Goal: Transaction & Acquisition: Purchase product/service

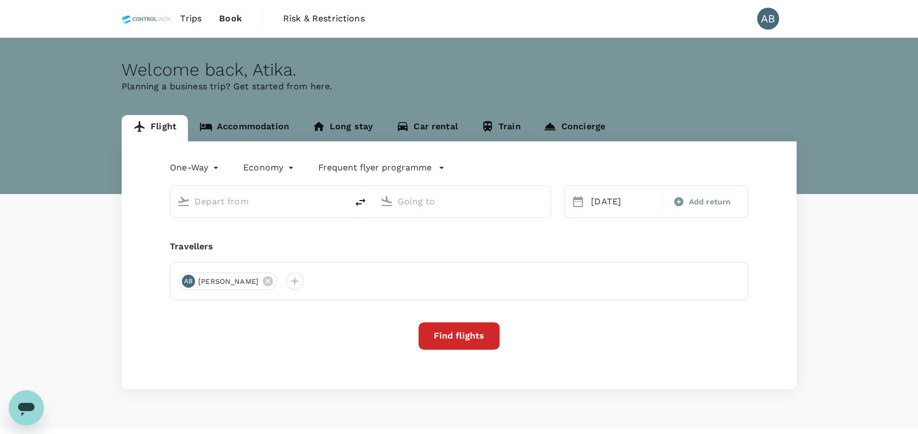
click at [283, 244] on div "Travellers" at bounding box center [459, 246] width 578 height 13
type input "[GEOGRAPHIC_DATA], [GEOGRAPHIC_DATA] (any)"
type input "[GEOGRAPHIC_DATA] (LDU)"
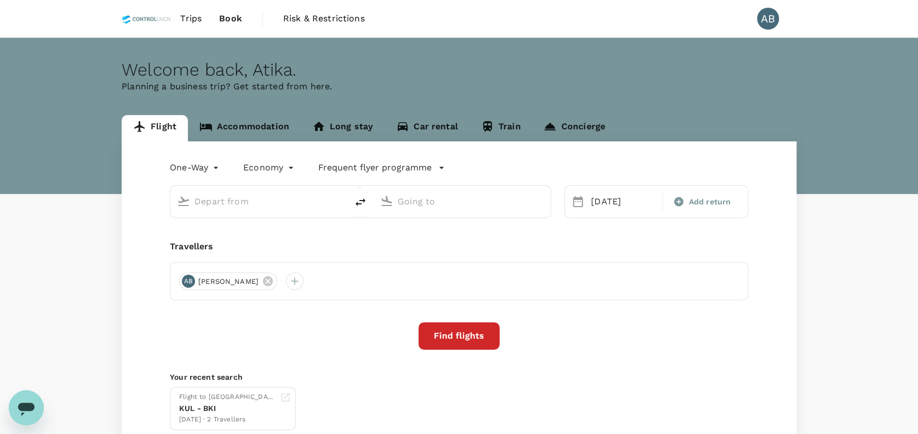
type input "[GEOGRAPHIC_DATA], [GEOGRAPHIC_DATA] (any)"
type input "[GEOGRAPHIC_DATA] (LDU)"
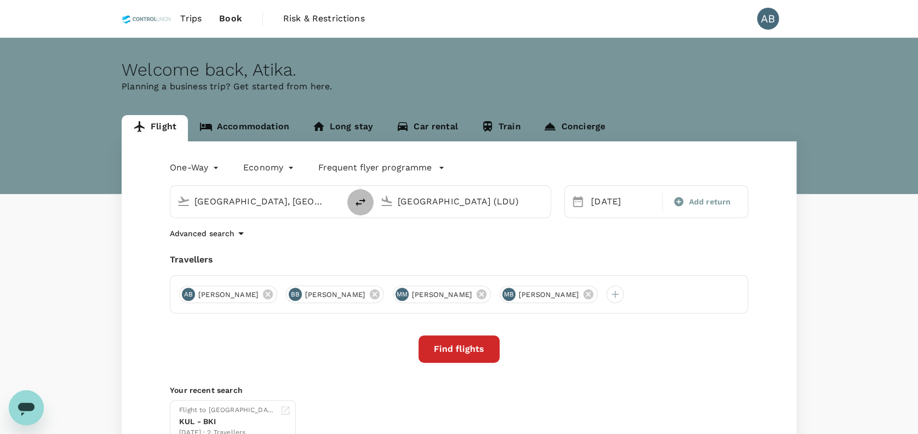
click at [359, 202] on icon "delete" at bounding box center [360, 201] width 13 height 13
type input "Lahad Datu Airport (LDU)"
type input "Kota Kinabalu, Malaysia (any)"
click at [444, 263] on div "Travellers" at bounding box center [459, 259] width 578 height 13
click at [609, 202] on div "25 Aug" at bounding box center [622, 202] width 73 height 22
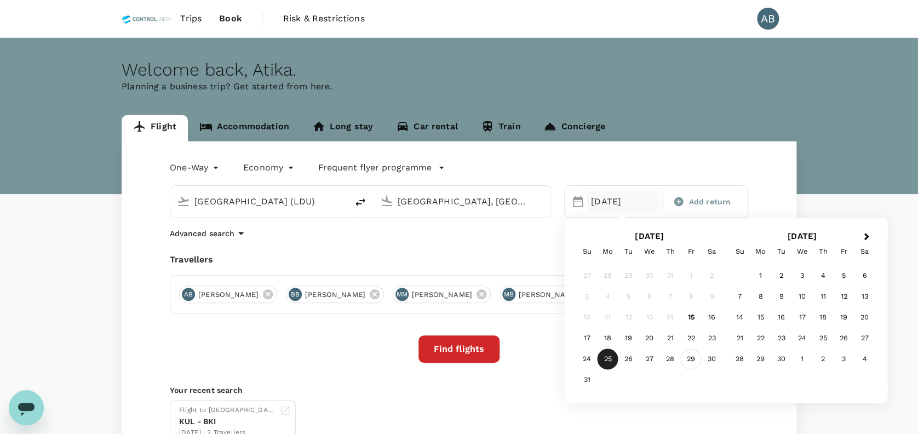
click at [693, 358] on div "29" at bounding box center [691, 359] width 21 height 21
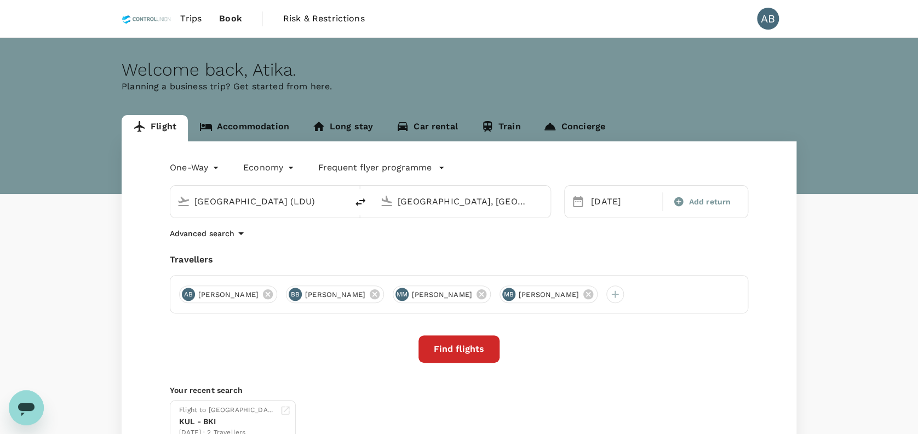
click at [591, 246] on div "One-Way oneway Economy economy Frequent flyer programme Lahad Datu Airport (LDU…" at bounding box center [459, 300] width 675 height 319
click at [476, 347] on button "Find flights" at bounding box center [458, 348] width 81 height 27
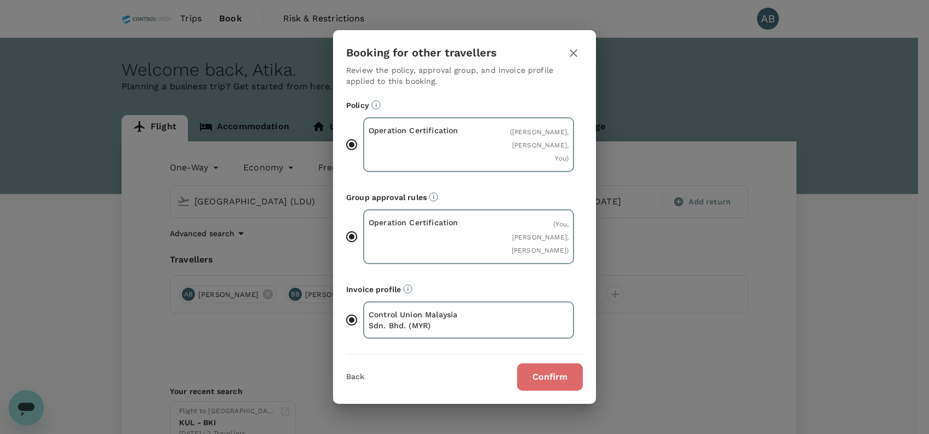
click at [547, 378] on button "Confirm" at bounding box center [550, 376] width 66 height 27
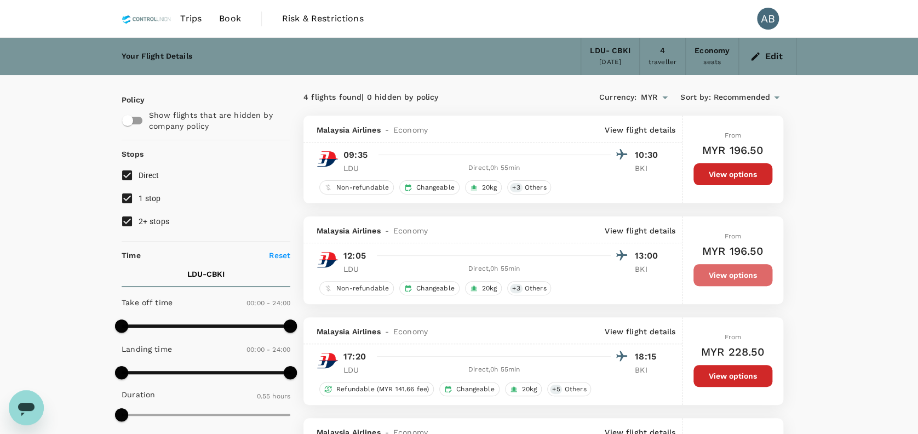
click at [732, 277] on button "View options" at bounding box center [732, 275] width 79 height 22
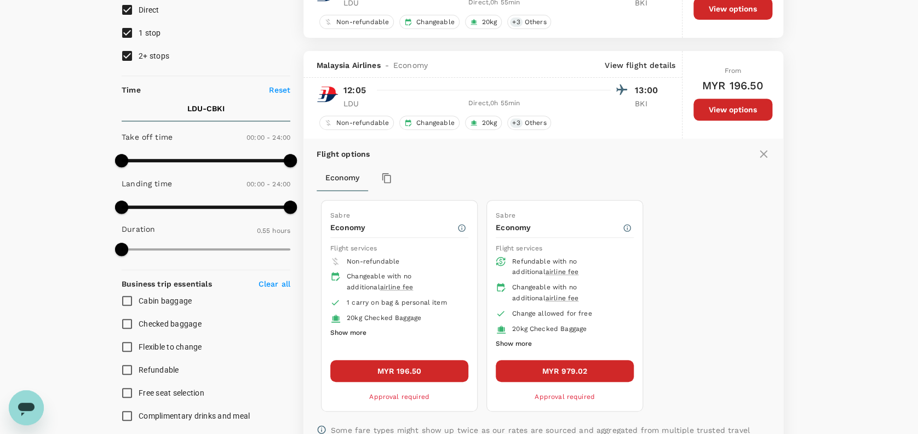
scroll to position [216, 0]
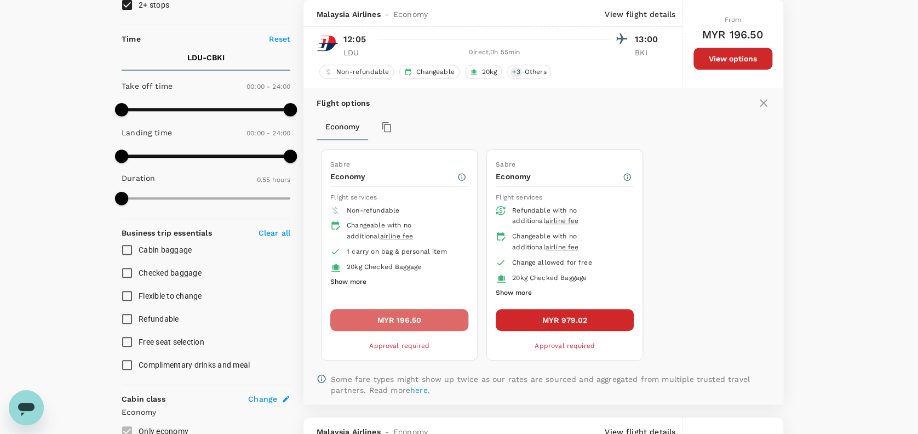
click at [438, 322] on button "MYR 196.50" at bounding box center [399, 320] width 138 height 22
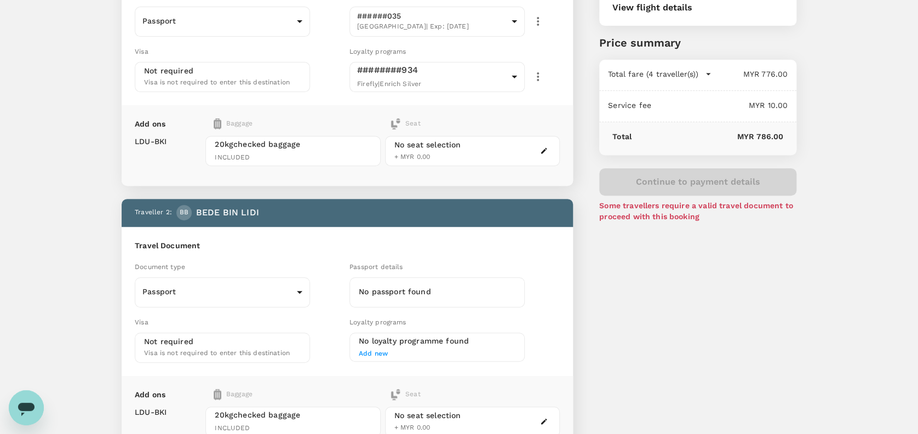
scroll to position [219, 0]
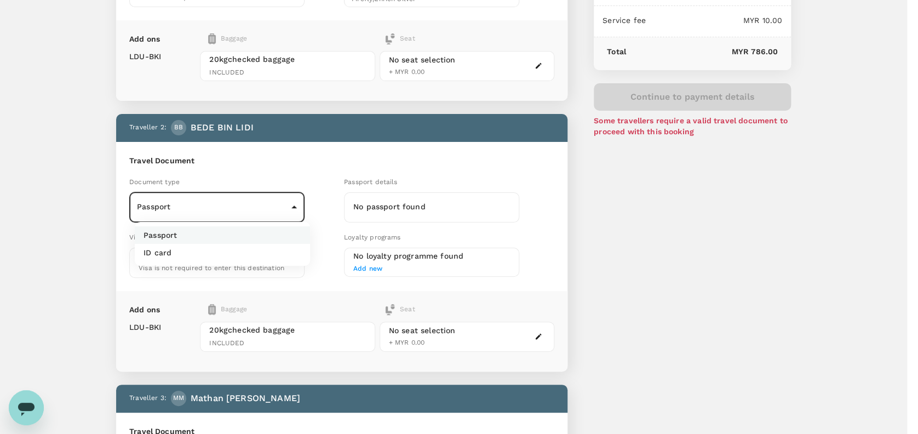
click at [290, 202] on body "Back to flight results Flight review Traveller(s) Traveller 1 : AB ABD HAMID BI…" at bounding box center [459, 416] width 918 height 1271
click at [172, 254] on li "ID card" at bounding box center [222, 253] width 175 height 18
type input "Id card"
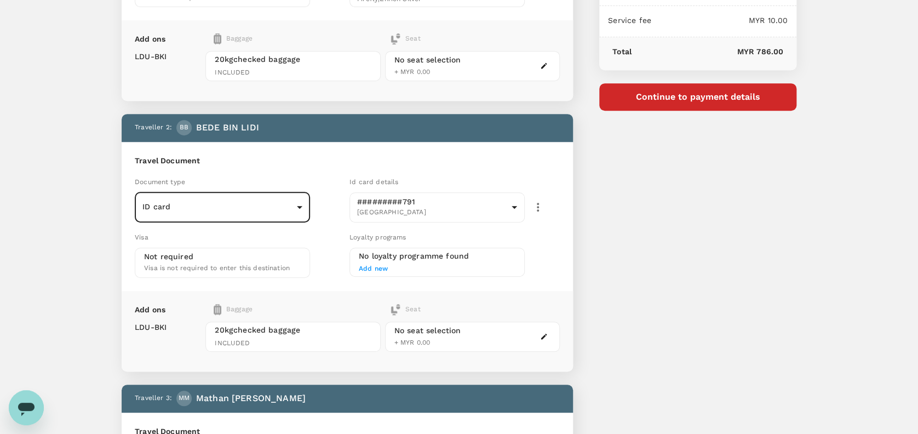
click at [268, 162] on h6 "Travel Document" at bounding box center [347, 161] width 425 height 12
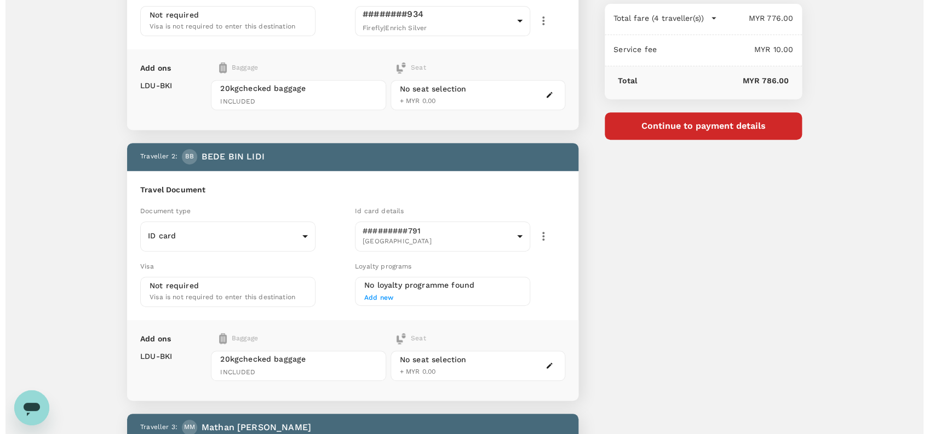
scroll to position [73, 0]
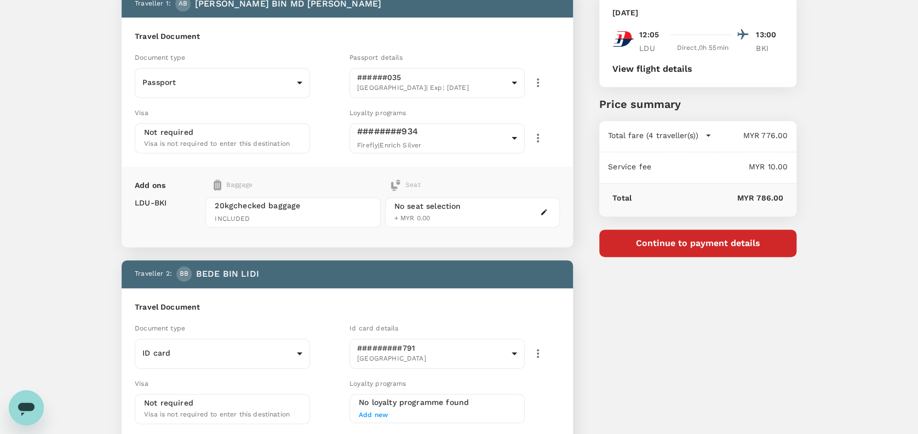
click at [712, 240] on button "Continue to payment details" at bounding box center [697, 242] width 197 height 27
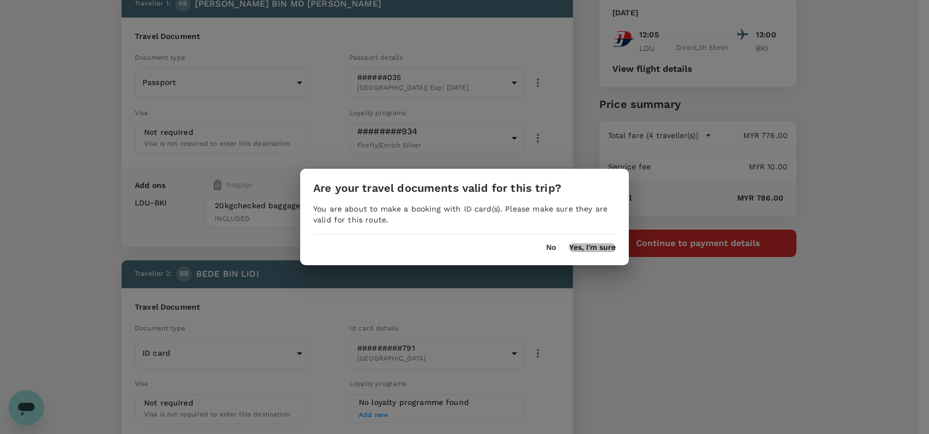
click at [592, 245] on button "Yes, I'm sure" at bounding box center [592, 247] width 47 height 9
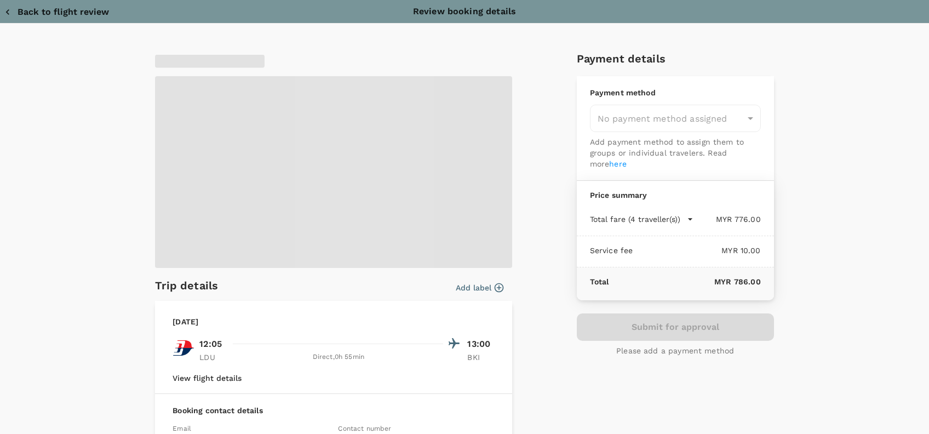
type input "9e254831-a140-43d4-90d9-f4bdc71b84d3"
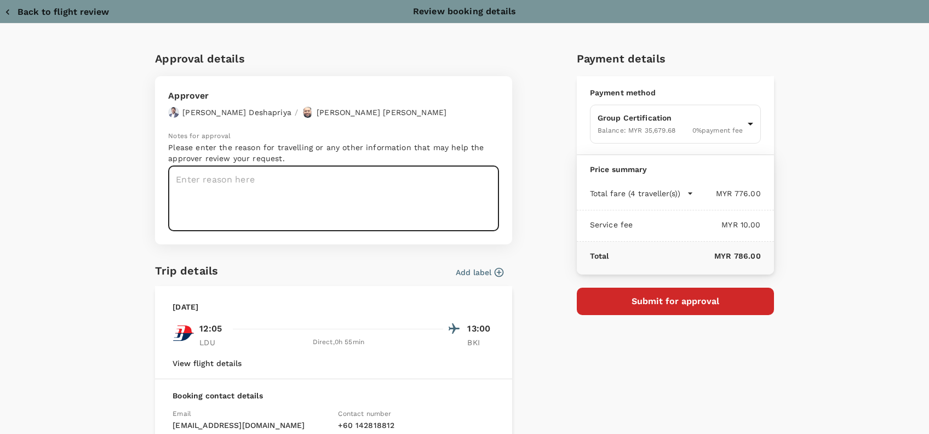
click at [193, 180] on textarea at bounding box center [333, 198] width 331 height 65
paste textarea "Hi @Hariz / @Chathuranga, Requesting your approval for the flight below: PRJ NO…"
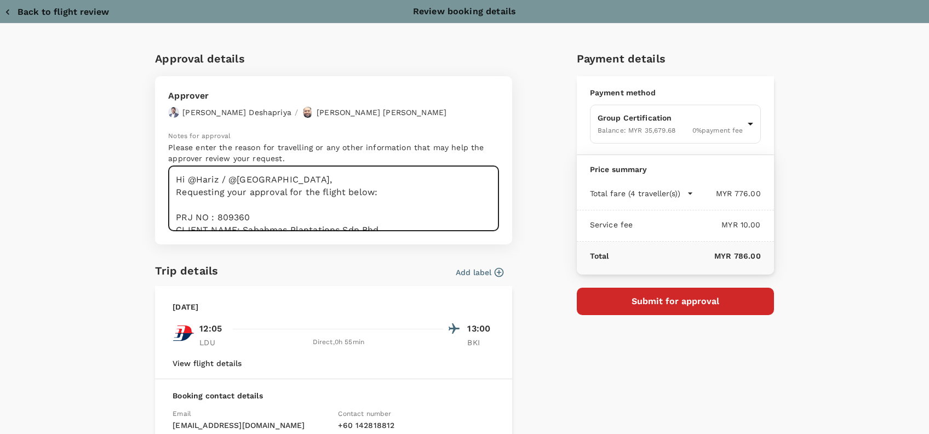
scroll to position [105, 0]
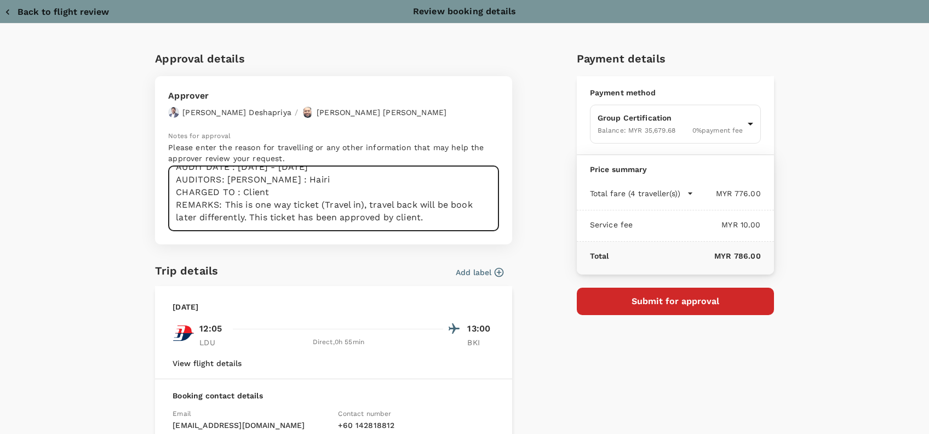
click at [258, 197] on textarea "Hi @Hariz / @Chathuranga, Requesting your approval for the flight below: PRJ NO…" at bounding box center [333, 198] width 331 height 65
click at [274, 215] on textarea "Hi @Hariz / @Chathuranga, Requesting your approval for the flight below: PRJ NO…" at bounding box center [333, 198] width 331 height 65
click at [354, 202] on textarea "Hi @Hariz / @Chathuranga, Requesting your approval for the flight below: PRJ NO…" at bounding box center [333, 198] width 331 height 65
click at [427, 205] on textarea "Hi @Hariz / @Chathuranga, Requesting your approval for the flight below: PRJ NO…" at bounding box center [333, 198] width 331 height 65
drag, startPoint x: 441, startPoint y: 202, endPoint x: 413, endPoint y: 200, distance: 27.4
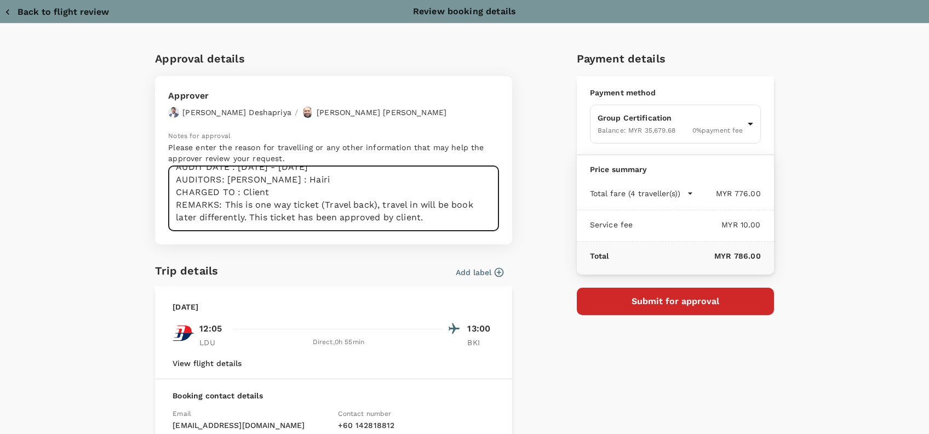
click at [413, 200] on textarea "Hi @Hariz / @Chathuranga, Requesting your approval for the flight below: PRJ NO…" at bounding box center [333, 198] width 331 height 65
click at [453, 203] on textarea "Hi @Hariz / @Chathuranga, Requesting your approval for the flight below: PRJ NO…" at bounding box center [333, 198] width 331 height 65
drag, startPoint x: 228, startPoint y: 209, endPoint x: 200, endPoint y: 211, distance: 28.1
click at [227, 209] on textarea "Hi @Hariz / @Chathuranga, Requesting your approval for the flight below: PRJ NO…" at bounding box center [333, 198] width 331 height 65
drag, startPoint x: 193, startPoint y: 215, endPoint x: 169, endPoint y: 215, distance: 23.5
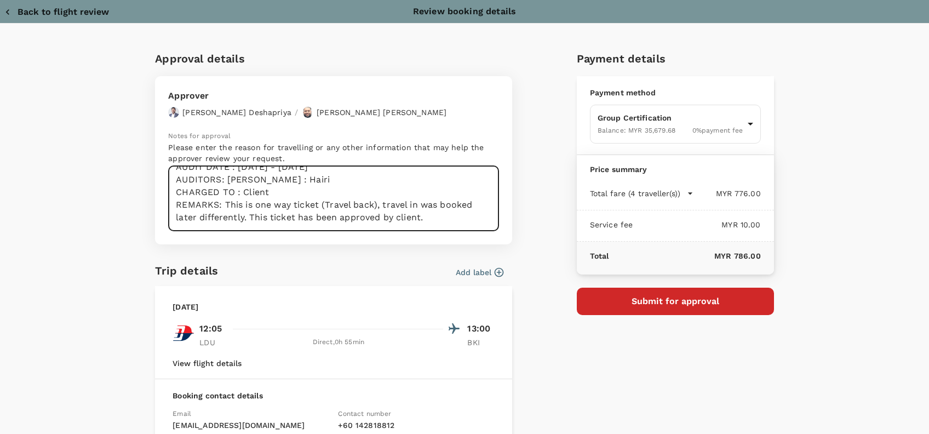
click at [169, 215] on textarea "Hi @Hariz / @Chathuranga, Requesting your approval for the flight below: PRJ NO…" at bounding box center [333, 198] width 331 height 65
drag, startPoint x: 202, startPoint y: 213, endPoint x: 162, endPoint y: 213, distance: 40.0
click at [162, 213] on div "Approver Chathuranga Iroshan Deshapriya / Muhammad Hariz Bin Abdul Rahman Notes…" at bounding box center [333, 160] width 357 height 168
click at [418, 216] on textarea "Hi @Hariz / @Chathuranga, Requesting your approval for the flight below: PRJ NO…" at bounding box center [333, 198] width 331 height 65
click at [382, 194] on textarea "Hi @Hariz / @Chathuranga, Requesting your approval for the flight below: PRJ NO…" at bounding box center [333, 198] width 331 height 65
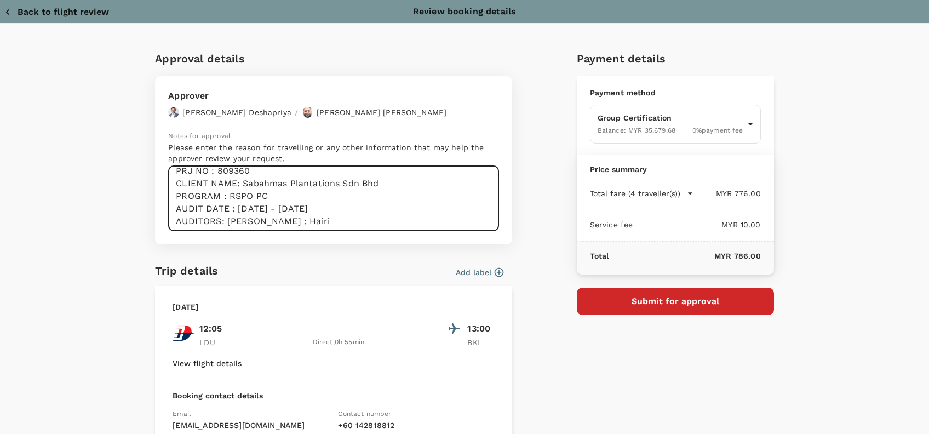
scroll to position [61, 0]
click at [272, 206] on textarea "Hi @Hariz / @Chathuranga, Requesting your approval for the flight below: PRJ NO…" at bounding box center [333, 198] width 331 height 65
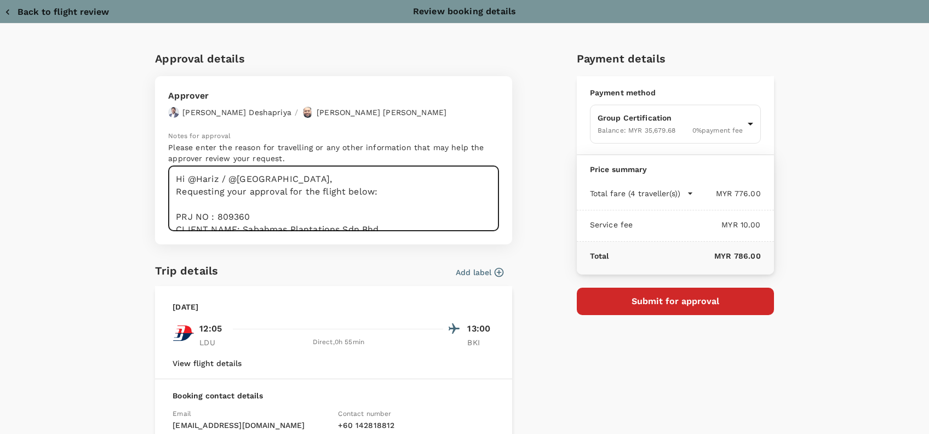
scroll to position [0, 0]
drag, startPoint x: 417, startPoint y: 210, endPoint x: 157, endPoint y: 181, distance: 261.8
click at [157, 181] on div "Approver Chathuranga Iroshan Deshapriya / Muhammad Hariz Bin Abdul Rahman Notes…" at bounding box center [333, 160] width 357 height 168
drag, startPoint x: 394, startPoint y: 187, endPoint x: 471, endPoint y: 187, distance: 76.7
click at [395, 187] on textarea "Hi @Hariz / @Chathuranga, Requesting your approval for the flight below: PRJ NO…" at bounding box center [333, 198] width 331 height 65
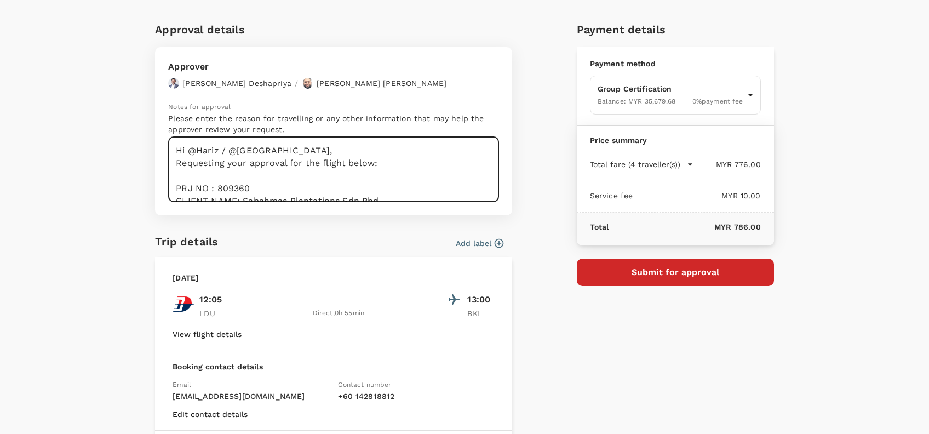
scroll to position [15, 0]
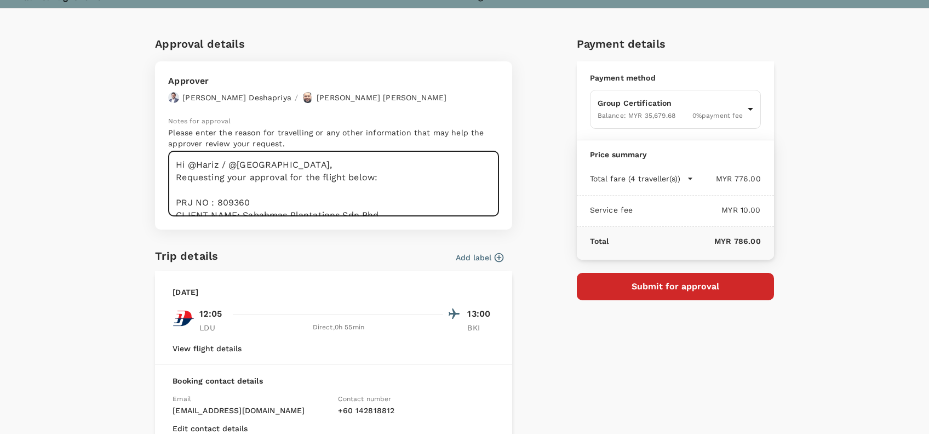
type textarea "Hi @Hariz / @Chathuranga, Requesting your approval for the flight below: PRJ NO…"
click at [550, 310] on div "Approval details Approver Chathuranga Iroshan Deshapriya / Muhammad Hariz Bin A…" at bounding box center [459, 278] width 627 height 505
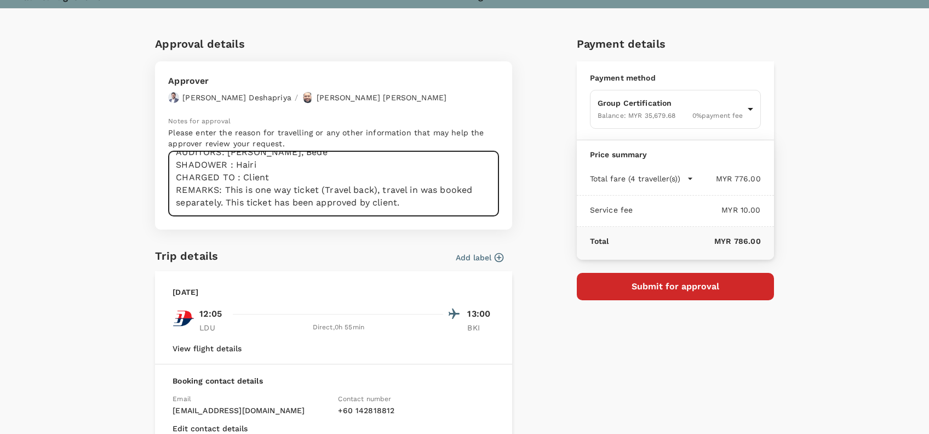
drag, startPoint x: 171, startPoint y: 164, endPoint x: 335, endPoint y: 257, distance: 188.3
click at [335, 261] on div "Approval details Approver Chathuranga Iroshan Deshapriya / Muhammad Hariz Bin A…" at bounding box center [333, 283] width 357 height 496
click at [353, 187] on textarea "Hi @Hariz / @Chathuranga, Requesting your approval for the flight below: PRJ NO…" at bounding box center [333, 183] width 331 height 65
click at [469, 205] on textarea "Hi @Hariz / @Chathuranga, Requesting your approval for the flight below: PRJ NO…" at bounding box center [333, 183] width 331 height 65
click at [688, 280] on button "Submit for approval" at bounding box center [675, 286] width 197 height 27
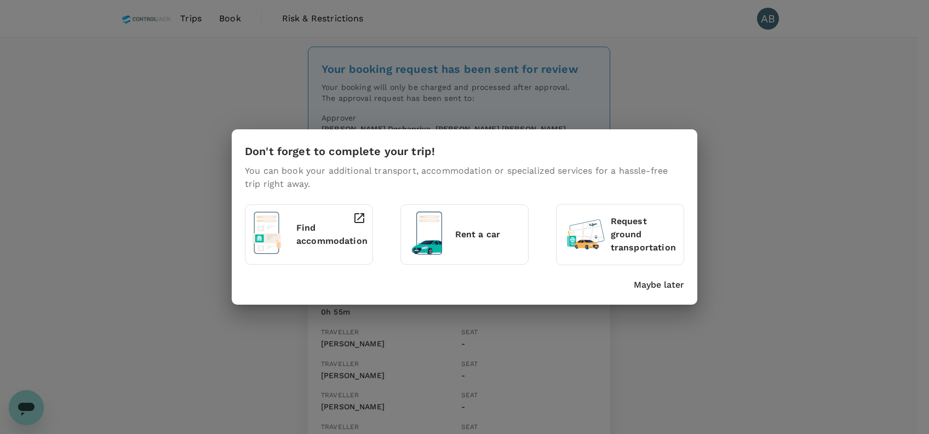
click at [653, 284] on p "Maybe later" at bounding box center [659, 284] width 50 height 13
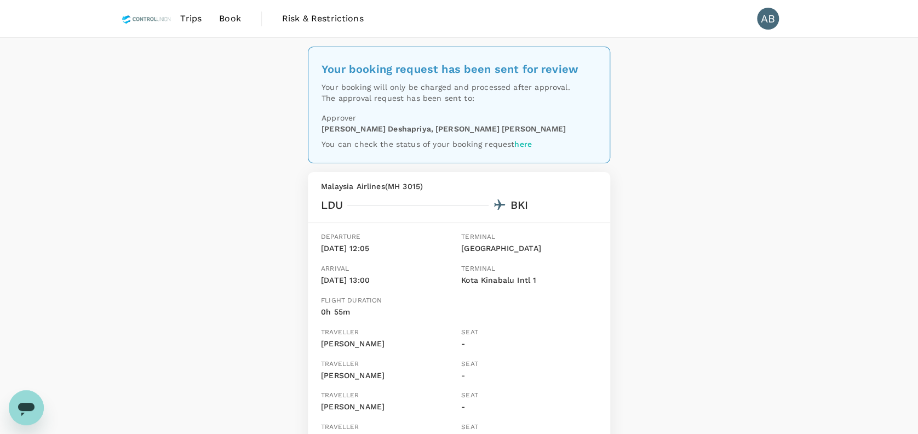
click at [751, 187] on div "Your booking request has been sent for review Your booking will only be charged…" at bounding box center [459, 309] width 918 height 542
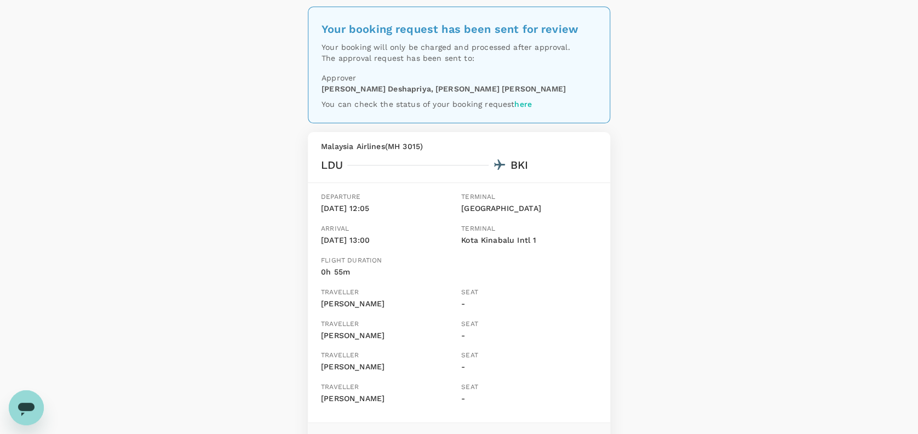
scroll to position [73, 0]
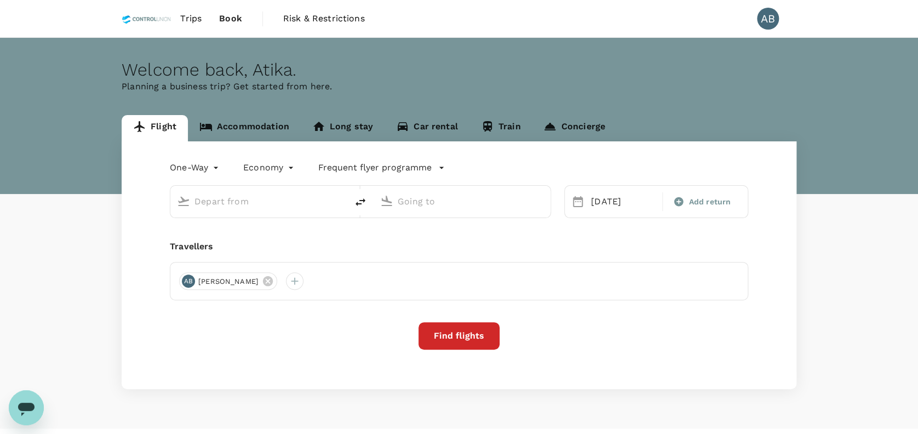
type input "[GEOGRAPHIC_DATA] (LDU)"
type input "Kota Kinabalu, Malaysia (any)"
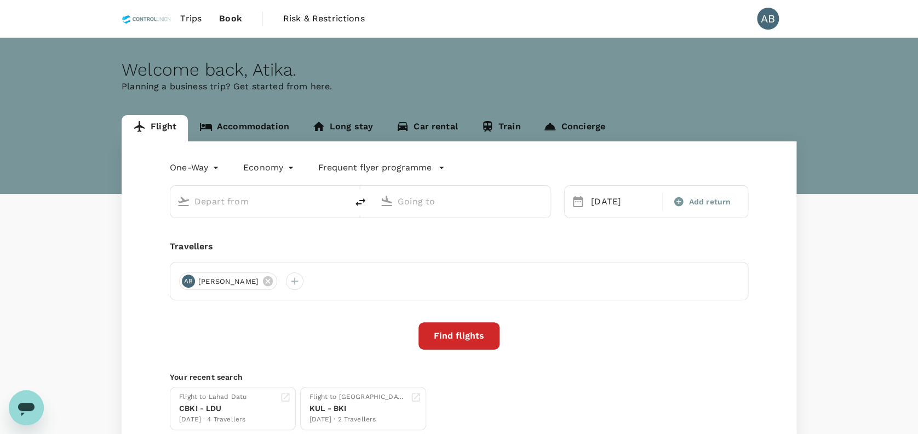
type input "Lahad Datu Airport (LDU)"
type input "Kota Kinabalu, Malaysia (any)"
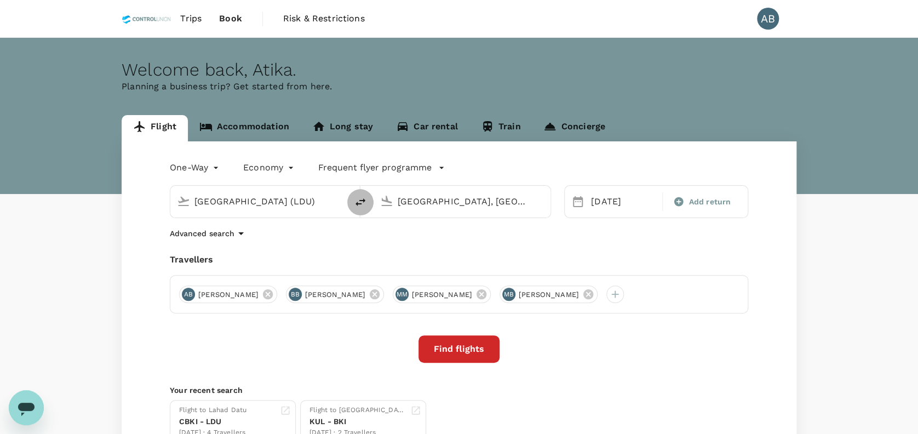
click at [361, 204] on icon "delete" at bounding box center [360, 201] width 13 height 13
type input "Kota Kinabalu, Malaysia (any)"
type input "Lahad Datu Airport (LDU)"
click at [521, 202] on input "Lahad Datu Airport (LDU)" at bounding box center [463, 201] width 130 height 17
click at [476, 240] on p "Kuala Lumpur Intl" at bounding box center [478, 244] width 193 height 11
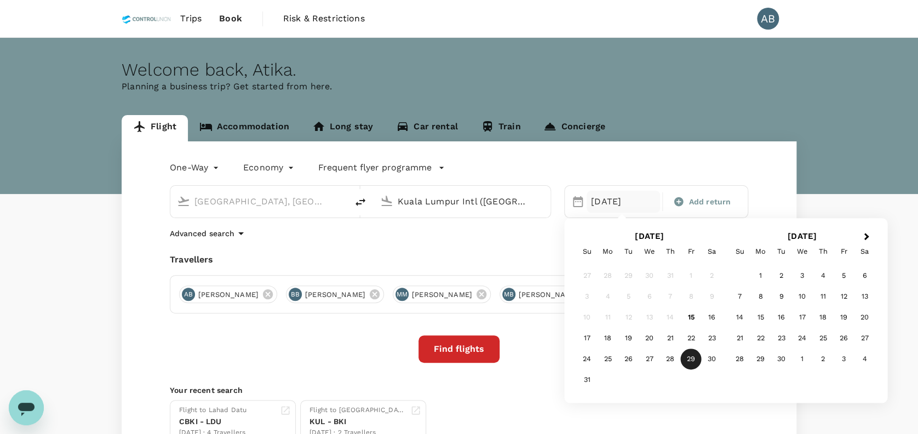
type input "Kuala Lumpur Intl ([GEOGRAPHIC_DATA])"
click at [696, 358] on div "29" at bounding box center [691, 359] width 21 height 21
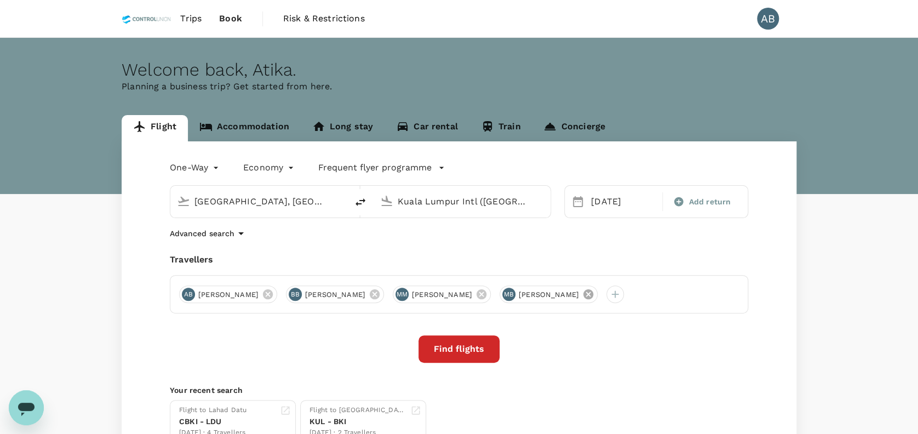
click at [594, 295] on icon at bounding box center [588, 294] width 12 height 12
click at [381, 291] on icon at bounding box center [375, 294] width 12 height 12
click at [320, 243] on div "One-Way oneway Economy economy Frequent flyer programme Kota Kinabalu, Malaysia…" at bounding box center [459, 300] width 675 height 319
click at [600, 244] on div "One-Way oneway Economy economy Frequent flyer programme Kota Kinabalu, Malaysia…" at bounding box center [459, 300] width 675 height 319
click at [468, 341] on button "Find flights" at bounding box center [458, 348] width 81 height 27
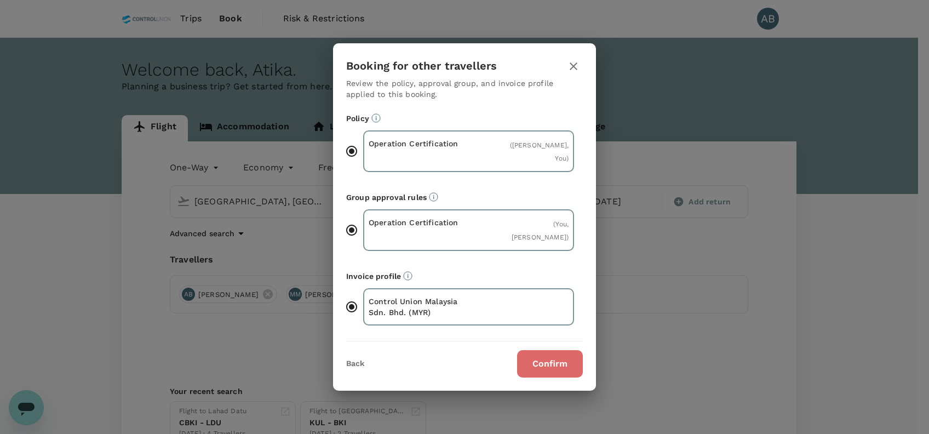
click at [547, 360] on button "Confirm" at bounding box center [550, 363] width 66 height 27
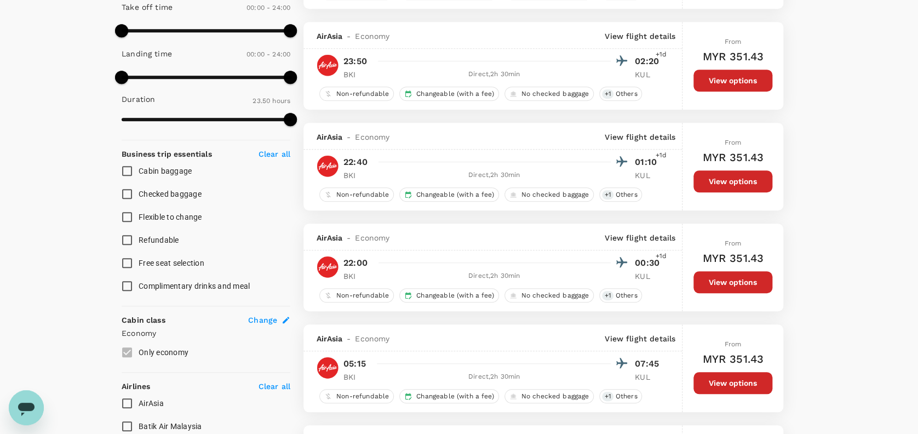
scroll to position [378, 0]
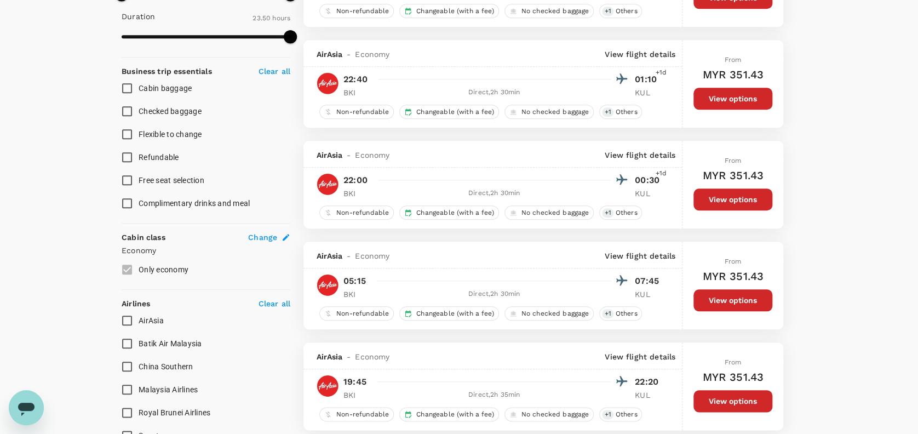
click at [129, 88] on input "Cabin baggage" at bounding box center [127, 88] width 23 height 23
checkbox input "true"
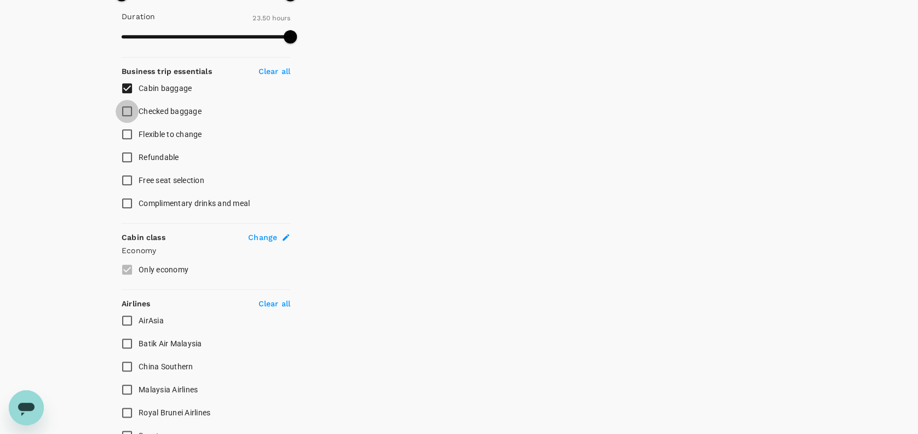
click at [126, 110] on input "Checked baggage" at bounding box center [127, 111] width 23 height 23
checkbox input "true"
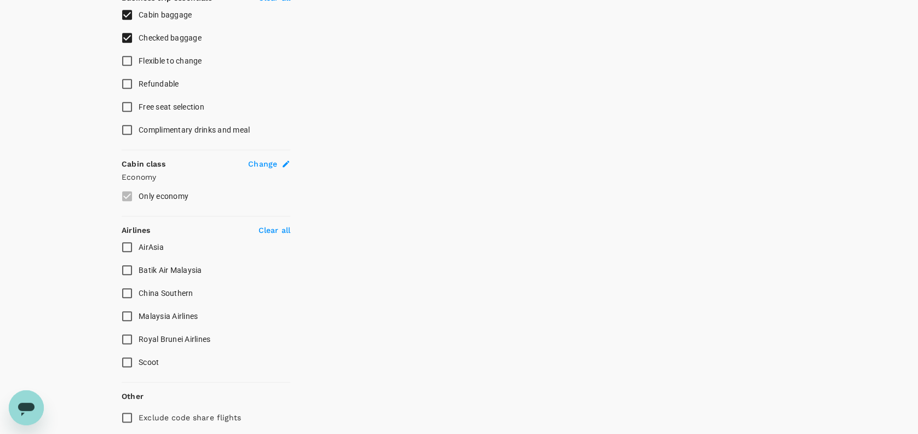
scroll to position [491, 0]
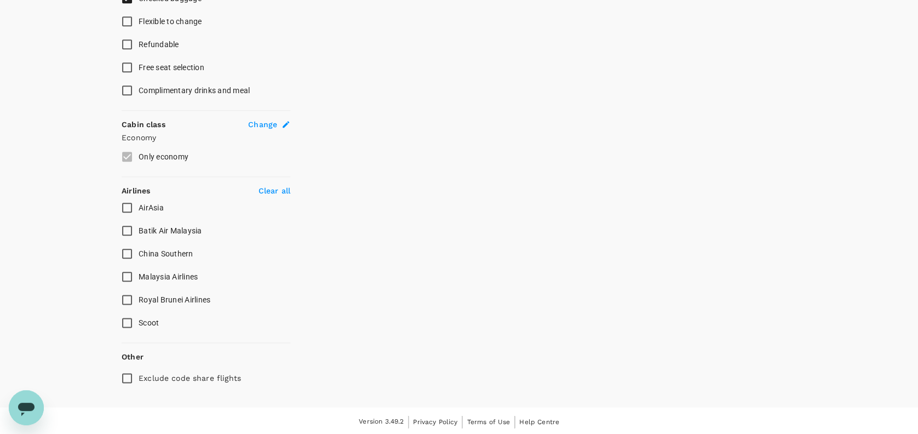
click at [127, 271] on input "Malaysia Airlines" at bounding box center [127, 276] width 23 height 23
checkbox input "true"
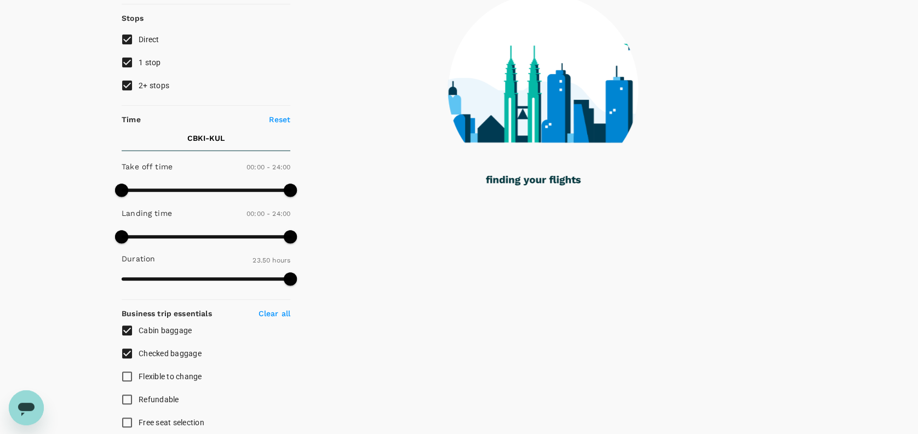
scroll to position [125, 0]
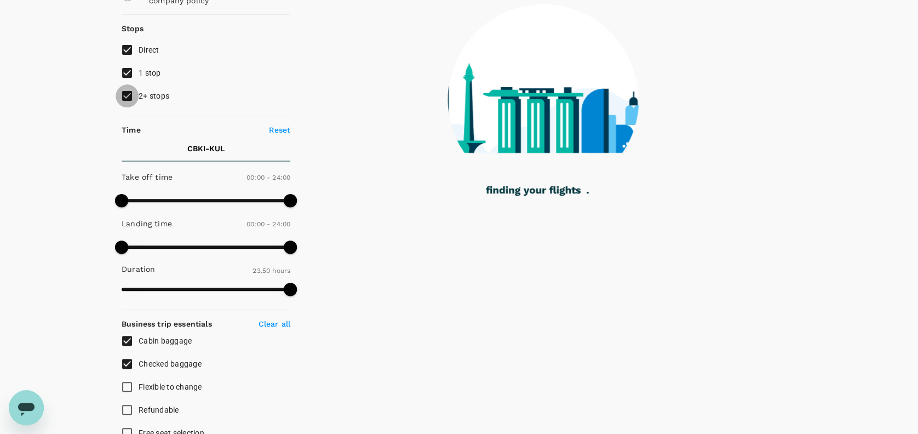
drag, startPoint x: 123, startPoint y: 94, endPoint x: 129, endPoint y: 82, distance: 13.5
click at [124, 93] on input "2+ stops" at bounding box center [127, 95] width 23 height 23
checkbox input "false"
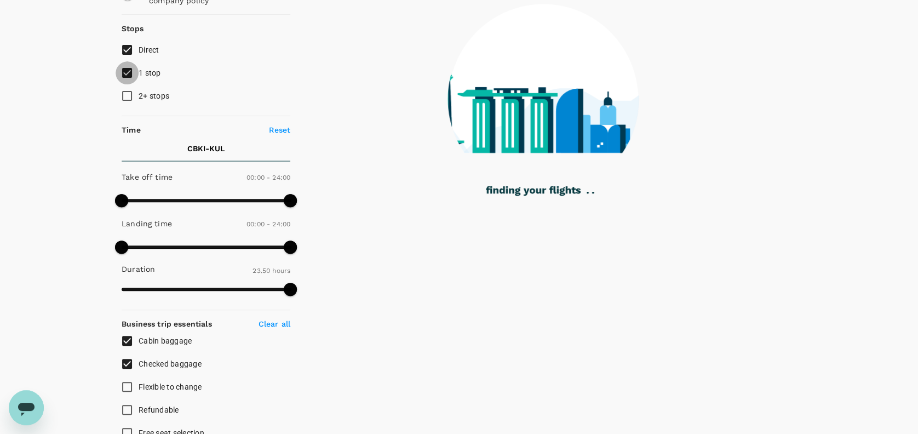
click at [127, 71] on input "1 stop" at bounding box center [127, 72] width 23 height 23
checkbox input "false"
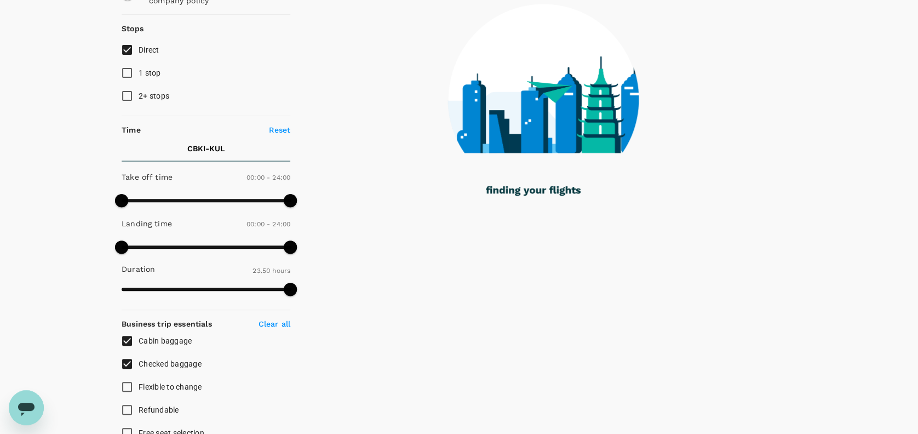
type input "1575"
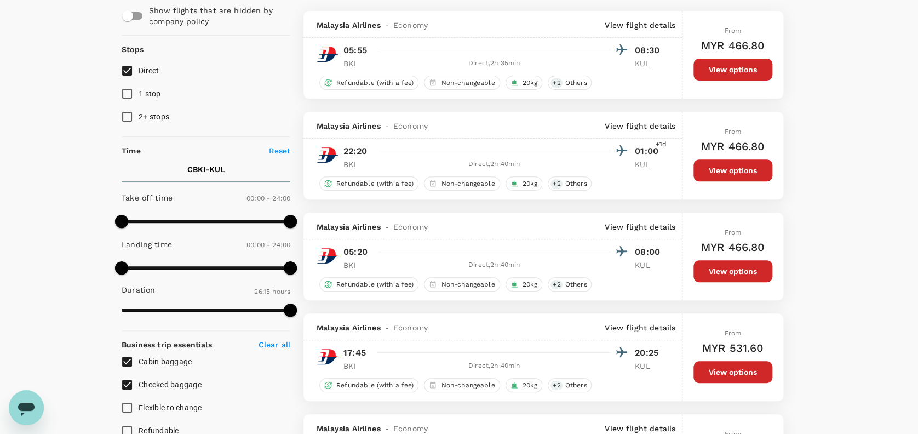
scroll to position [0, 0]
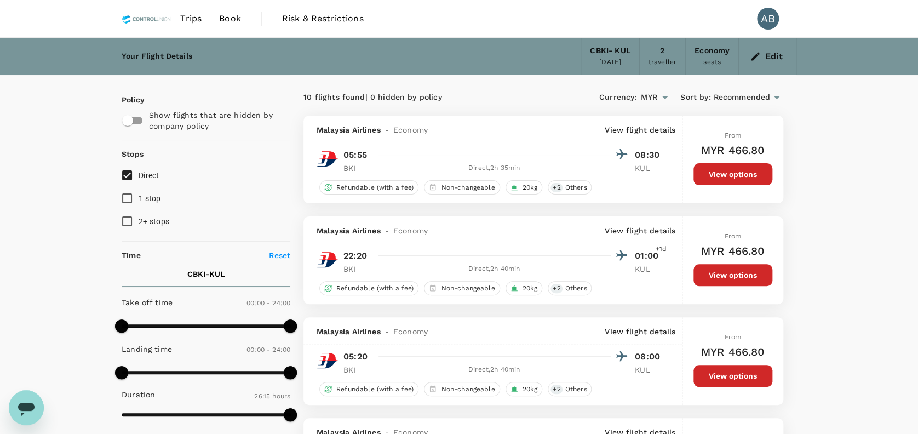
click at [752, 52] on icon "button" at bounding box center [755, 56] width 11 height 11
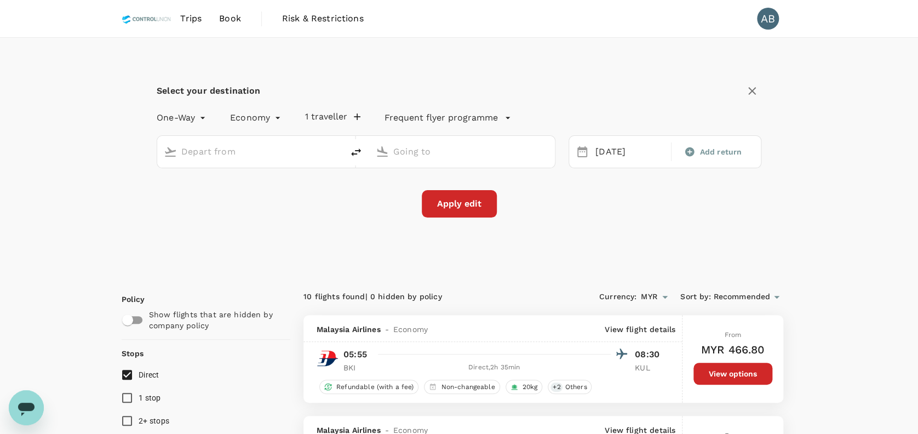
type input "Kota Kinabalu, Malaysia (any)"
type input "Kuala Lumpur Intl ([GEOGRAPHIC_DATA])"
click at [754, 91] on icon "button" at bounding box center [751, 90] width 13 height 13
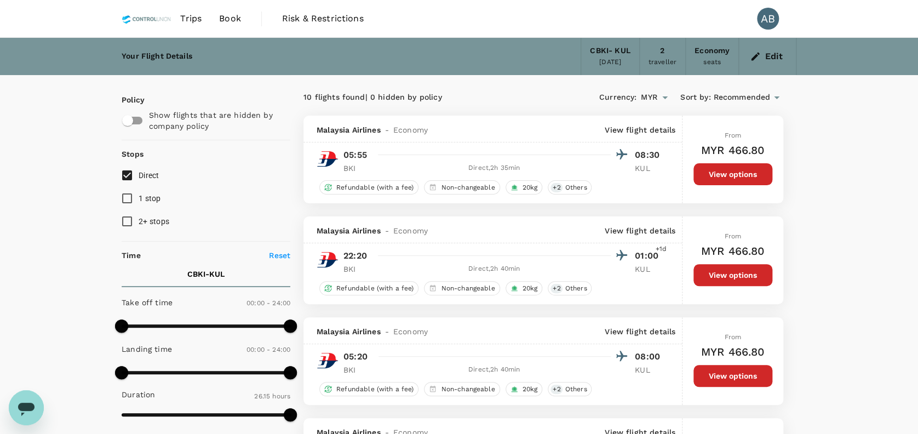
click at [232, 15] on span "Book" at bounding box center [230, 18] width 22 height 13
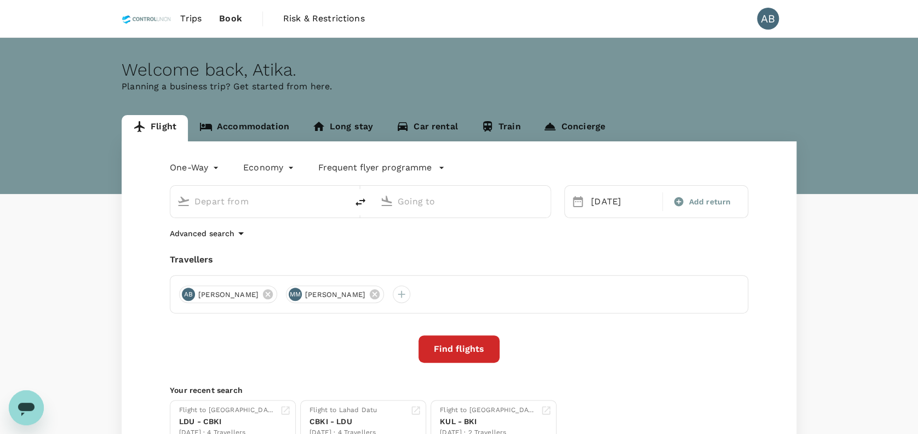
type input "Kota Kinabalu, Malaysia (any)"
type input "Kuala Lumpur Intl ([GEOGRAPHIC_DATA])"
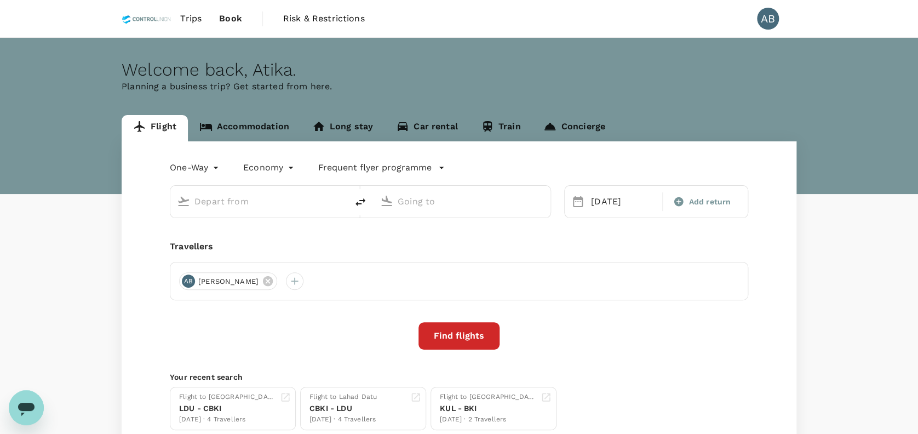
type input "Kota Kinabalu, Malaysia (any)"
type input "Kuala Lumpur Intl ([GEOGRAPHIC_DATA])"
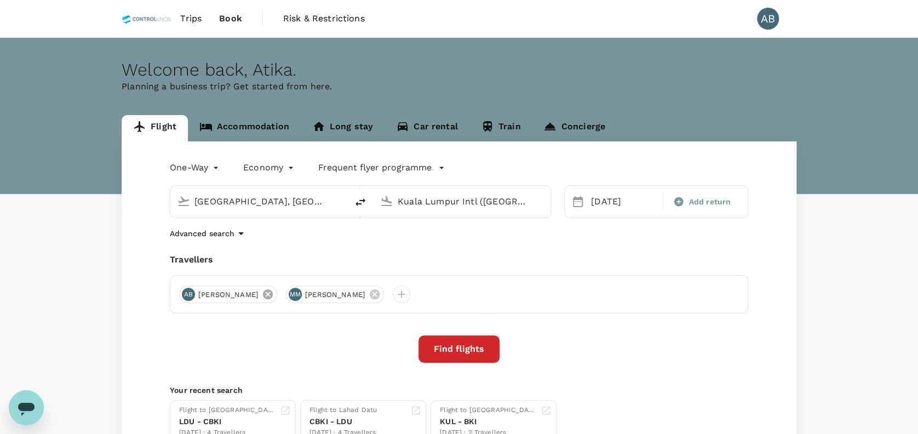
click at [273, 295] on icon at bounding box center [268, 294] width 10 height 10
click at [273, 294] on icon at bounding box center [268, 294] width 10 height 10
click at [317, 254] on div "Travellers" at bounding box center [459, 259] width 578 height 13
click at [189, 292] on div at bounding box center [188, 294] width 18 height 18
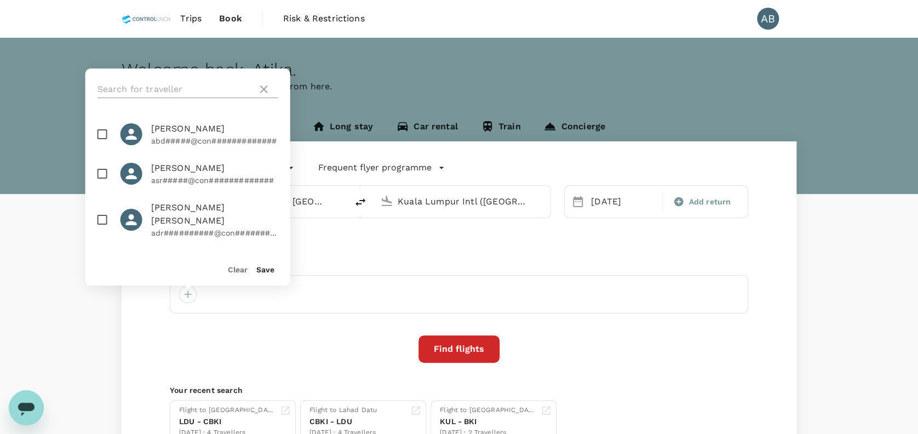
click at [140, 83] on input "text" at bounding box center [175, 89] width 156 height 18
type input "mat"
click at [104, 135] on input "checkbox" at bounding box center [102, 134] width 23 height 23
checkbox input "true"
click at [262, 271] on button "Save" at bounding box center [265, 269] width 18 height 9
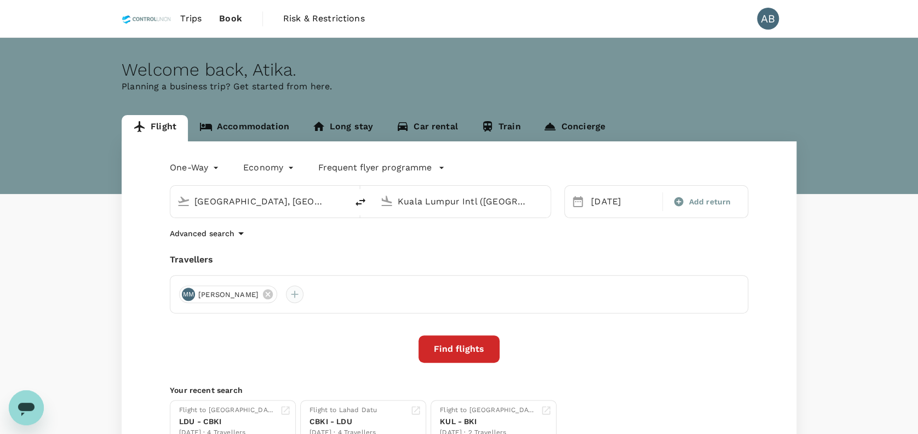
click at [303, 297] on div at bounding box center [295, 294] width 18 height 18
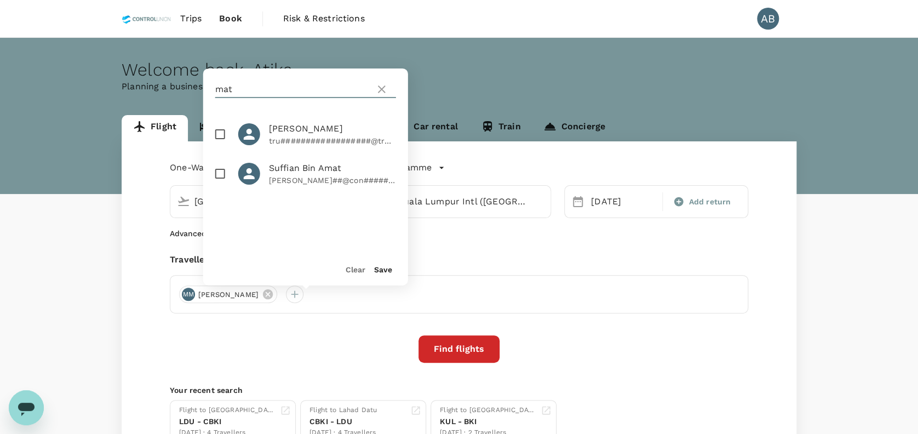
click at [266, 89] on input "mat" at bounding box center [293, 89] width 156 height 18
type input "m"
type input "hairi"
click at [222, 136] on input "checkbox" at bounding box center [220, 134] width 23 height 23
checkbox input "true"
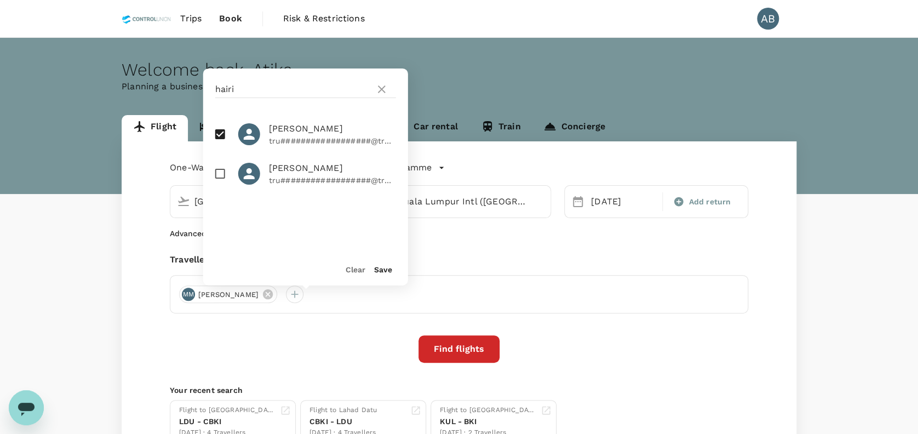
click at [387, 266] on button "Save" at bounding box center [383, 269] width 18 height 9
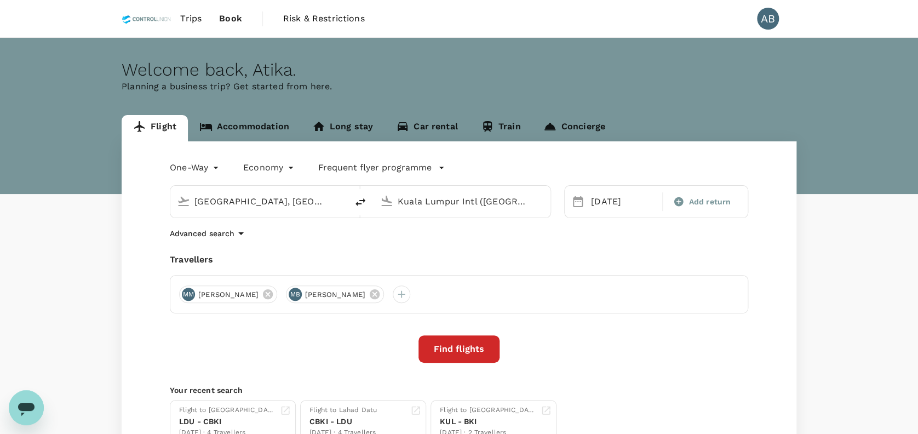
drag, startPoint x: 362, startPoint y: 238, endPoint x: 365, endPoint y: 245, distance: 7.8
click at [363, 237] on div "Advanced search" at bounding box center [459, 233] width 578 height 13
click at [606, 265] on div "Travellers MM Mathan Mahalingam MB Mohd Hairi Bin Adris" at bounding box center [459, 283] width 578 height 60
click at [461, 343] on button "Find flights" at bounding box center [458, 348] width 81 height 27
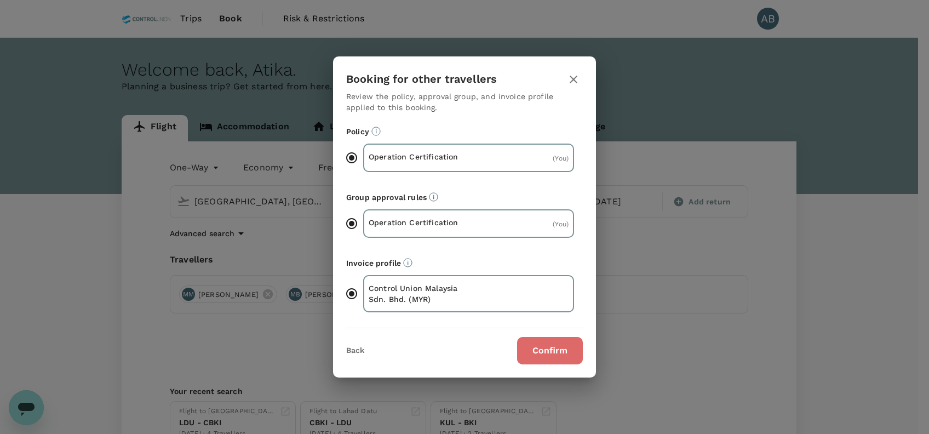
click at [567, 352] on button "Confirm" at bounding box center [550, 350] width 66 height 27
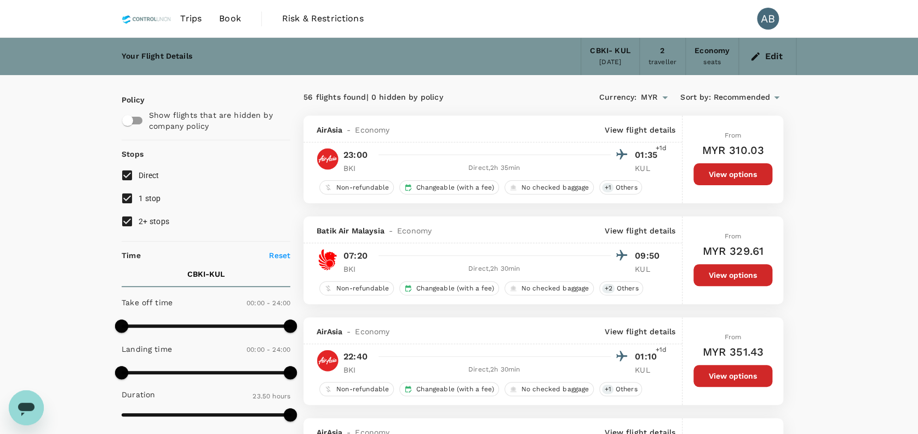
click at [746, 55] on div "Edit" at bounding box center [767, 56] width 57 height 37
click at [763, 56] on button "Edit" at bounding box center [766, 57] width 39 height 18
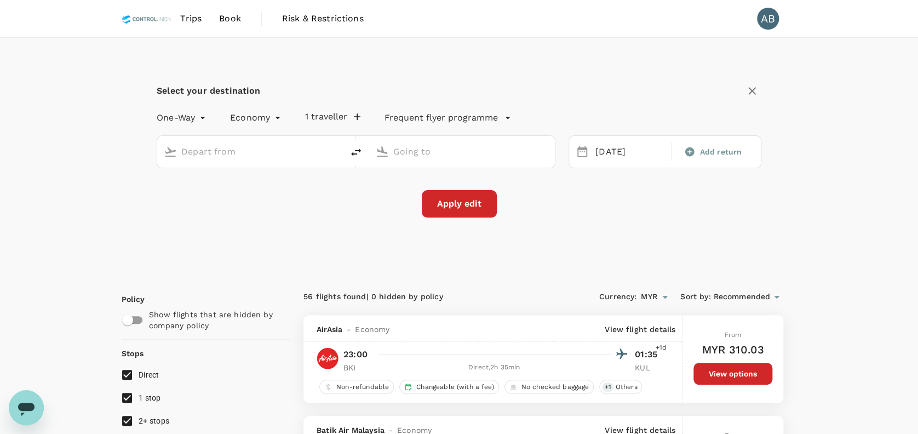
type input "Kota Kinabalu, Malaysia (any)"
type input "Kuala Lumpur Intl ([GEOGRAPHIC_DATA])"
click at [504, 149] on input "Kuala Lumpur Intl ([GEOGRAPHIC_DATA])" at bounding box center [462, 151] width 139 height 17
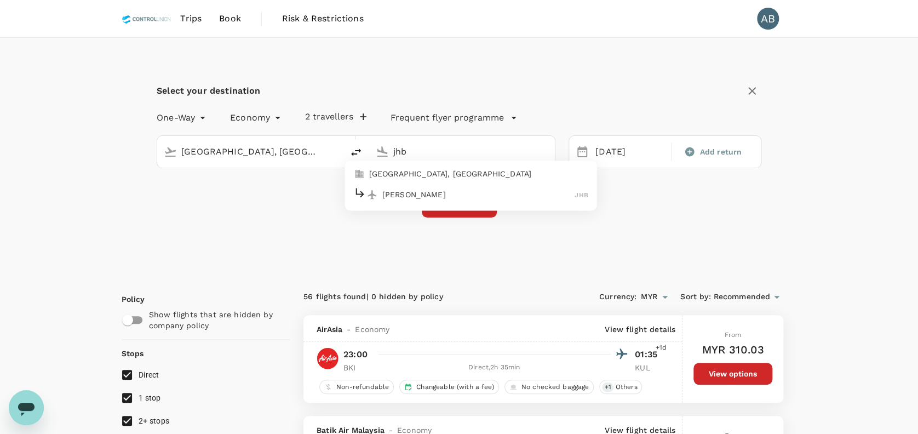
click at [451, 175] on p "[GEOGRAPHIC_DATA], [GEOGRAPHIC_DATA]" at bounding box center [478, 173] width 219 height 11
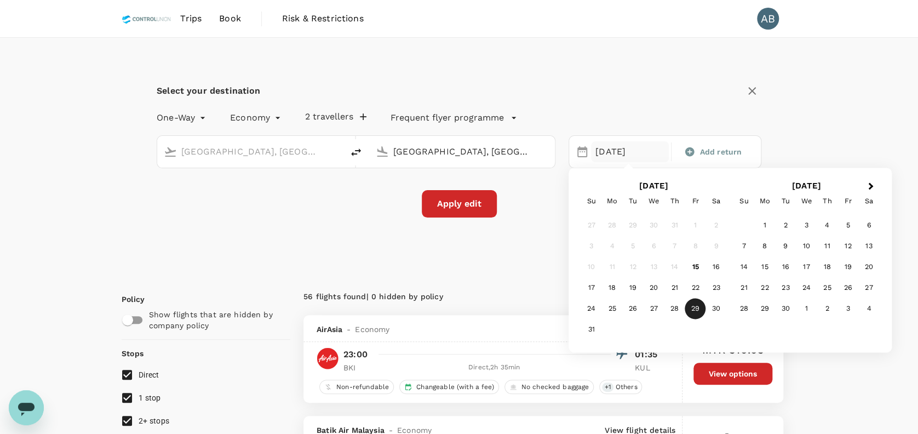
type input "Johor Bahru, Malaysia (any)"
click at [700, 308] on div "29" at bounding box center [694, 308] width 21 height 21
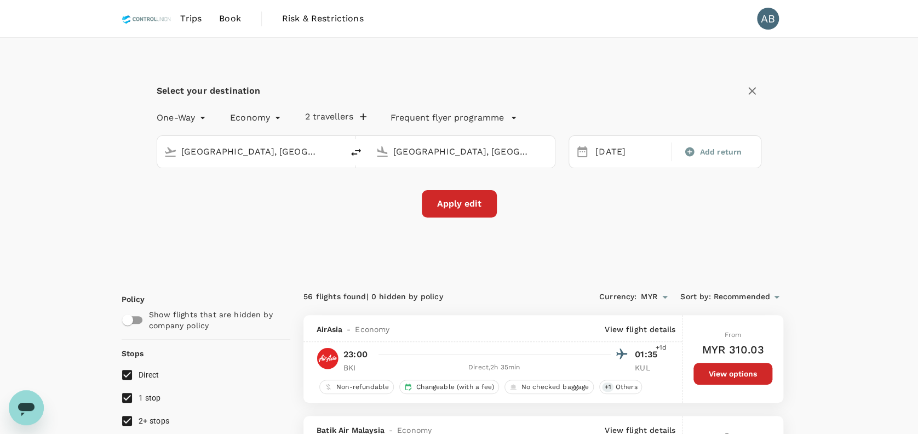
drag, startPoint x: 578, startPoint y: 231, endPoint x: 592, endPoint y: 215, distance: 21.3
click at [582, 227] on div "Select your destination One-Way oneway Economy economy 2 travellers Frequent fl…" at bounding box center [459, 156] width 675 height 237
click at [308, 112] on button "2 travellers" at bounding box center [335, 116] width 61 height 11
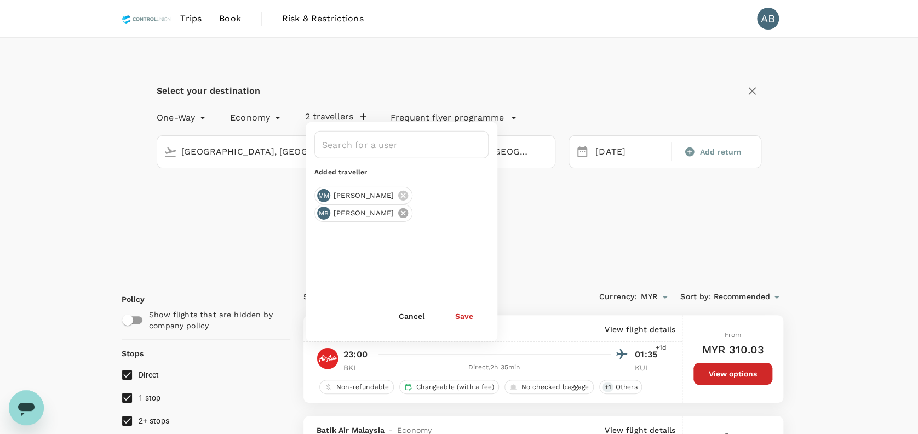
click at [408, 211] on icon at bounding box center [403, 213] width 10 height 10
drag, startPoint x: 460, startPoint y: 315, endPoint x: 495, endPoint y: 282, distance: 48.4
click at [462, 314] on button "Save" at bounding box center [464, 316] width 49 height 22
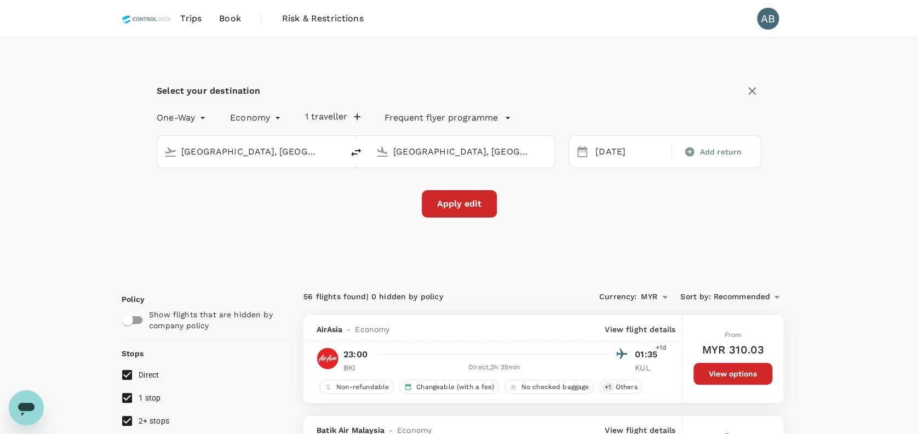
click at [542, 246] on div "Select your destination One-Way oneway Economy economy 1 traveller Frequent fly…" at bounding box center [459, 156] width 675 height 237
click at [475, 208] on button "Apply edit" at bounding box center [459, 203] width 75 height 27
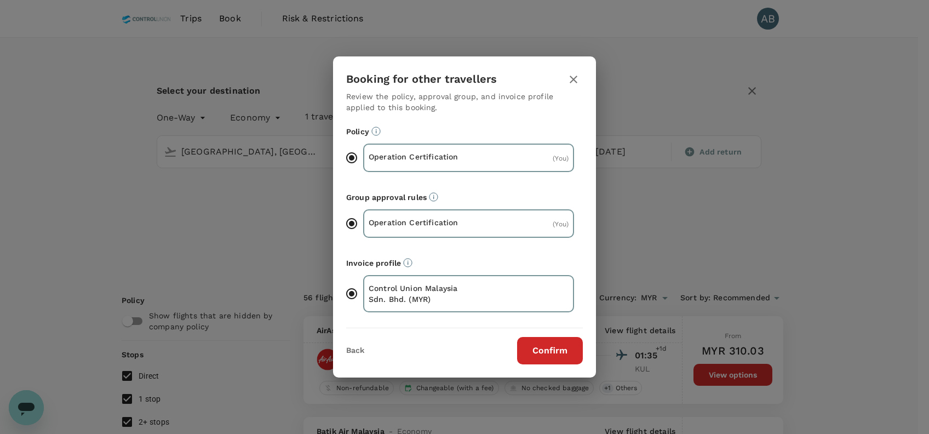
drag, startPoint x: 555, startPoint y: 349, endPoint x: 553, endPoint y: 343, distance: 7.1
click at [554, 349] on button "Confirm" at bounding box center [550, 350] width 66 height 27
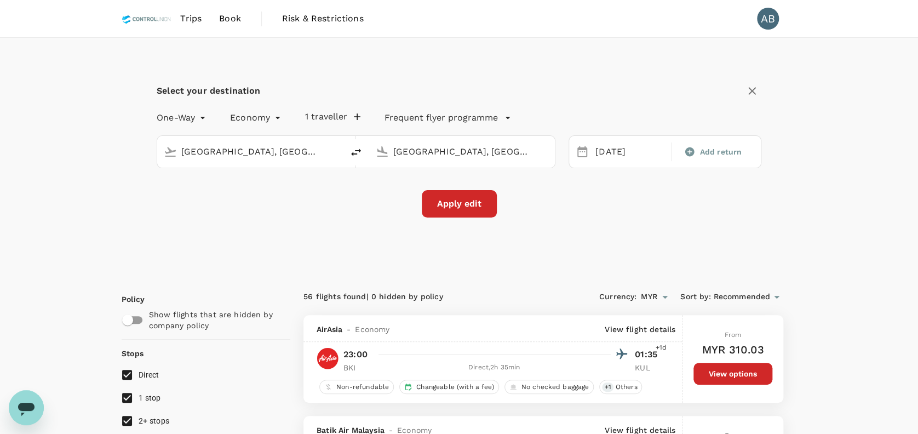
checkbox input "false"
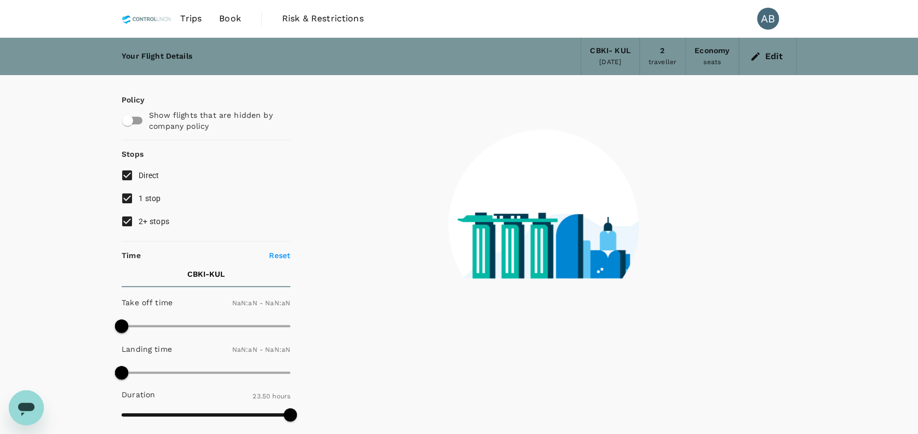
type input "1440"
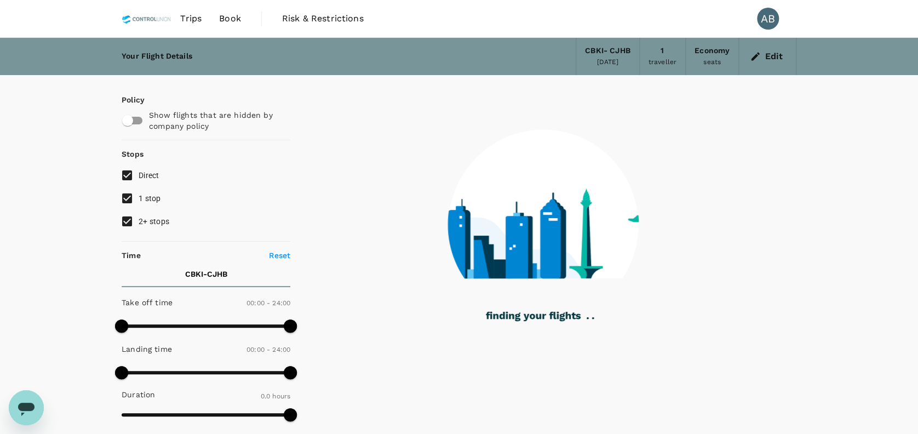
type input "740"
checkbox input "true"
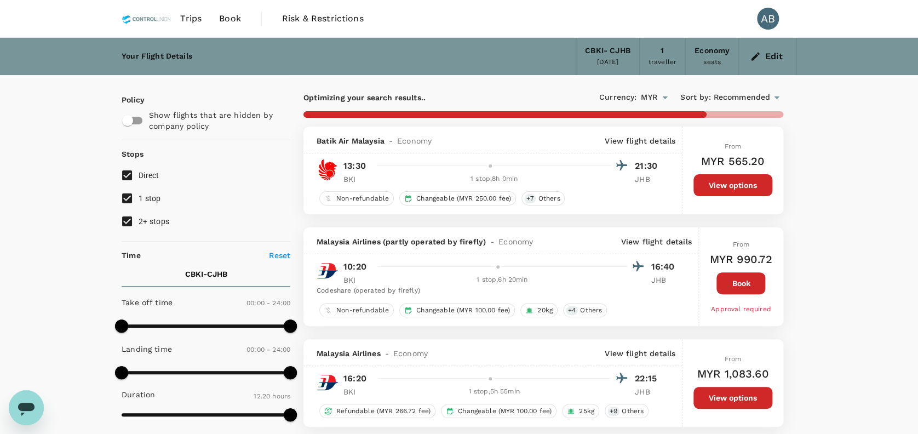
click at [133, 202] on input "1 stop" at bounding box center [127, 198] width 23 height 23
checkbox input "false"
click at [125, 215] on input "2+ stops" at bounding box center [127, 221] width 23 height 23
checkbox input "false"
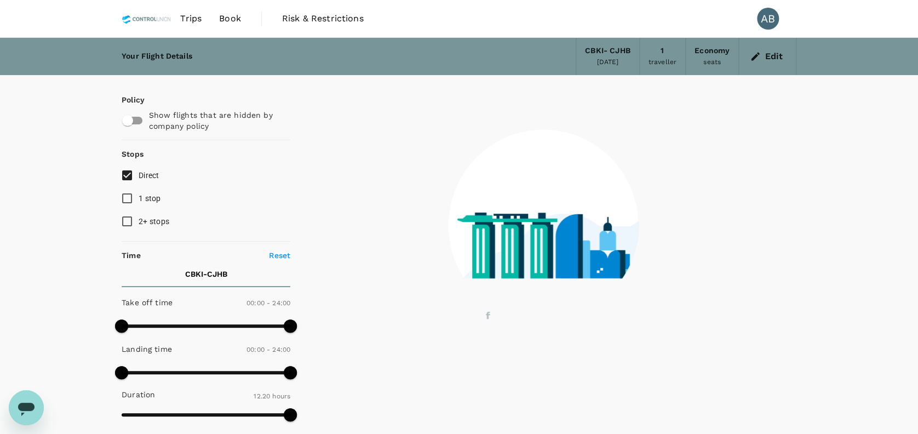
type input "1665"
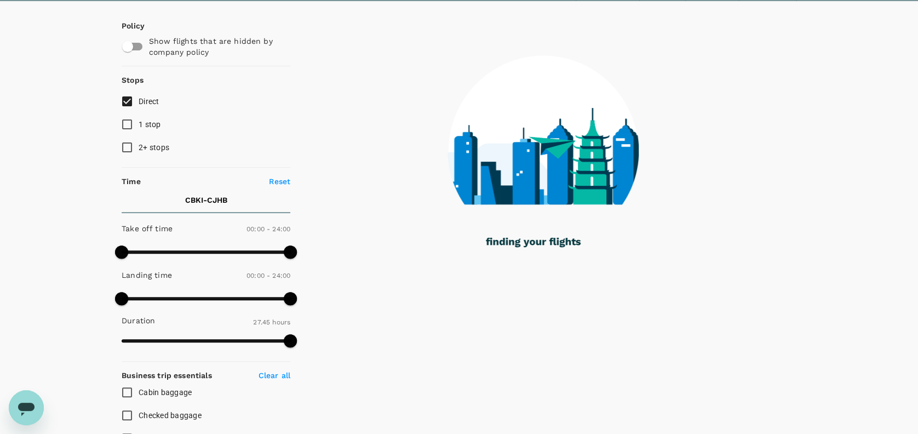
scroll to position [73, 0]
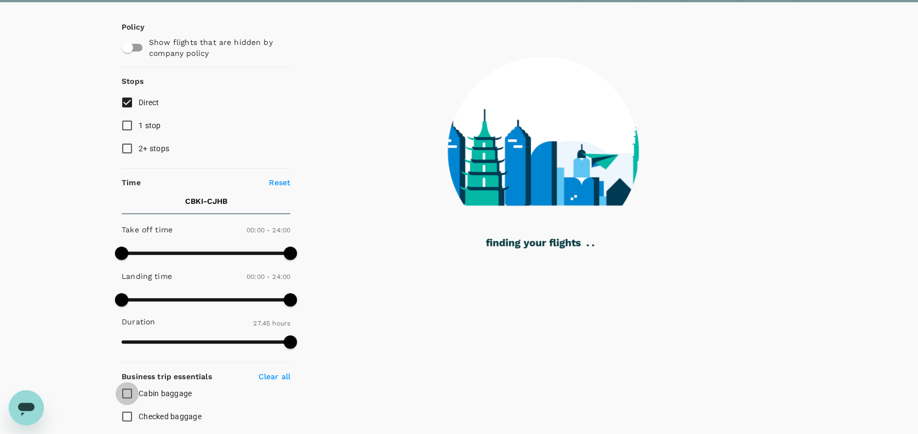
click at [126, 394] on input "Cabin baggage" at bounding box center [127, 393] width 23 height 23
checkbox input "true"
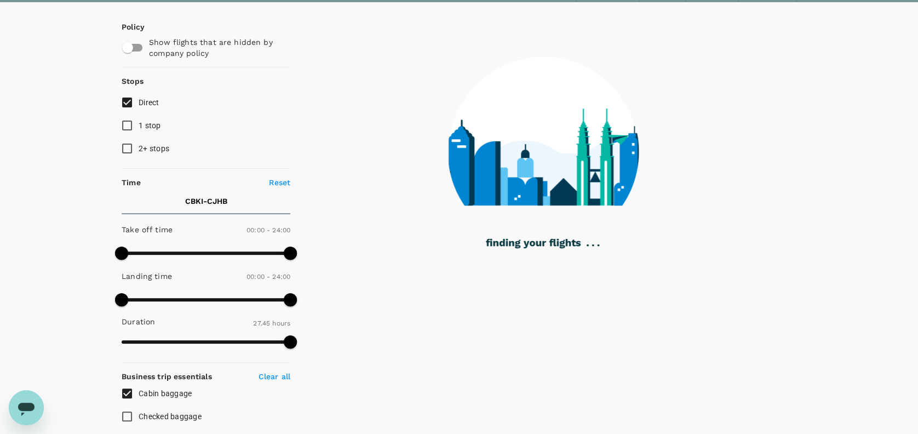
click at [130, 415] on input "Checked baggage" at bounding box center [127, 416] width 23 height 23
checkbox input "true"
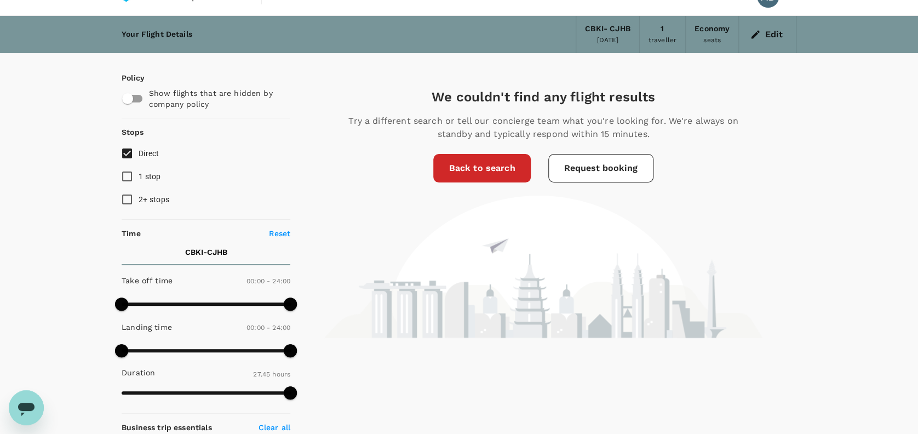
scroll to position [0, 0]
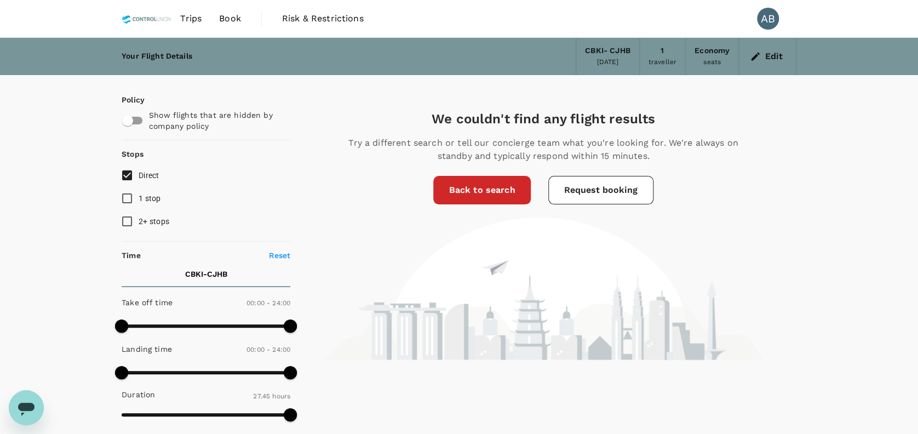
drag, startPoint x: 867, startPoint y: 140, endPoint x: 811, endPoint y: 93, distance: 73.5
click at [701, 115] on h5 "We couldn't find any flight results" at bounding box center [543, 119] width 416 height 18
drag, startPoint x: 752, startPoint y: 135, endPoint x: 748, endPoint y: 128, distance: 8.1
click at [753, 135] on div "We couldn't find any flight results Try a different search or tell our concierg…" at bounding box center [543, 235] width 506 height 250
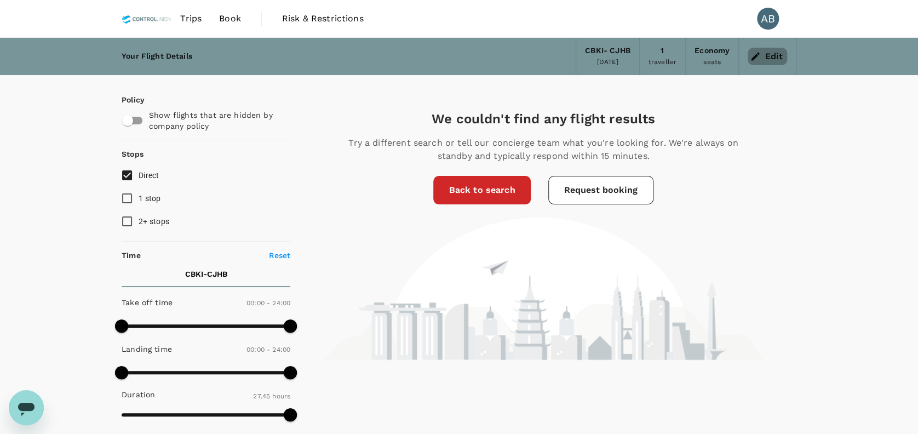
click at [764, 53] on button "Edit" at bounding box center [766, 57] width 39 height 18
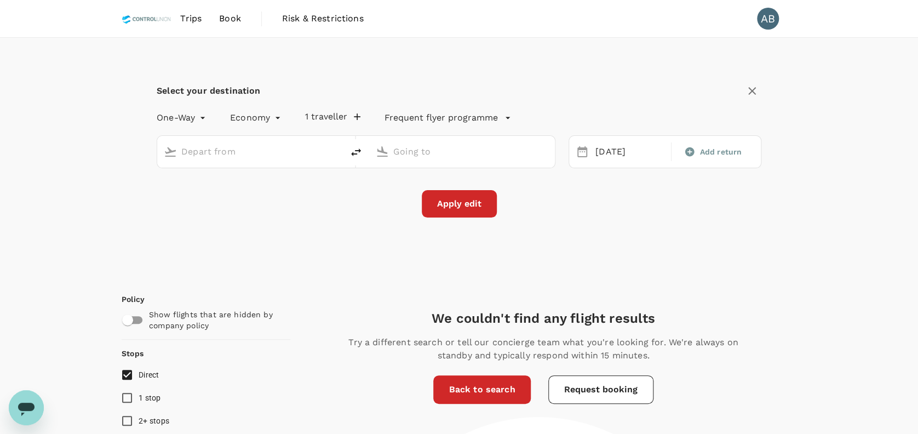
type input "Kota Kinabalu, Malaysia (any)"
type input "Johor Bahru, Malaysia (any)"
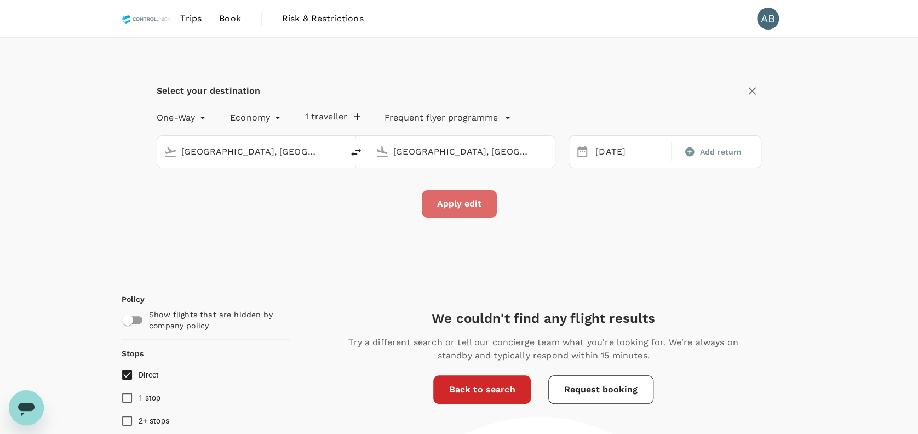
click at [463, 207] on button "Apply edit" at bounding box center [459, 203] width 75 height 27
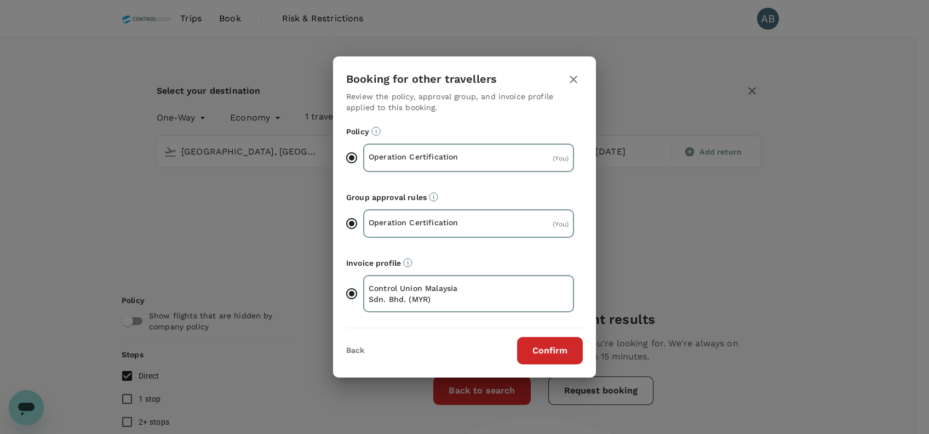
click at [575, 83] on icon "button" at bounding box center [573, 79] width 13 height 13
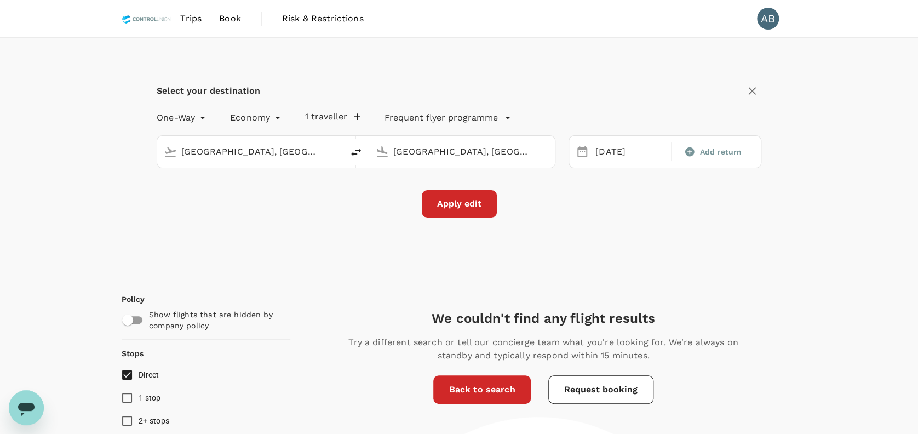
click at [281, 150] on input "Kota Kinabalu, Malaysia (any)" at bounding box center [250, 151] width 139 height 17
click at [303, 207] on div "Apply edit" at bounding box center [459, 203] width 605 height 27
click at [392, 85] on div "Select your destination" at bounding box center [459, 91] width 605 height 19
click at [294, 149] on input "Kota Kinabalu, Malaysia (any)" at bounding box center [250, 151] width 139 height 17
type input "k"
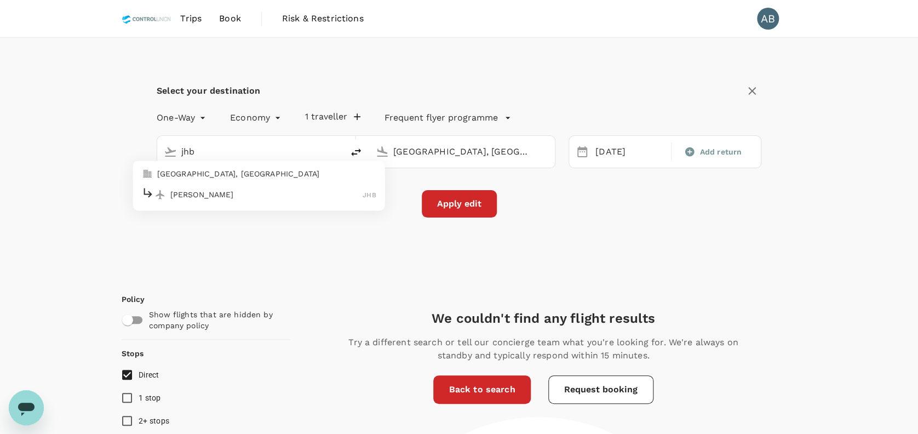
click at [235, 175] on p "[GEOGRAPHIC_DATA], [GEOGRAPHIC_DATA]" at bounding box center [266, 173] width 219 height 11
type input "Johor Bahru, Malaysia (any)"
click at [469, 145] on input "Johor Bahru, Malaysia (any)" at bounding box center [462, 151] width 139 height 17
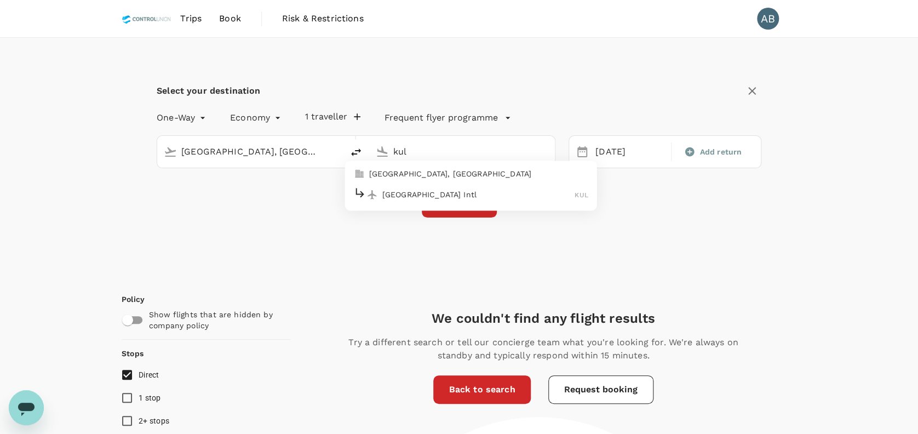
click at [433, 190] on p "[GEOGRAPHIC_DATA] Intl" at bounding box center [478, 194] width 193 height 11
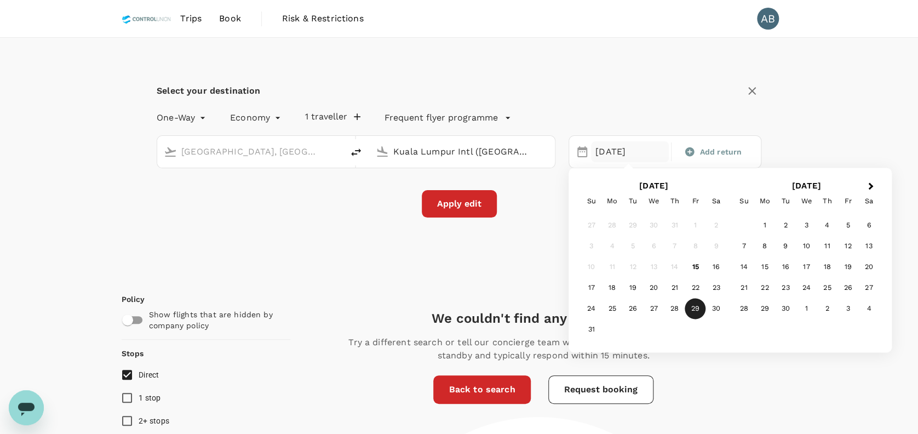
type input "Kuala Lumpur Intl (KUL)"
click at [631, 153] on div "29 Aug" at bounding box center [630, 151] width 78 height 21
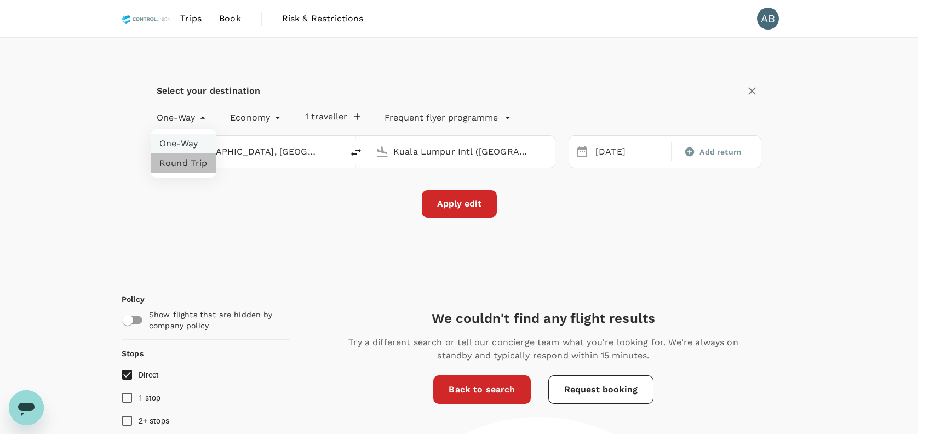
click at [188, 158] on li "Round Trip" at bounding box center [184, 163] width 66 height 20
type input "roundtrip"
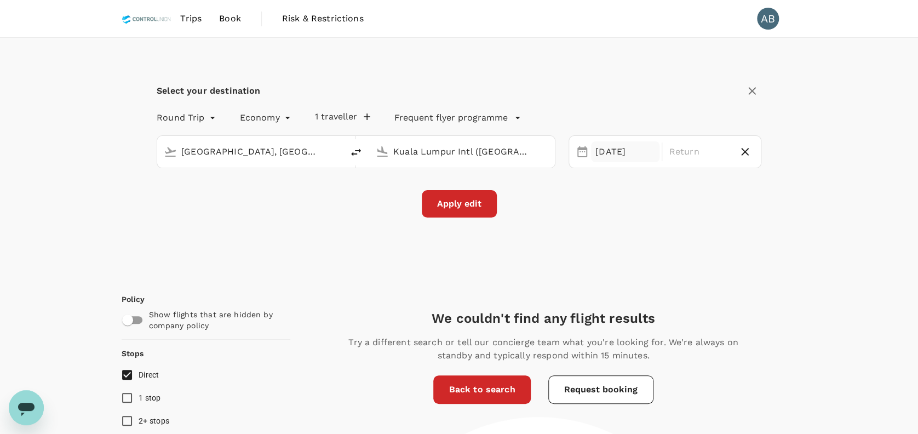
click at [609, 150] on div "[DATE]" at bounding box center [625, 151] width 68 height 21
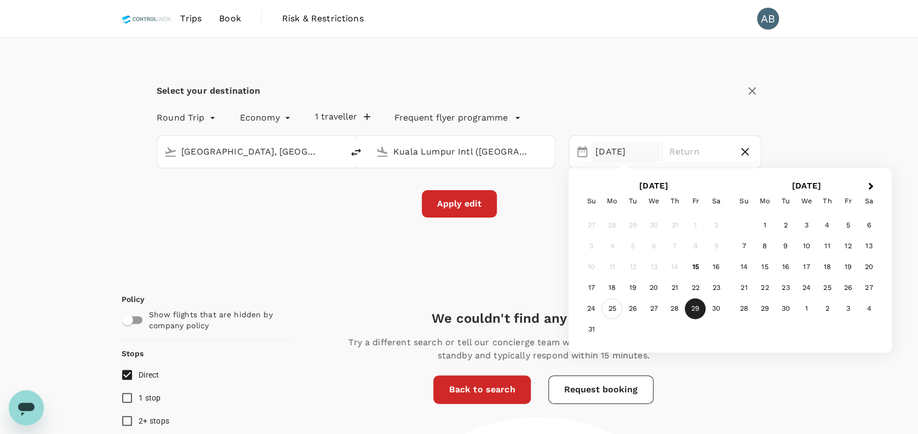
click at [617, 307] on div "25" at bounding box center [611, 308] width 21 height 21
click at [551, 219] on div "Select your destination Round Trip roundtrip Economy economy 1 traveller Freque…" at bounding box center [459, 156] width 675 height 237
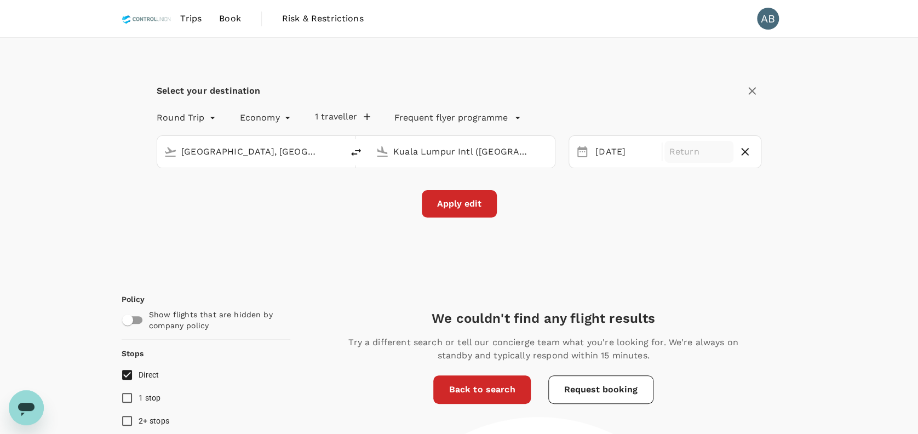
click at [700, 149] on p "Return" at bounding box center [699, 151] width 60 height 13
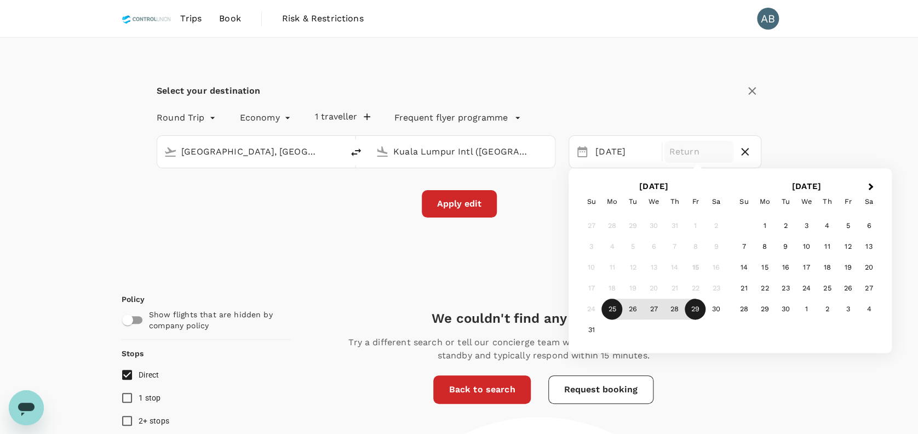
drag, startPoint x: 701, startPoint y: 311, endPoint x: 642, endPoint y: 305, distance: 60.0
click at [701, 311] on div "29" at bounding box center [694, 309] width 21 height 21
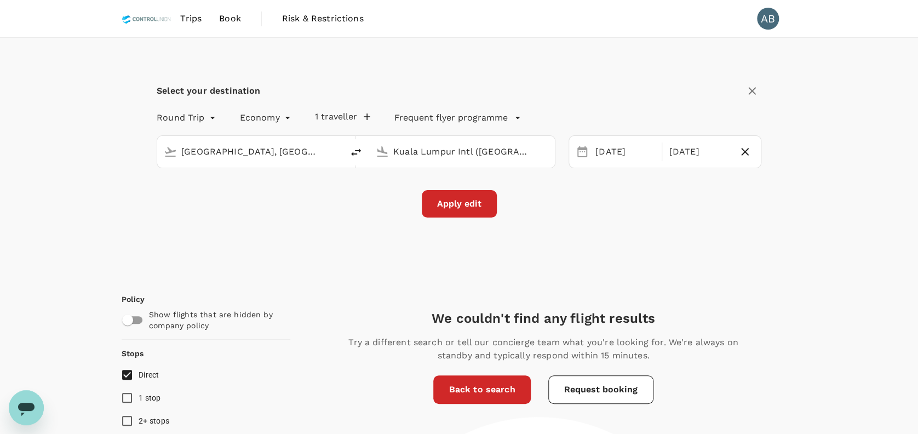
drag, startPoint x: 575, startPoint y: 293, endPoint x: 486, endPoint y: 258, distance: 95.2
click at [342, 118] on button "1 traveller" at bounding box center [342, 116] width 55 height 11
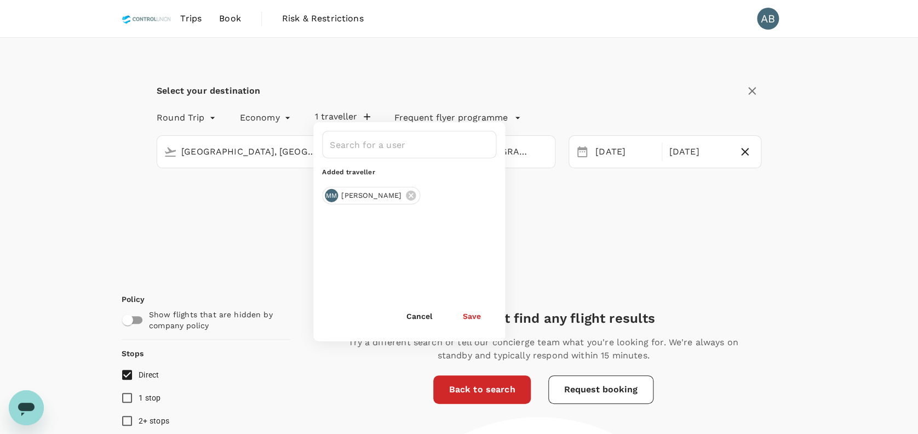
click at [610, 233] on div "Select your destination Round Trip roundtrip Economy economy 1 traveller ​ Adde…" at bounding box center [459, 156] width 675 height 237
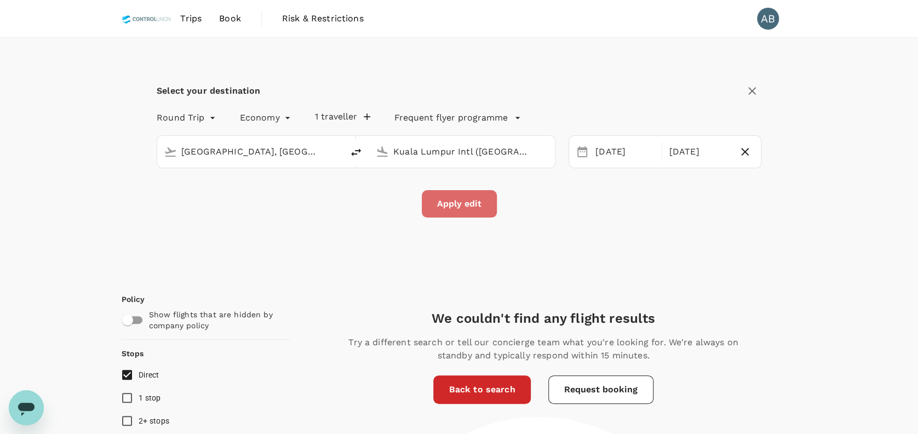
click at [462, 211] on button "Apply edit" at bounding box center [459, 203] width 75 height 27
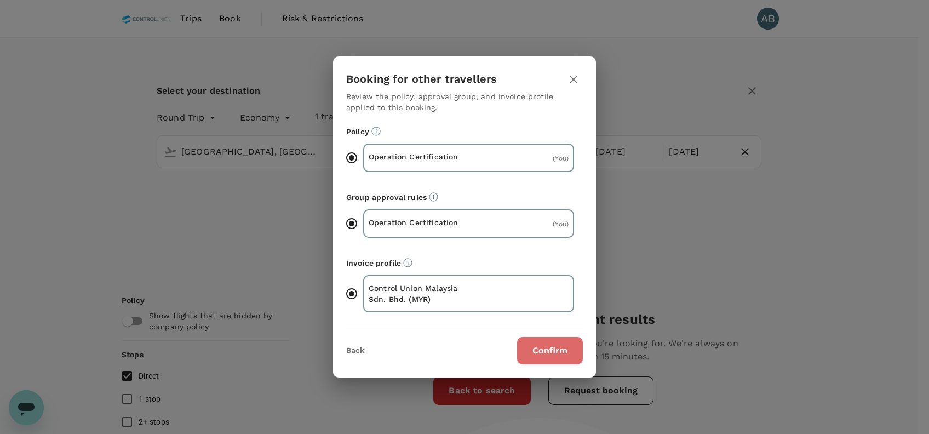
click at [550, 340] on button "Confirm" at bounding box center [550, 350] width 66 height 27
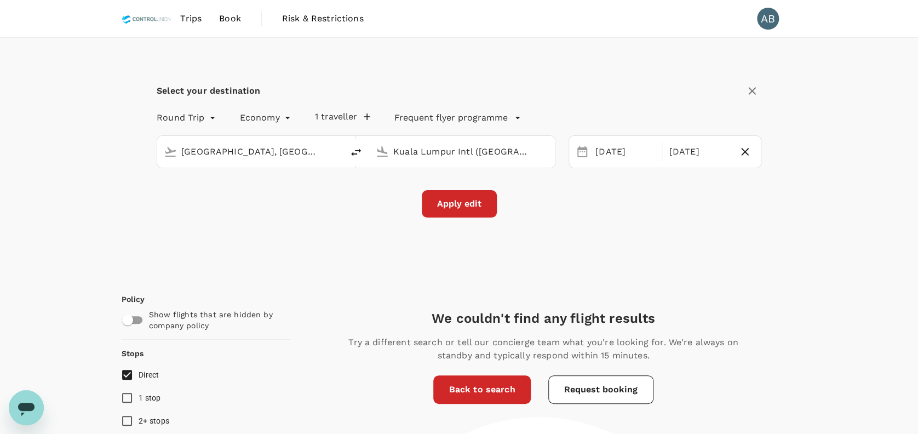
checkbox input "false"
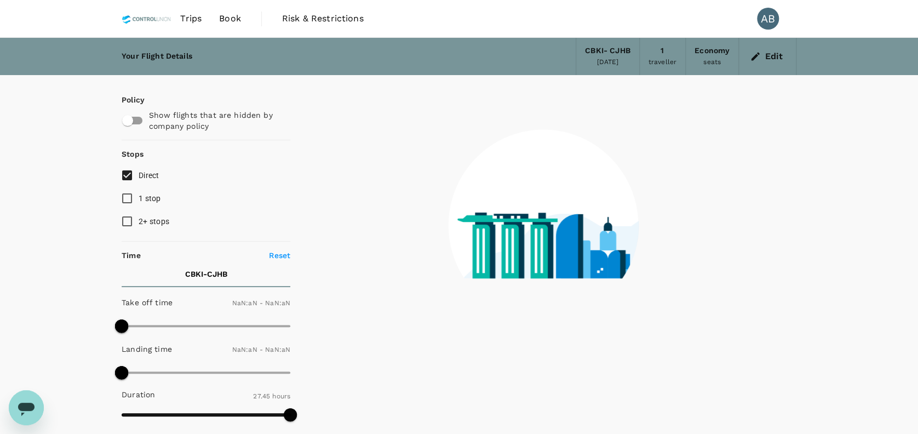
type input "1440"
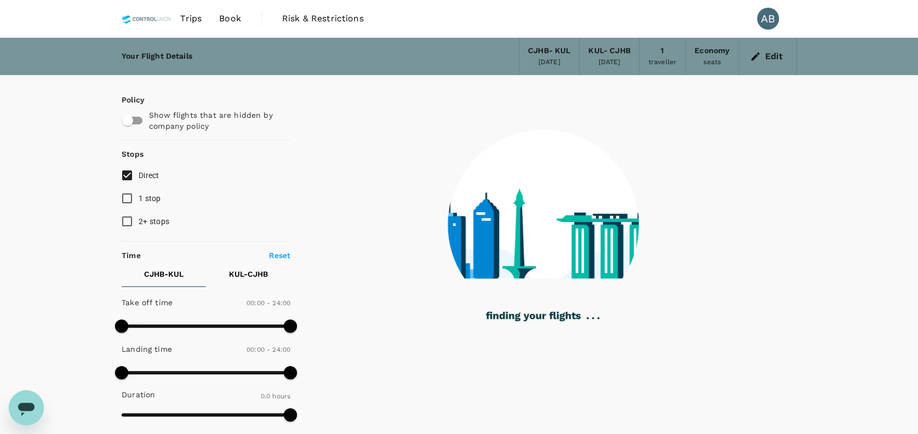
checkbox input "true"
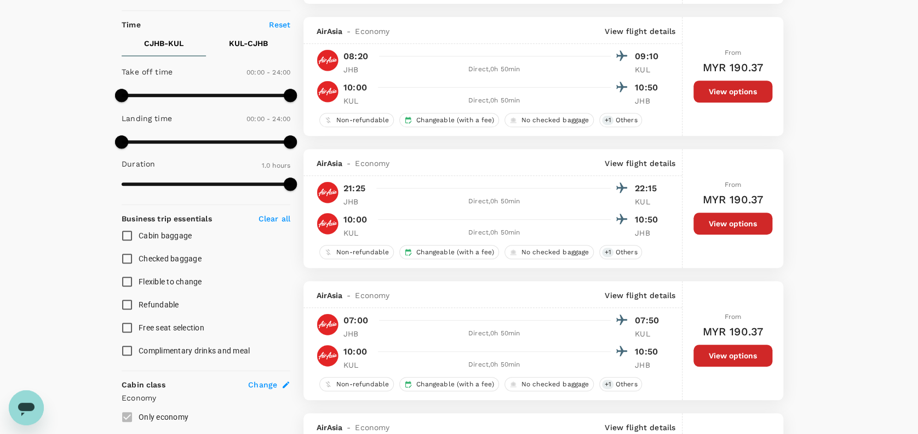
scroll to position [292, 0]
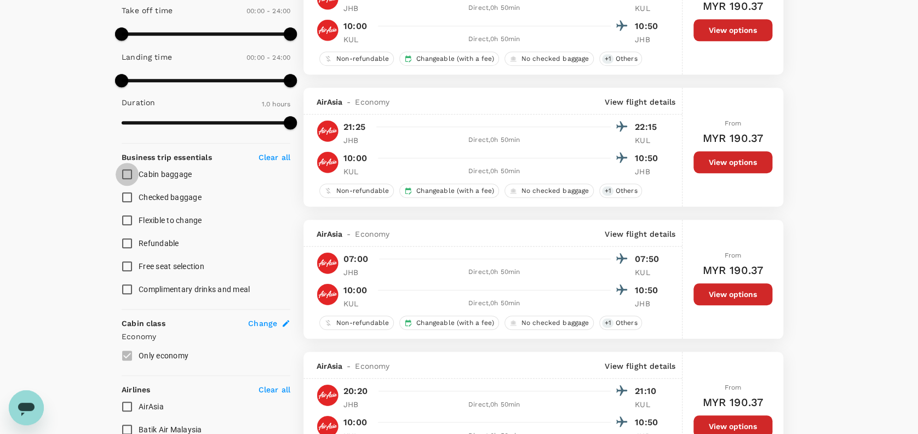
click at [124, 170] on input "Cabin baggage" at bounding box center [127, 174] width 23 height 23
checkbox input "true"
drag, startPoint x: 130, startPoint y: 195, endPoint x: 129, endPoint y: 206, distance: 11.6
click at [130, 195] on input "Checked baggage" at bounding box center [127, 197] width 23 height 23
checkbox input "true"
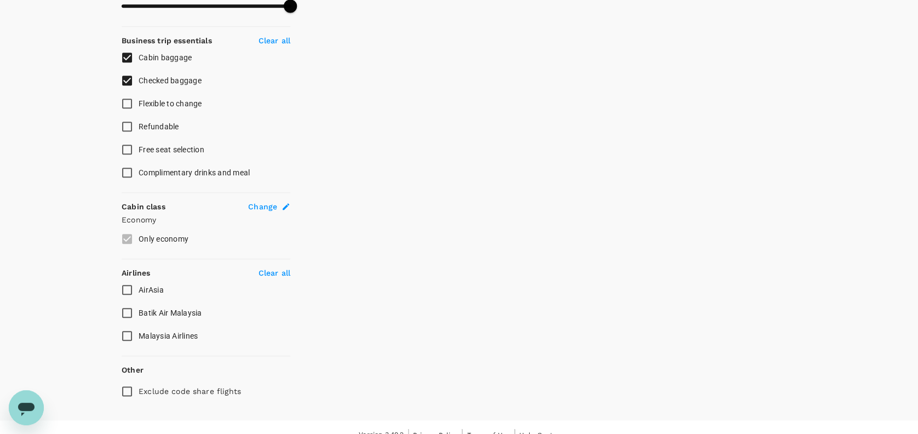
scroll to position [421, 0]
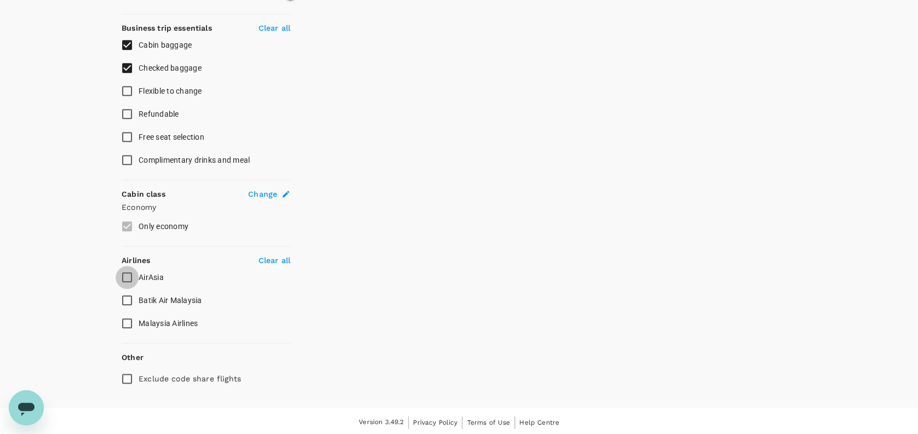
click at [131, 280] on input "AirAsia" at bounding box center [127, 277] width 23 height 23
click at [127, 273] on input "AirAsia" at bounding box center [127, 277] width 23 height 23
checkbox input "false"
drag, startPoint x: 126, startPoint y: 320, endPoint x: 131, endPoint y: 317, distance: 5.6
click at [128, 320] on input "Malaysia Airlines" at bounding box center [127, 323] width 23 height 23
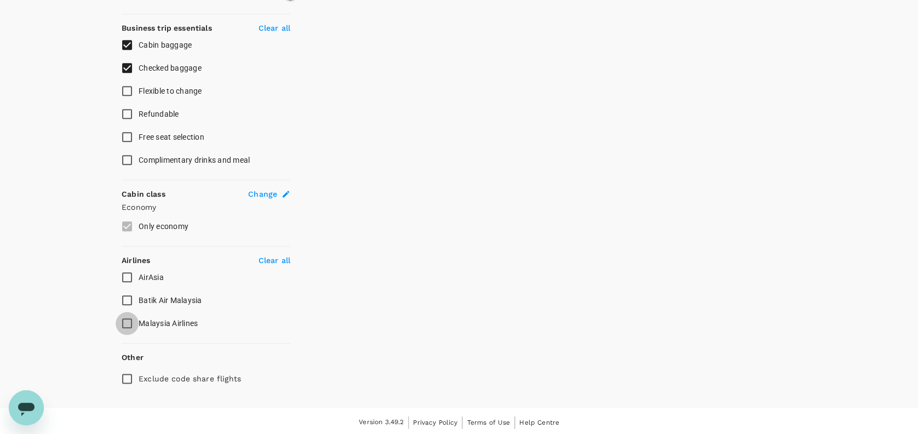
checkbox input "true"
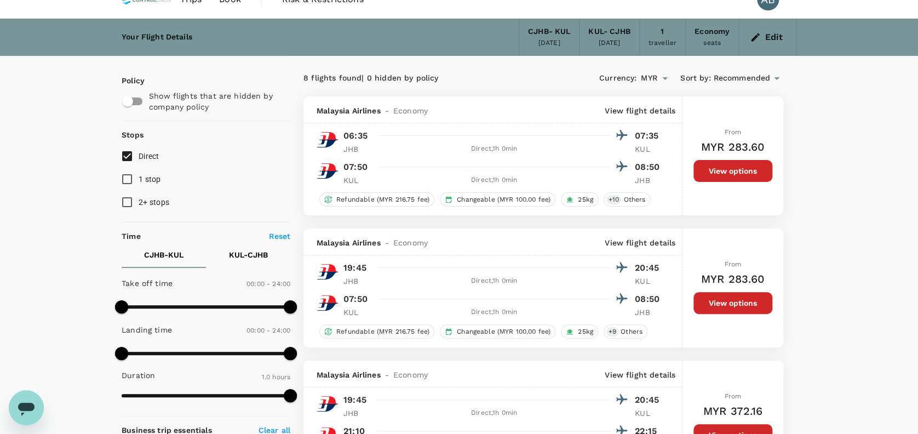
scroll to position [0, 0]
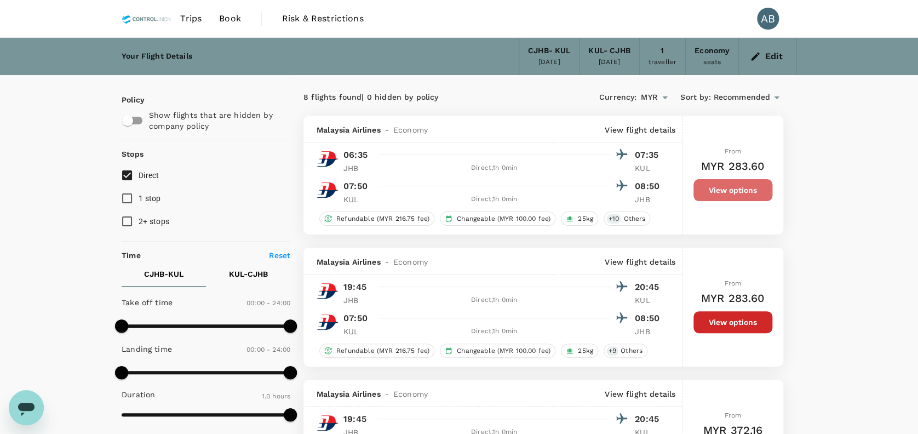
click at [730, 193] on button "View options" at bounding box center [732, 190] width 79 height 22
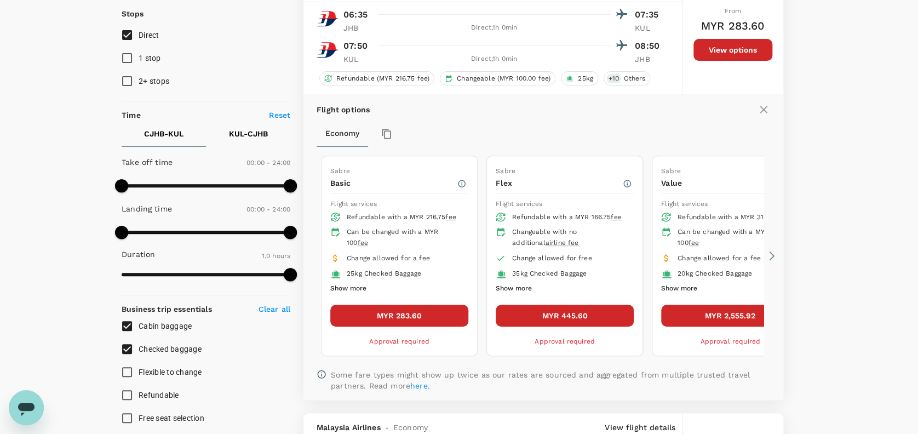
scroll to position [219, 0]
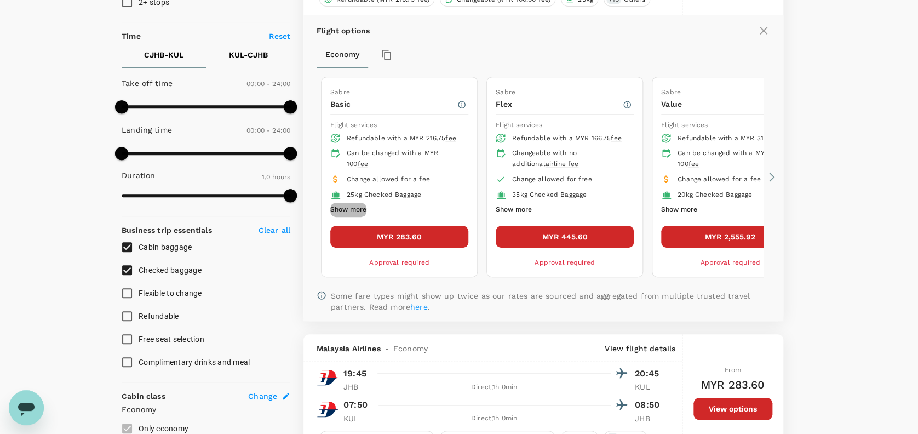
click at [353, 209] on button "Show more" at bounding box center [348, 210] width 36 height 14
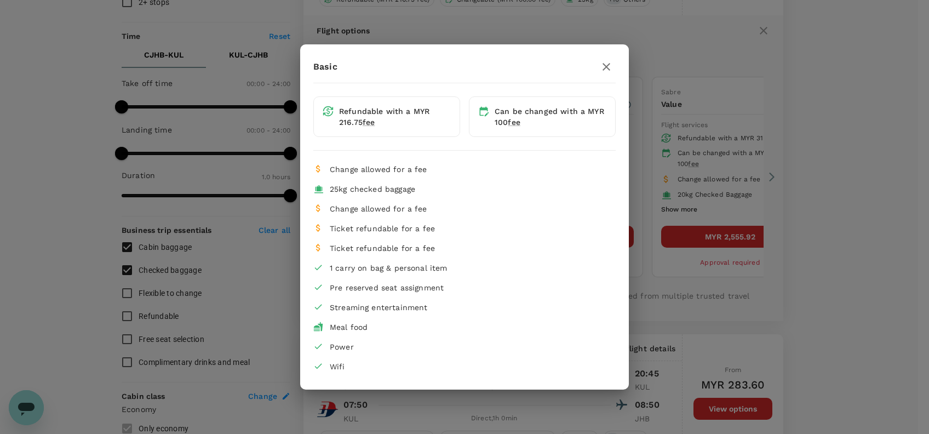
drag, startPoint x: 601, startPoint y: 67, endPoint x: 591, endPoint y: 68, distance: 9.5
click at [601, 66] on icon "button" at bounding box center [606, 66] width 13 height 13
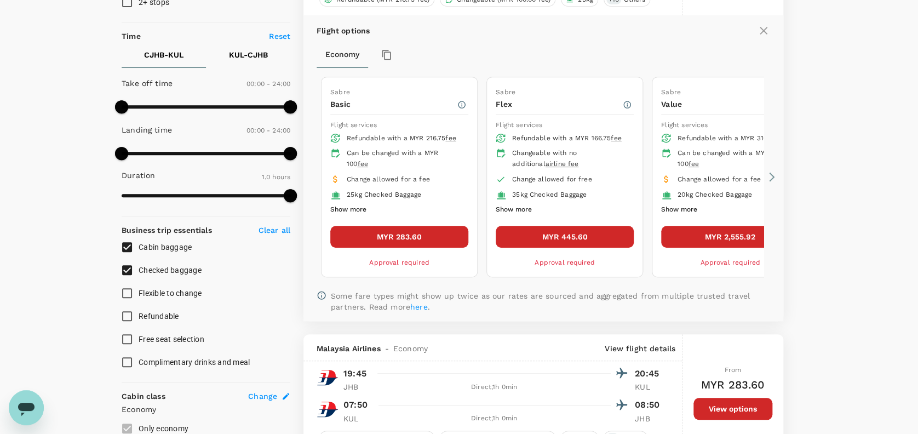
click at [424, 231] on button "MYR 283.60" at bounding box center [399, 237] width 138 height 22
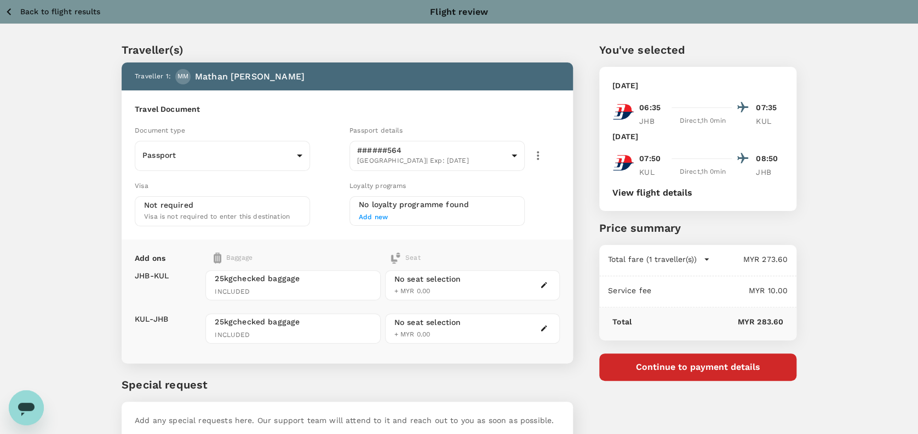
click at [475, 117] on div "Travel Document Document type Passport Passport ​ Passport details ######564 Ma…" at bounding box center [347, 164] width 451 height 149
click at [9, 9] on icon "button" at bounding box center [9, 12] width 14 height 14
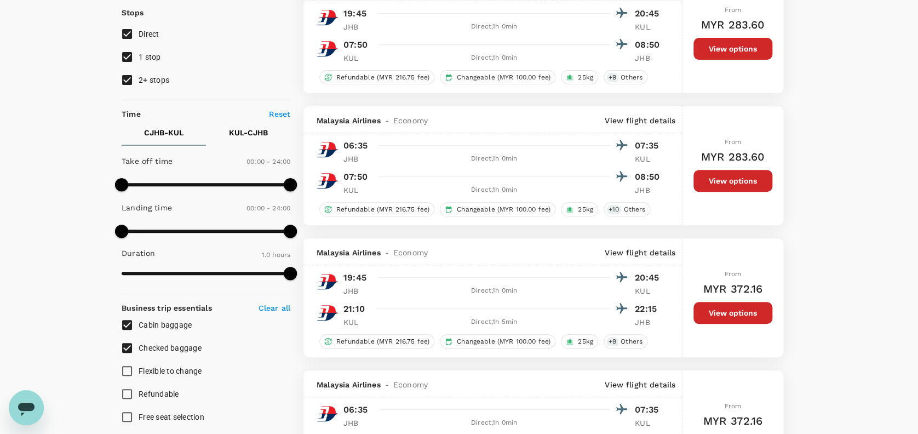
scroll to position [146, 0]
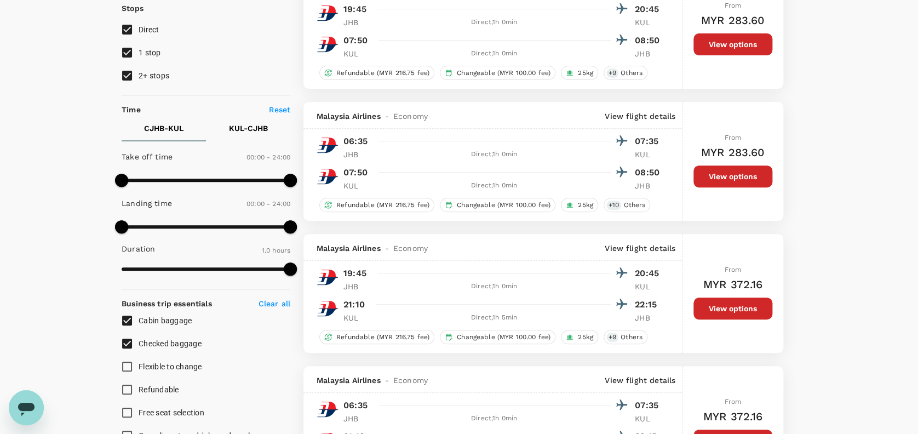
click at [737, 180] on button "View options" at bounding box center [732, 176] width 79 height 22
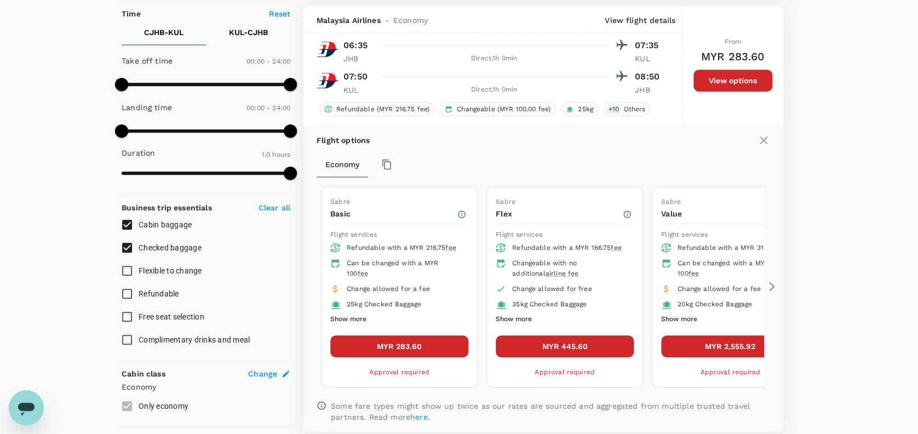
scroll to position [248, 0]
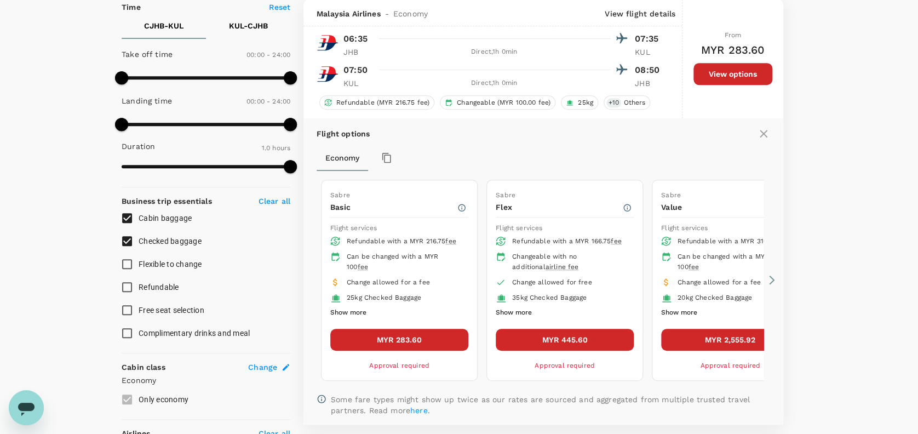
click at [419, 332] on button "MYR 283.60" at bounding box center [399, 340] width 138 height 22
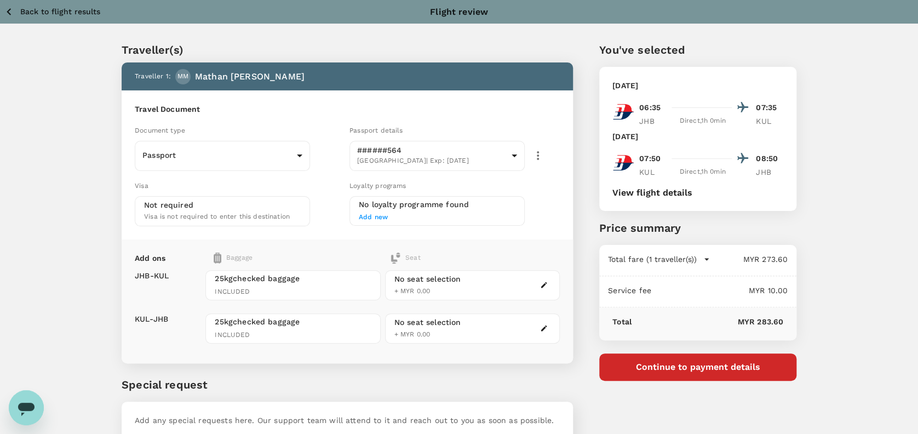
click at [11, 8] on icon "button" at bounding box center [9, 12] width 14 height 14
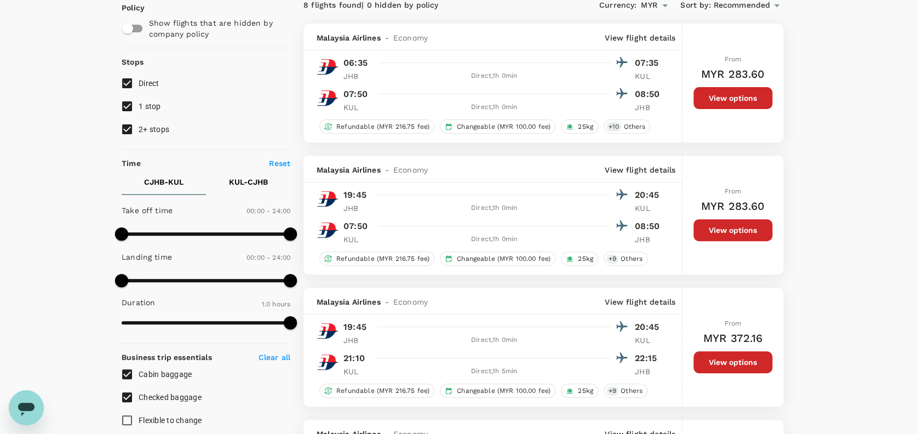
scroll to position [73, 0]
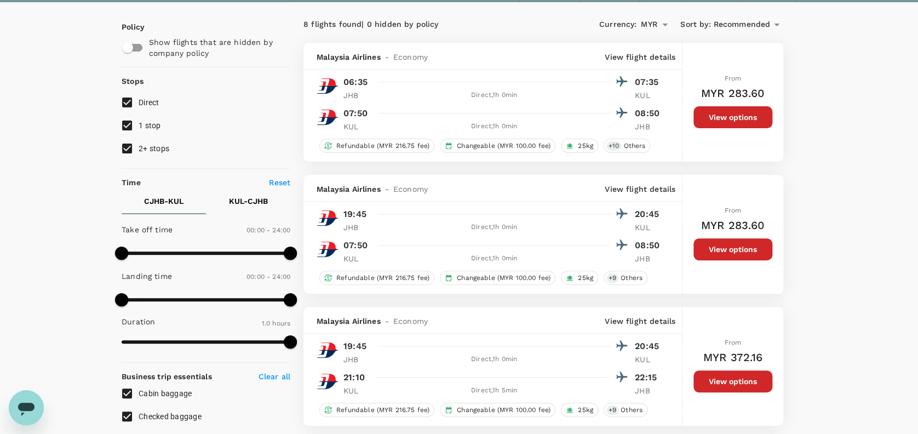
click at [252, 199] on p "KUL - CJHB" at bounding box center [248, 200] width 39 height 11
click at [166, 199] on p "CJHB - KUL" at bounding box center [163, 200] width 39 height 11
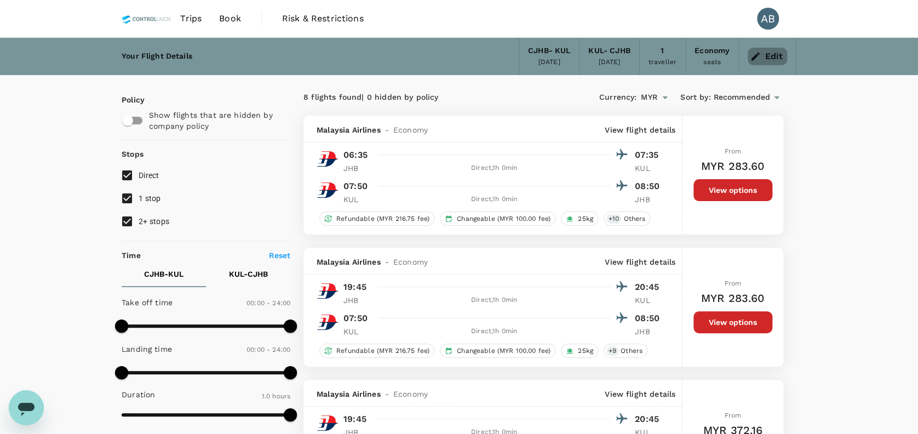
click at [764, 53] on button "Edit" at bounding box center [766, 57] width 39 height 18
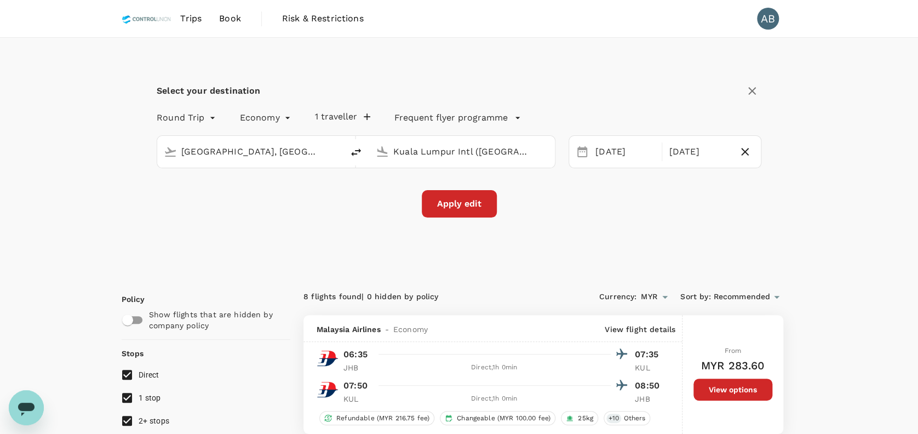
type input "Johor Bahru, Malaysia (any)"
type input "Kuala Lumpur Intl ([GEOGRAPHIC_DATA])"
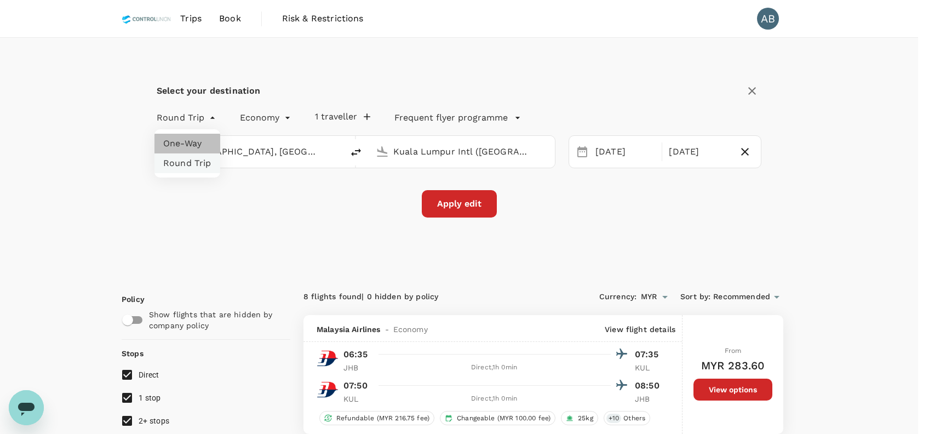
click at [196, 141] on li "One-Way" at bounding box center [187, 144] width 66 height 20
type input "oneway"
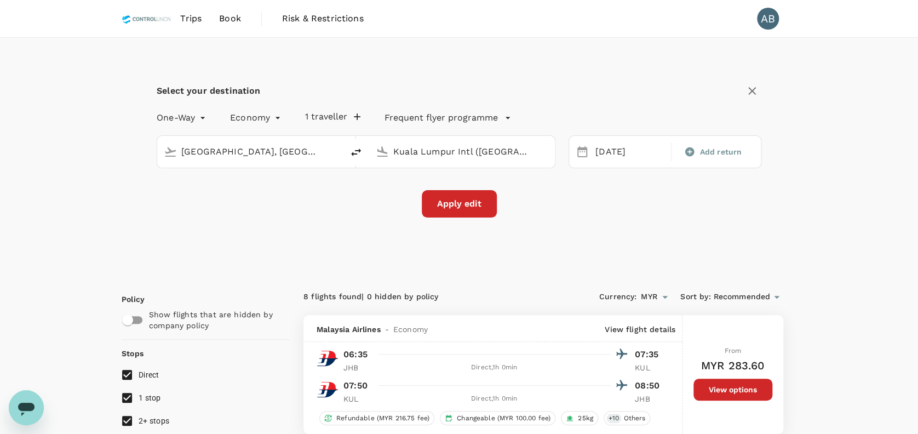
click at [478, 198] on button "Apply edit" at bounding box center [459, 203] width 75 height 27
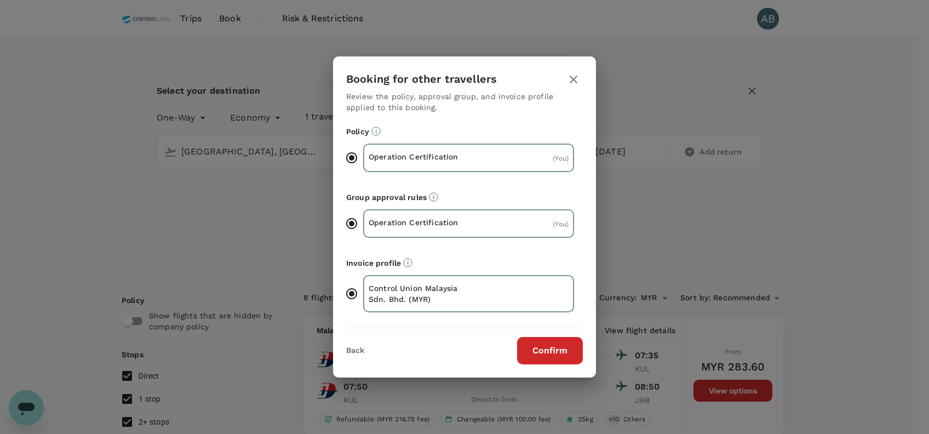
drag, startPoint x: 559, startPoint y: 353, endPoint x: 561, endPoint y: 344, distance: 9.2
click at [559, 353] on button "Confirm" at bounding box center [550, 350] width 66 height 27
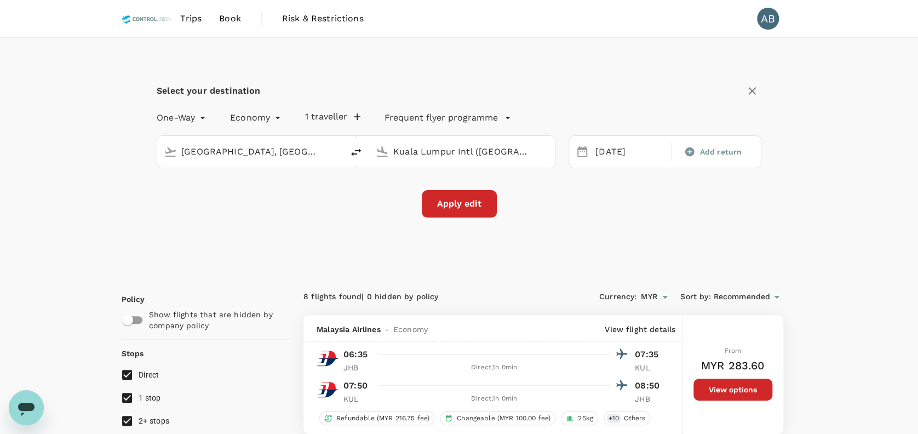
checkbox input "false"
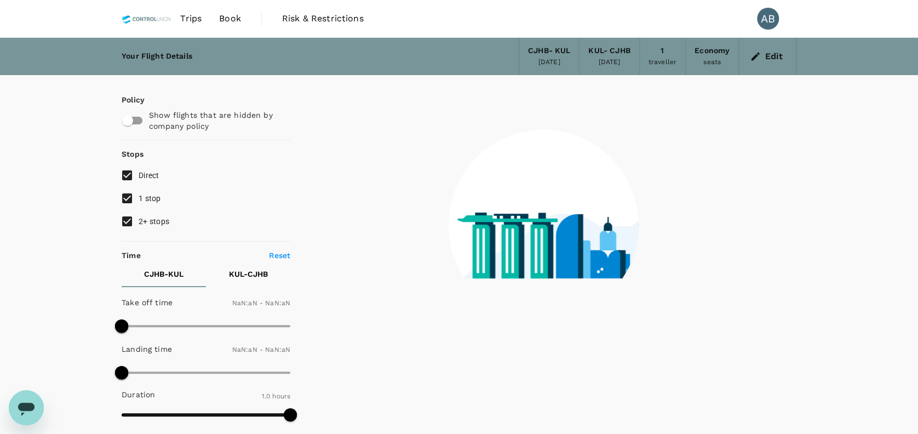
checkbox input "false"
type input "1440"
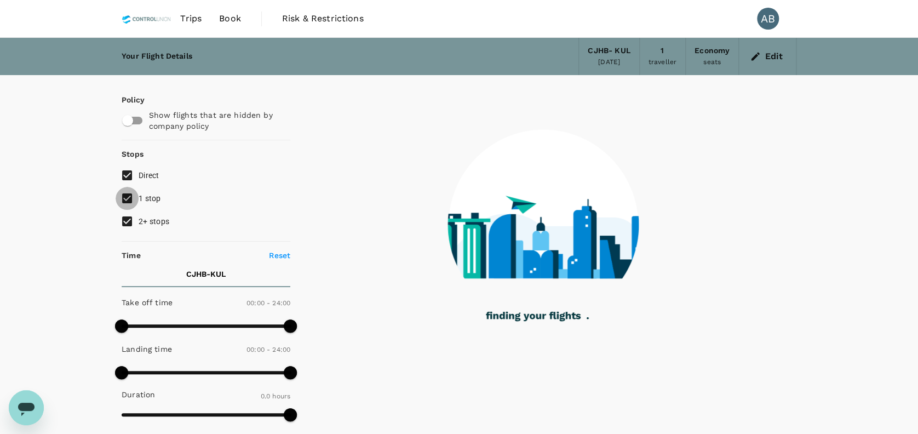
drag, startPoint x: 131, startPoint y: 197, endPoint x: 128, endPoint y: 217, distance: 20.5
click at [129, 199] on input "1 stop" at bounding box center [127, 198] width 23 height 23
checkbox input "false"
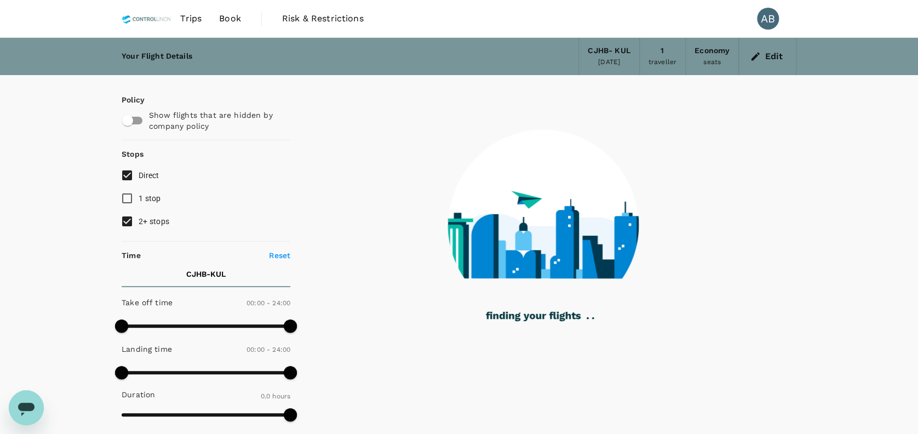
click at [127, 220] on input "2+ stops" at bounding box center [127, 221] width 23 height 23
checkbox input "false"
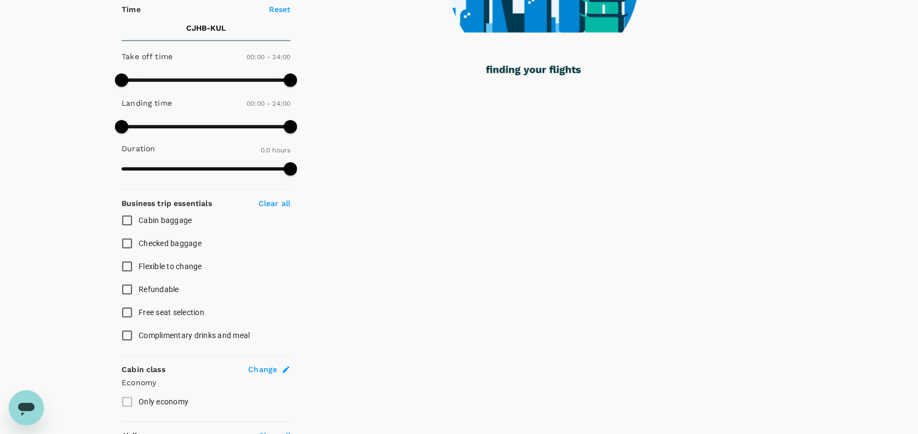
scroll to position [292, 0]
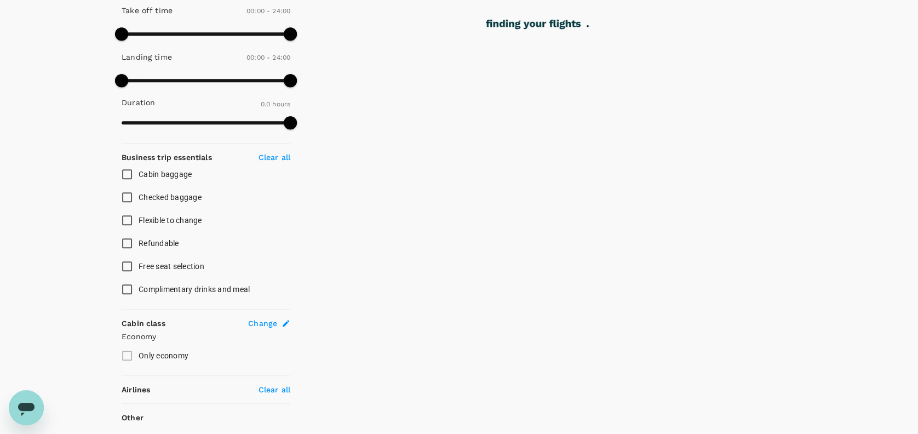
checkbox input "true"
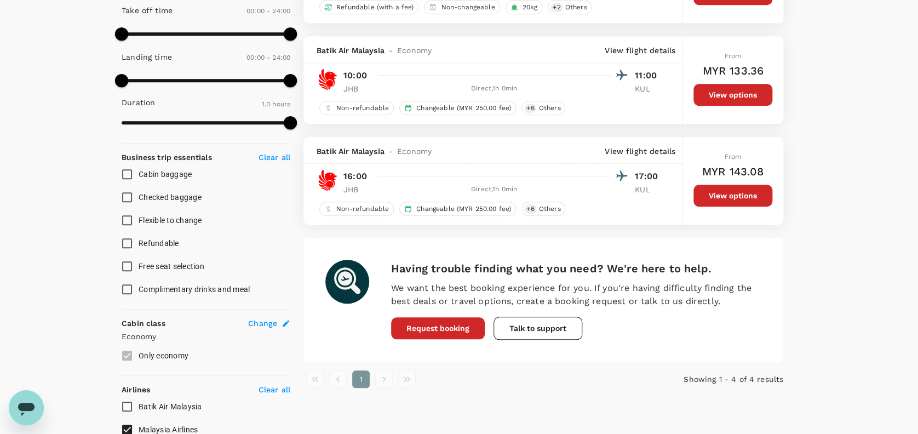
scroll to position [219, 0]
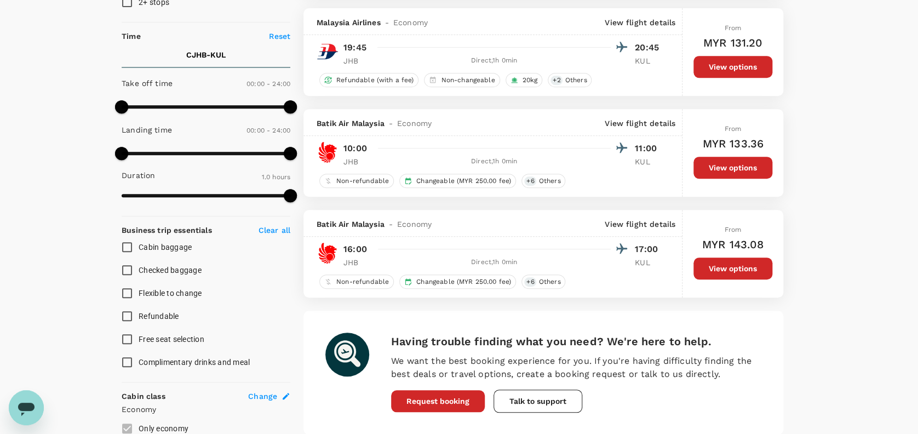
checkbox input "false"
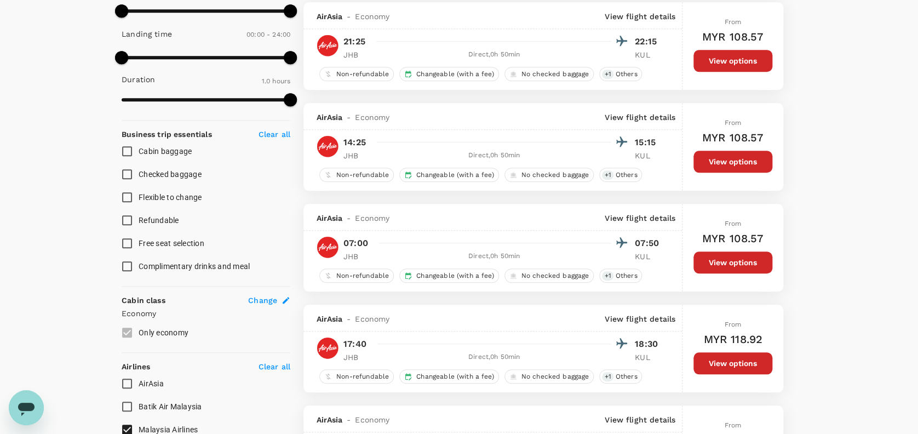
scroll to position [292, 0]
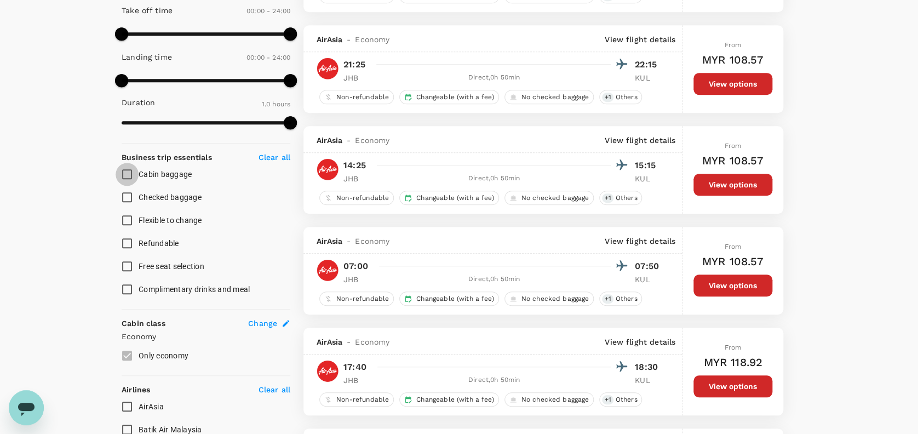
click at [133, 170] on input "Cabin baggage" at bounding box center [127, 174] width 23 height 23
checkbox input "true"
click at [128, 194] on input "Checked baggage" at bounding box center [127, 197] width 23 height 23
checkbox input "true"
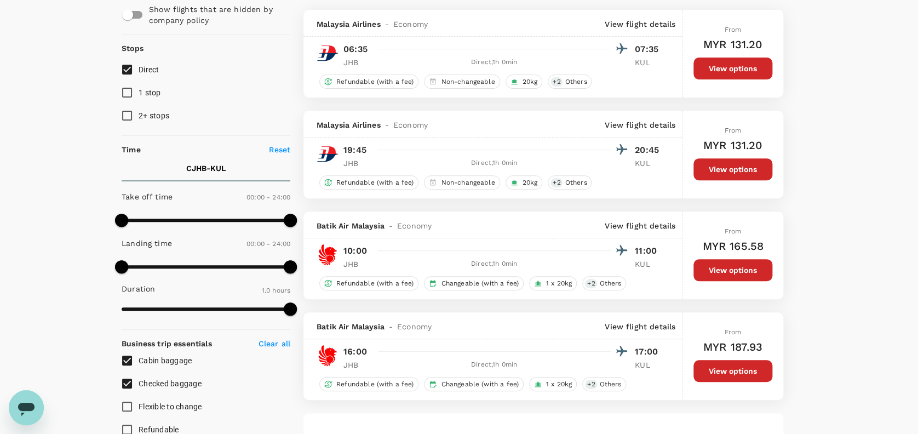
scroll to position [73, 0]
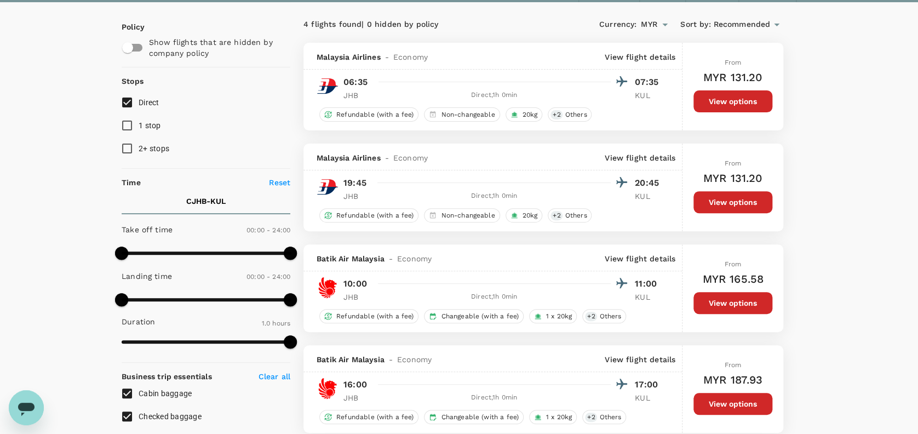
drag, startPoint x: 52, startPoint y: 47, endPoint x: 69, endPoint y: 0, distance: 49.5
click at [52, 46] on div "Your Flight Details CJHB - KUL 25 Aug 2025 1 traveller Economy seats Edit Polic…" at bounding box center [459, 360] width 918 height 791
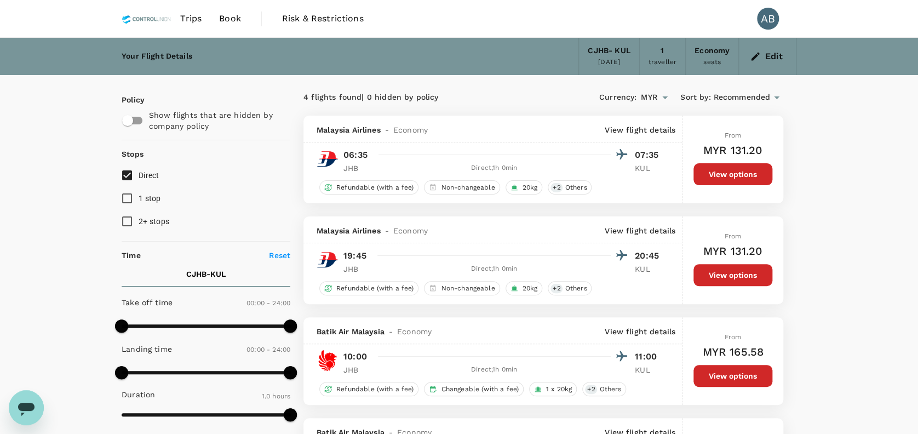
click at [869, 197] on div "Your Flight Details CJHB - KUL 25 Aug 2025 1 traveller Economy seats Edit Polic…" at bounding box center [459, 433] width 918 height 791
click at [778, 62] on button "Edit" at bounding box center [766, 57] width 39 height 18
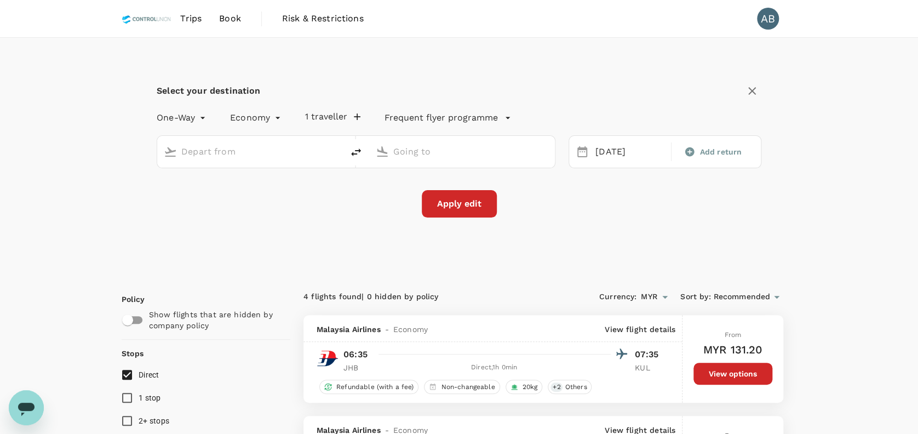
type input "Johor Bahru, Malaysia (any)"
type input "Kuala Lumpur Intl ([GEOGRAPHIC_DATA])"
click at [361, 152] on icon "delete" at bounding box center [355, 152] width 13 height 13
type input "Kuala Lumpur Intl ([GEOGRAPHIC_DATA])"
type input "Johor Bahru, Malaysia (any)"
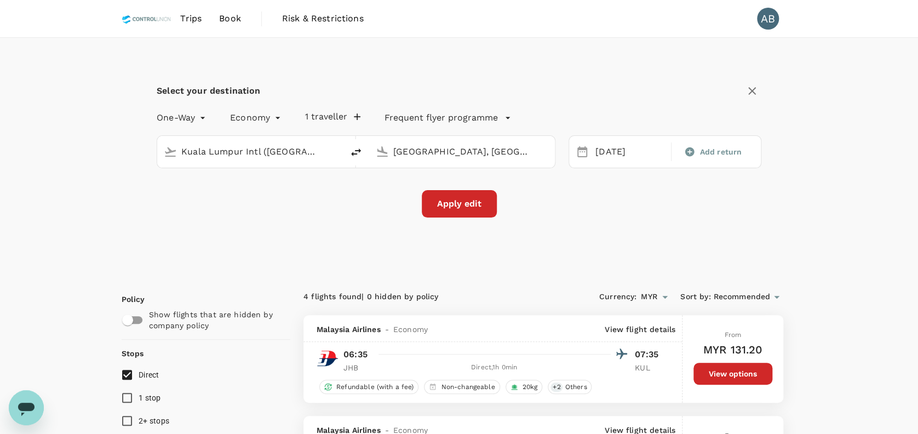
click at [522, 154] on input "Johor Bahru, Malaysia (any)" at bounding box center [462, 151] width 139 height 17
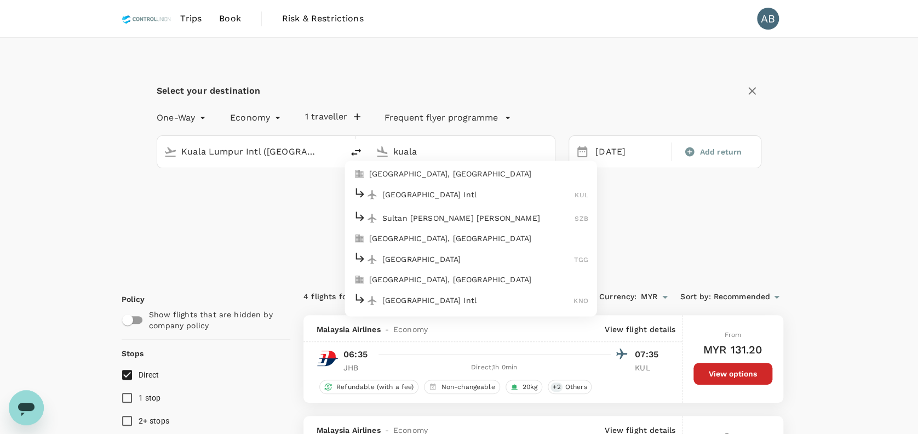
click at [442, 194] on p "[GEOGRAPHIC_DATA] Intl" at bounding box center [478, 194] width 193 height 11
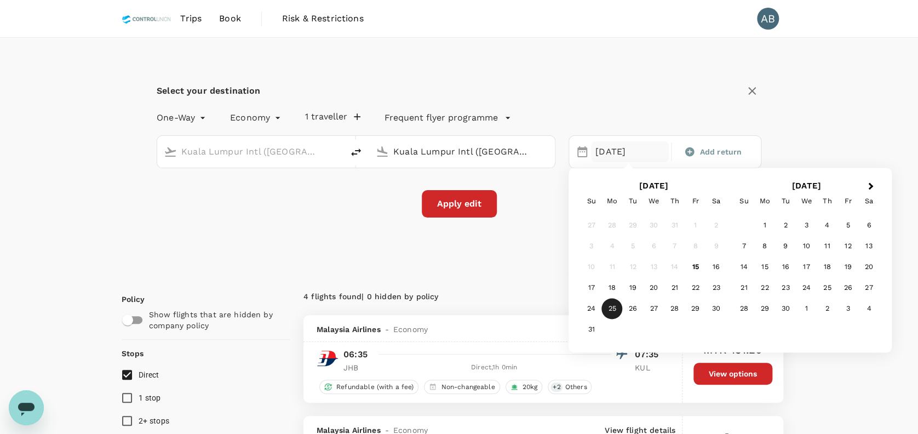
type input "Kuala Lumpur Intl ([GEOGRAPHIC_DATA])"
click at [616, 309] on div "25" at bounding box center [611, 308] width 21 height 21
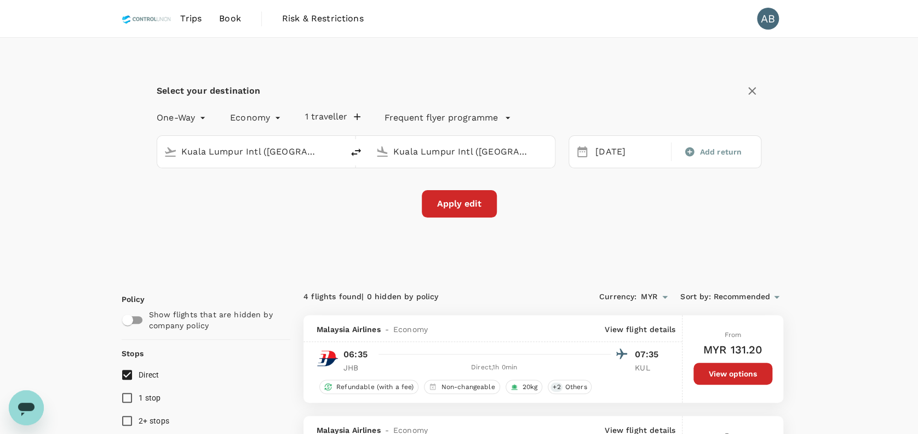
click at [544, 241] on div "Select your destination One-Way oneway Economy economy 1 traveller Frequent fly…" at bounding box center [459, 156] width 675 height 237
click at [482, 208] on button "Apply edit" at bounding box center [459, 203] width 75 height 27
click at [467, 154] on input "Kuala Lumpur Intl ([GEOGRAPHIC_DATA])" at bounding box center [462, 151] width 139 height 17
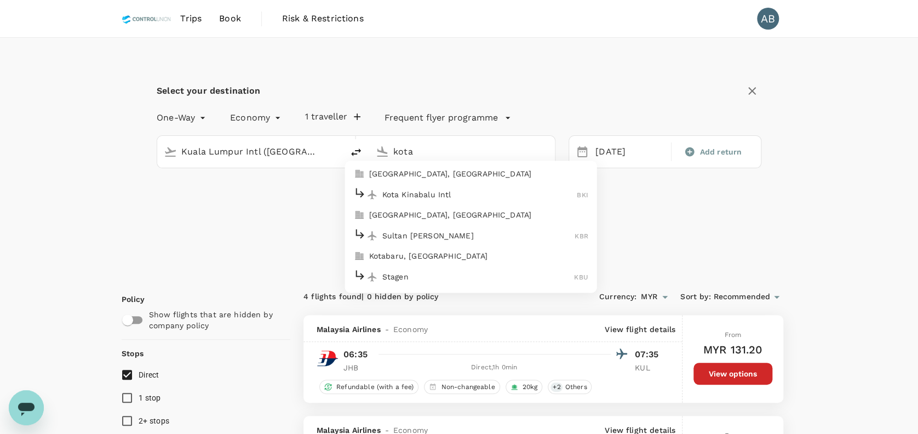
click at [463, 172] on p "[GEOGRAPHIC_DATA], [GEOGRAPHIC_DATA]" at bounding box center [478, 173] width 219 height 11
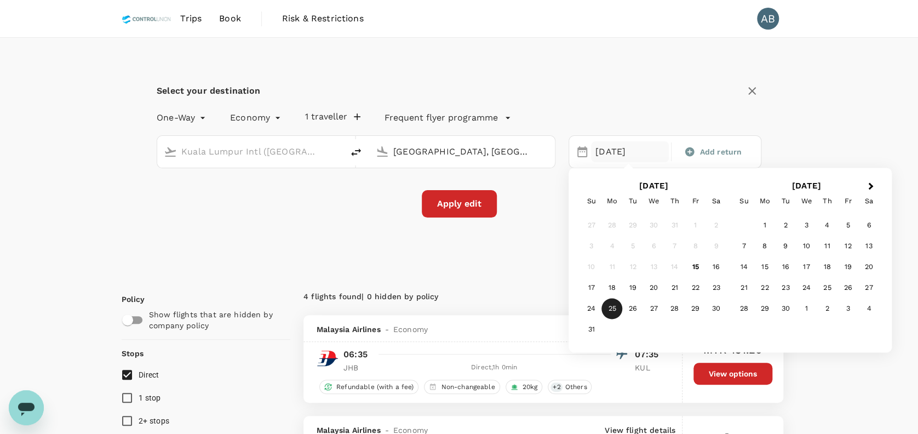
type input "[GEOGRAPHIC_DATA], [GEOGRAPHIC_DATA] (any)"
click at [609, 306] on div "25" at bounding box center [611, 308] width 21 height 21
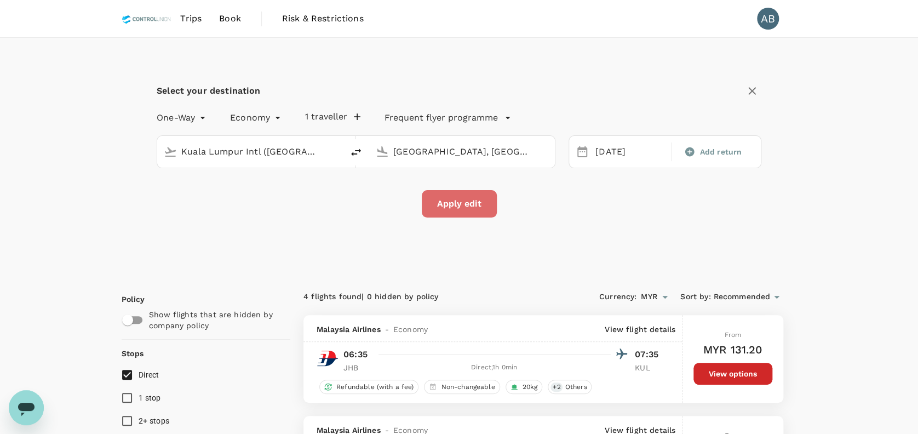
click at [465, 206] on button "Apply edit" at bounding box center [459, 203] width 75 height 27
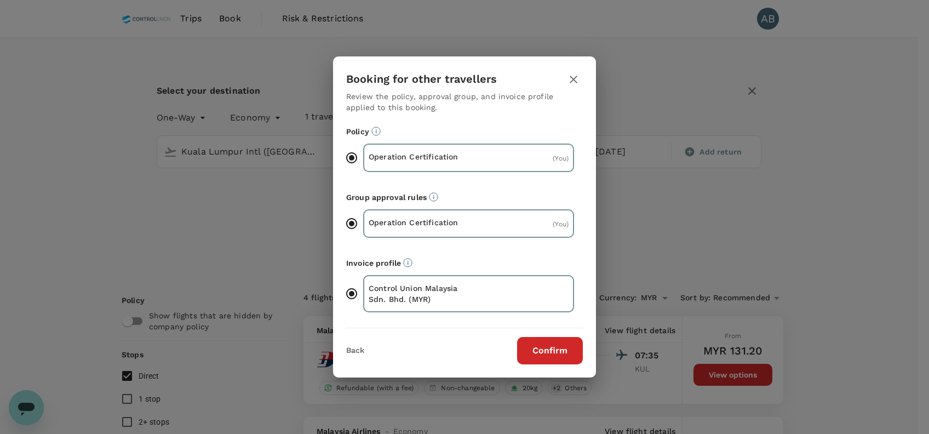
click at [538, 344] on button "Confirm" at bounding box center [550, 350] width 66 height 27
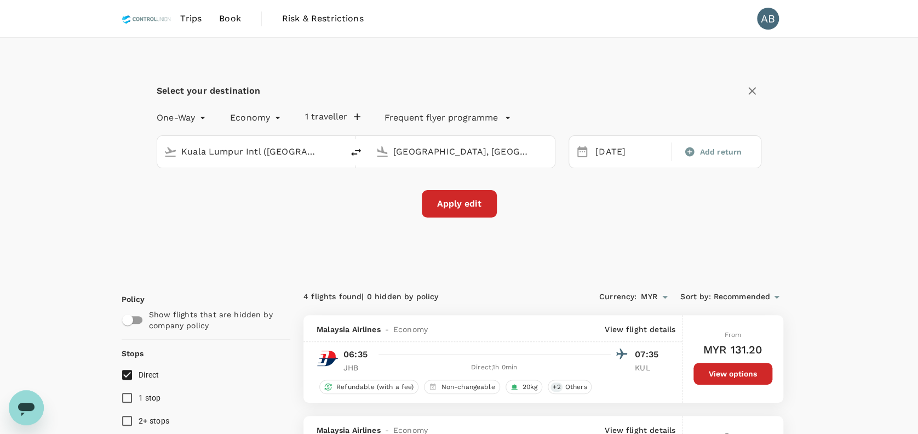
checkbox input "false"
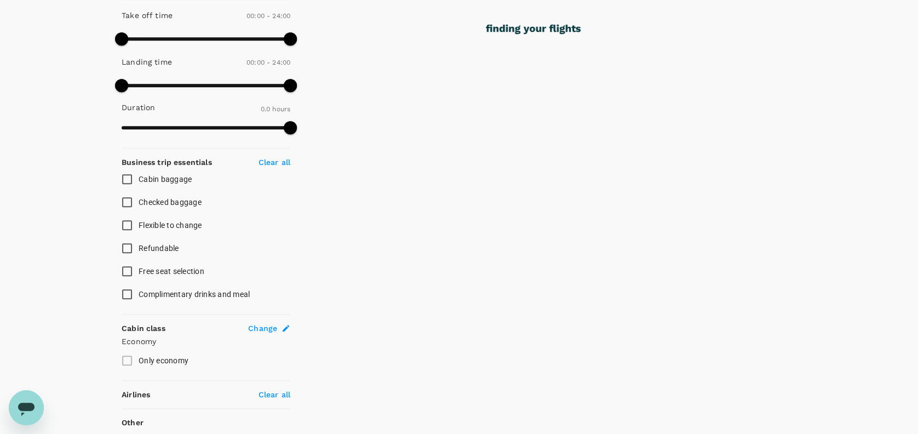
scroll to position [292, 0]
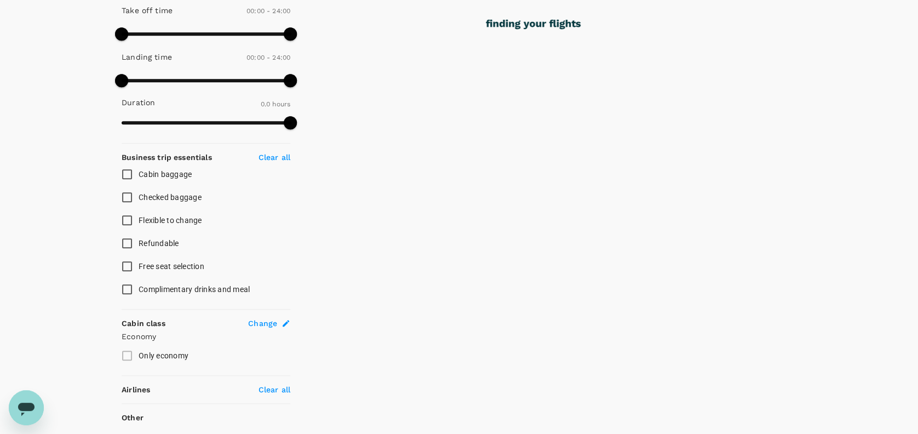
drag, startPoint x: 122, startPoint y: 170, endPoint x: 127, endPoint y: 176, distance: 8.2
click at [123, 170] on input "Cabin baggage" at bounding box center [127, 174] width 23 height 23
checkbox input "true"
click at [128, 191] on input "Checked baggage" at bounding box center [127, 197] width 23 height 23
checkbox input "true"
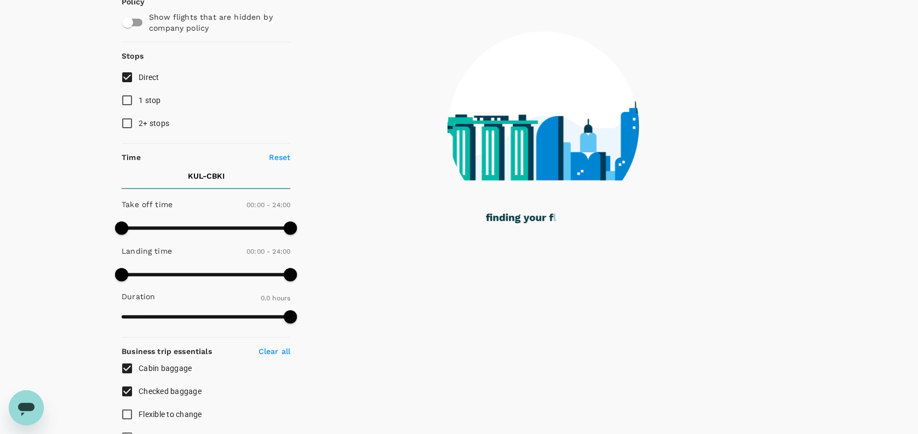
scroll to position [61, 0]
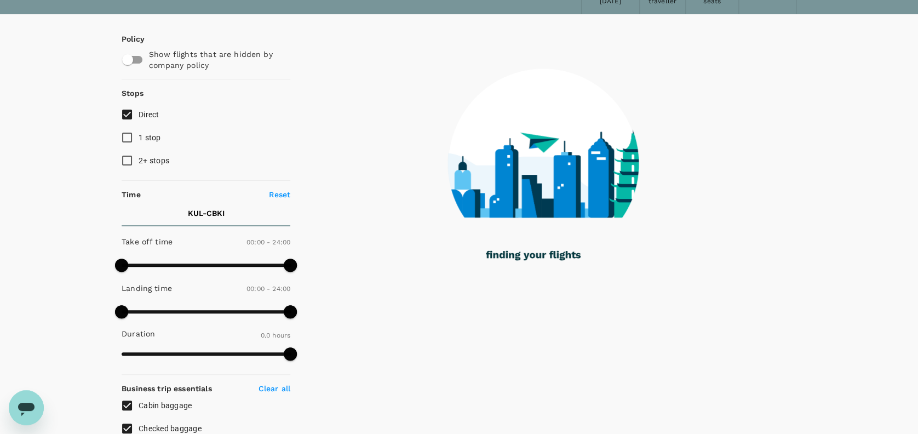
type input "1155"
checkbox input "true"
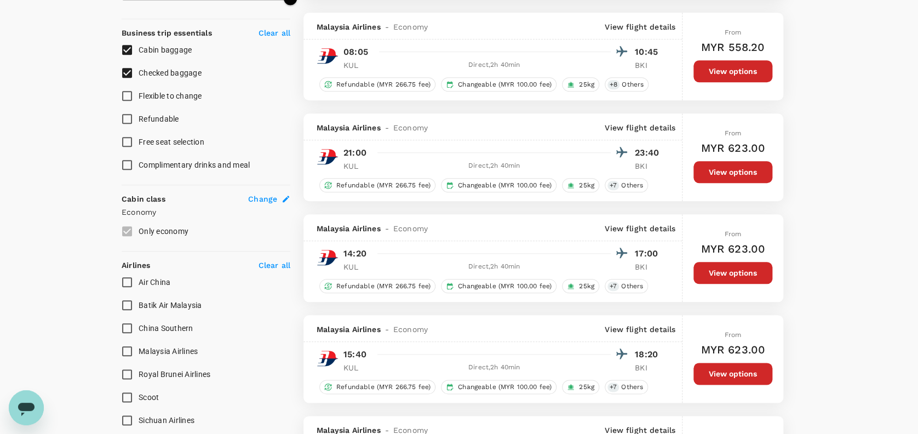
scroll to position [499, 0]
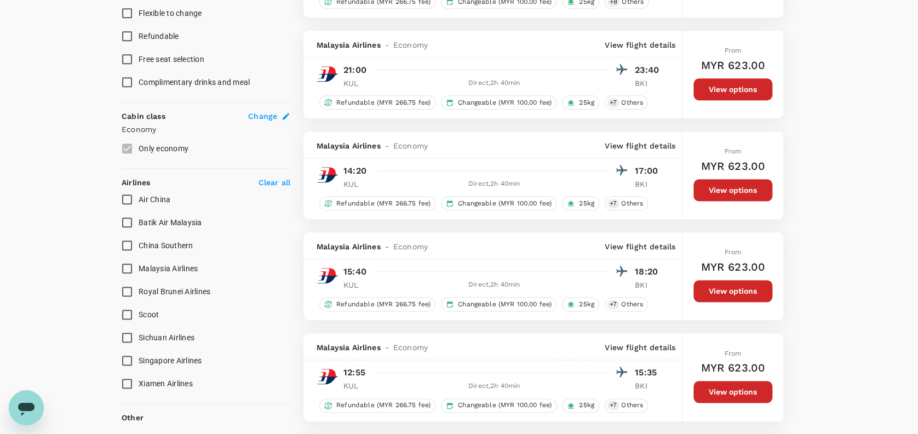
click at [127, 268] on input "Malaysia Airlines" at bounding box center [127, 268] width 23 height 23
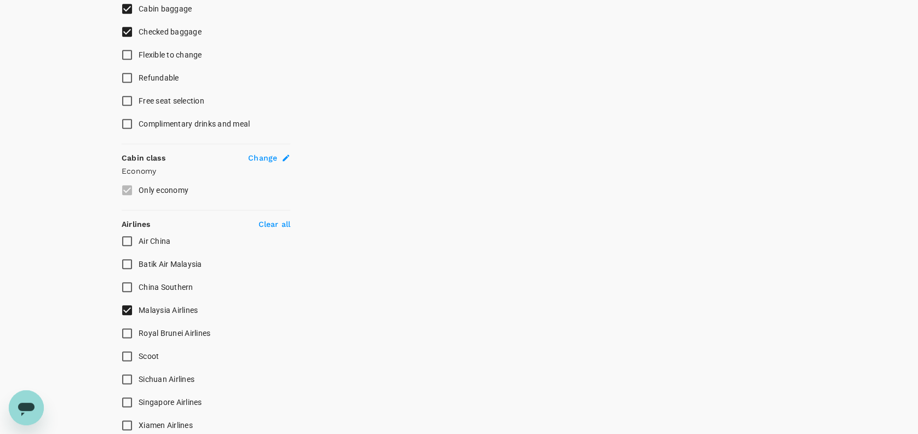
checkbox input "false"
checkbox input "true"
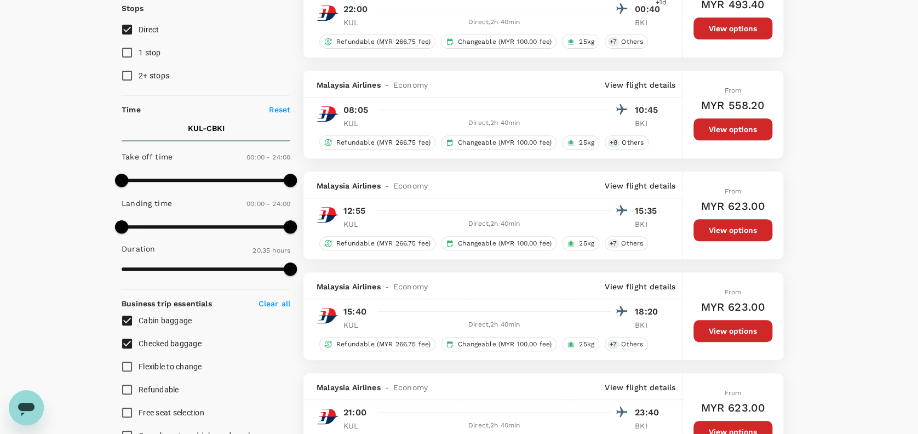
scroll to position [219, 0]
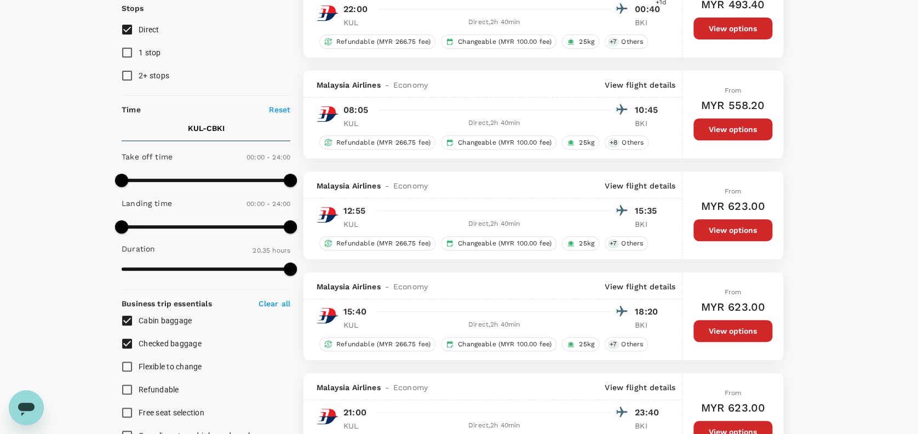
scroll to position [0, 0]
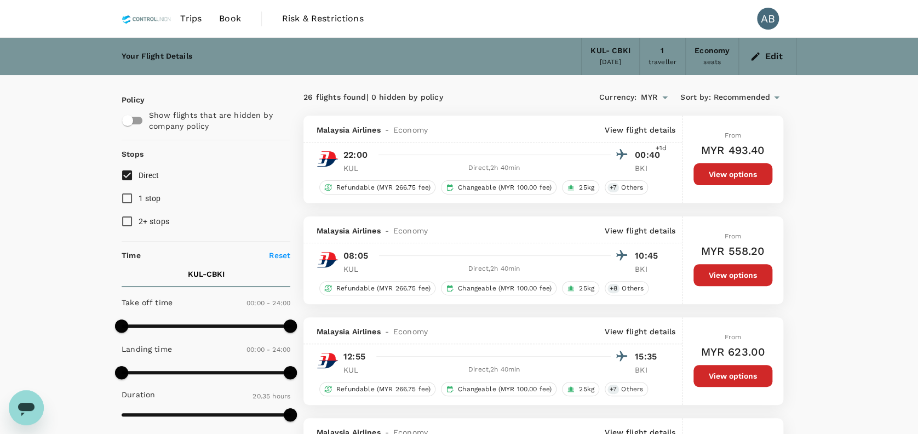
click at [539, 30] on div "Trips Book Risk & Restrictions AB" at bounding box center [459, 18] width 675 height 37
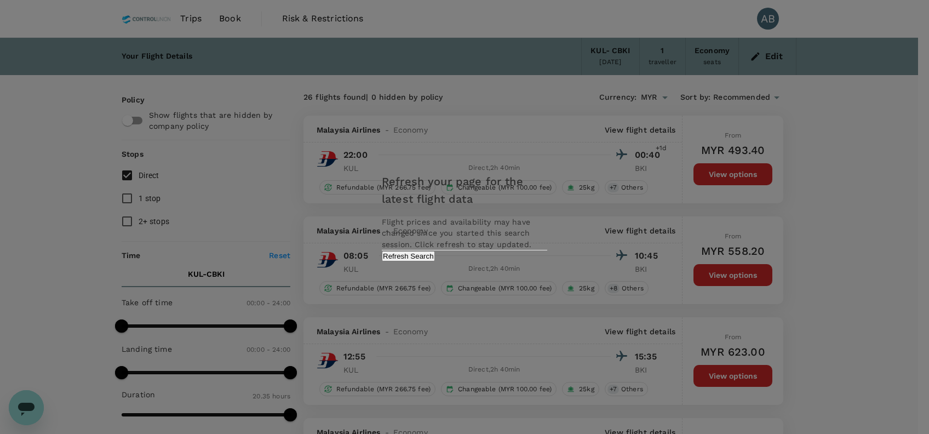
click at [435, 261] on button "Refresh Search" at bounding box center [408, 256] width 53 height 10
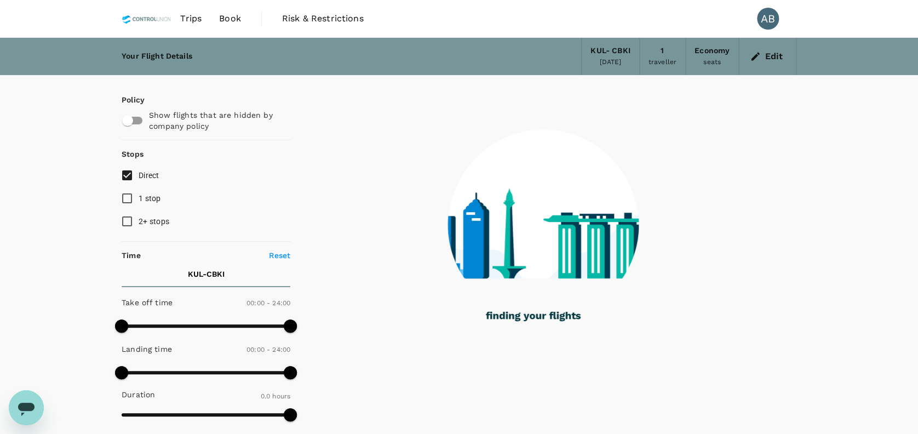
type input "1155"
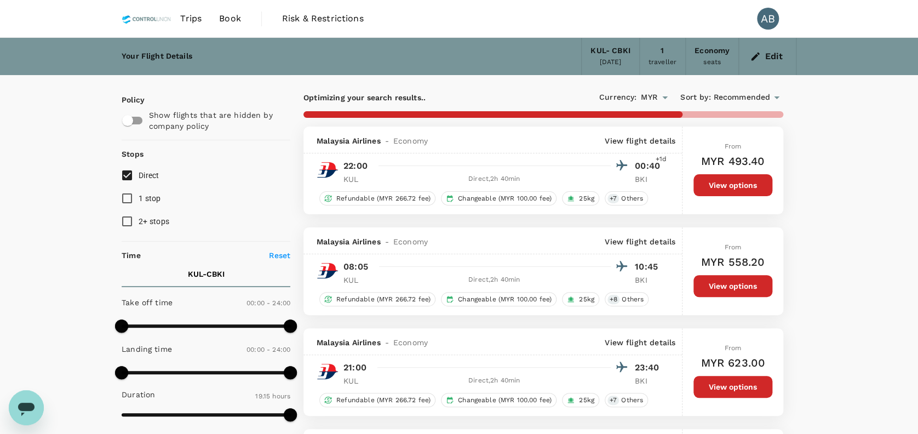
click at [660, 54] on div "1 traveller" at bounding box center [663, 56] width 46 height 37
click at [758, 56] on icon "button" at bounding box center [755, 56] width 11 height 11
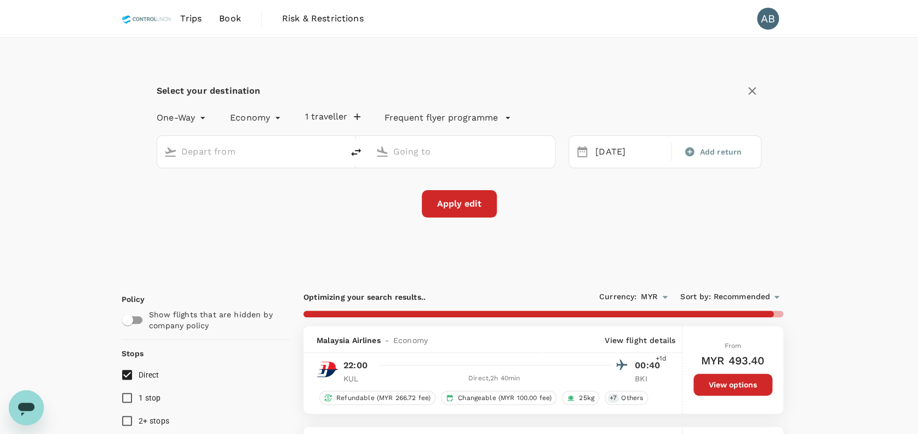
type input "Kuala Lumpur Intl ([GEOGRAPHIC_DATA])"
type input "[GEOGRAPHIC_DATA], [GEOGRAPHIC_DATA] (any)"
click at [352, 153] on icon "delete" at bounding box center [356, 152] width 10 height 8
type input "[GEOGRAPHIC_DATA], [GEOGRAPHIC_DATA] (any)"
type input "Kuala Lumpur Intl ([GEOGRAPHIC_DATA])"
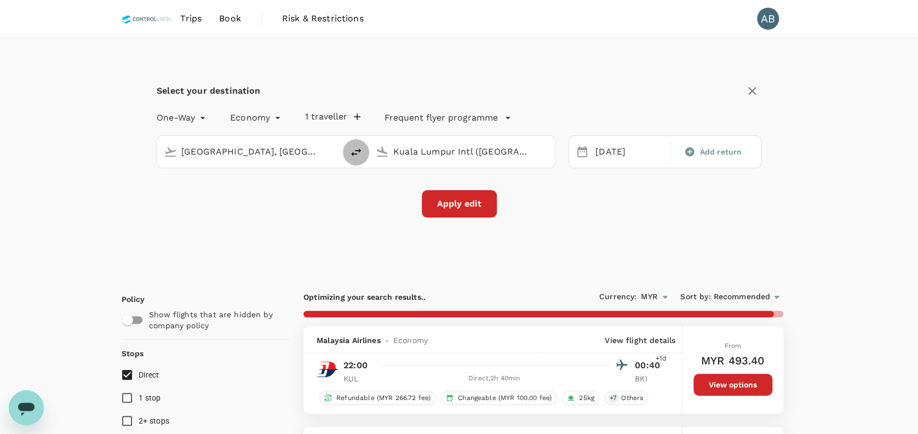
checkbox input "false"
checkbox input "true"
click at [308, 154] on input "[GEOGRAPHIC_DATA], [GEOGRAPHIC_DATA] (any)" at bounding box center [250, 151] width 139 height 17
type input "jhb"
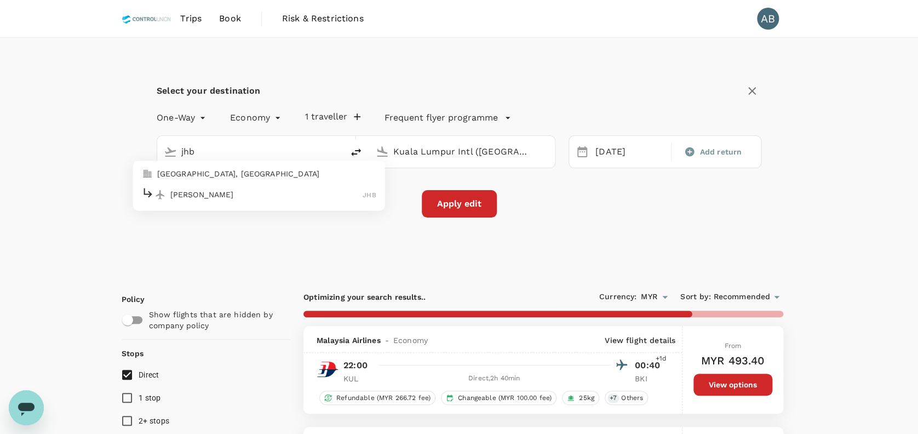
type input "1235"
click at [214, 191] on p "Sultan Ismail Intl" at bounding box center [266, 194] width 193 height 11
type input "Sultan Ismail Intl (JHB)"
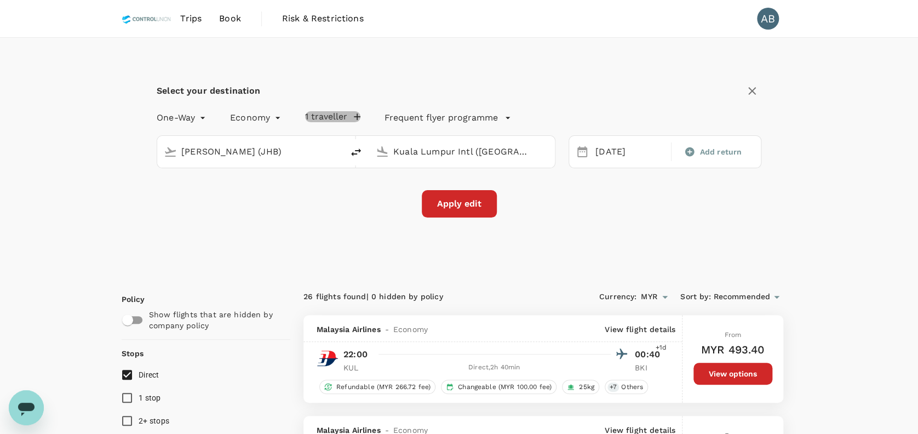
click at [327, 117] on button "1 traveller" at bounding box center [332, 116] width 55 height 11
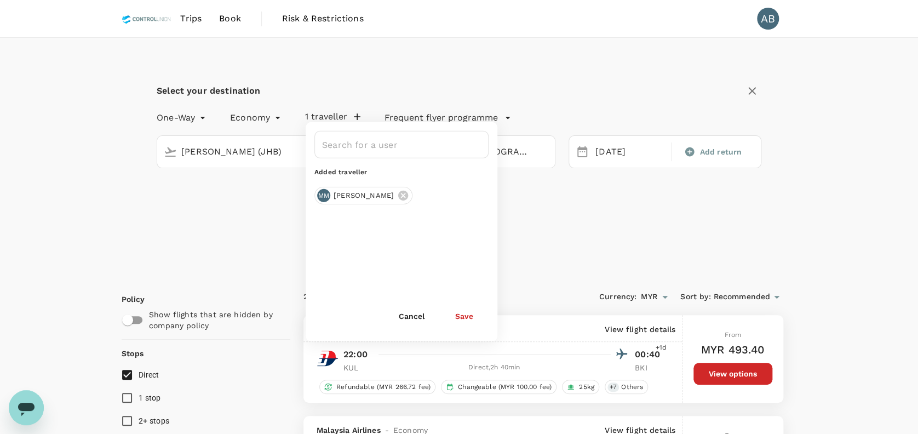
click at [263, 215] on div "Apply edit" at bounding box center [459, 203] width 605 height 27
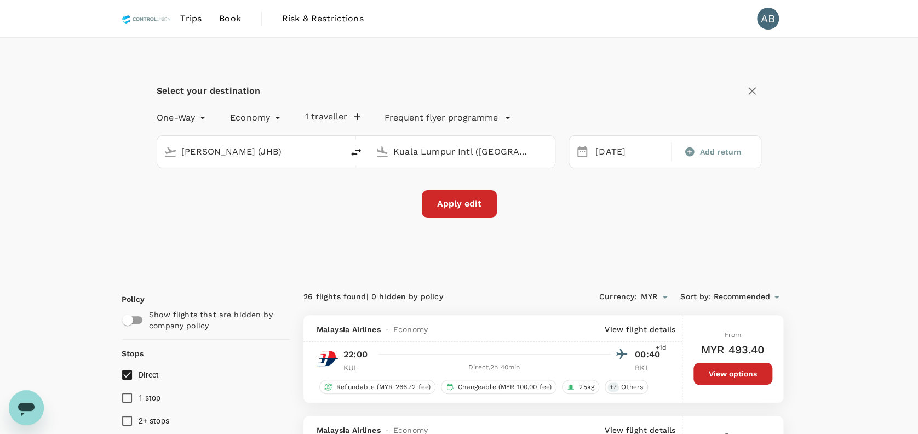
click at [483, 200] on button "Apply edit" at bounding box center [459, 203] width 75 height 27
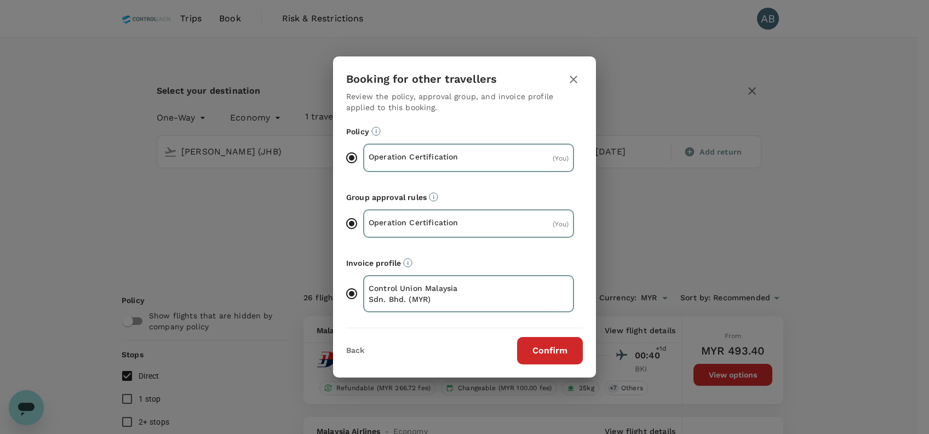
click at [546, 353] on button "Confirm" at bounding box center [550, 350] width 66 height 27
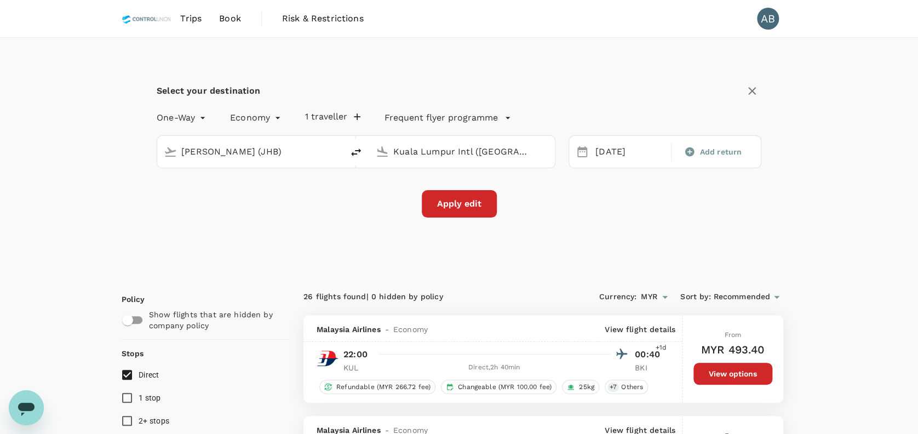
checkbox input "false"
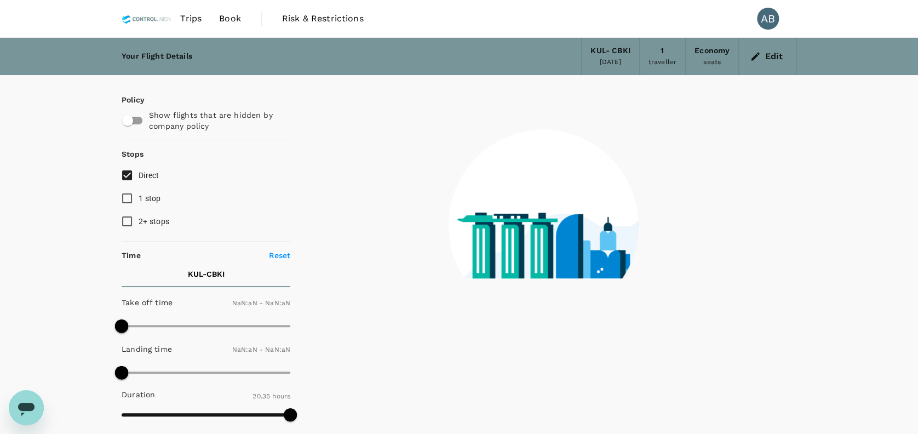
checkbox input "false"
type input "1440"
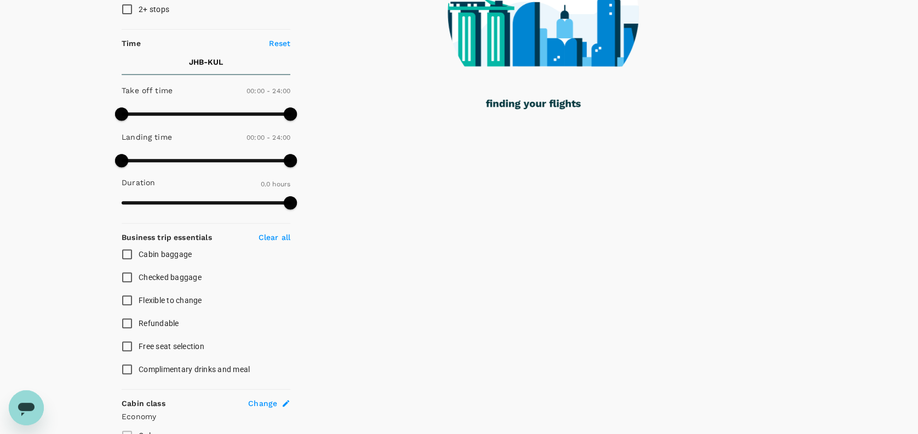
scroll to position [219, 0]
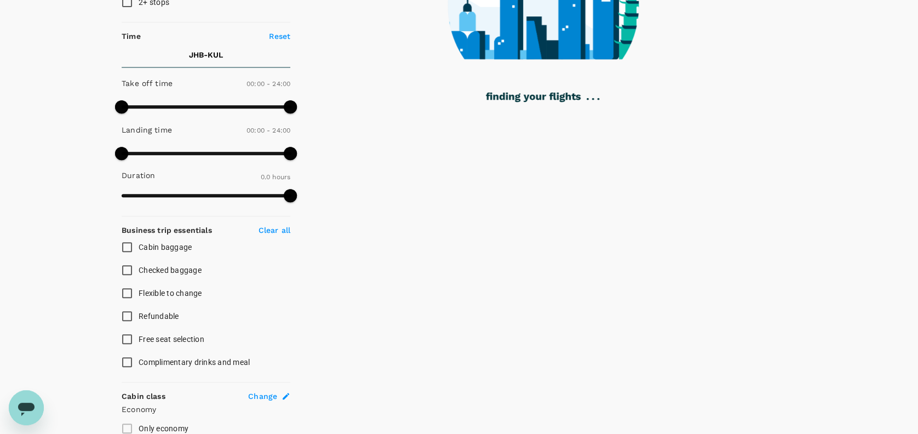
click at [129, 245] on input "Cabin baggage" at bounding box center [127, 246] width 23 height 23
checkbox input "true"
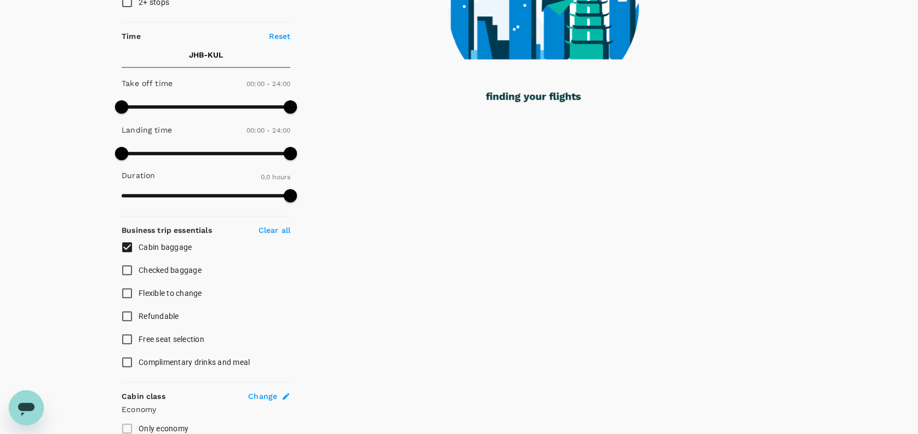
click at [131, 271] on input "Checked baggage" at bounding box center [127, 269] width 23 height 23
checkbox input "true"
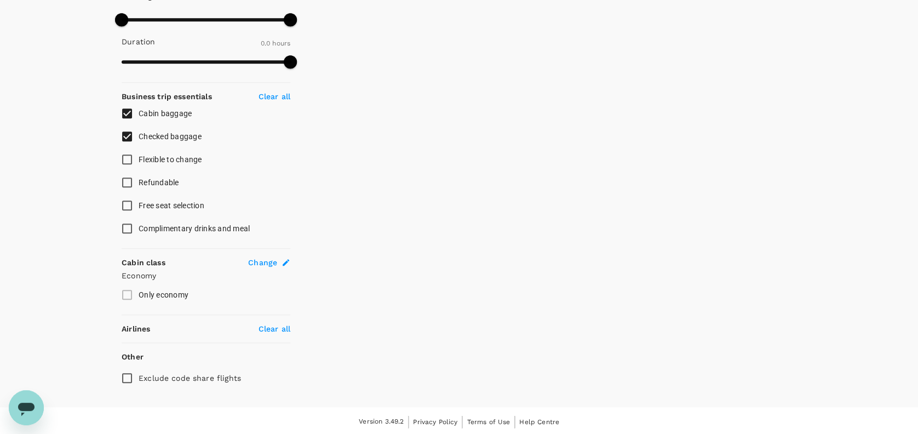
checkbox input "true"
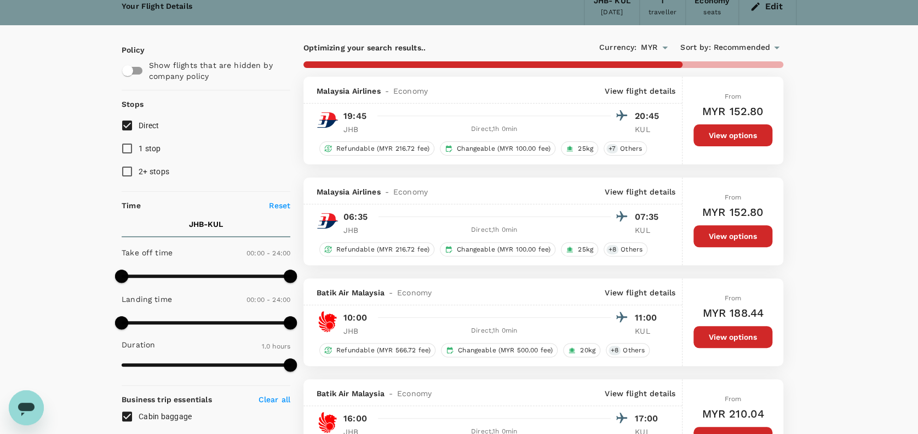
scroll to position [73, 0]
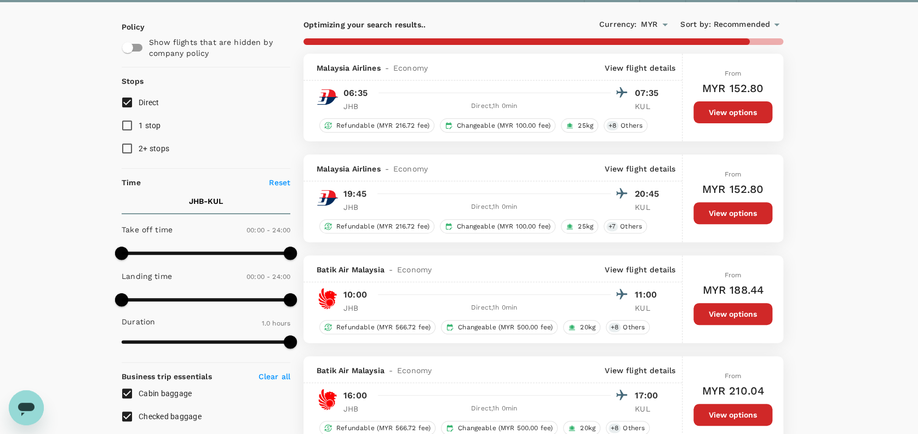
click at [751, 212] on button "View options" at bounding box center [732, 213] width 79 height 22
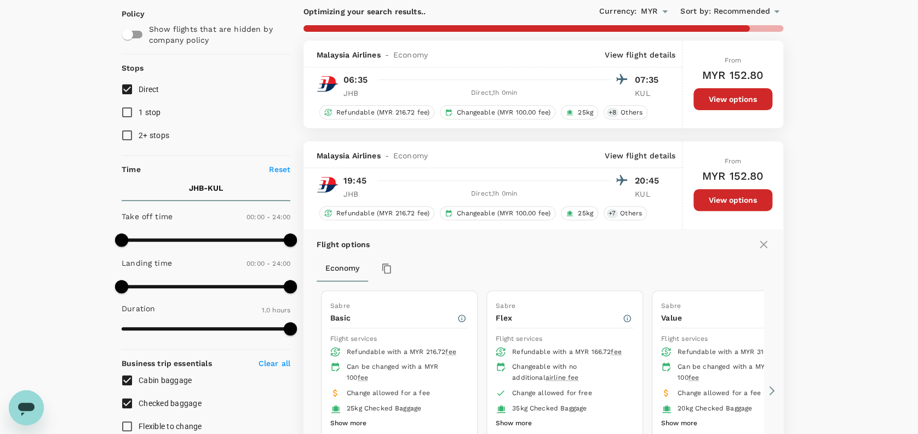
scroll to position [81, 0]
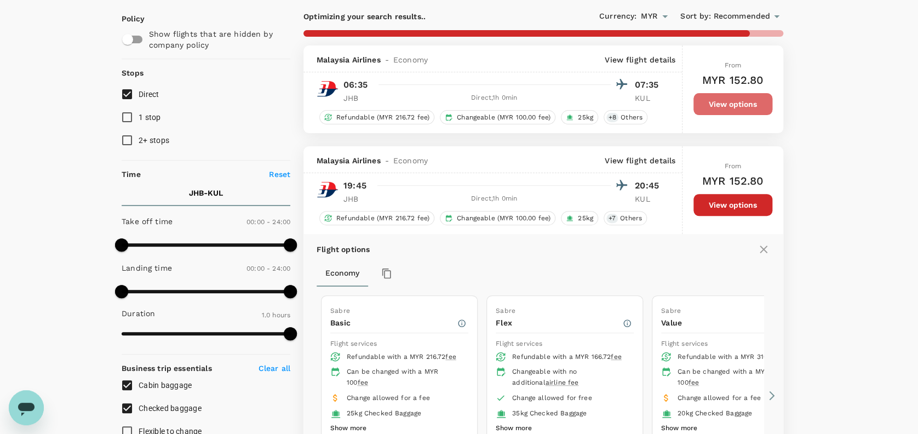
click at [732, 105] on button "View options" at bounding box center [732, 104] width 79 height 22
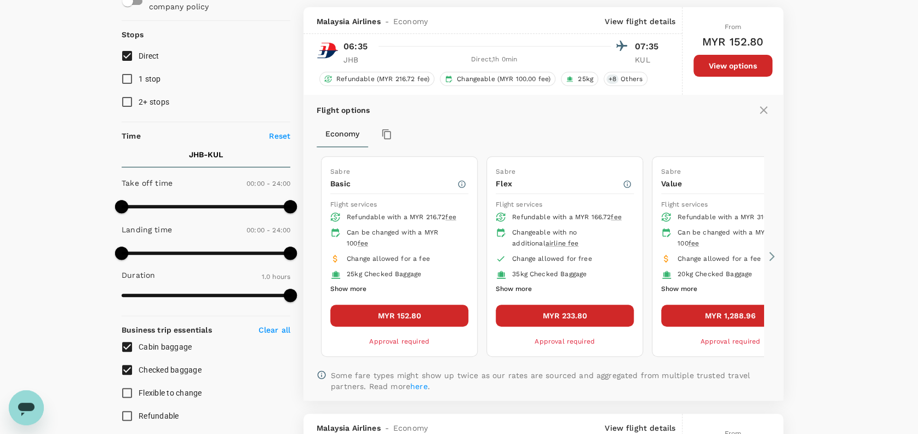
scroll to position [126, 0]
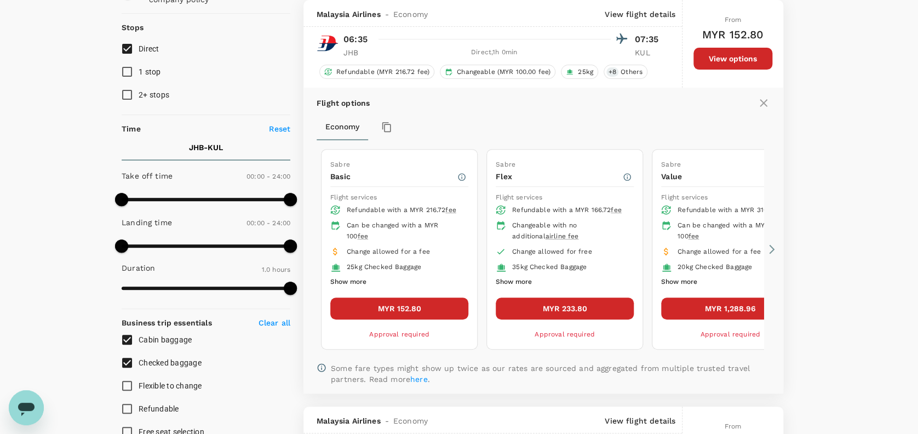
checkbox input "false"
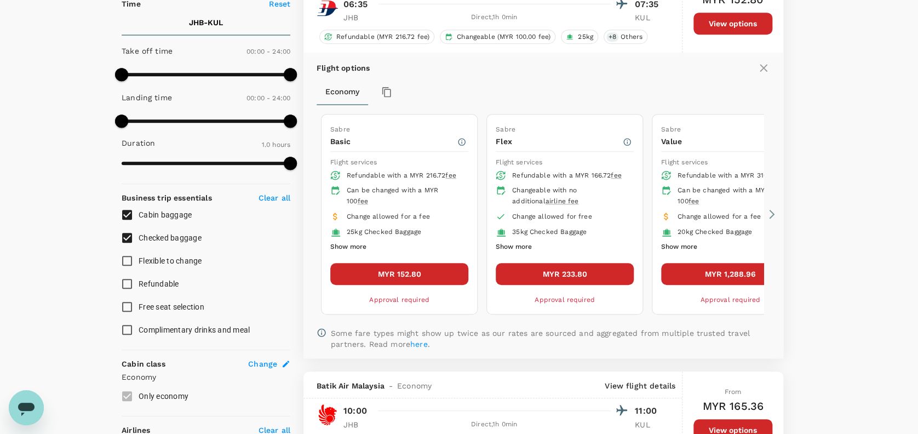
scroll to position [272, 0]
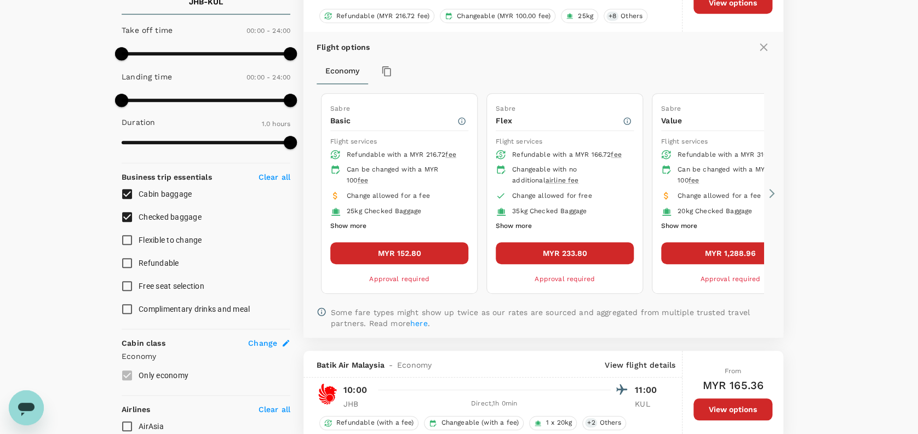
click at [400, 249] on button "MYR 152.80" at bounding box center [399, 253] width 138 height 22
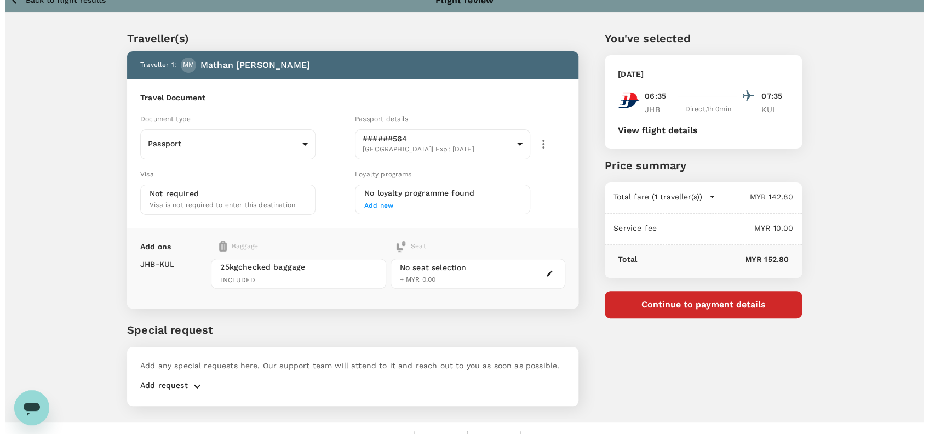
scroll to position [28, 0]
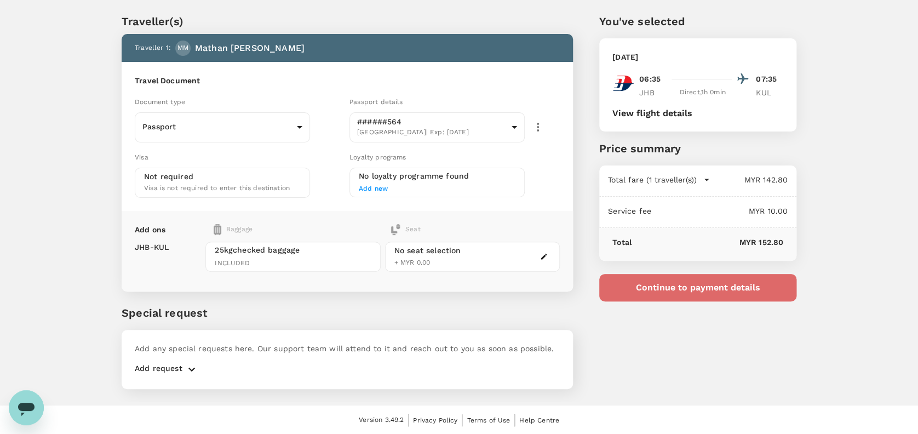
click at [714, 284] on button "Continue to payment details" at bounding box center [697, 287] width 197 height 27
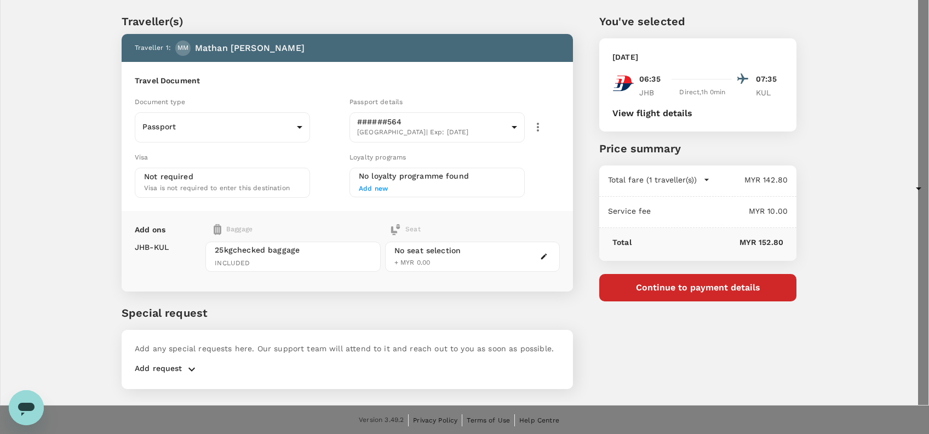
type input "9e254831-a140-43d4-90d9-f4bdc71b84d3"
paste textarea "Hi @Hariz / @Chathuranga, Requesting your approval for the flight below: PRJ NO…"
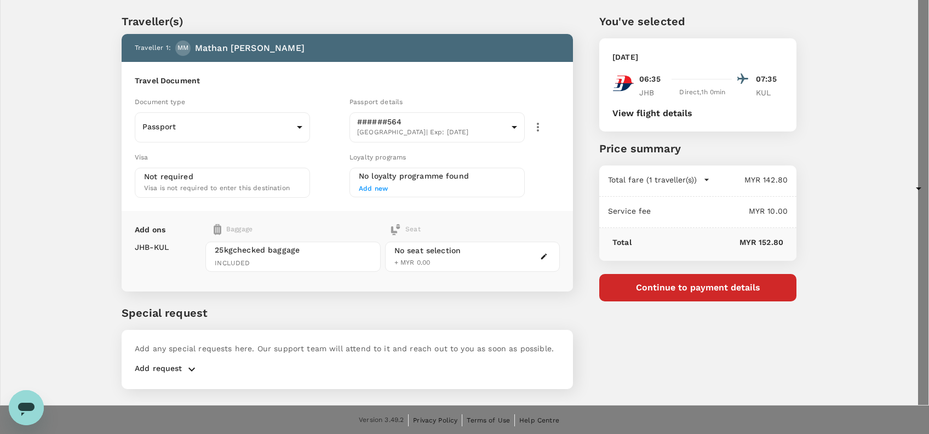
scroll to position [75, 0]
drag, startPoint x: 250, startPoint y: 200, endPoint x: 162, endPoint y: 200, distance: 88.2
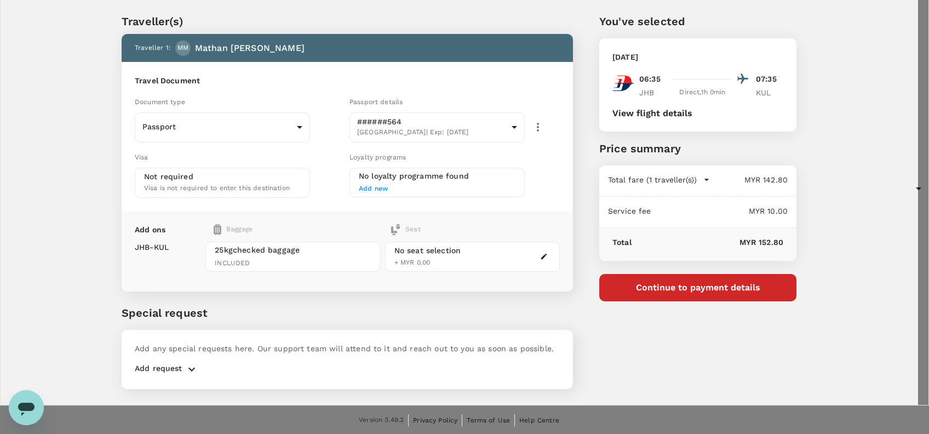
scroll to position [101, 0]
drag, startPoint x: 439, startPoint y: 207, endPoint x: 131, endPoint y: 167, distance: 310.3
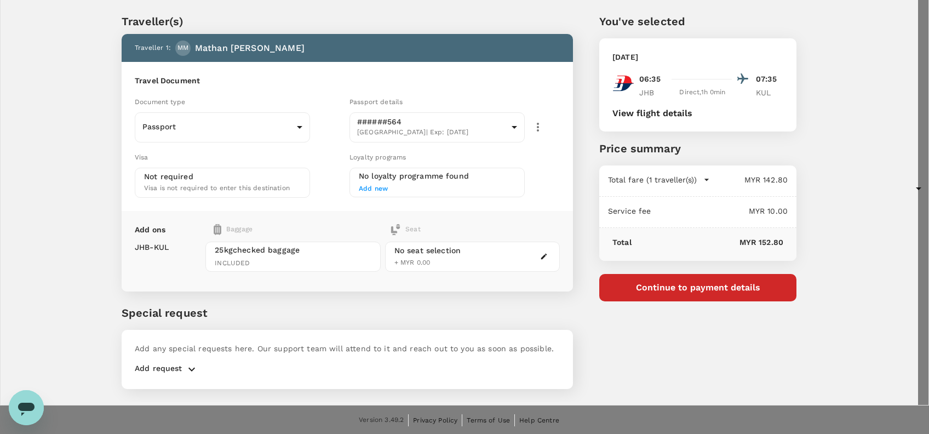
type textarea "Hi @Hariz / @Chathuranga, Requesting your approval for the flight below: PRJ NO…"
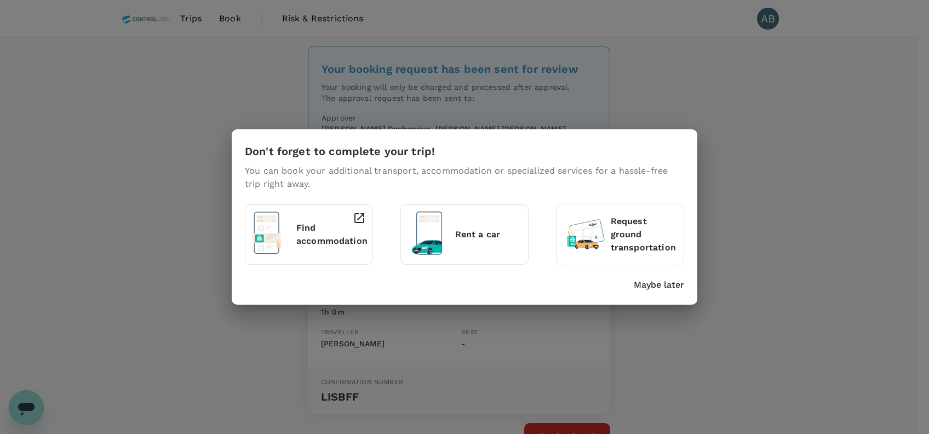
drag, startPoint x: 663, startPoint y: 285, endPoint x: 679, endPoint y: 231, distance: 56.5
click at [663, 283] on p "Maybe later" at bounding box center [659, 284] width 50 height 13
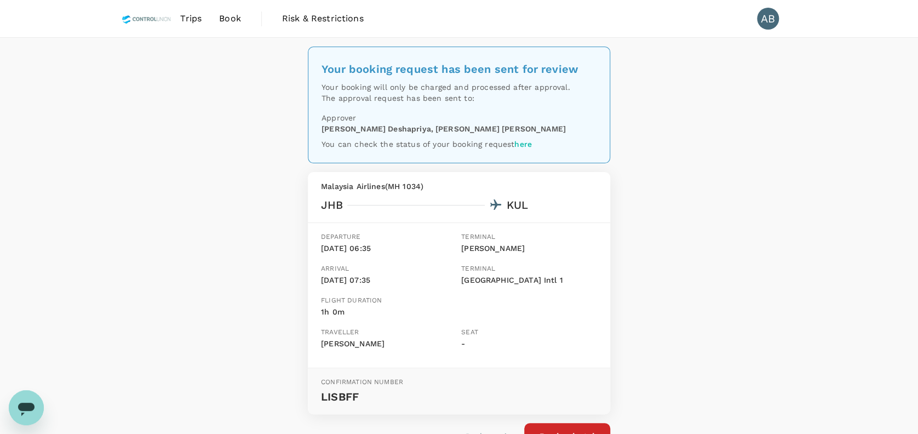
click at [756, 152] on div "Your booking request has been sent for review Your booking will only be charged…" at bounding box center [459, 261] width 918 height 447
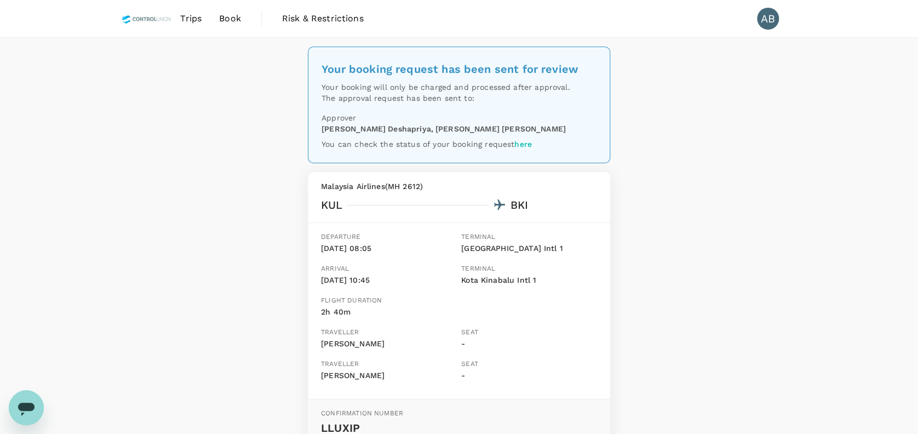
click at [670, 225] on div "Your booking request has been sent for review Your booking will only be charged…" at bounding box center [459, 277] width 918 height 479
click at [721, 193] on div "Your booking request has been sent for review Your booking will only be charged…" at bounding box center [459, 277] width 918 height 479
click at [775, 204] on div "Your booking request has been sent for review Your booking will only be charged…" at bounding box center [459, 277] width 918 height 479
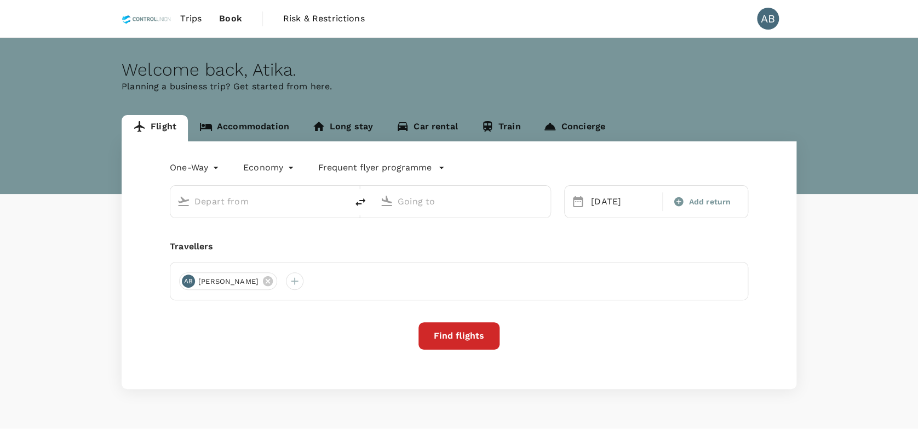
type input "[PERSON_NAME] (JHB)"
type input "Kuala Lumpur Intl ([GEOGRAPHIC_DATA])"
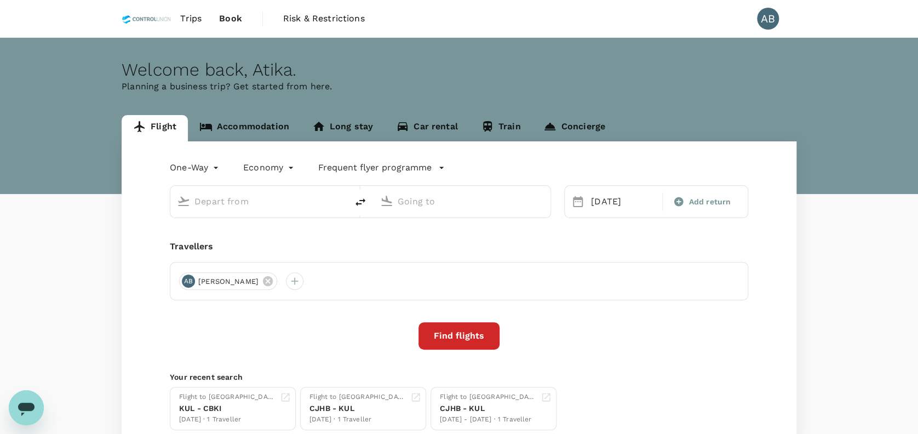
type input "Sultan Ismail Intl (JHB)"
type input "Kuala Lumpur Intl ([GEOGRAPHIC_DATA])"
drag, startPoint x: 427, startPoint y: 78, endPoint x: 473, endPoint y: 84, distance: 47.0
click at [428, 78] on div "Welcome back , Atika ." at bounding box center [459, 70] width 675 height 20
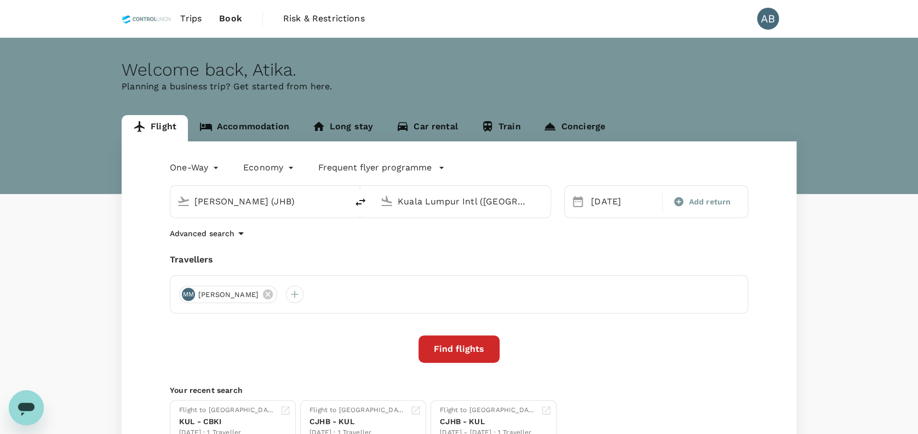
click at [334, 254] on div "Travellers" at bounding box center [459, 259] width 578 height 13
click at [345, 245] on div "One-Way oneway Economy economy Frequent flyer programme Sultan Ismail Intl (JHB…" at bounding box center [459, 300] width 675 height 319
click at [303, 294] on div at bounding box center [295, 294] width 18 height 18
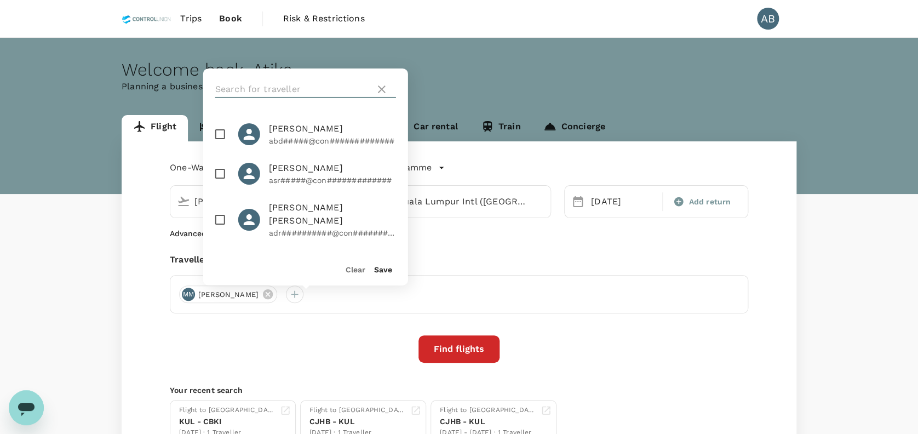
click at [283, 95] on input "text" at bounding box center [293, 89] width 156 height 18
type input "hairi"
click at [217, 131] on input "checkbox" at bounding box center [220, 134] width 23 height 23
checkbox input "true"
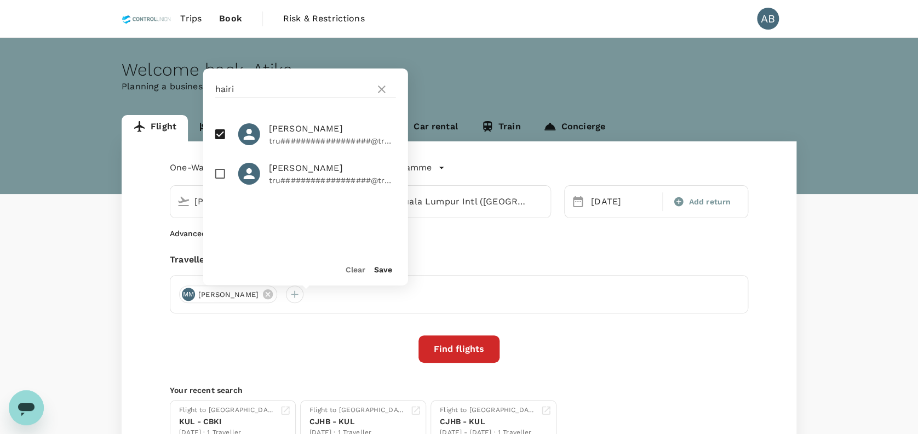
click at [393, 267] on div "Clear Save" at bounding box center [301, 265] width 214 height 42
click at [385, 267] on button "Save" at bounding box center [383, 269] width 18 height 9
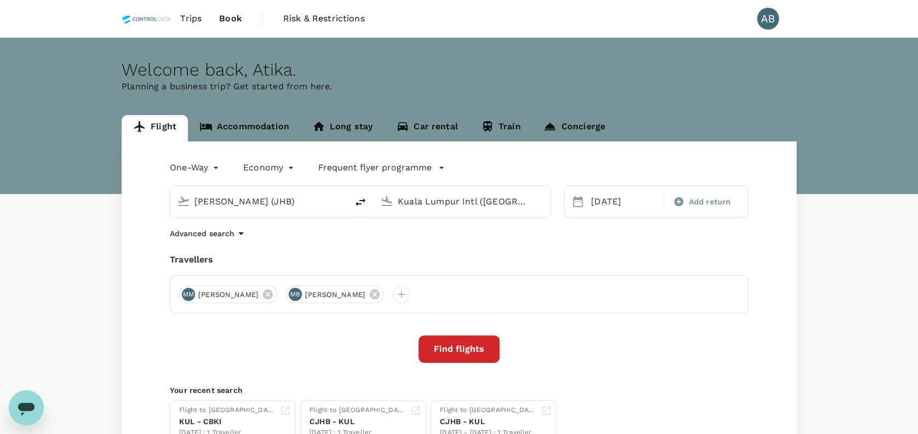
click at [358, 203] on icon "delete" at bounding box center [360, 201] width 13 height 13
type input "Kuala Lumpur Intl ([GEOGRAPHIC_DATA])"
type input "[PERSON_NAME] (JHB)"
click at [503, 205] on input "[PERSON_NAME] (JHB)" at bounding box center [463, 201] width 130 height 17
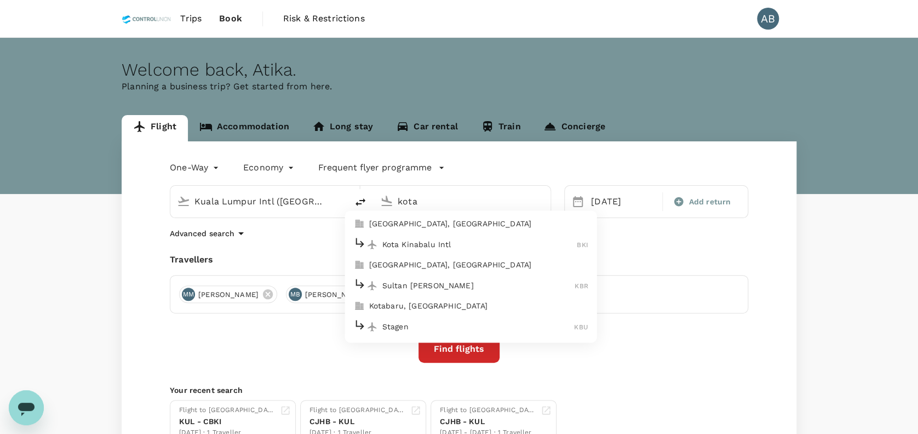
click at [423, 248] on p "Kota Kinabalu Intl" at bounding box center [479, 244] width 195 height 11
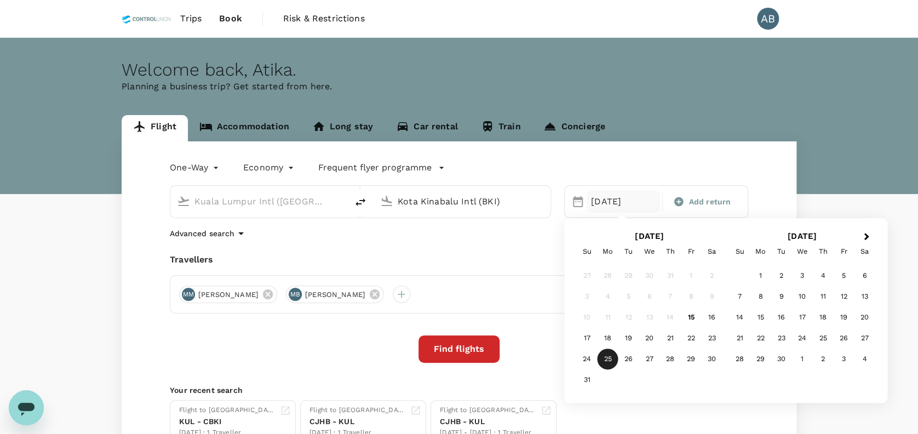
type input "Kota Kinabalu Intl (BKI)"
click at [612, 359] on div "25" at bounding box center [607, 359] width 21 height 21
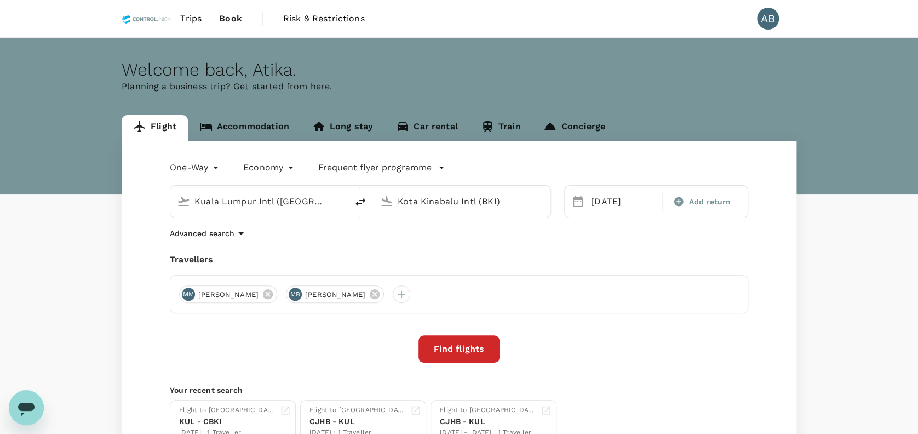
click at [511, 255] on div "Travellers" at bounding box center [459, 259] width 578 height 13
click at [557, 241] on div "One-Way oneway Economy economy Frequent flyer programme Kuala Lumpur Intl (KUL)…" at bounding box center [459, 300] width 675 height 319
click at [470, 347] on button "Find flights" at bounding box center [458, 348] width 81 height 27
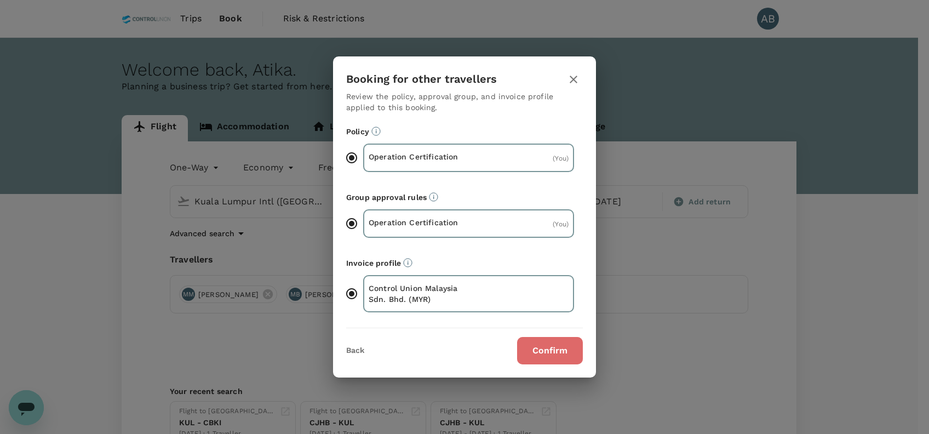
drag, startPoint x: 543, startPoint y: 343, endPoint x: 557, endPoint y: 336, distance: 15.9
click at [543, 343] on button "Confirm" at bounding box center [550, 350] width 66 height 27
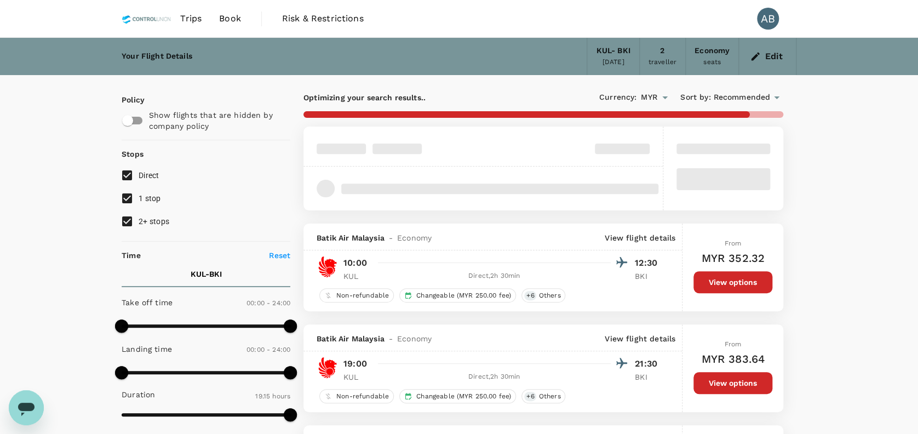
click at [126, 197] on input "1 stop" at bounding box center [127, 198] width 23 height 23
checkbox input "false"
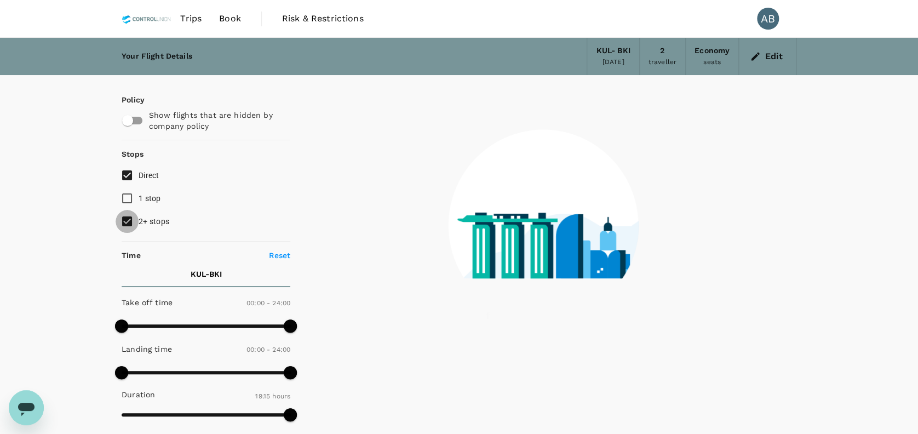
click at [129, 221] on input "2+ stops" at bounding box center [127, 221] width 23 height 23
checkbox input "false"
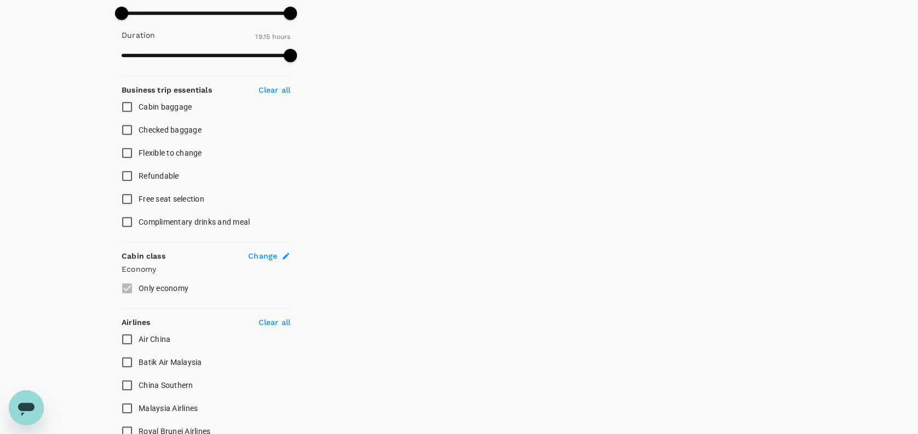
scroll to position [365, 0]
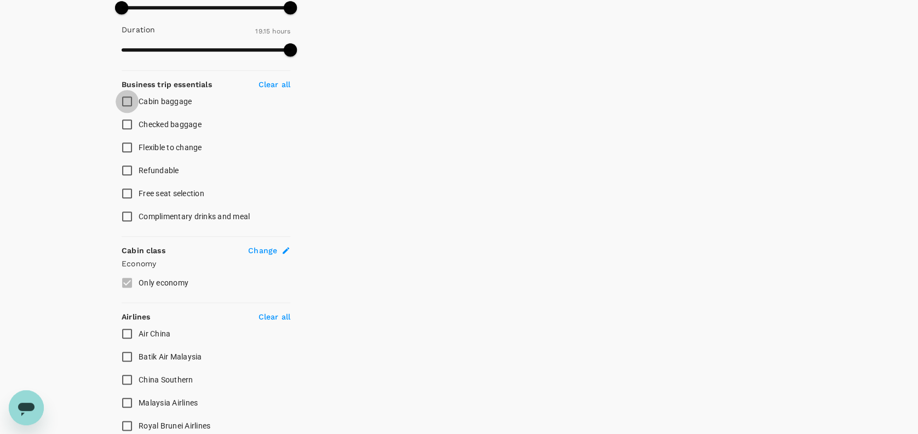
click at [134, 96] on input "Cabin baggage" at bounding box center [127, 101] width 23 height 23
checkbox input "true"
click at [130, 120] on input "Checked baggage" at bounding box center [127, 124] width 23 height 23
checkbox input "true"
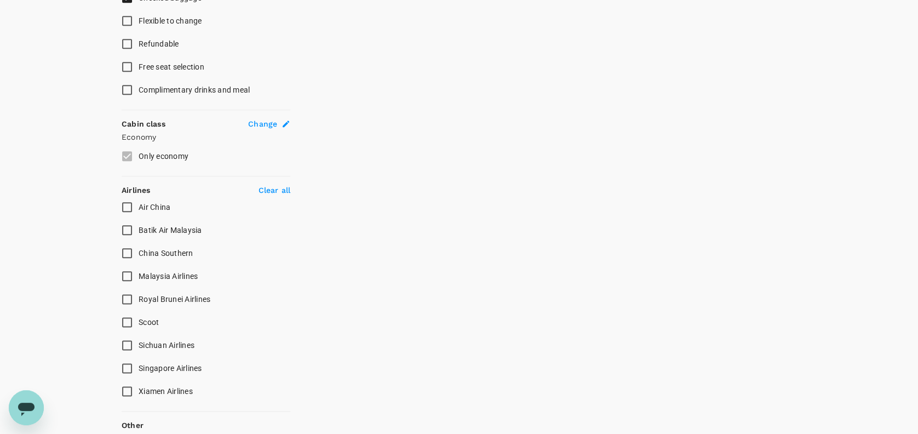
scroll to position [560, 0]
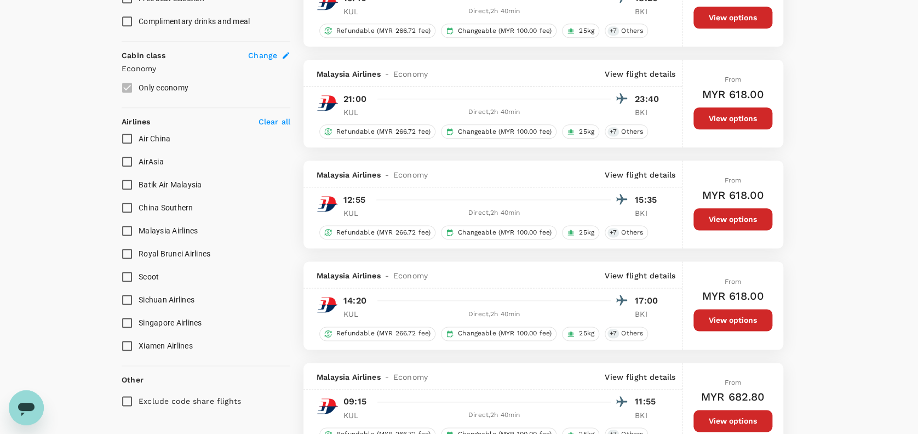
click at [126, 227] on input "Malaysia Airlines" at bounding box center [127, 230] width 23 height 23
checkbox input "true"
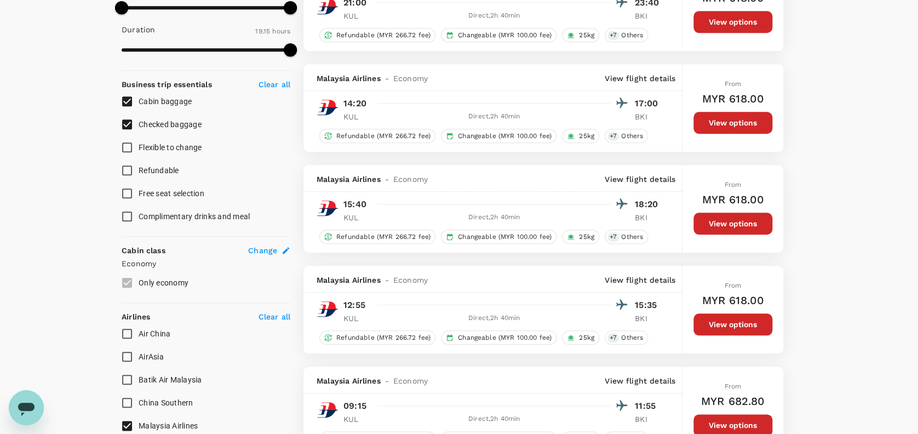
scroll to position [511, 0]
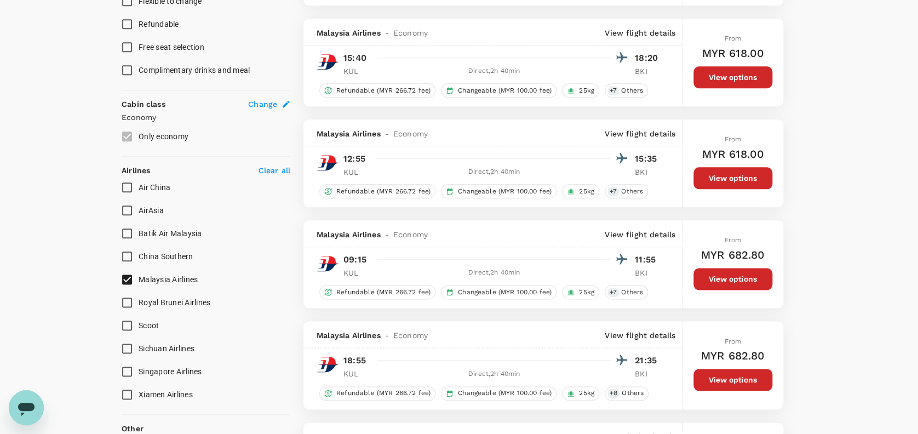
type input "1235"
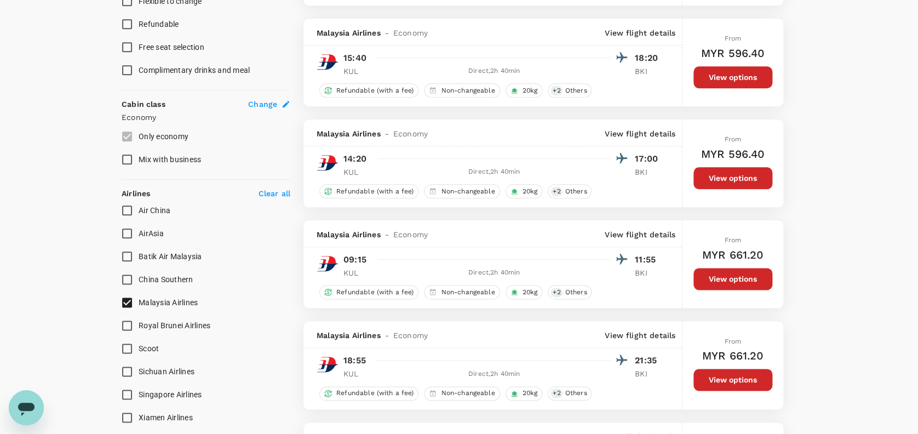
click at [745, 279] on button "View options" at bounding box center [732, 279] width 79 height 22
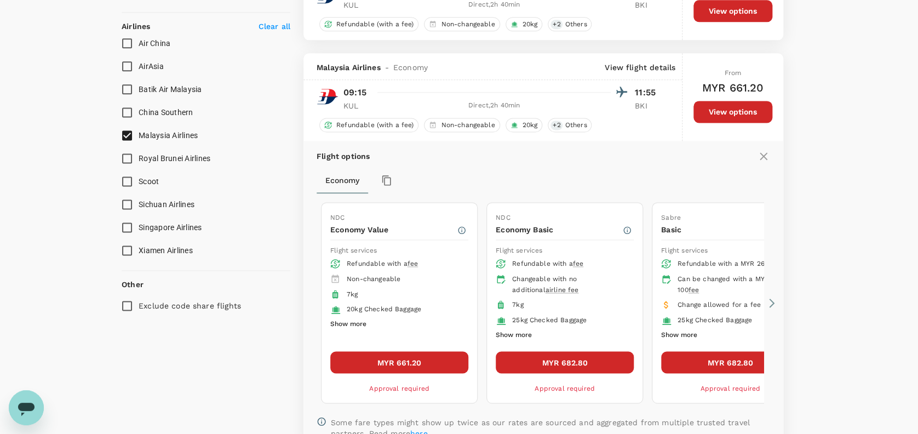
scroll to position [732, 0]
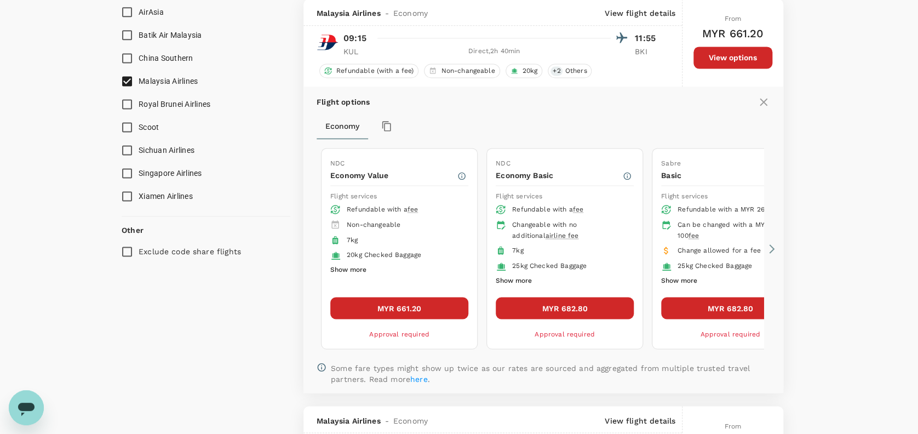
click at [405, 310] on button "MYR 661.20" at bounding box center [399, 308] width 138 height 22
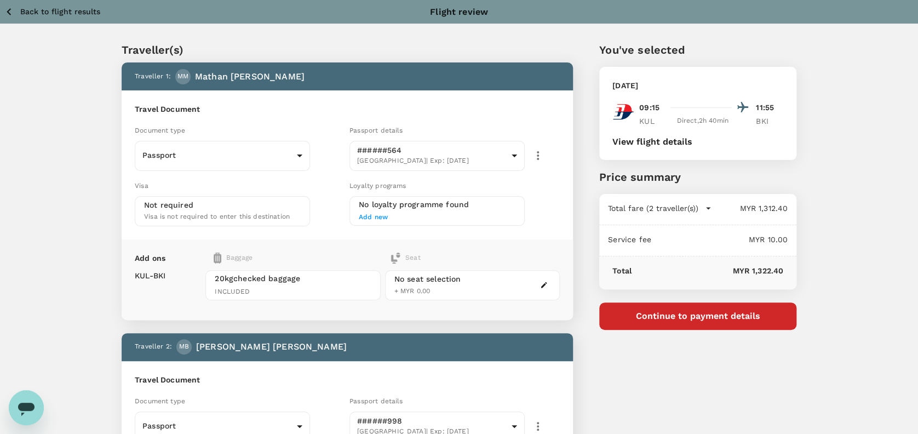
click at [697, 319] on button "Continue to payment details" at bounding box center [697, 315] width 197 height 27
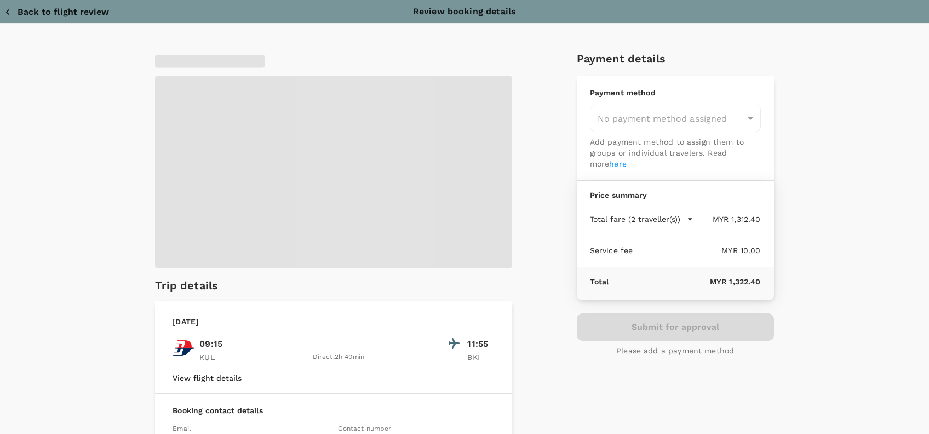
type input "9e254831-a140-43d4-90d9-f4bdc71b84d3"
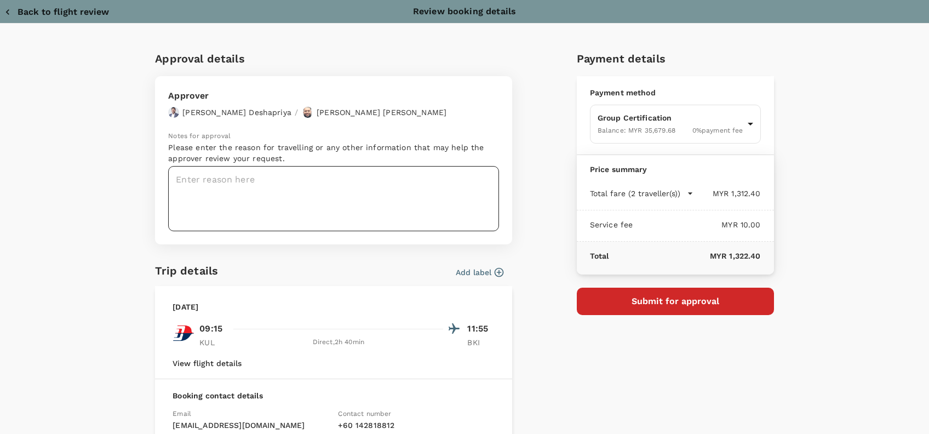
click at [245, 184] on textarea at bounding box center [333, 198] width 331 height 65
click at [238, 182] on textarea at bounding box center [333, 198] width 331 height 65
click at [210, 183] on textarea at bounding box center [333, 198] width 331 height 65
click at [231, 176] on textarea at bounding box center [333, 198] width 331 height 65
paste textarea "Hi @Hariz / @Chathuranga, Requesting your approval for the flight below: PRJ NO…"
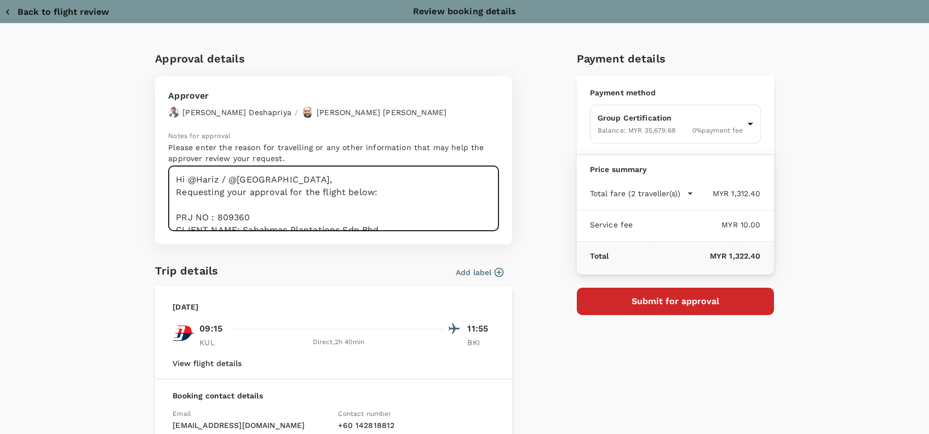
scroll to position [105, 0]
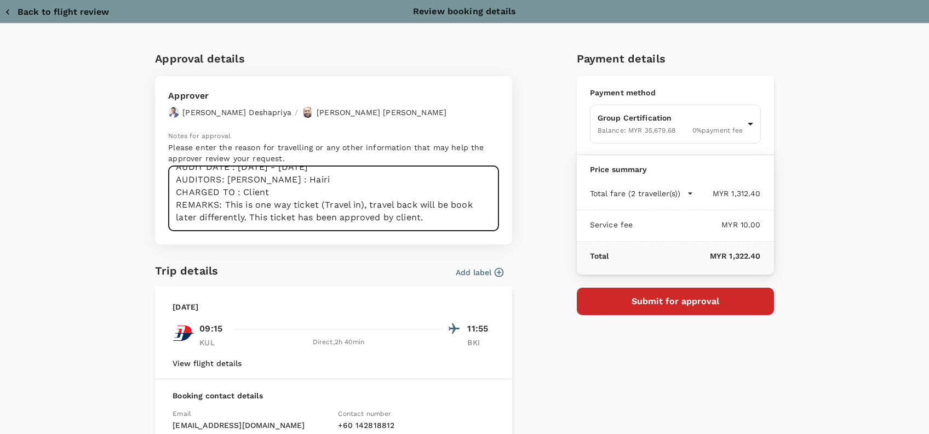
drag, startPoint x: 275, startPoint y: 182, endPoint x: 313, endPoint y: 189, distance: 37.9
click at [277, 182] on textarea "Hi @Hariz / @Chathuranga, Requesting your approval for the flight below: PRJ NO…" at bounding box center [333, 198] width 331 height 65
click at [384, 208] on textarea "Hi @Hariz / @Chathuranga, Requesting your approval for the flight below: PRJ NO…" at bounding box center [333, 198] width 331 height 65
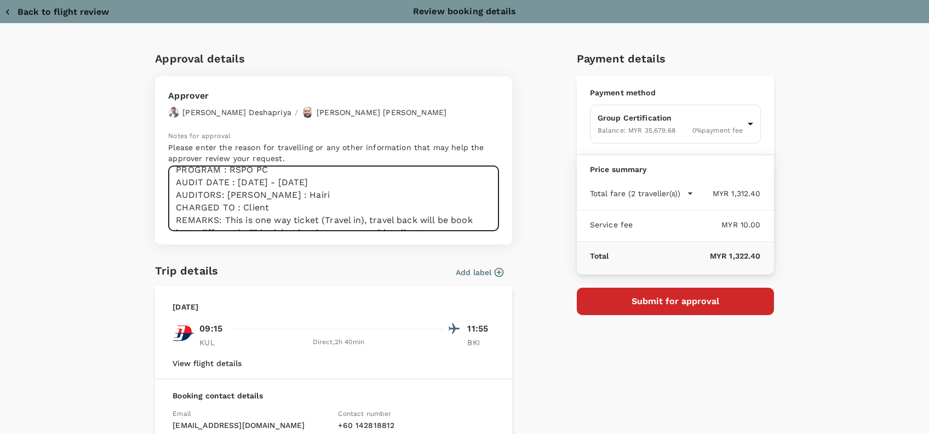
scroll to position [113, 0]
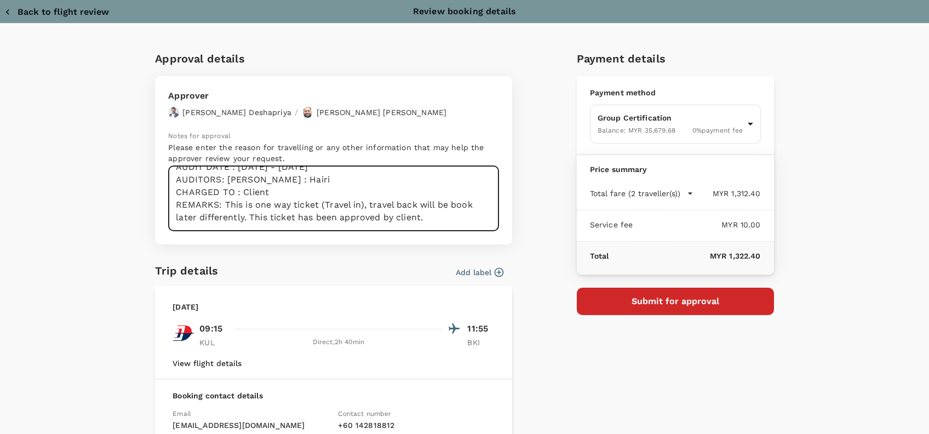
click at [416, 210] on textarea "Hi @Hariz / @Chathuranga, Requesting your approval for the flight below: PRJ NO…" at bounding box center [333, 198] width 331 height 65
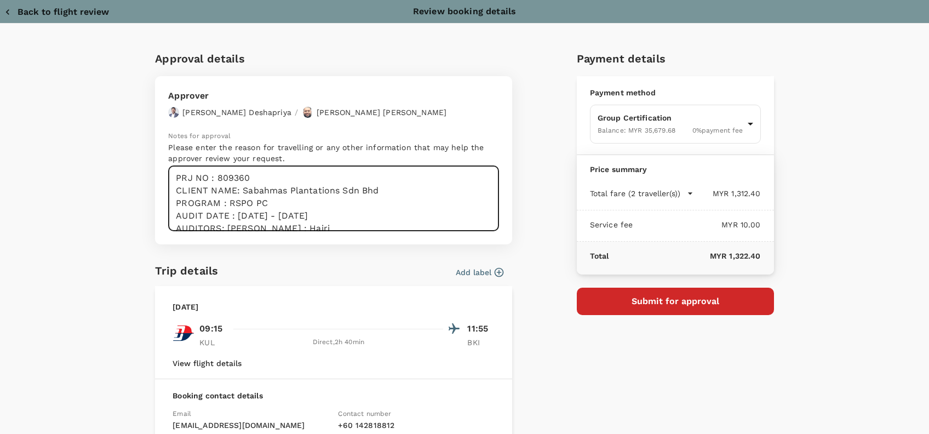
type textarea "Hi @Hariz / @Chathuranga, Requesting your approval for the flight below: PRJ NO…"
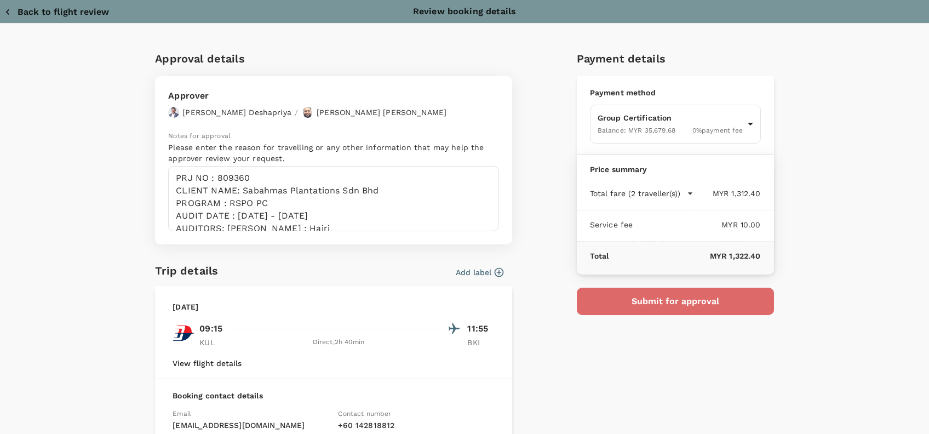
click at [697, 298] on button "Submit for approval" at bounding box center [675, 300] width 197 height 27
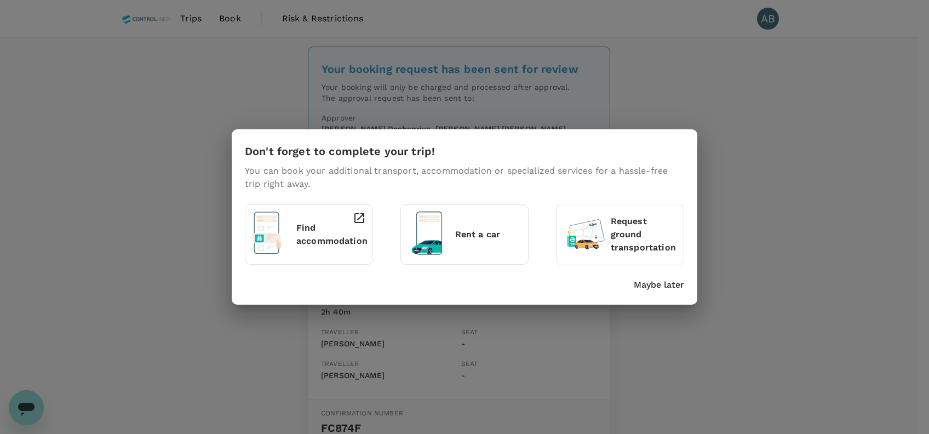
click at [658, 286] on p "Maybe later" at bounding box center [659, 284] width 50 height 13
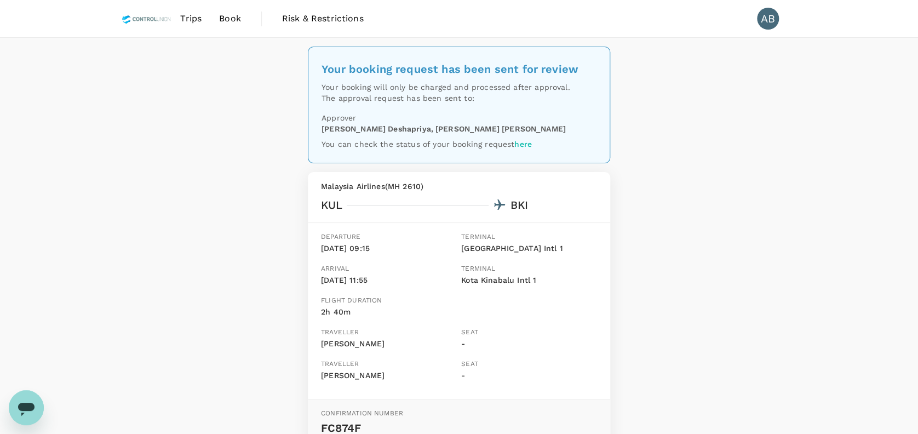
click at [770, 131] on div "Your booking request has been sent for review Your booking will only be charged…" at bounding box center [459, 277] width 918 height 479
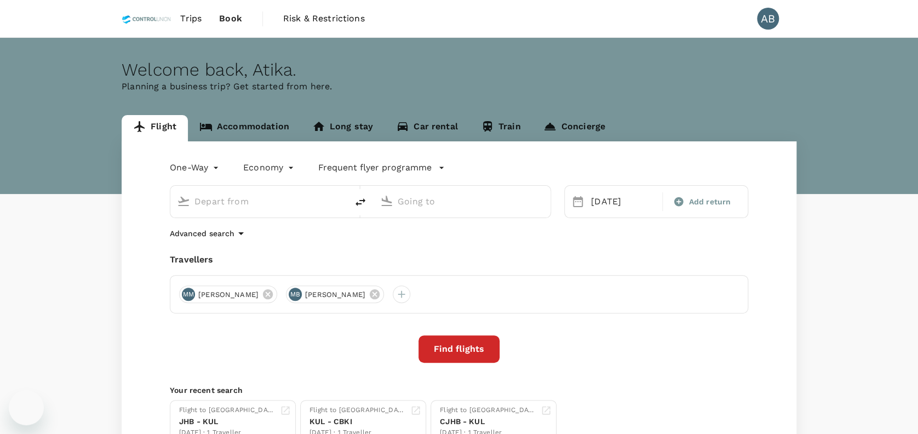
type input "Kuala Lumpur Intl (KUL)"
type input "Kota Kinabalu Intl (BKI)"
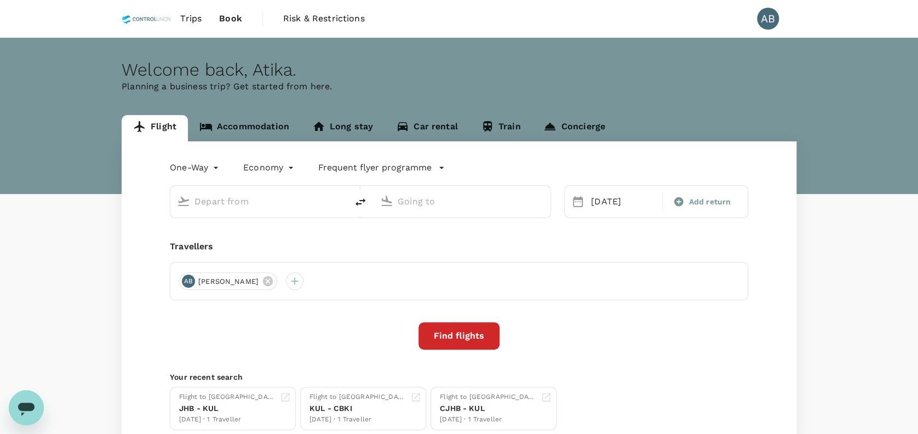
click at [479, 81] on p "Planning a business trip? Get started from here." at bounding box center [459, 86] width 675 height 13
type input "Kuala Lumpur Intl (KUL)"
type input "Kota Kinabalu Intl (BKI)"
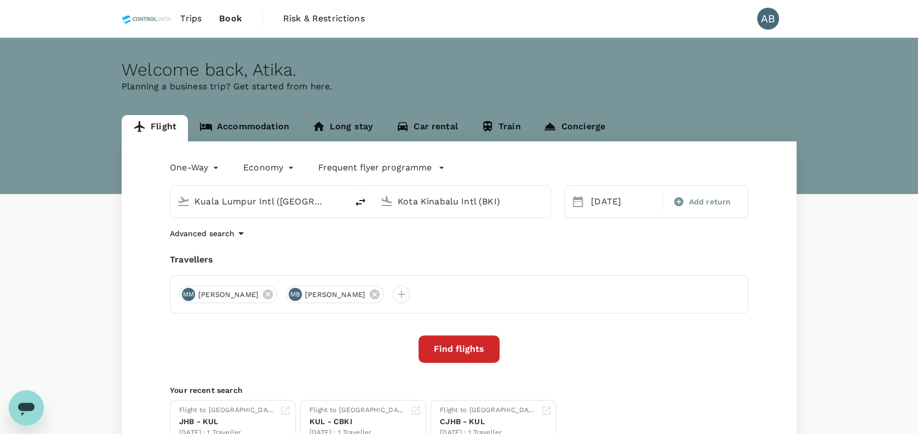
click at [406, 82] on p "Planning a business trip? Get started from here." at bounding box center [459, 86] width 675 height 13
click at [675, 159] on div "One-Way oneway Economy economy Frequent flyer programme" at bounding box center [448, 165] width 600 height 22
click at [381, 293] on icon at bounding box center [375, 294] width 12 height 12
click at [468, 248] on div "One-Way oneway Economy economy Frequent flyer programme Kuala Lumpur Intl (KUL)…" at bounding box center [459, 300] width 675 height 319
click at [364, 205] on icon "delete" at bounding box center [360, 201] width 13 height 13
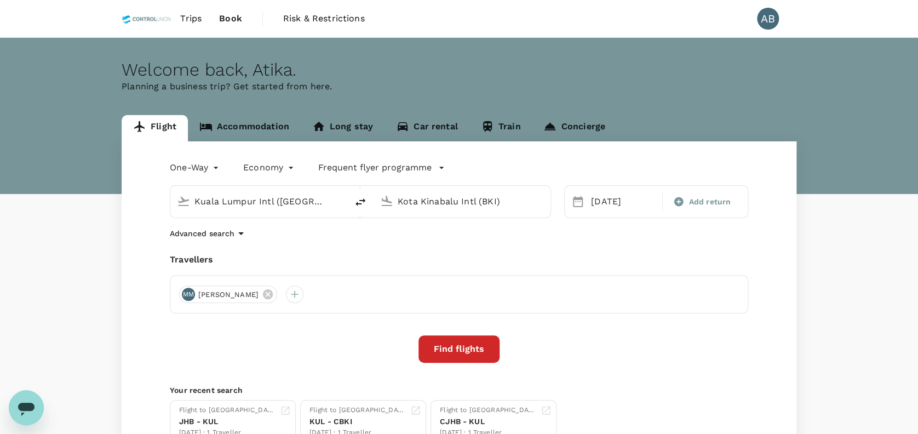
type input "Kota Kinabalu Intl (BKI)"
type input "Kuala Lumpur Intl ([GEOGRAPHIC_DATA])"
click at [580, 205] on icon at bounding box center [577, 201] width 13 height 13
click at [588, 202] on div "25 Aug" at bounding box center [622, 202] width 73 height 22
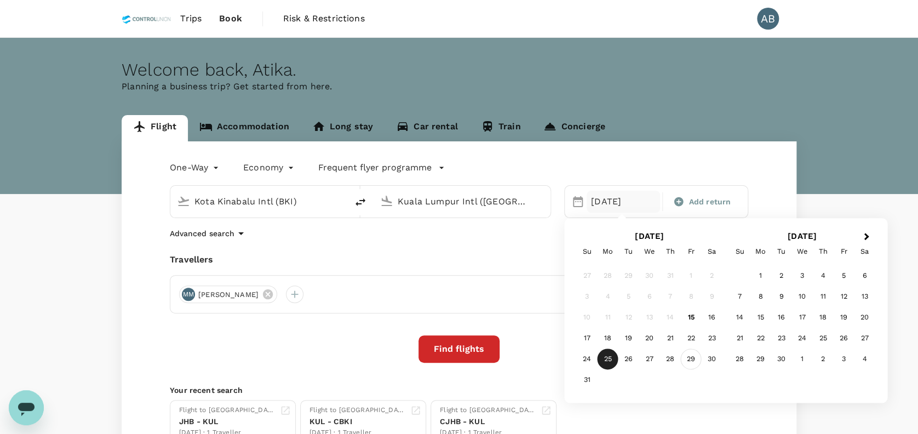
click at [692, 356] on div "29" at bounding box center [691, 359] width 21 height 21
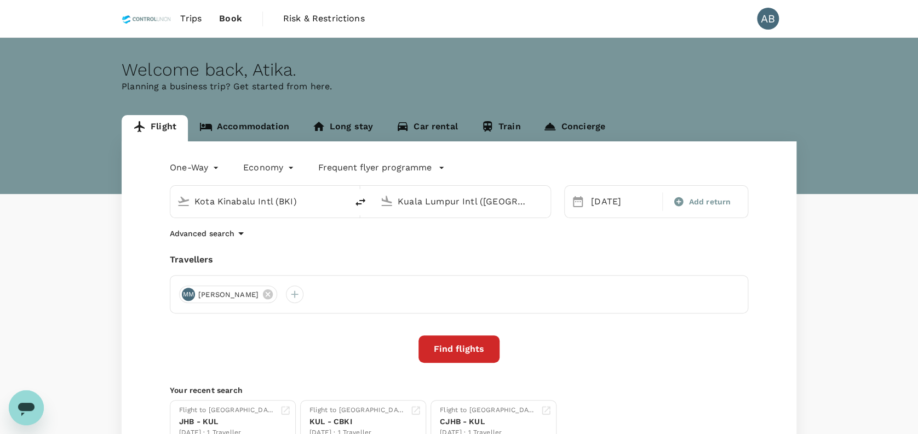
click at [595, 250] on div "One-Way oneway Economy economy Frequent flyer programme Kota Kinabalu Intl (BKI…" at bounding box center [459, 300] width 675 height 319
click at [356, 254] on div "Travellers" at bounding box center [459, 259] width 578 height 13
click at [403, 248] on div "One-Way oneway Economy economy Frequent flyer programme Kota Kinabalu Intl (BKI…" at bounding box center [459, 300] width 675 height 319
click at [303, 290] on div at bounding box center [295, 294] width 18 height 18
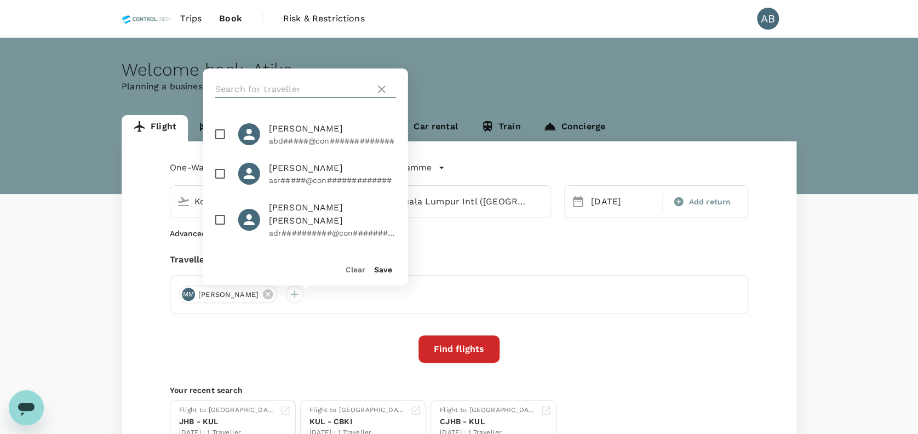
click at [273, 88] on input "text" at bounding box center [293, 89] width 156 height 18
type input "hairi"
click at [221, 128] on input "checkbox" at bounding box center [220, 134] width 23 height 23
checkbox input "true"
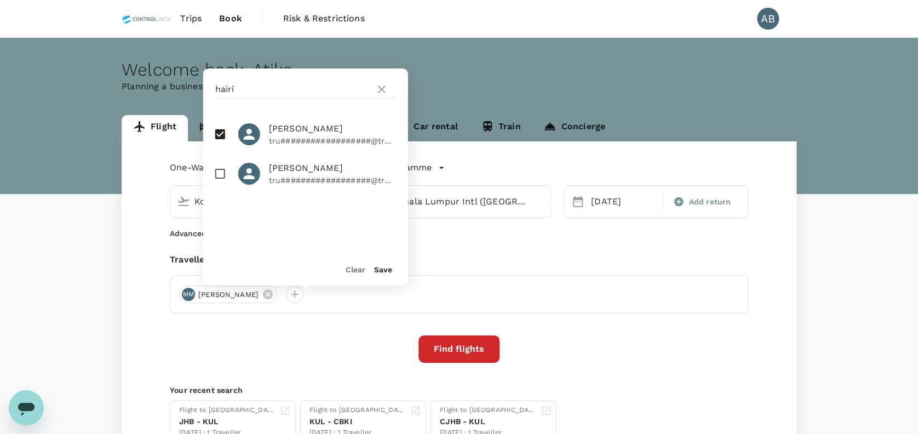
drag, startPoint x: 378, startPoint y: 272, endPoint x: 410, endPoint y: 268, distance: 31.9
click at [379, 272] on button "Save" at bounding box center [383, 269] width 18 height 9
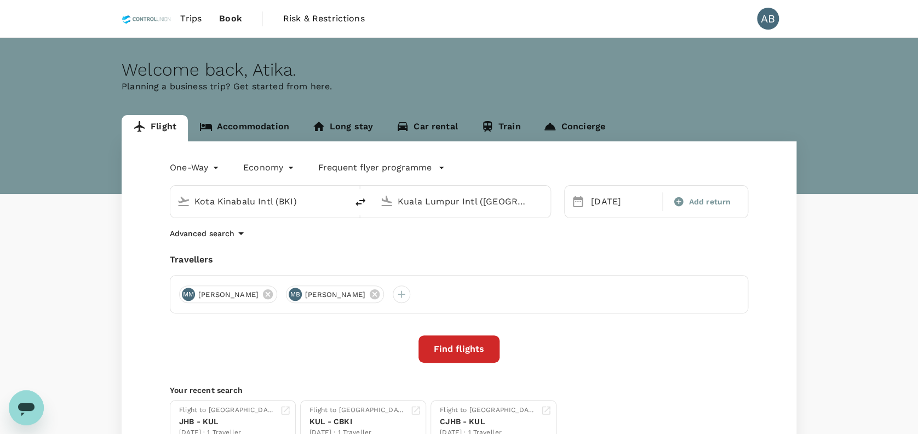
click at [486, 244] on div "One-Way oneway Economy economy Frequent flyer programme Kota Kinabalu Intl (BKI…" at bounding box center [459, 300] width 675 height 319
click at [374, 252] on div "One-Way oneway Economy economy Frequent flyer programme Kota Kinabalu Intl (BKI…" at bounding box center [459, 300] width 675 height 319
click at [521, 249] on div "One-Way oneway Economy economy Frequent flyer programme Kota Kinabalu Intl (BKI…" at bounding box center [459, 300] width 675 height 319
drag, startPoint x: 523, startPoint y: 255, endPoint x: 494, endPoint y: 312, distance: 64.7
click at [523, 256] on div "Travellers" at bounding box center [459, 259] width 578 height 13
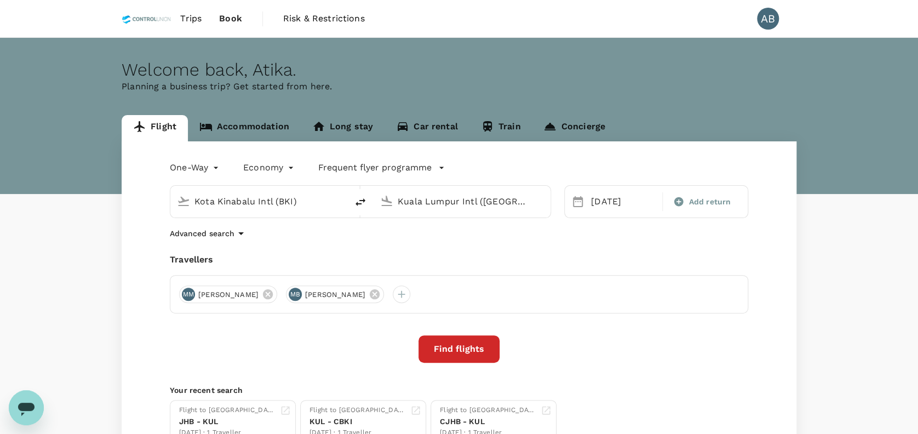
click at [465, 342] on button "Find flights" at bounding box center [458, 348] width 81 height 27
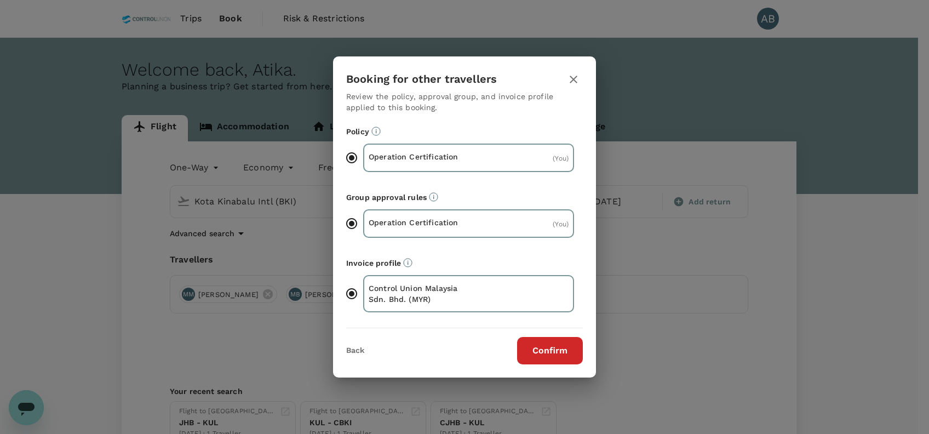
click at [554, 347] on button "Confirm" at bounding box center [550, 350] width 66 height 27
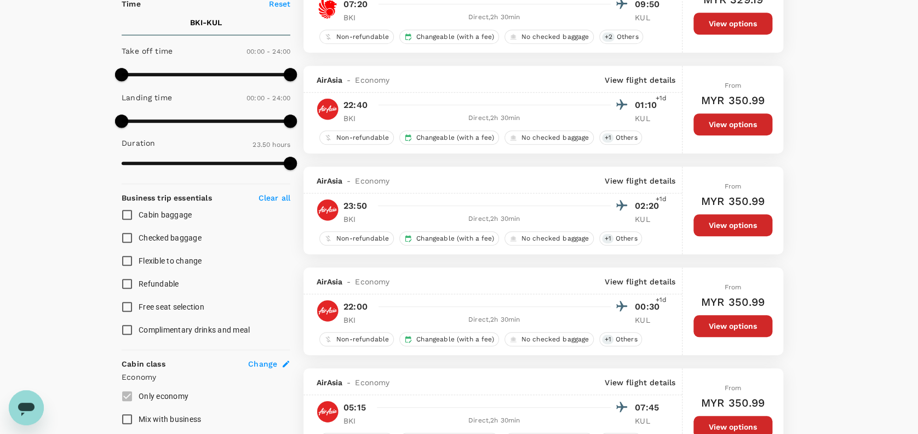
scroll to position [219, 0]
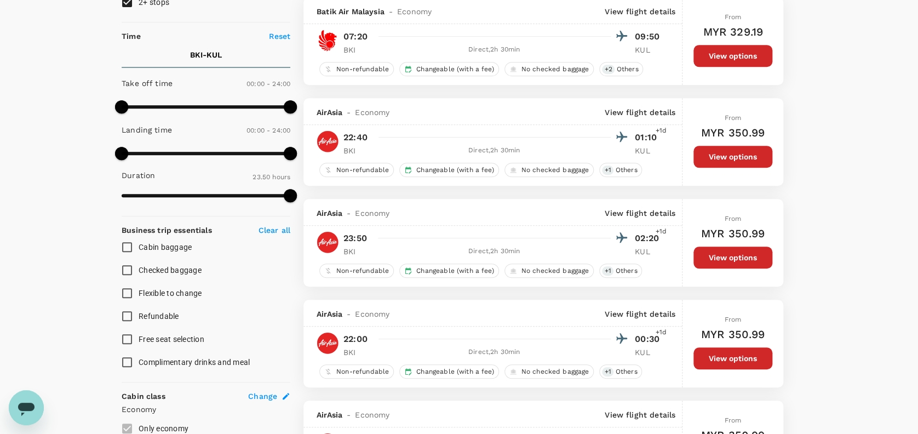
click at [127, 250] on input "Cabin baggage" at bounding box center [127, 246] width 23 height 23
checkbox input "true"
click at [127, 270] on input "Checked baggage" at bounding box center [127, 269] width 23 height 23
checkbox input "true"
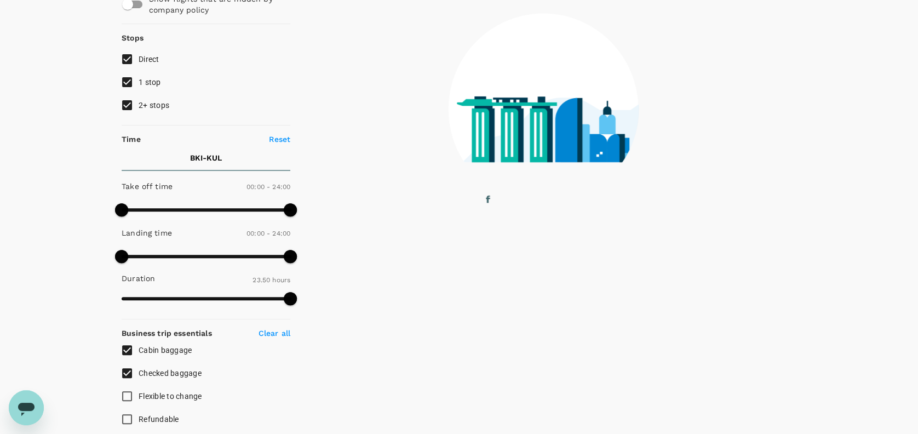
scroll to position [73, 0]
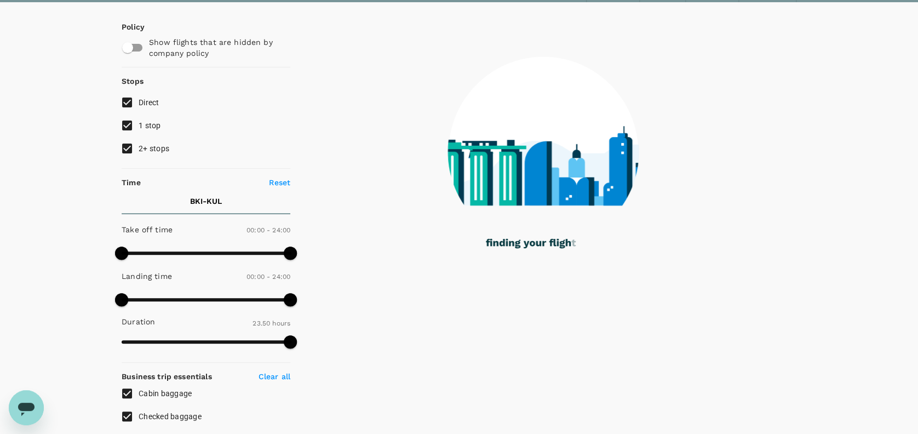
drag, startPoint x: 125, startPoint y: 124, endPoint x: 129, endPoint y: 137, distance: 14.2
click at [126, 125] on input "1 stop" at bounding box center [127, 125] width 23 height 23
checkbox input "false"
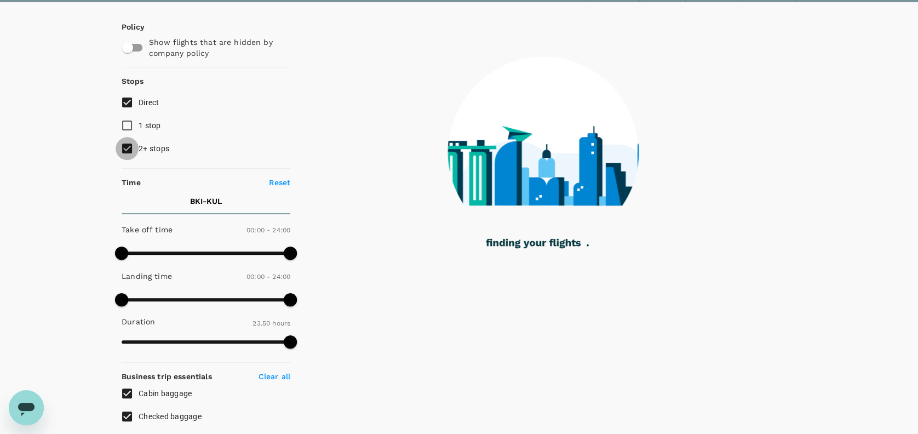
drag, startPoint x: 126, startPoint y: 153, endPoint x: 162, endPoint y: 168, distance: 38.5
click at [126, 153] on input "2+ stops" at bounding box center [127, 148] width 23 height 23
checkbox input "false"
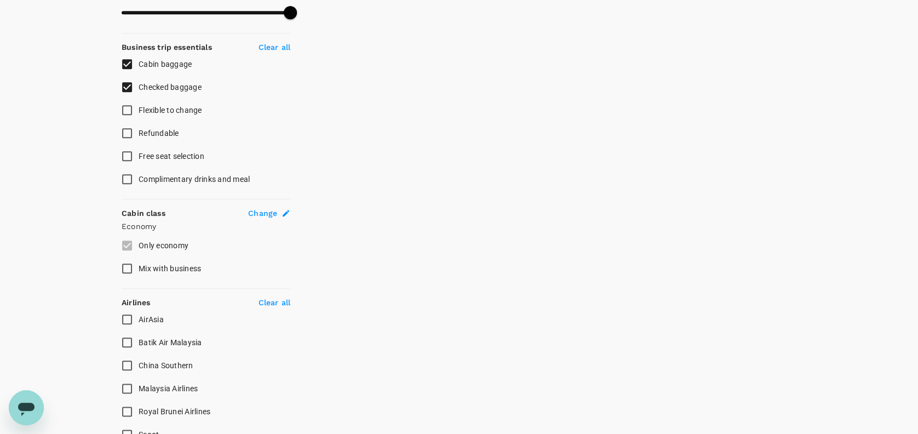
scroll to position [438, 0]
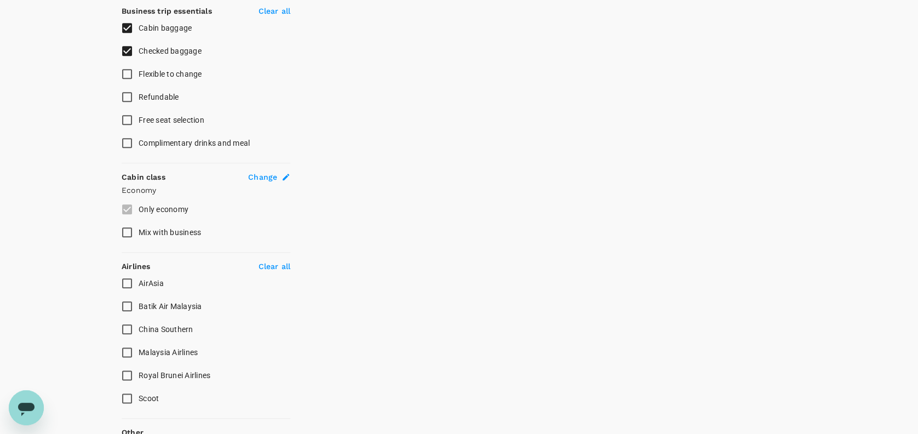
click at [130, 352] on input "Malaysia Airlines" at bounding box center [127, 352] width 23 height 23
checkbox input "true"
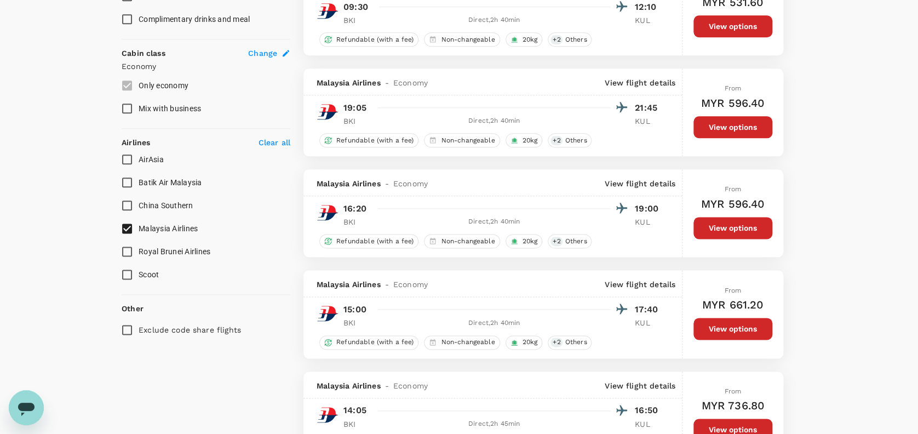
scroll to position [584, 0]
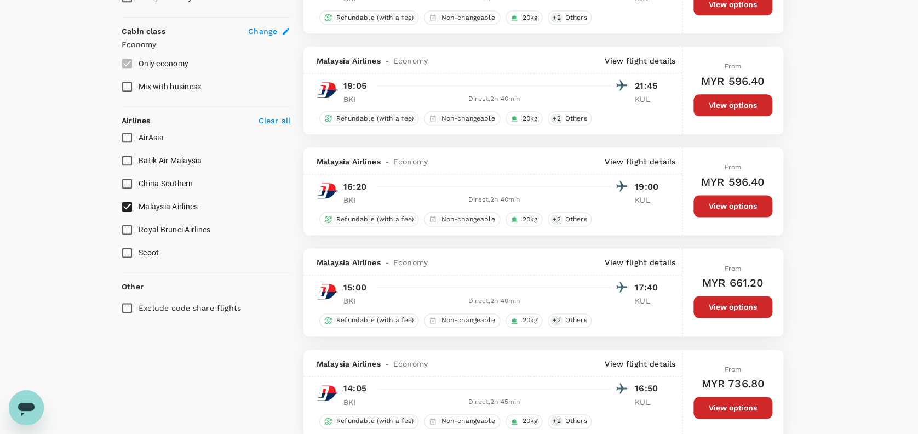
drag, startPoint x: 729, startPoint y: 310, endPoint x: 723, endPoint y: 306, distance: 7.8
click at [729, 310] on button "View options" at bounding box center [732, 307] width 79 height 22
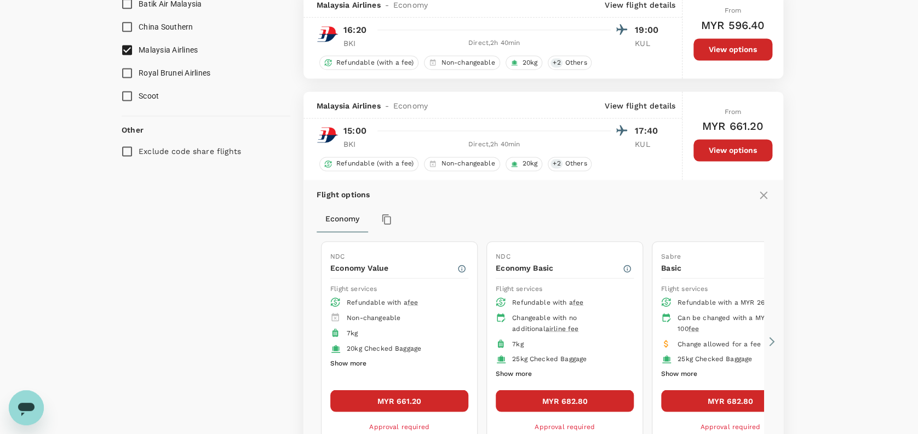
scroll to position [833, 0]
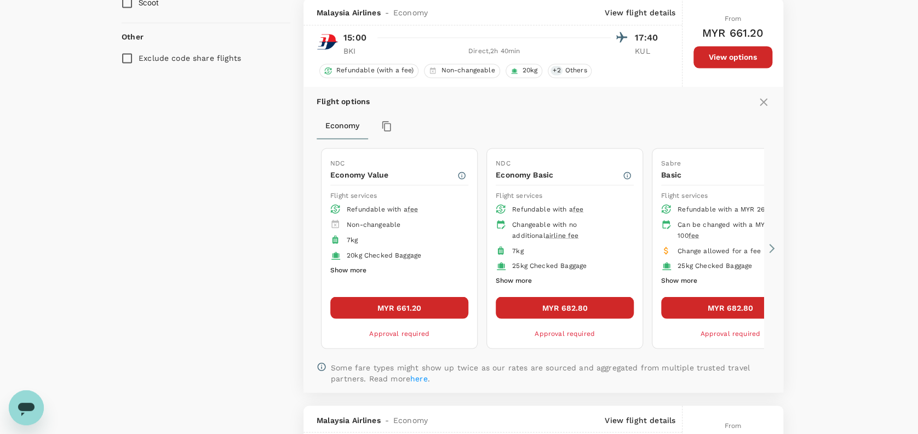
type input "1575"
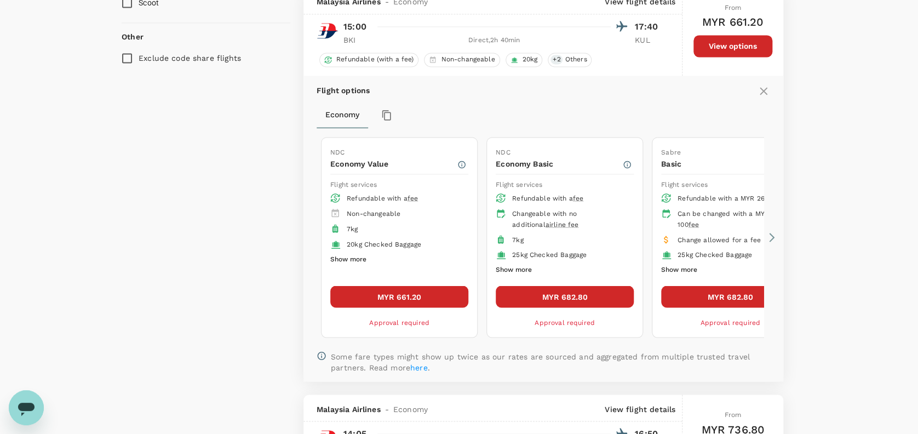
click at [422, 300] on button "MYR 661.20" at bounding box center [399, 296] width 138 height 22
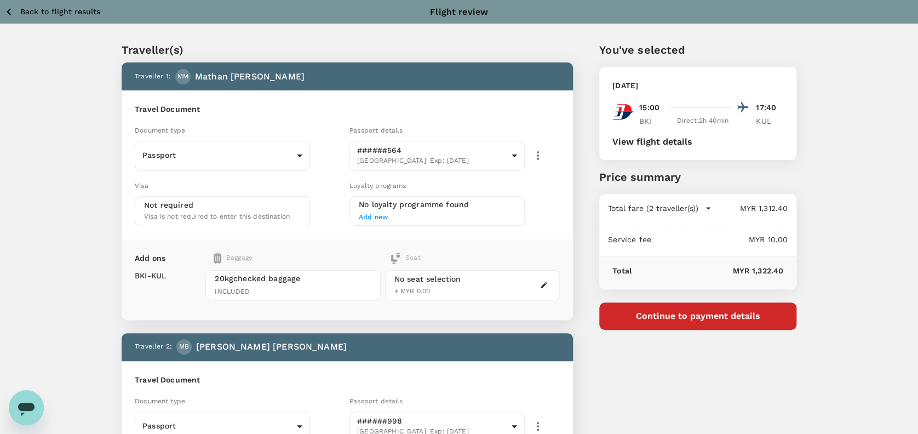
click at [736, 313] on button "Continue to payment details" at bounding box center [697, 315] width 197 height 27
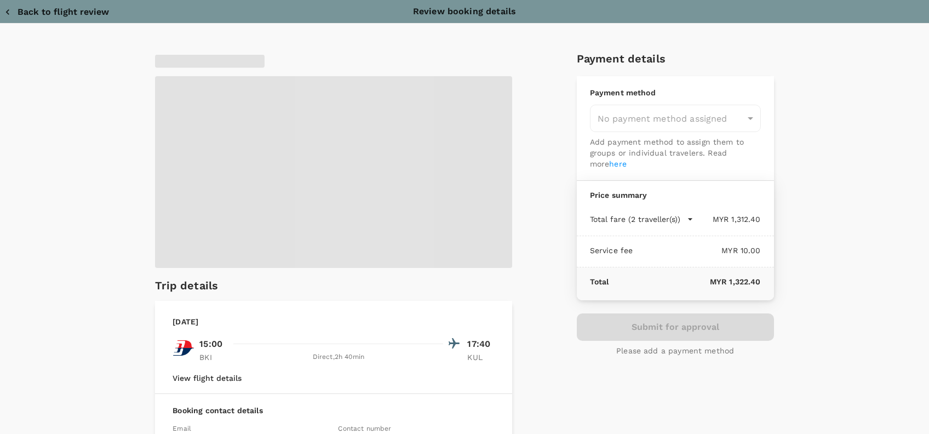
type input "9e254831-a140-43d4-90d9-f4bdc71b84d3"
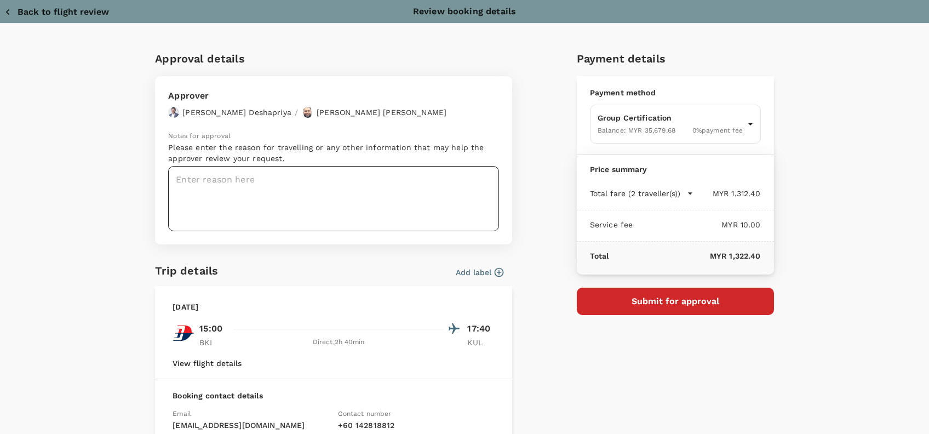
click at [231, 182] on textarea at bounding box center [333, 198] width 331 height 65
paste textarea "Hi @Hariz / @[GEOGRAPHIC_DATA], Requesting your approval for the flight below: …"
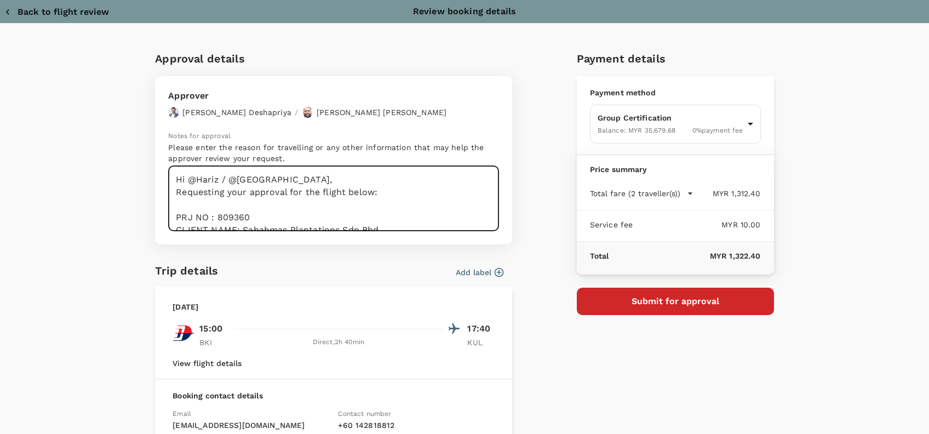
scroll to position [105, 0]
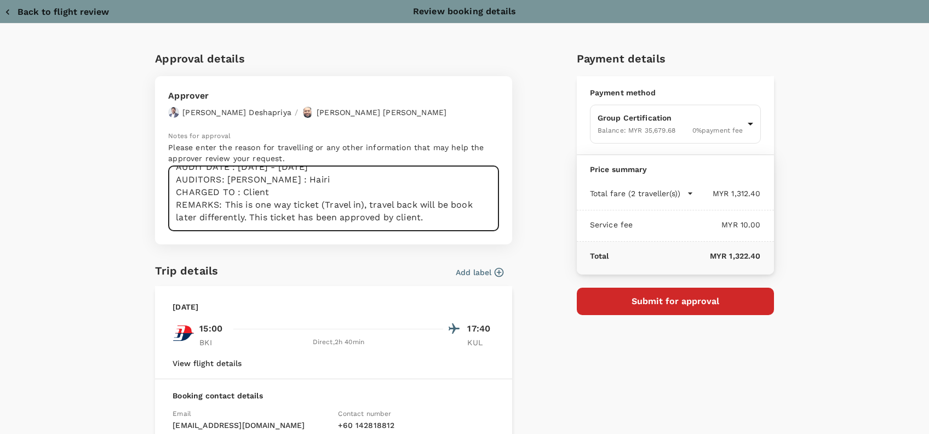
click at [316, 201] on textarea "Hi @Hariz / @[GEOGRAPHIC_DATA], Requesting your approval for the flight below: …" at bounding box center [333, 198] width 331 height 65
click at [357, 203] on textarea "Hi @Hariz / @[GEOGRAPHIC_DATA], Requesting your approval for the flight below: …" at bounding box center [333, 198] width 331 height 65
click at [284, 184] on textarea "Hi @Hariz / @[GEOGRAPHIC_DATA], Requesting your approval for the flight below: …" at bounding box center [333, 198] width 331 height 65
click at [411, 193] on textarea "Hi @Hariz / @[GEOGRAPHIC_DATA], Requesting your approval for the flight below: …" at bounding box center [333, 198] width 331 height 65
click at [352, 201] on textarea "Hi @Hariz / @[GEOGRAPHIC_DATA], Requesting your approval for the flight below: …" at bounding box center [333, 198] width 331 height 65
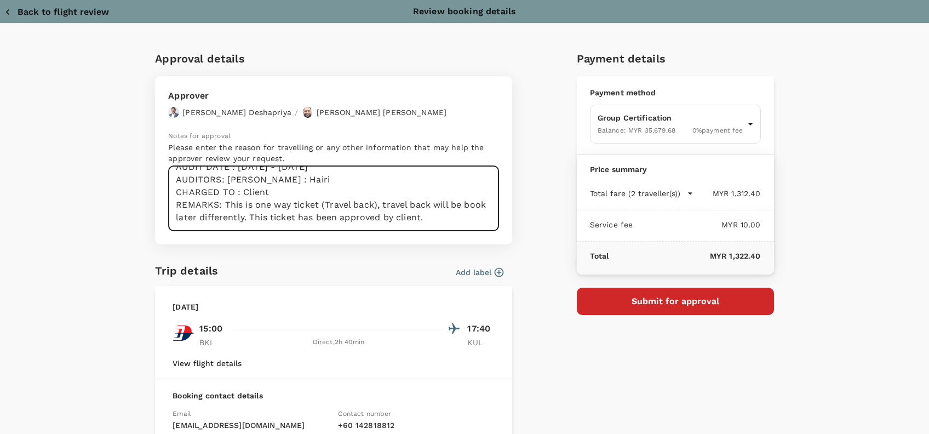
click at [423, 202] on textarea "Hi @Hariz / @Chathuranga, Requesting your approval for the flight below: PRJ NO…" at bounding box center [333, 198] width 331 height 65
click at [429, 202] on textarea "Hi @Hariz / @Chathuranga, Requesting your approval for the flight below: PRJ NO…" at bounding box center [333, 198] width 331 height 65
click at [443, 200] on textarea "Hi @Hariz / @Chathuranga, Requesting your approval for the flight below: PRJ NO…" at bounding box center [333, 198] width 331 height 65
drag, startPoint x: 240, startPoint y: 215, endPoint x: 172, endPoint y: 217, distance: 68.5
click at [172, 217] on textarea "Hi @Hariz / @Chathuranga, Requesting your approval for the flight below: PRJ NO…" at bounding box center [333, 198] width 331 height 65
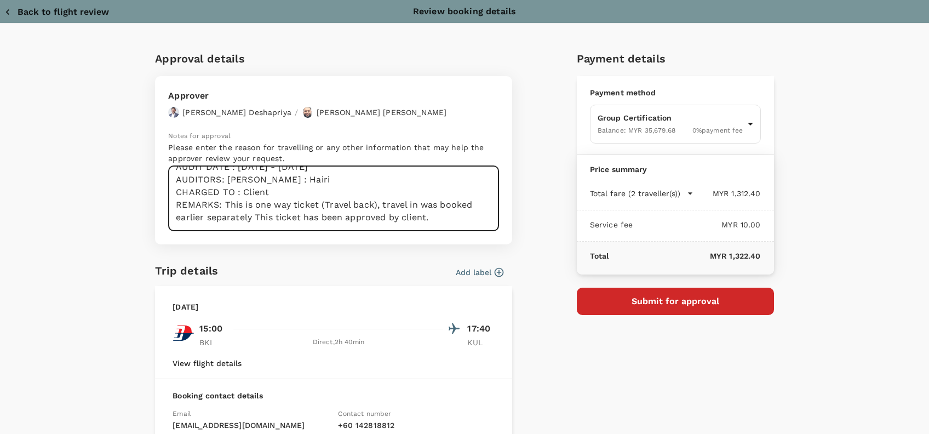
click at [372, 219] on textarea "Hi @Hariz / @Chathuranga, Requesting your approval for the flight below: PRJ NO…" at bounding box center [333, 198] width 331 height 65
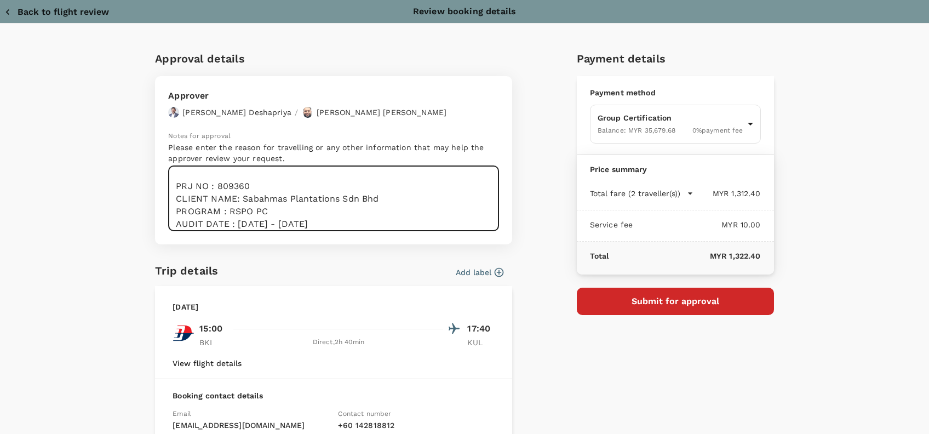
click at [386, 220] on textarea "Hi @Hariz / @Chathuranga, Requesting your approval for the flight below: PRJ NO…" at bounding box center [333, 198] width 331 height 65
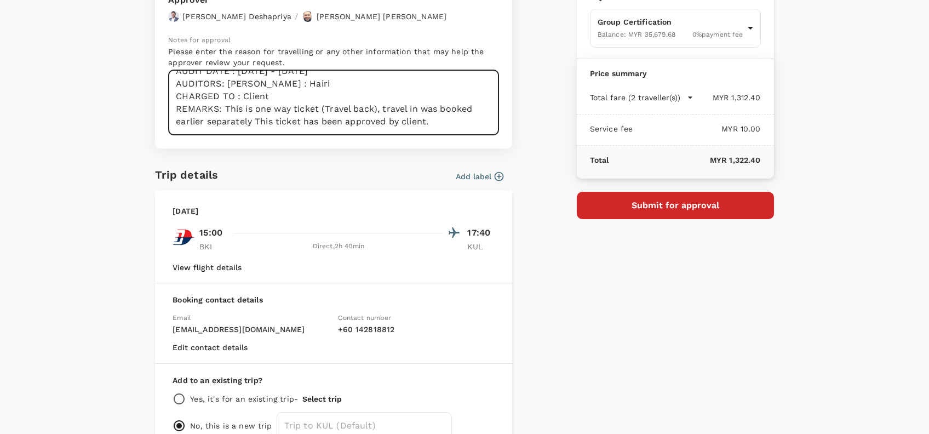
scroll to position [73, 0]
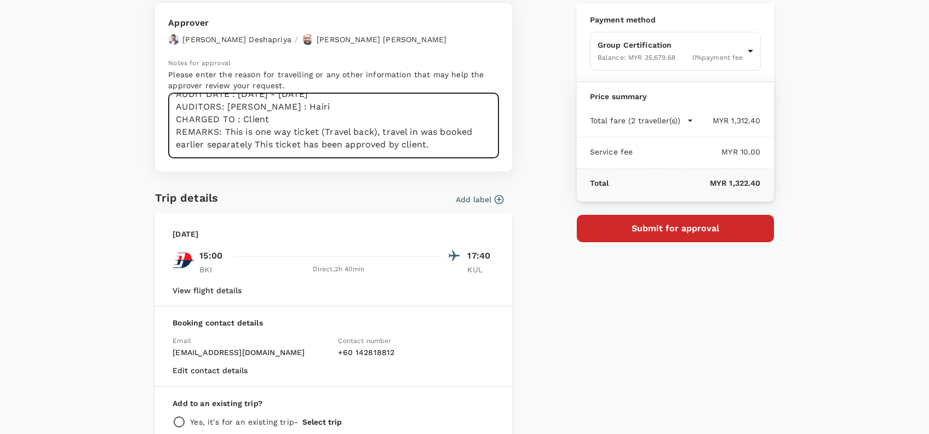
type textarea "Hi @Hariz / @Chathuranga, Requesting your approval for the flight below: PRJ NO…"
click at [701, 231] on button "Submit for approval" at bounding box center [675, 228] width 197 height 27
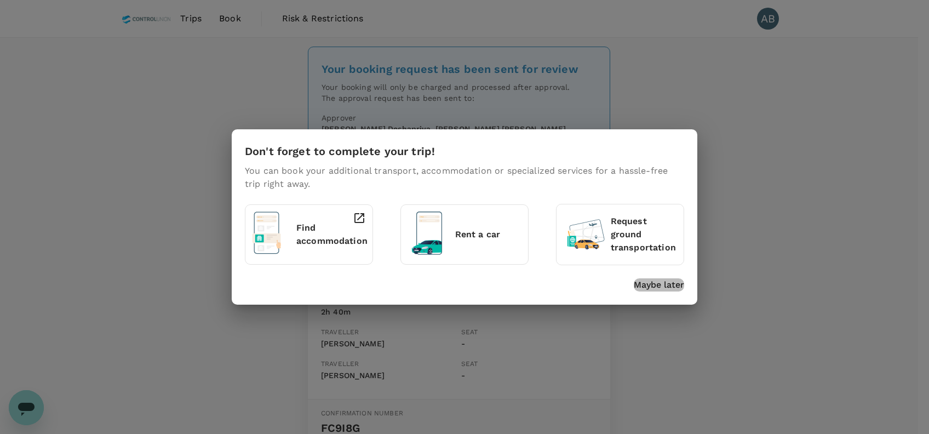
drag, startPoint x: 665, startPoint y: 283, endPoint x: 700, endPoint y: 284, distance: 34.5
click at [665, 283] on p "Maybe later" at bounding box center [659, 284] width 50 height 13
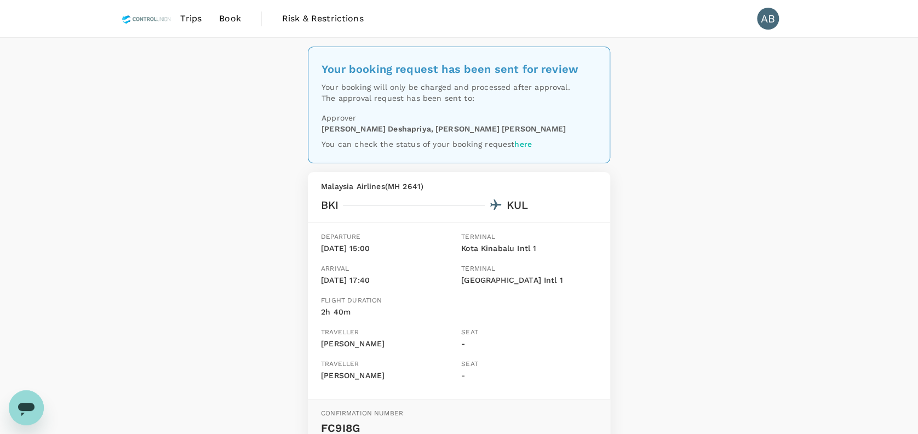
drag, startPoint x: 745, startPoint y: 286, endPoint x: 538, endPoint y: 295, distance: 206.6
click at [745, 286] on div "Your booking request has been sent for review Your booking will only be charged…" at bounding box center [459, 277] width 918 height 479
drag, startPoint x: 741, startPoint y: 253, endPoint x: 756, endPoint y: 231, distance: 26.6
click at [744, 249] on div "Your booking request has been sent for review Your booking will only be charged…" at bounding box center [459, 277] width 918 height 479
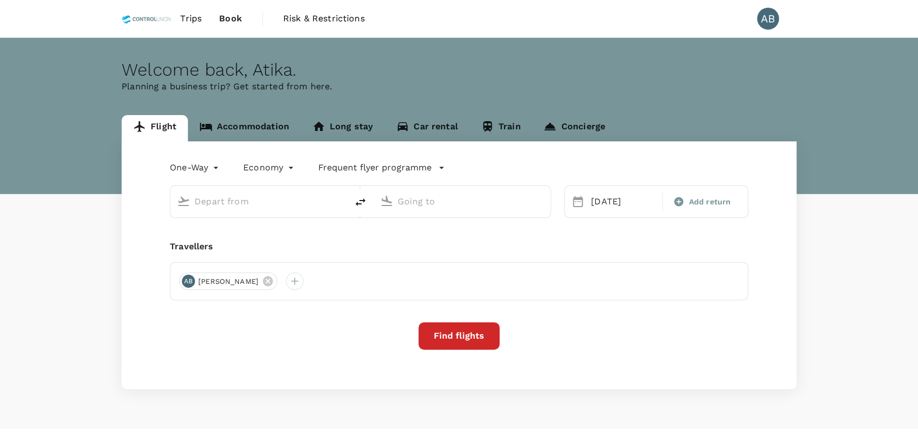
type input "Kota Kinabalu Intl (BKI)"
type input "Kuala Lumpur Intl ([GEOGRAPHIC_DATA])"
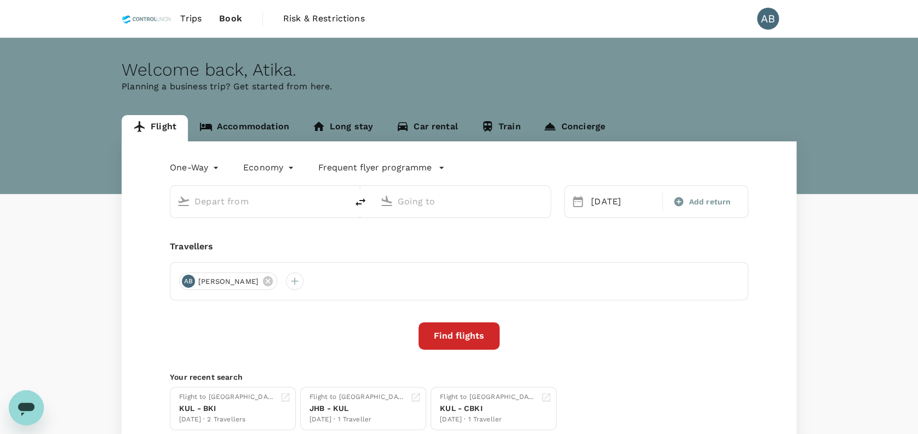
type input "Kota Kinabalu Intl (BKI)"
type input "Kuala Lumpur Intl ([GEOGRAPHIC_DATA])"
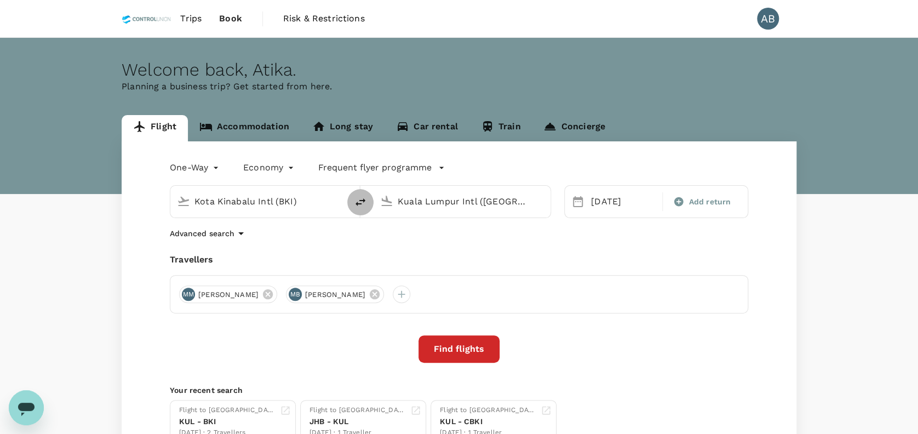
click at [359, 202] on icon "delete" at bounding box center [360, 201] width 13 height 13
type input "Kuala Lumpur Intl ([GEOGRAPHIC_DATA])"
type input "Kota Kinabalu Intl (BKI)"
click at [460, 202] on input "Kota Kinabalu Intl (BKI)" at bounding box center [463, 201] width 130 height 17
click at [462, 246] on p "[PERSON_NAME]" at bounding box center [478, 244] width 193 height 11
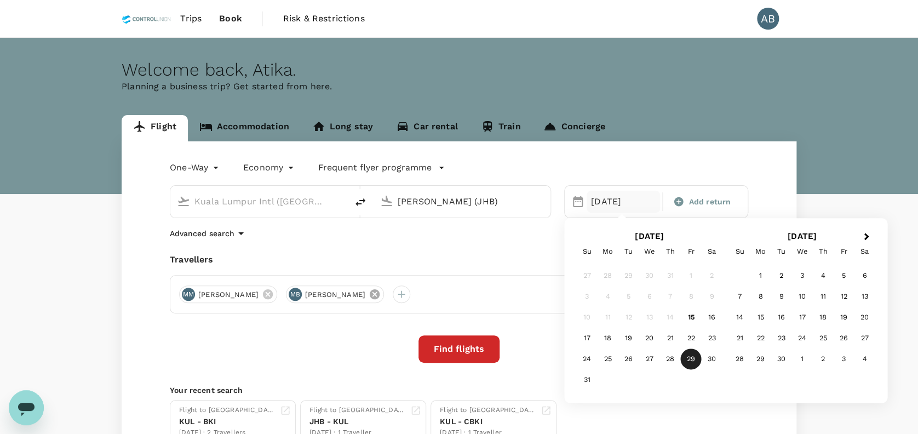
type input "[PERSON_NAME] (JHB)"
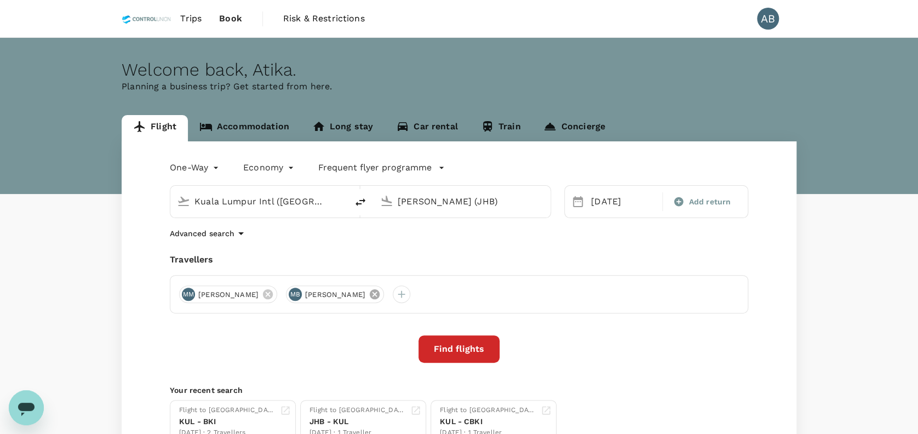
click at [379, 292] on icon at bounding box center [375, 294] width 10 height 10
click at [286, 256] on div "Travellers" at bounding box center [459, 259] width 578 height 13
click at [475, 340] on button "Find flights" at bounding box center [458, 348] width 81 height 27
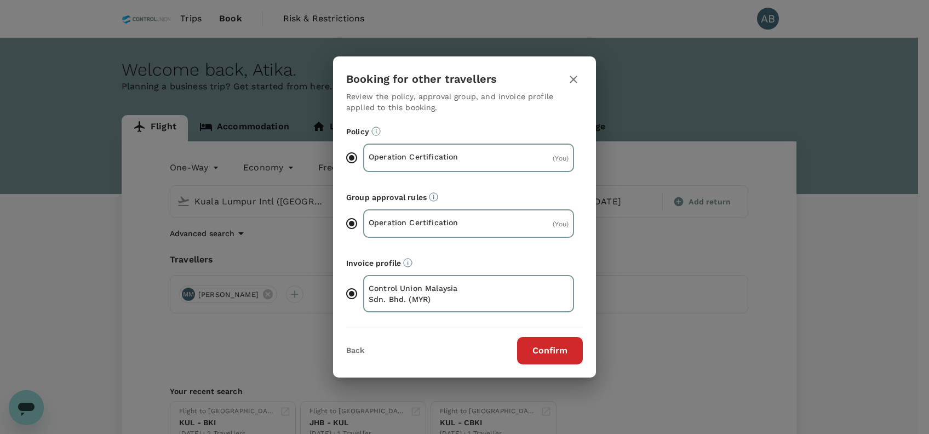
click at [533, 343] on button "Confirm" at bounding box center [550, 350] width 66 height 27
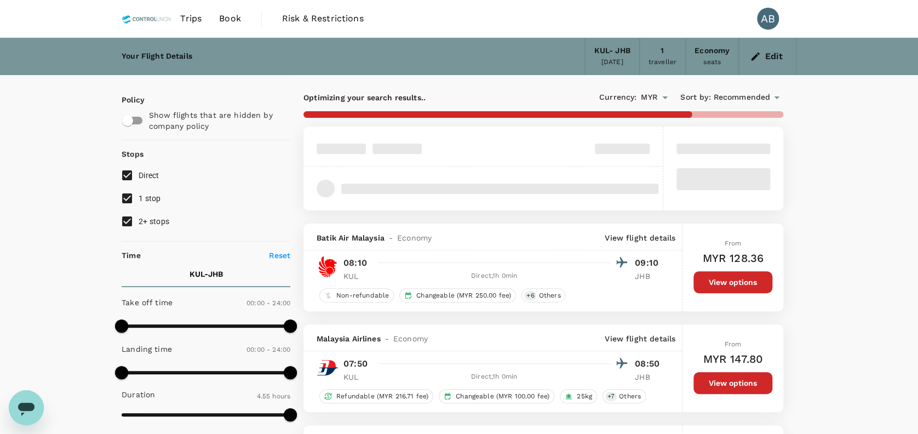
click at [124, 194] on input "1 stop" at bounding box center [127, 198] width 23 height 23
checkbox input "false"
click at [126, 221] on input "2+ stops" at bounding box center [127, 221] width 23 height 23
checkbox input "false"
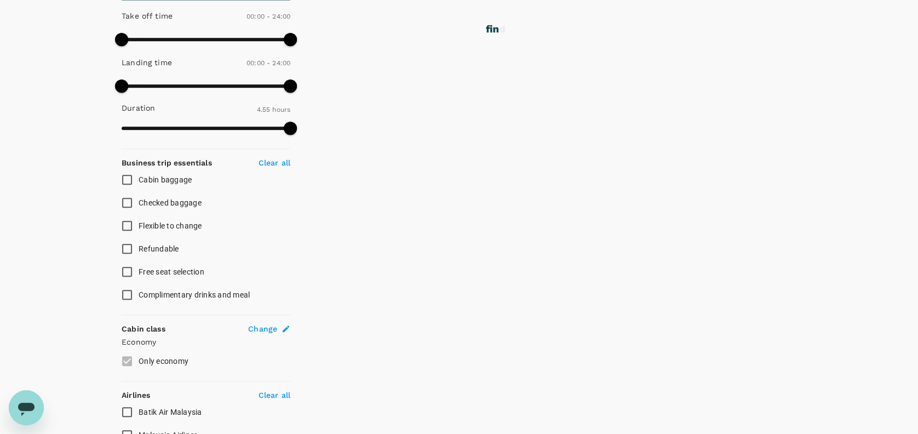
scroll to position [292, 0]
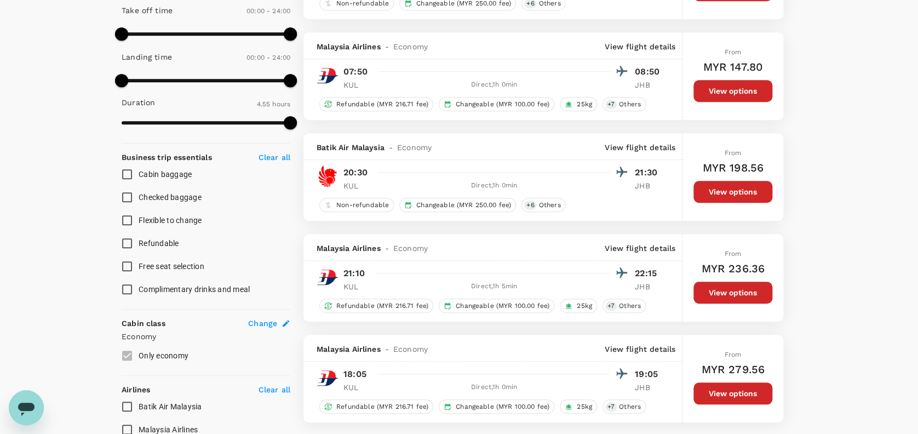
type input "MYR"
drag, startPoint x: 126, startPoint y: 171, endPoint x: 124, endPoint y: 205, distance: 34.6
click at [126, 171] on input "Cabin baggage" at bounding box center [127, 174] width 23 height 23
checkbox input "true"
click at [131, 192] on input "Checked baggage" at bounding box center [127, 197] width 23 height 23
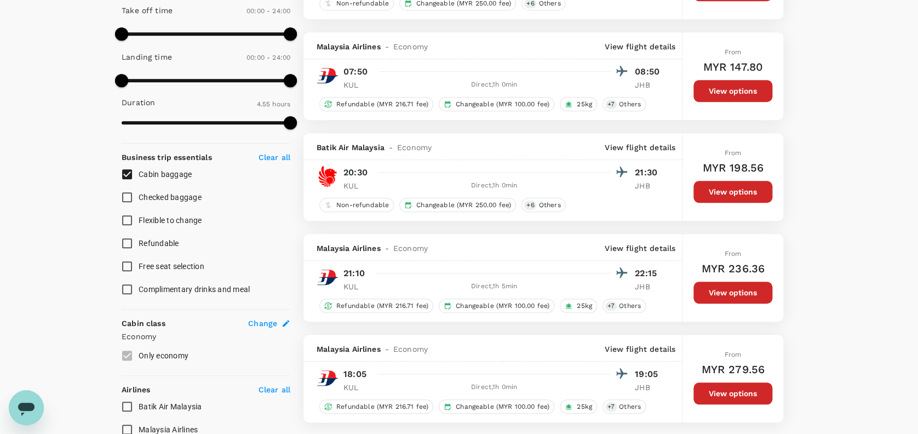
checkbox input "true"
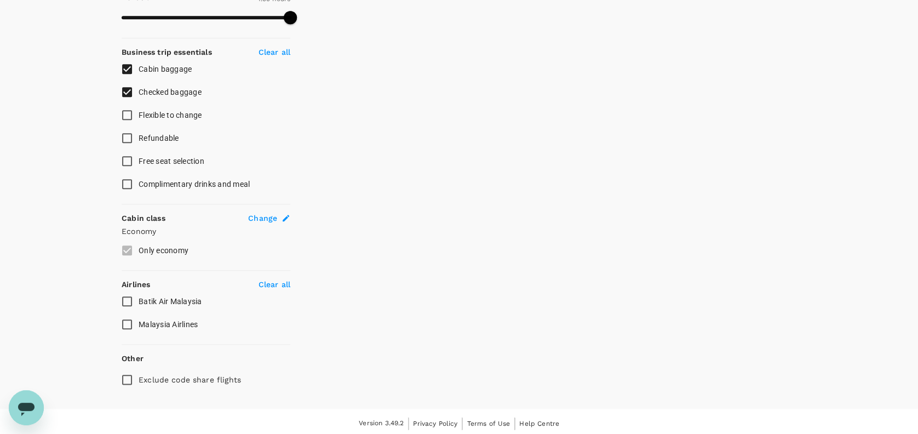
scroll to position [399, 0]
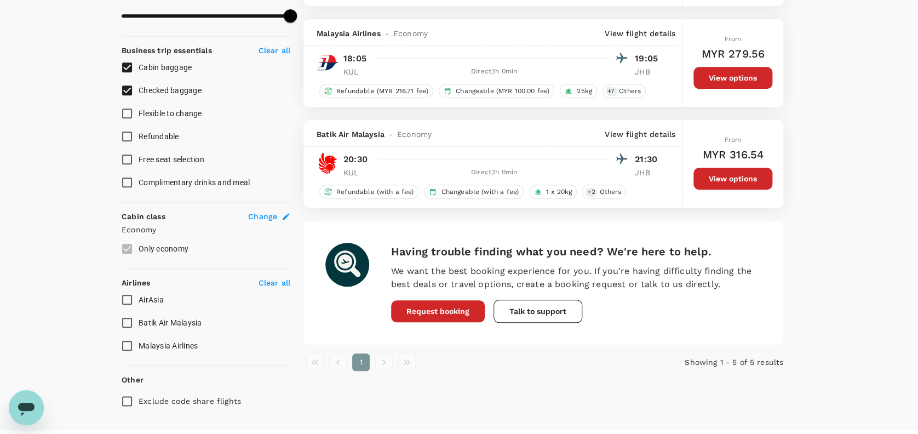
click at [127, 342] on input "Malaysia Airlines" at bounding box center [127, 345] width 23 height 23
checkbox input "true"
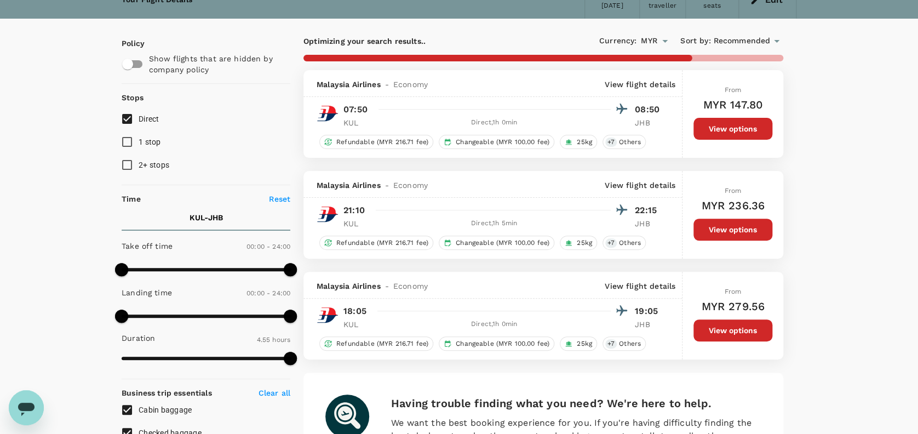
scroll to position [33, 0]
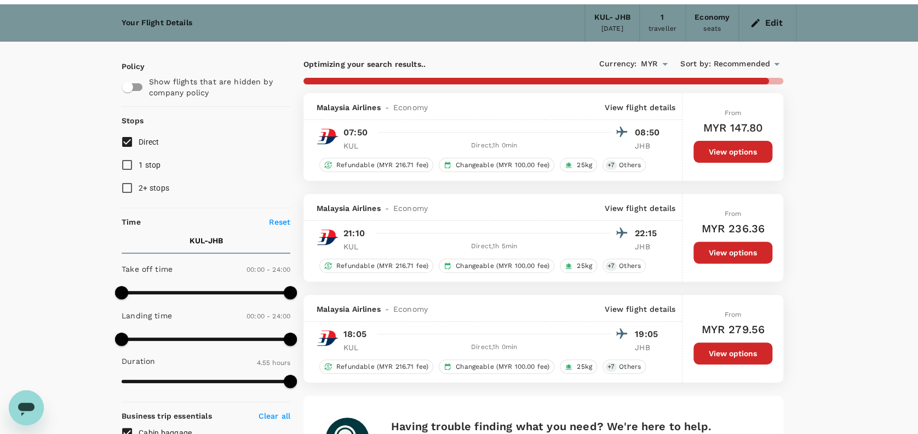
type input "550"
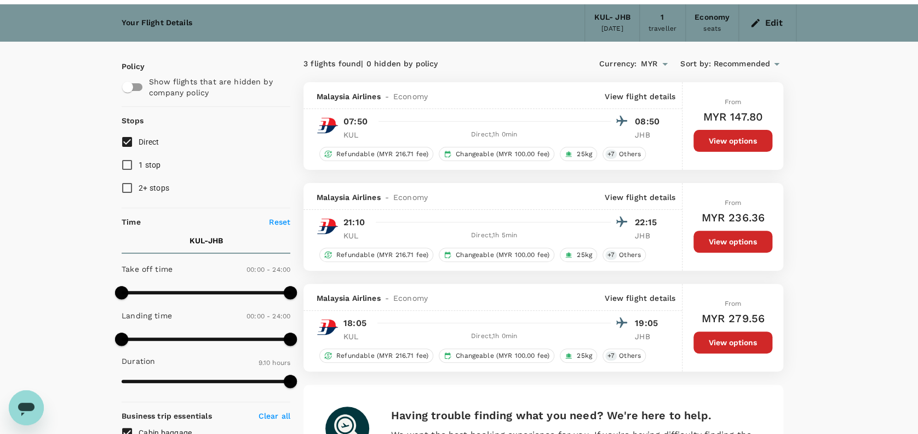
click at [732, 244] on button "View options" at bounding box center [732, 242] width 79 height 22
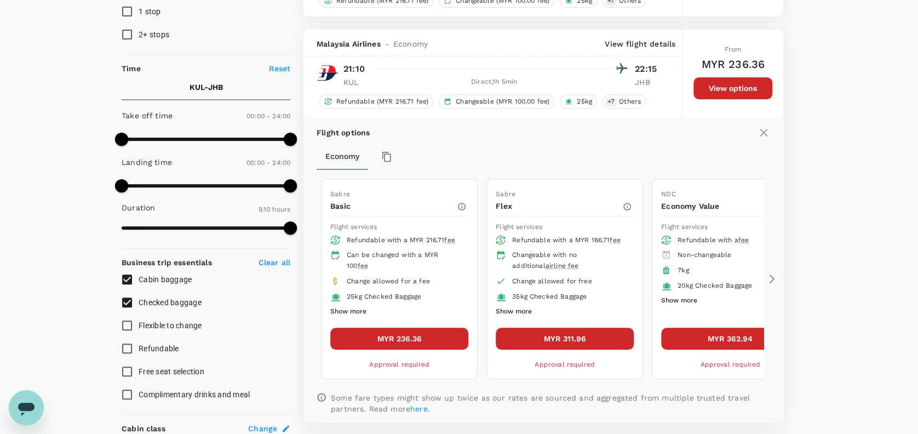
scroll to position [216, 0]
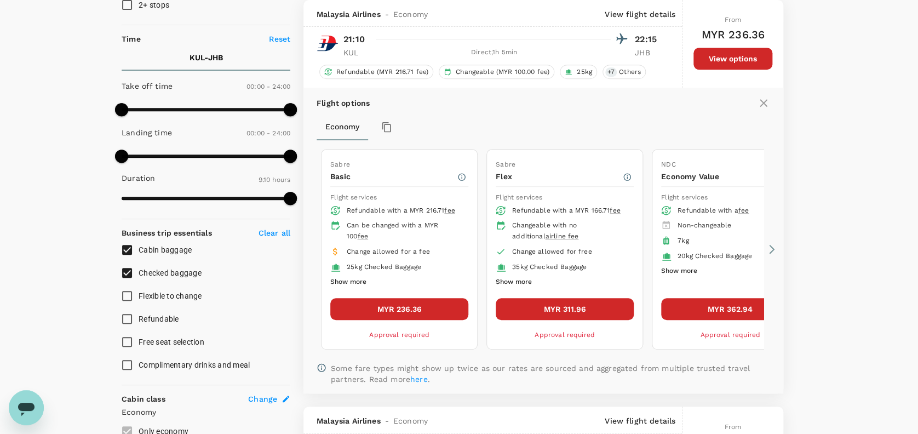
click at [423, 308] on button "MYR 236.36" at bounding box center [399, 309] width 138 height 22
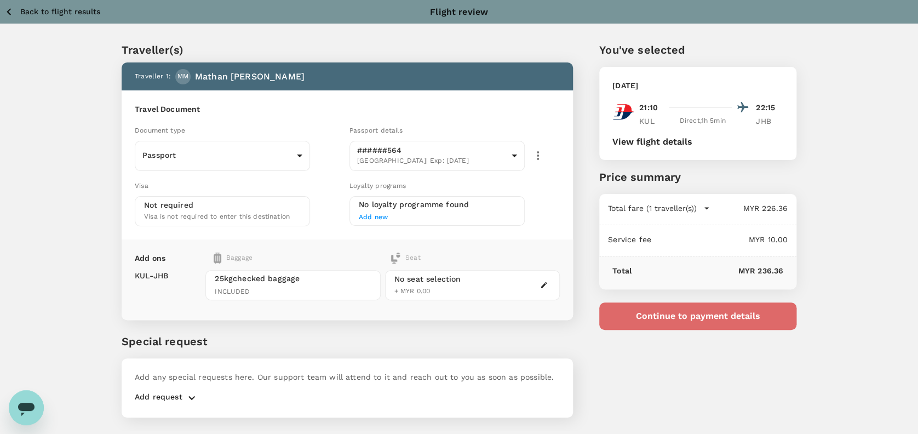
click at [675, 308] on button "Continue to payment details" at bounding box center [697, 315] width 197 height 27
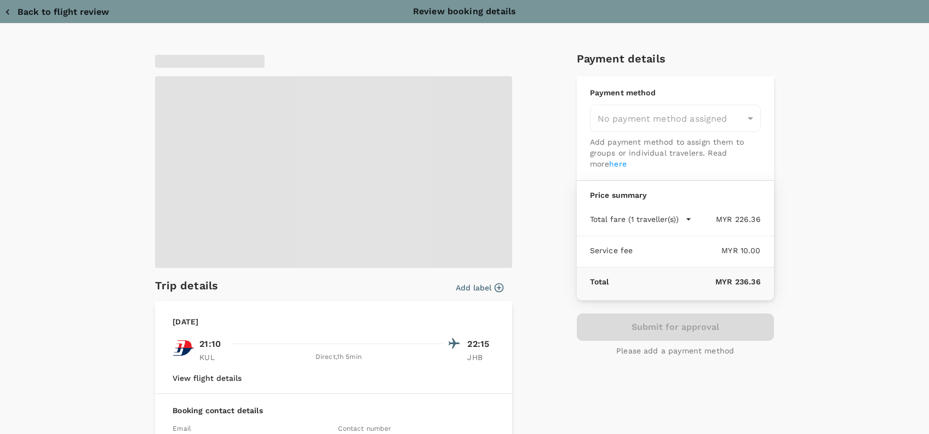
type input "9e254831-a140-43d4-90d9-f4bdc71b84d3"
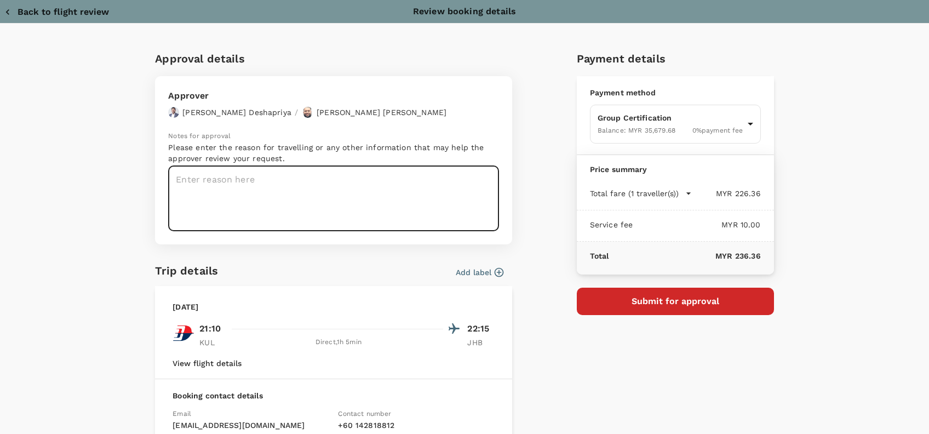
click at [217, 177] on textarea at bounding box center [333, 198] width 331 height 65
click at [229, 176] on textarea at bounding box center [333, 198] width 331 height 65
paste textarea "Hi @Hariz / @Chathuranga, Requesting your approval for the flight below: PRJ NO…"
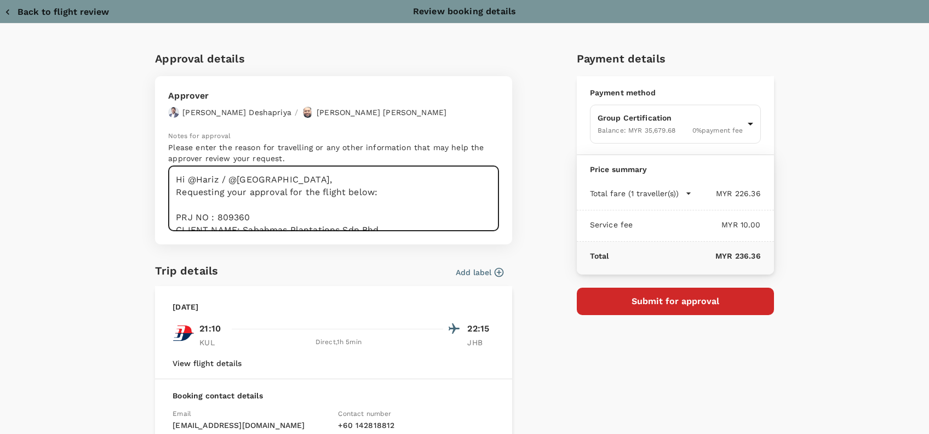
scroll to position [105, 0]
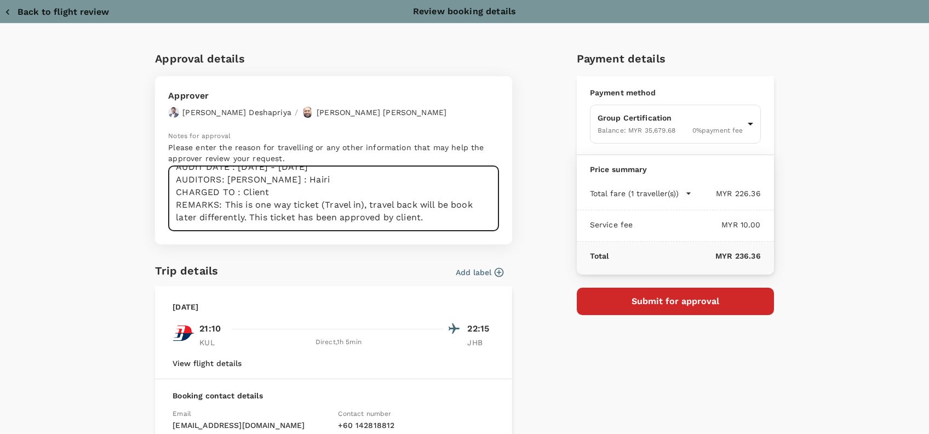
click at [293, 187] on textarea "Hi @Hariz / @Chathuranga, Requesting your approval for the flight below: PRJ NO…" at bounding box center [333, 198] width 331 height 65
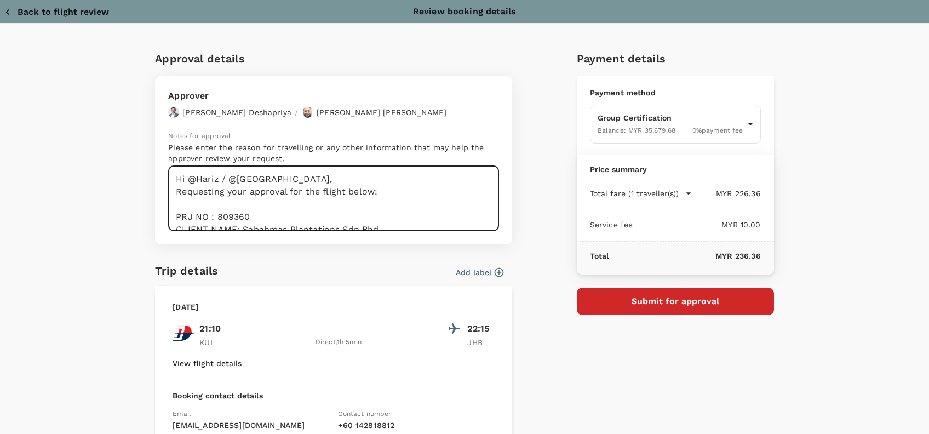
scroll to position [0, 0]
drag, startPoint x: 223, startPoint y: 171, endPoint x: 166, endPoint y: 169, distance: 56.4
click at [168, 169] on textarea "Hi @Hariz / @Chathuranga, Requesting your approval for the flight below: PRJ NO…" at bounding box center [333, 198] width 331 height 65
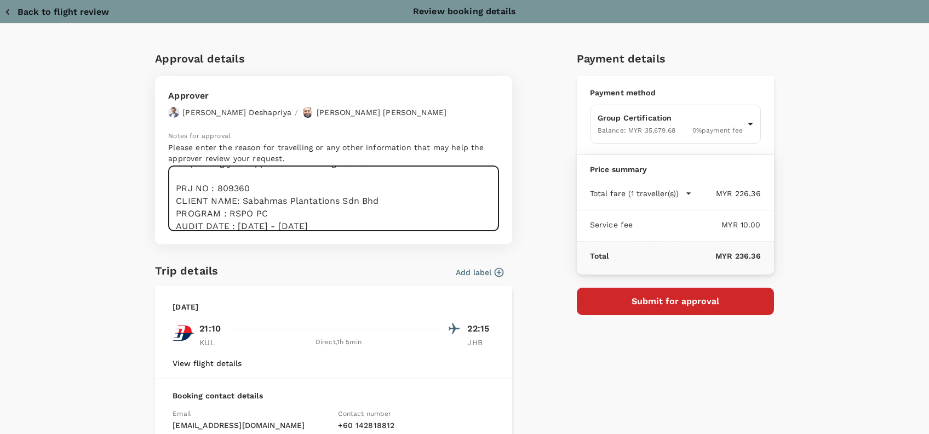
scroll to position [113, 0]
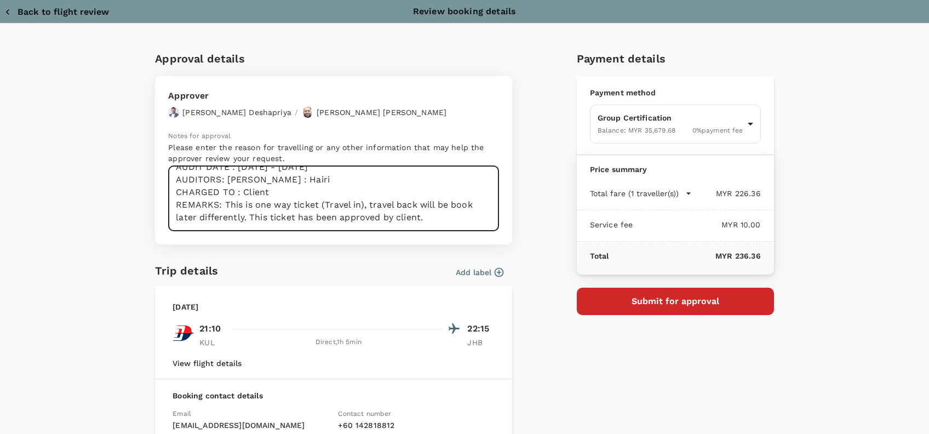
drag, startPoint x: 329, startPoint y: 186, endPoint x: 298, endPoint y: 189, distance: 30.8
click at [329, 186] on textarea "Hi @Hariz / @Chathuranga, Requesting your approval for the flight below: PRJ NO…" at bounding box center [333, 198] width 331 height 65
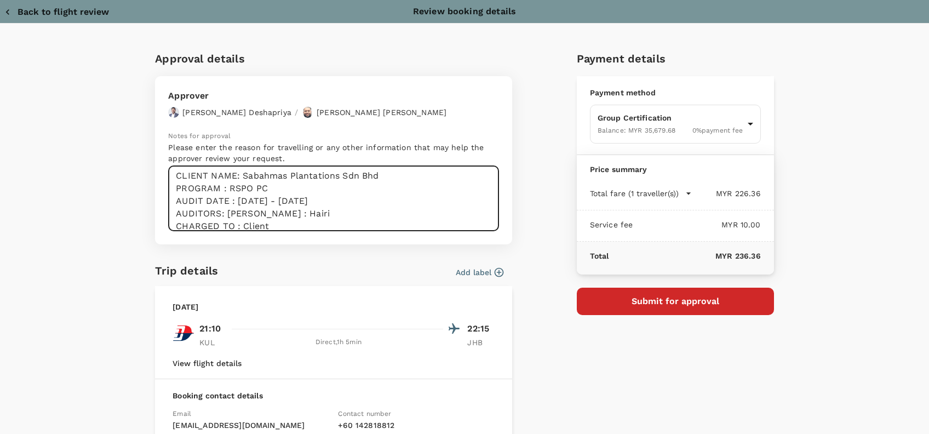
scroll to position [17, 0]
drag, startPoint x: 251, startPoint y: 171, endPoint x: 214, endPoint y: 171, distance: 37.2
click at [214, 171] on textarea "Hi @Hariz / @Chathuranga, Requesting your approval for the flight below: PRJ NO…" at bounding box center [333, 198] width 331 height 65
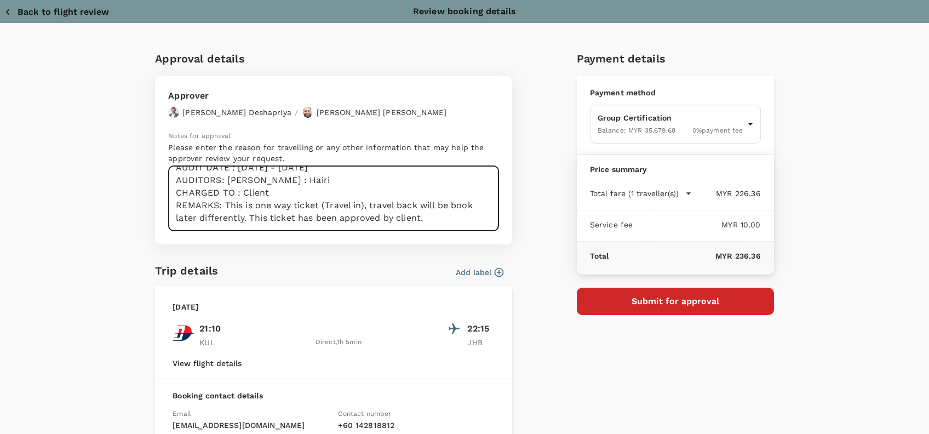
drag, startPoint x: 370, startPoint y: 214, endPoint x: 254, endPoint y: 197, distance: 117.9
click at [370, 214] on textarea "Hi @Hariz / @Chathuranga, Requesting your approval for the flight below: PRJ NO…" at bounding box center [333, 198] width 331 height 65
drag, startPoint x: 222, startPoint y: 191, endPoint x: 168, endPoint y: 191, distance: 54.2
click at [168, 191] on textarea "Hi @Hariz / @Chathuranga, Requesting your approval for the flight below: PRJ NO…" at bounding box center [333, 198] width 331 height 65
click at [272, 194] on textarea "Hi @Hariz / @Chathuranga, Requesting your approval for the flight below: PRJ NO…" at bounding box center [333, 198] width 331 height 65
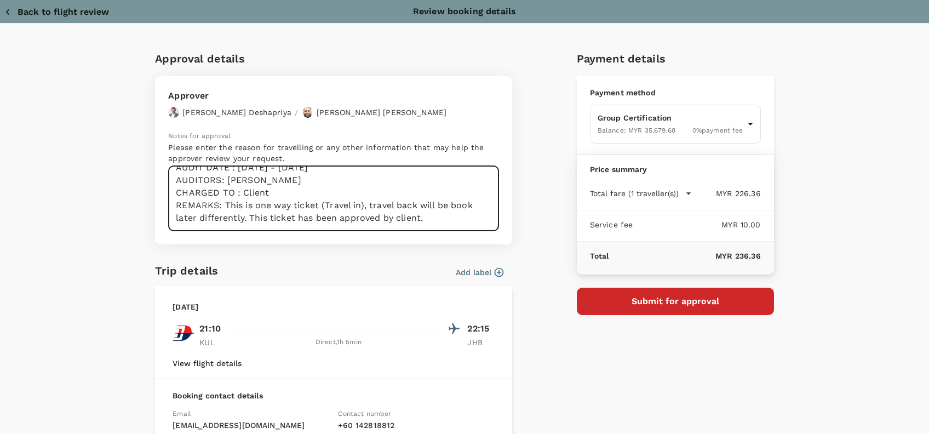
click at [361, 206] on textarea "Hi @Hariz / @Chathuranga, Requesting your approval for the flight below: PRJ NO…" at bounding box center [333, 198] width 331 height 65
click at [352, 205] on textarea "Hi @Hariz / @Chathuranga, Requesting your approval for the flight below: PRJ NO…" at bounding box center [333, 198] width 331 height 65
click at [422, 205] on textarea "Hi @Hariz / @Chathuranga, Requesting your approval for the flight below: PRJ NO…" at bounding box center [333, 198] width 331 height 65
click at [465, 205] on textarea "Hi @Hariz / @Chathuranga, Requesting your approval for the flight below: PRJ NO…" at bounding box center [333, 198] width 331 height 65
click at [219, 215] on textarea "Hi @Hariz / @Chathuranga, Requesting your approval for the flight below: PRJ NO…" at bounding box center [333, 198] width 331 height 65
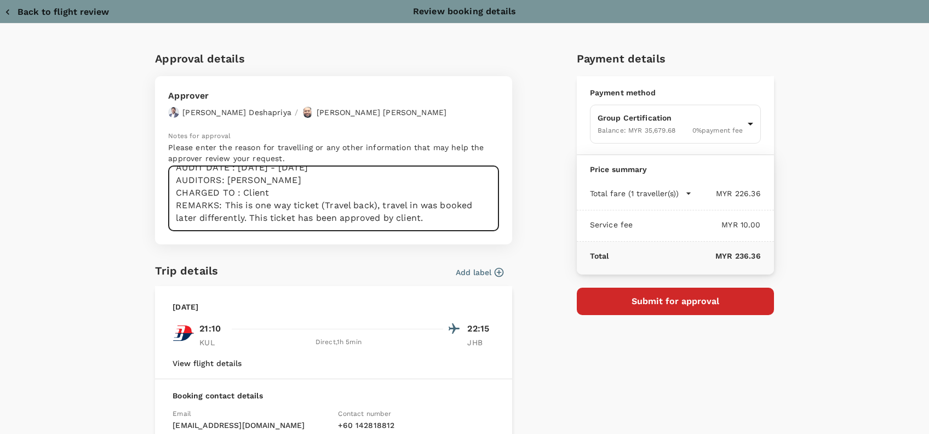
drag, startPoint x: 240, startPoint y: 217, endPoint x: 162, endPoint y: 216, distance: 78.3
click at [168, 216] on textarea "Hi @Hariz / @Chathuranga, Requesting your approval for the flight below: PRJ NO…" at bounding box center [333, 198] width 331 height 65
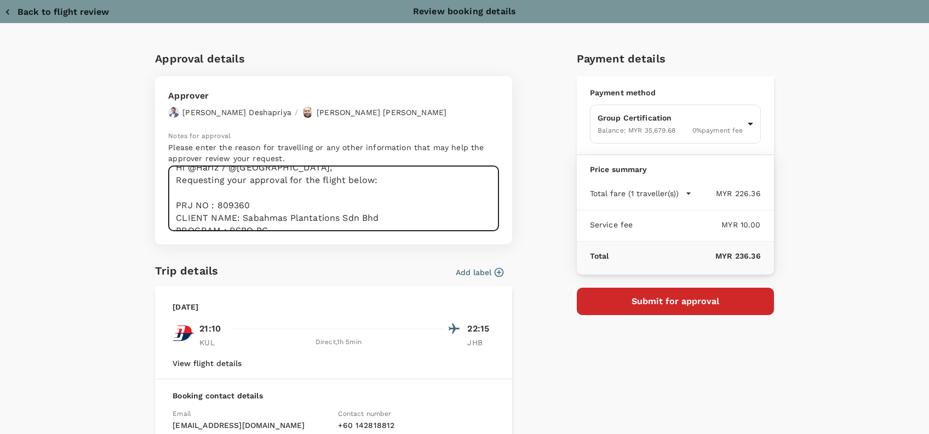
scroll to position [0, 0]
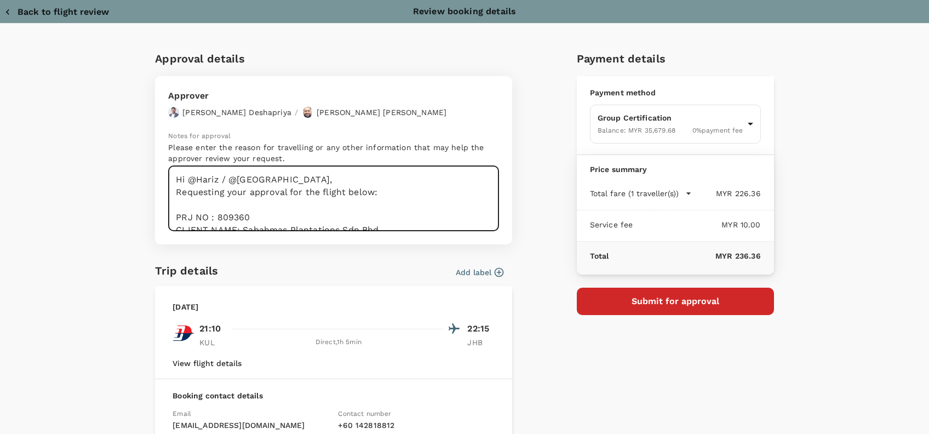
click at [429, 204] on textarea "Hi @Hariz / @Chathuranga, Requesting your approval for the flight below: PRJ NO…" at bounding box center [333, 198] width 331 height 65
type textarea "Hi @Hariz / @Chathuranga, Requesting your approval for the flight below: PRJ NO…"
click at [677, 298] on button "Submit for approval" at bounding box center [675, 300] width 197 height 27
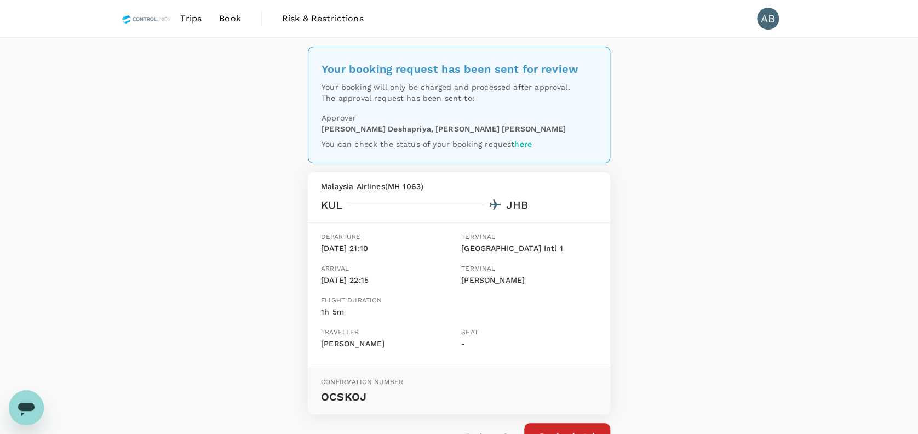
click at [807, 198] on div "Your booking request has been sent for review Your booking will only be charged…" at bounding box center [459, 261] width 918 height 447
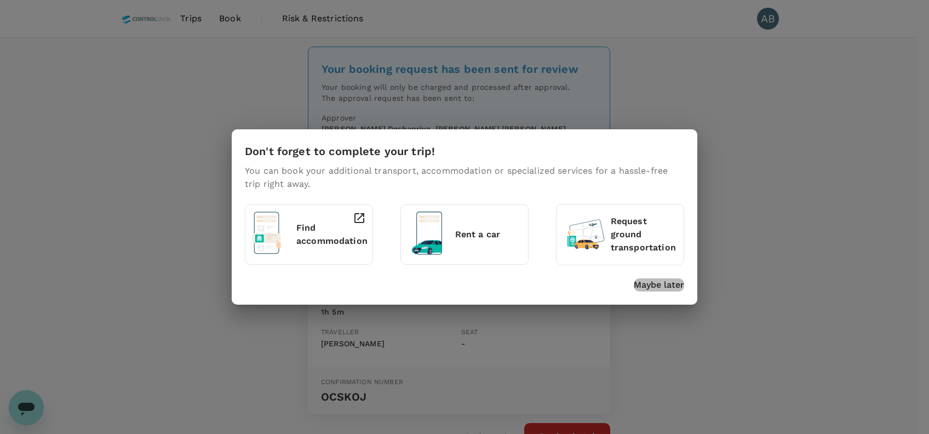
click at [666, 280] on p "Maybe later" at bounding box center [659, 284] width 50 height 13
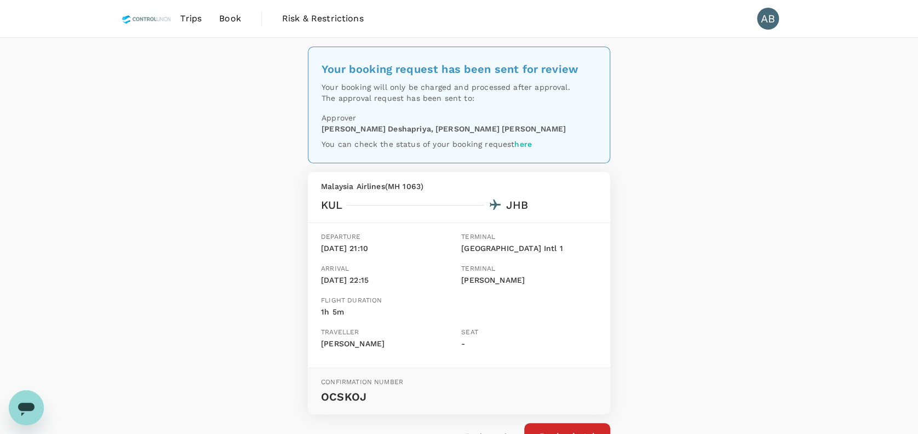
click at [703, 205] on div "Your booking request has been sent for review Your booking will only be charged…" at bounding box center [459, 261] width 918 height 447
drag, startPoint x: 875, startPoint y: 149, endPoint x: 831, endPoint y: 10, distance: 146.0
click at [875, 149] on div "Your booking request has been sent for review Your booking will only be charged…" at bounding box center [459, 261] width 918 height 447
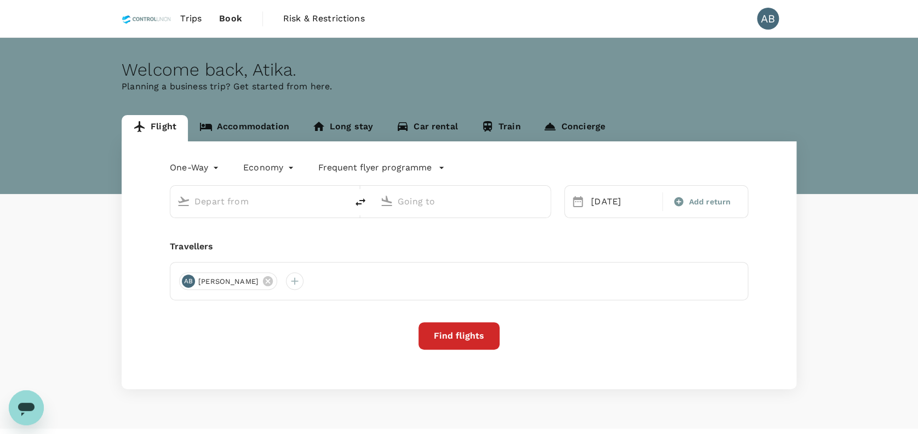
click at [480, 80] on p "Planning a business trip? Get started from here." at bounding box center [459, 86] width 675 height 13
type input "Kuala Lumpur Intl ([GEOGRAPHIC_DATA])"
type input "[PERSON_NAME] (JHB)"
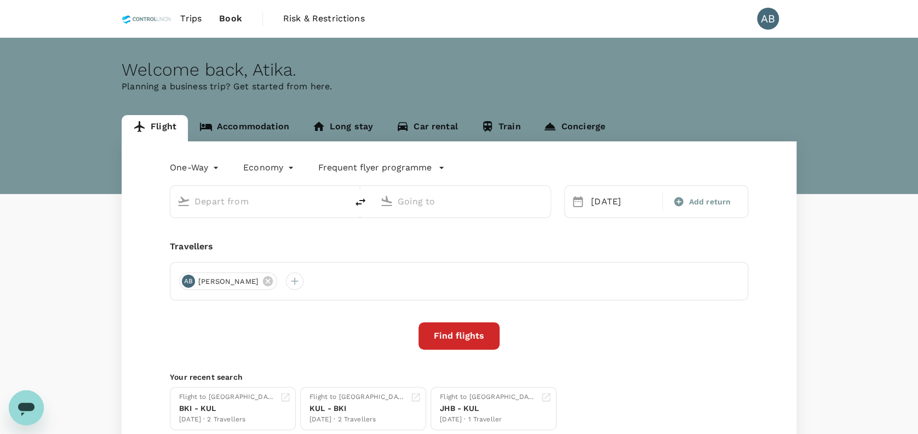
type input "Kuala Lumpur Intl ([GEOGRAPHIC_DATA])"
type input "[PERSON_NAME] (JHB)"
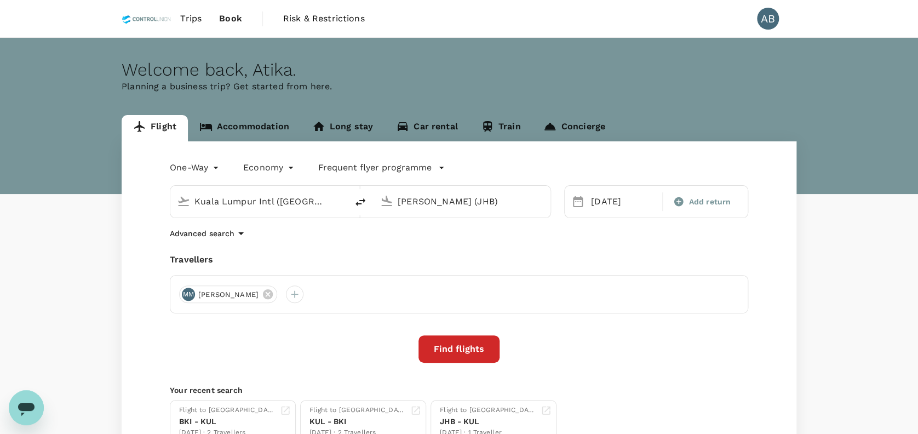
drag, startPoint x: 692, startPoint y: 70, endPoint x: 688, endPoint y: 129, distance: 59.8
click at [693, 70] on div "Welcome back , [GEOGRAPHIC_DATA] ." at bounding box center [459, 70] width 675 height 20
click at [478, 254] on div "Travellers" at bounding box center [459, 259] width 578 height 13
click at [485, 236] on div "Advanced search" at bounding box center [459, 233] width 578 height 13
click at [334, 254] on div "Travellers" at bounding box center [459, 259] width 578 height 13
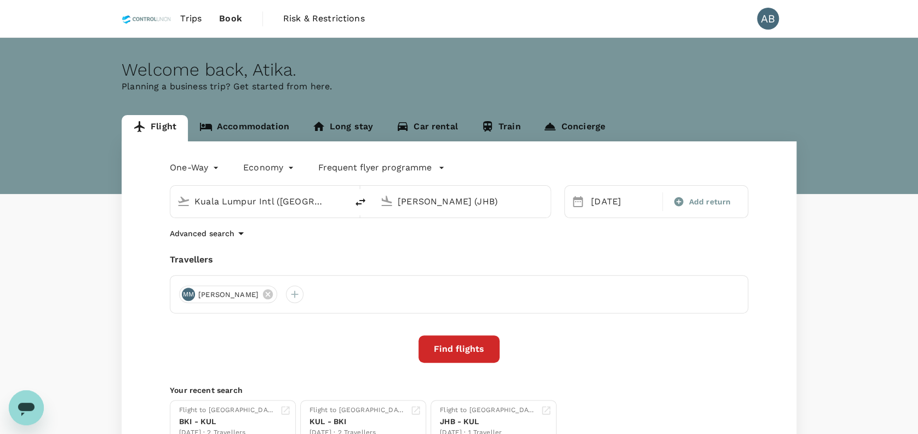
click at [499, 243] on div "One-Way oneway Economy economy Frequent flyer programme [GEOGRAPHIC_DATA] Intl …" at bounding box center [459, 300] width 675 height 319
click at [567, 243] on div "One-Way oneway Economy economy Frequent flyer programme [GEOGRAPHIC_DATA] Intl …" at bounding box center [459, 300] width 675 height 319
click at [375, 241] on div "One-Way oneway Economy economy Frequent flyer programme [GEOGRAPHIC_DATA] Intl …" at bounding box center [459, 300] width 675 height 319
click at [323, 234] on div "Advanced search" at bounding box center [459, 233] width 578 height 13
click at [273, 292] on icon at bounding box center [268, 294] width 10 height 10
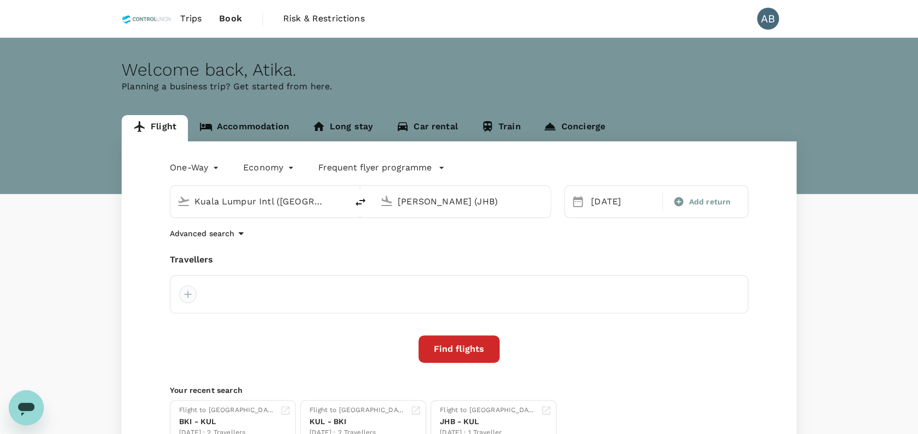
click at [188, 292] on div at bounding box center [188, 294] width 18 height 18
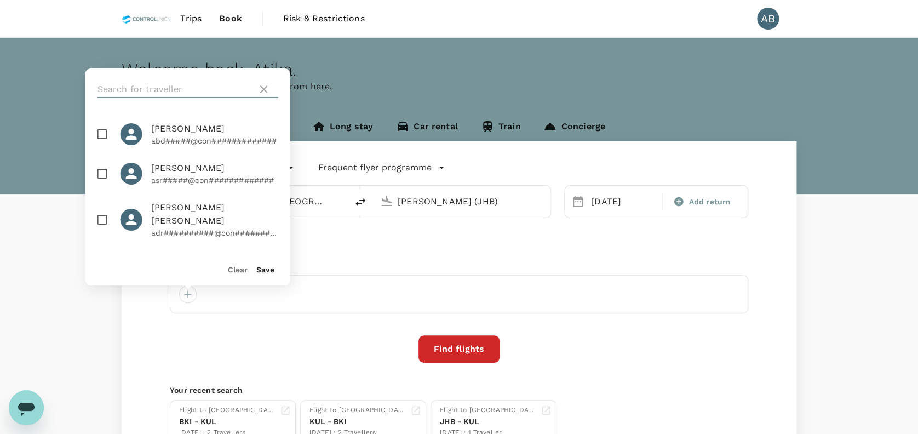
click at [200, 88] on input "text" at bounding box center [175, 89] width 156 height 18
type input "shi lie"
click at [101, 132] on input "checkbox" at bounding box center [102, 134] width 23 height 23
checkbox input "true"
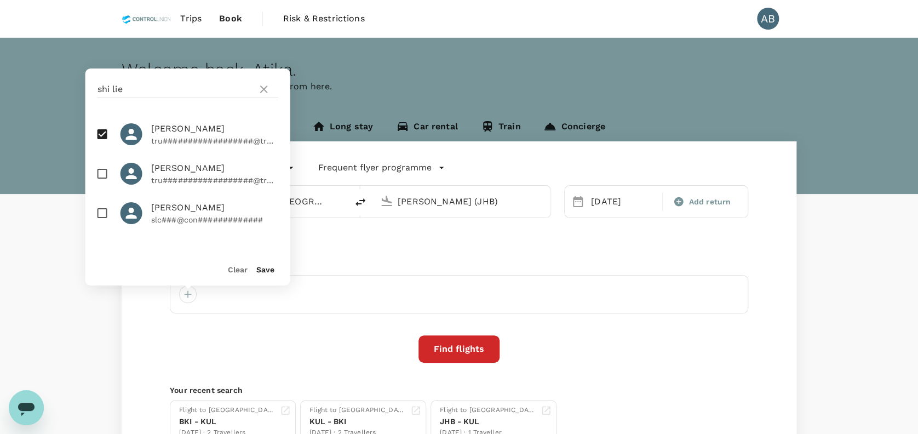
click at [263, 266] on button "Save" at bounding box center [265, 269] width 18 height 9
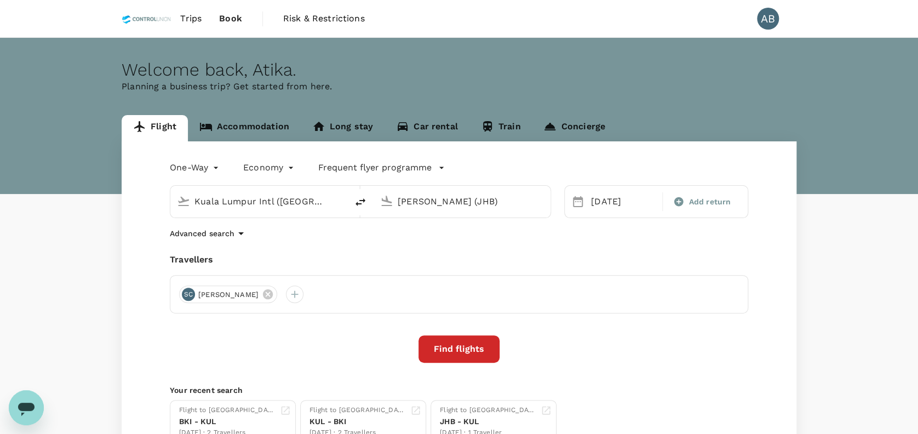
click at [355, 245] on div "One-Way oneway Economy economy Frequent flyer programme [GEOGRAPHIC_DATA] Intl …" at bounding box center [459, 300] width 675 height 319
click at [296, 204] on input "Kuala Lumpur Intl ([GEOGRAPHIC_DATA])" at bounding box center [259, 201] width 130 height 17
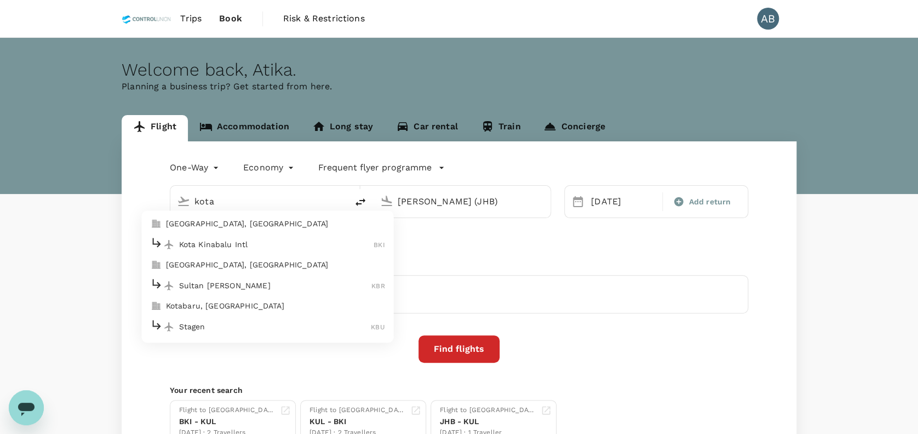
click at [247, 225] on p "[GEOGRAPHIC_DATA], [GEOGRAPHIC_DATA]" at bounding box center [275, 223] width 219 height 11
type input "[GEOGRAPHIC_DATA], [GEOGRAPHIC_DATA] (any)"
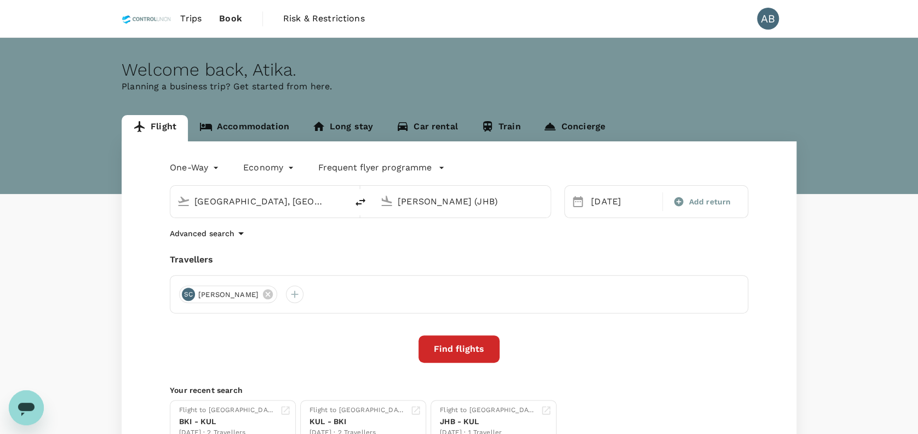
click at [475, 198] on input "[PERSON_NAME] (JHB)" at bounding box center [463, 201] width 130 height 17
click at [453, 226] on p "[GEOGRAPHIC_DATA], [GEOGRAPHIC_DATA]" at bounding box center [478, 223] width 219 height 11
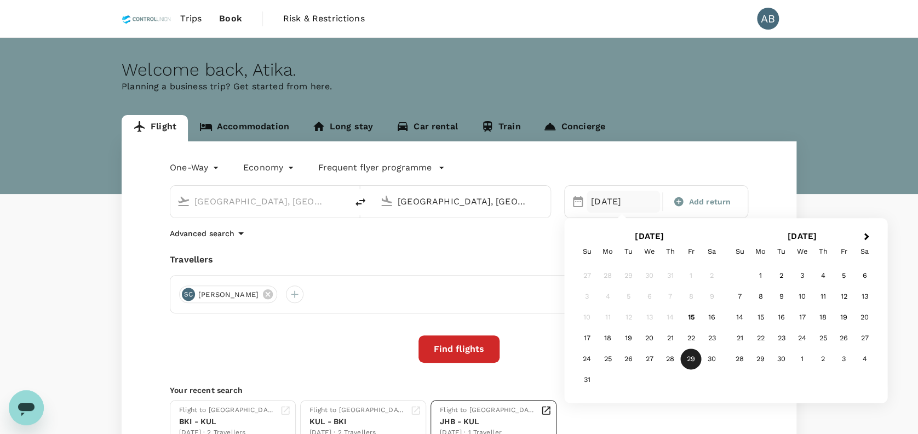
type input "[GEOGRAPHIC_DATA], [GEOGRAPHIC_DATA] (any)"
click at [338, 252] on div "One-Way oneway Economy economy Frequent flyer programme [GEOGRAPHIC_DATA], [GEO…" at bounding box center [459, 300] width 675 height 319
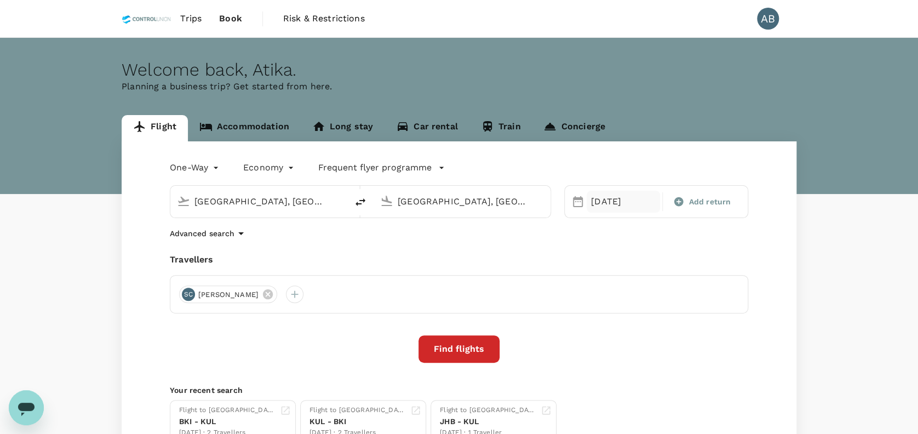
click at [601, 207] on div "[DATE]" at bounding box center [622, 202] width 73 height 22
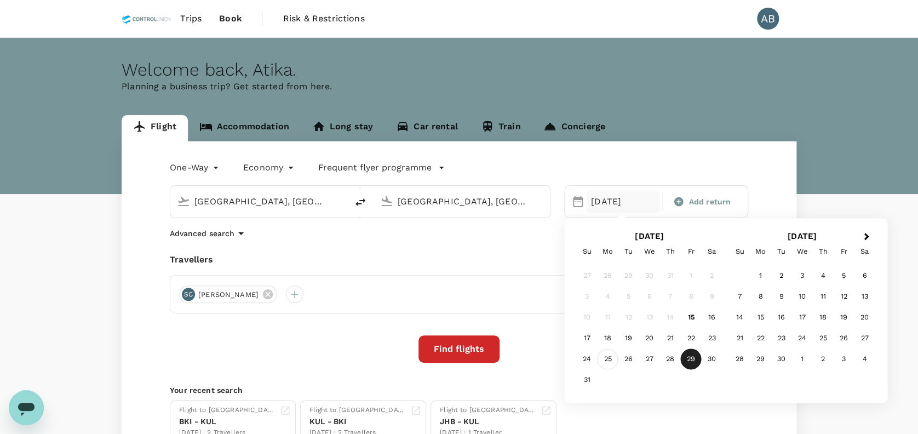
click at [614, 359] on div "25" at bounding box center [607, 359] width 21 height 21
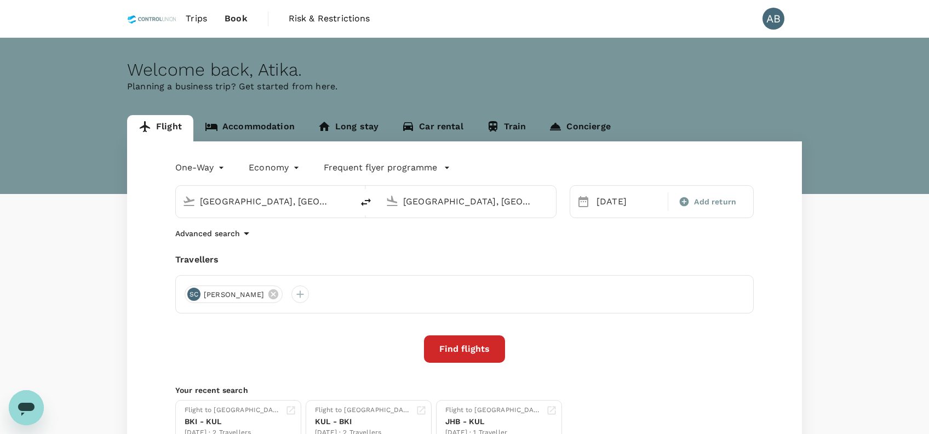
click at [197, 166] on body "Trips Book Risk & Restrictions AB Welcome back , [PERSON_NAME] . Planning a bus…" at bounding box center [464, 265] width 929 height 530
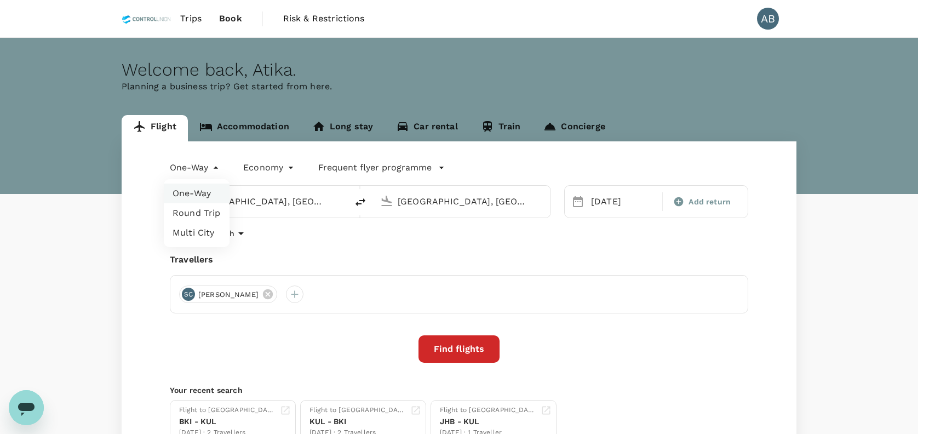
click at [203, 212] on li "Round Trip" at bounding box center [197, 213] width 66 height 20
type input "roundtrip"
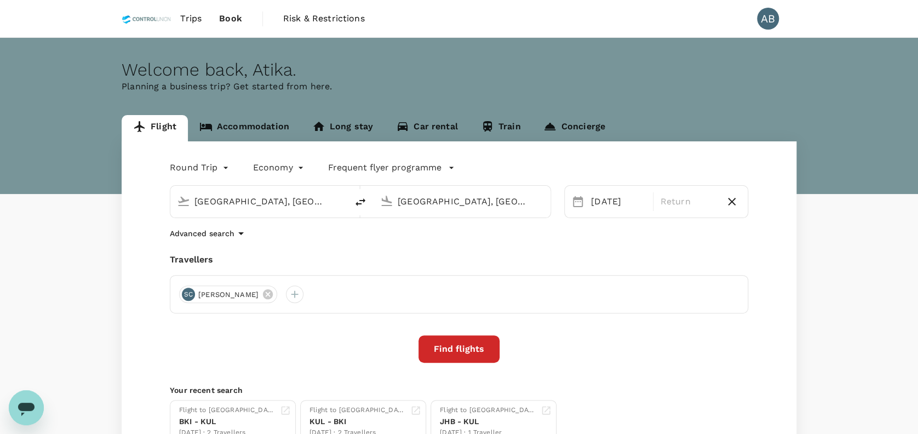
click at [601, 235] on div "Advanced search" at bounding box center [459, 233] width 578 height 13
click at [681, 201] on p "Return" at bounding box center [687, 201] width 55 height 13
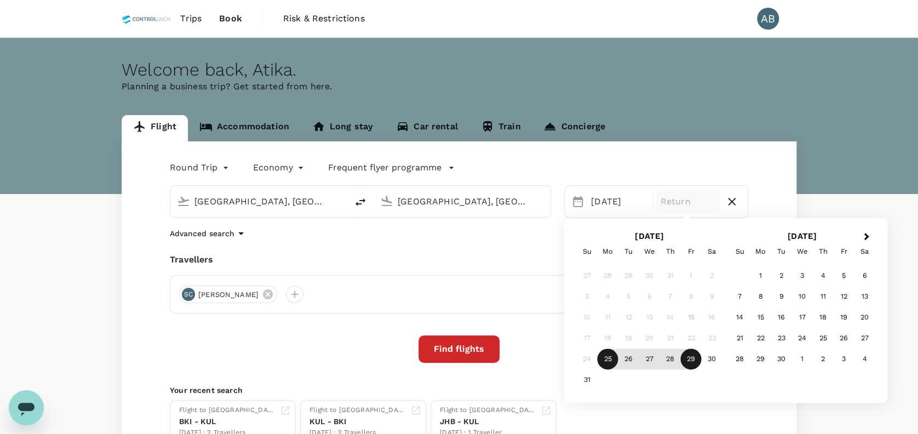
click at [698, 358] on div "29" at bounding box center [691, 359] width 21 height 21
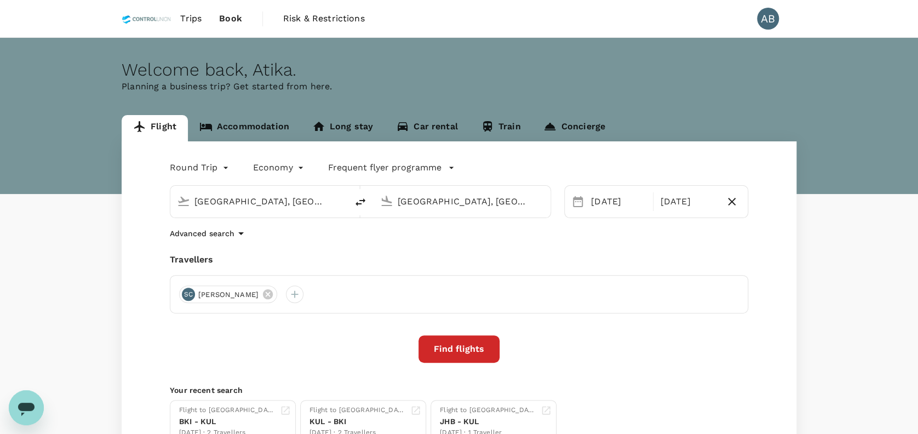
click at [595, 244] on div "Round Trip roundtrip Economy economy Frequent flyer programme [GEOGRAPHIC_DATA]…" at bounding box center [459, 300] width 675 height 319
click at [353, 170] on p "Frequent flyer programme" at bounding box center [384, 167] width 113 height 13
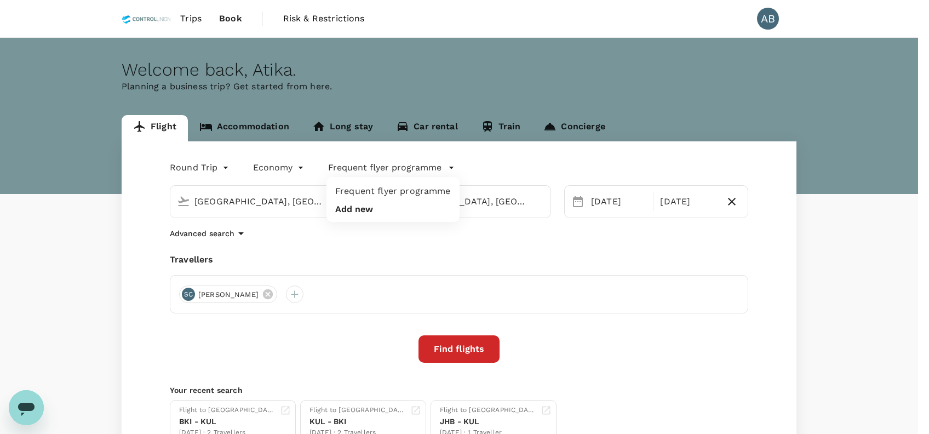
click at [596, 250] on div at bounding box center [464, 217] width 929 height 434
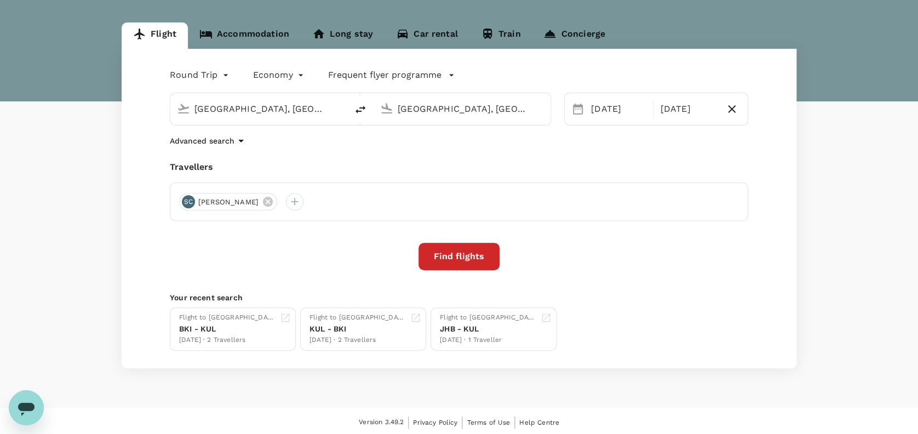
scroll to position [94, 0]
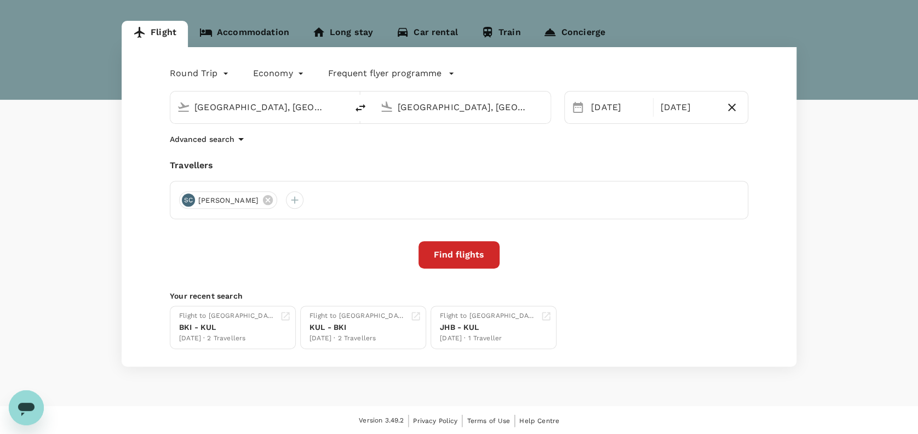
click at [482, 253] on button "Find flights" at bounding box center [458, 254] width 81 height 27
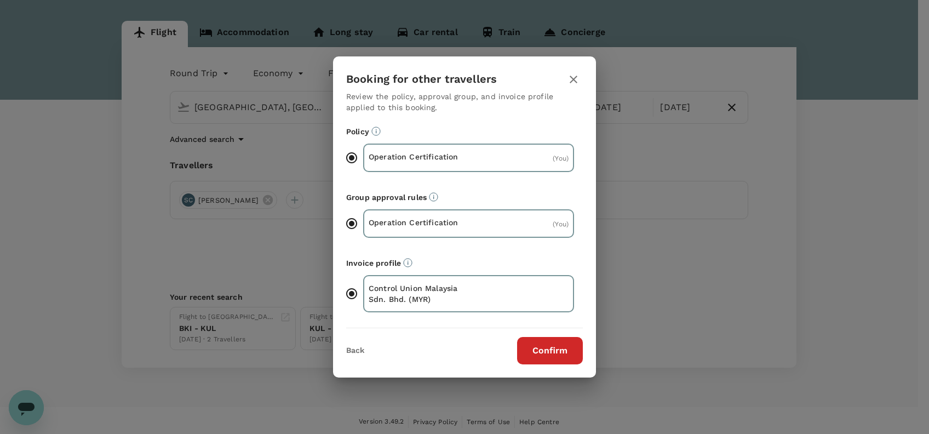
click at [549, 356] on button "Confirm" at bounding box center [550, 350] width 66 height 27
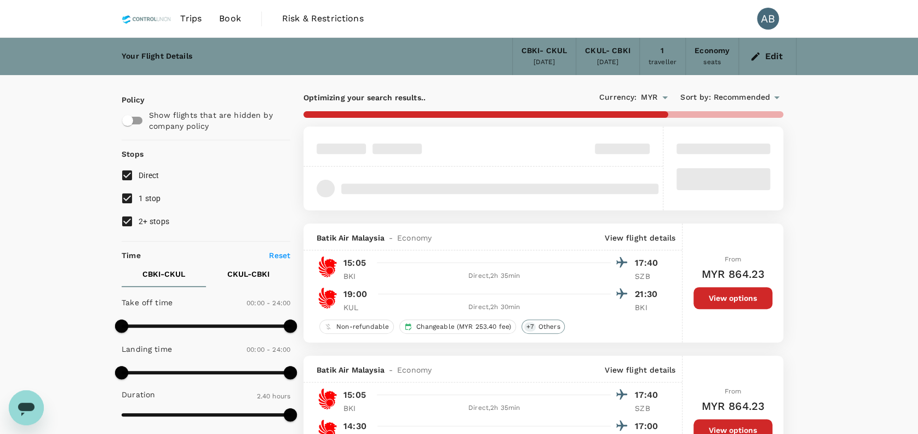
type input "860"
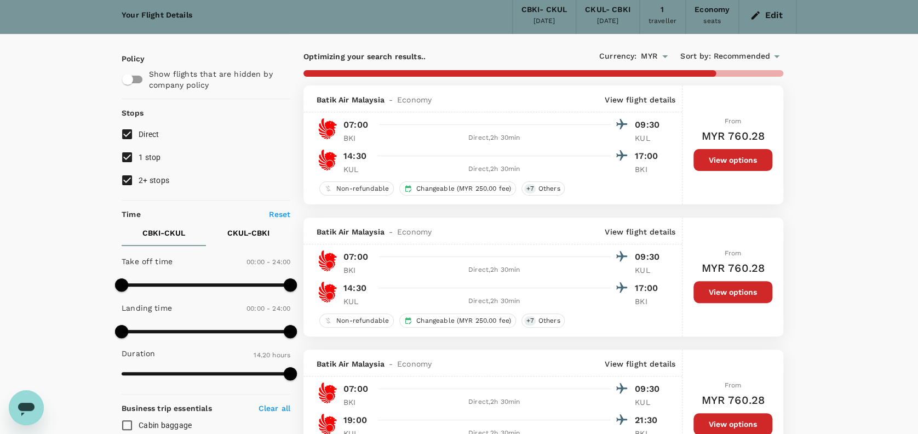
scroll to position [73, 0]
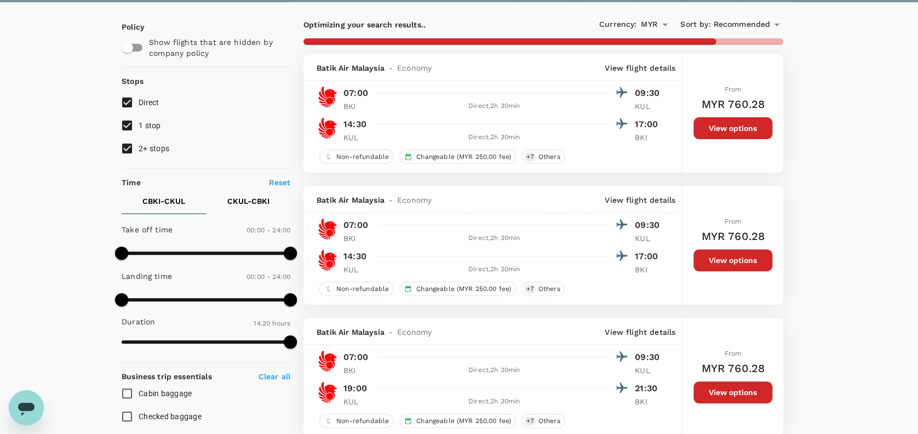
click at [247, 197] on p "CKUL - CBKI" at bounding box center [248, 200] width 42 height 11
click at [168, 197] on p "CBKI - CKUL" at bounding box center [163, 200] width 43 height 11
click at [248, 199] on p "CKUL - CBKI" at bounding box center [248, 200] width 42 height 11
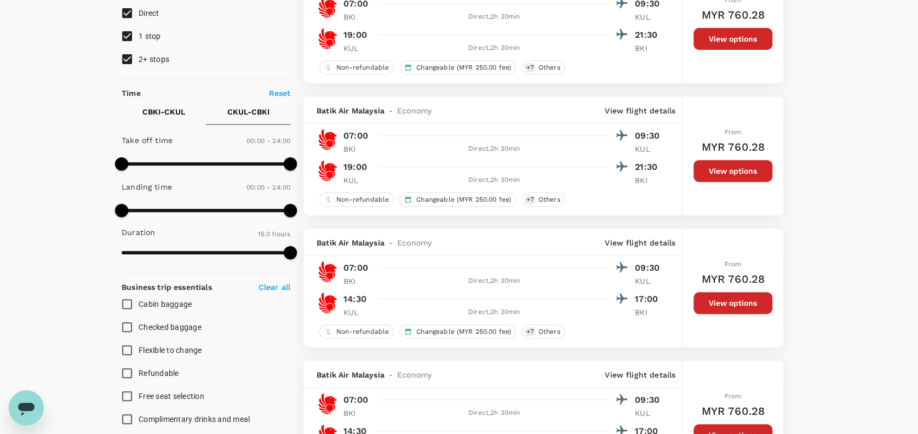
scroll to position [0, 0]
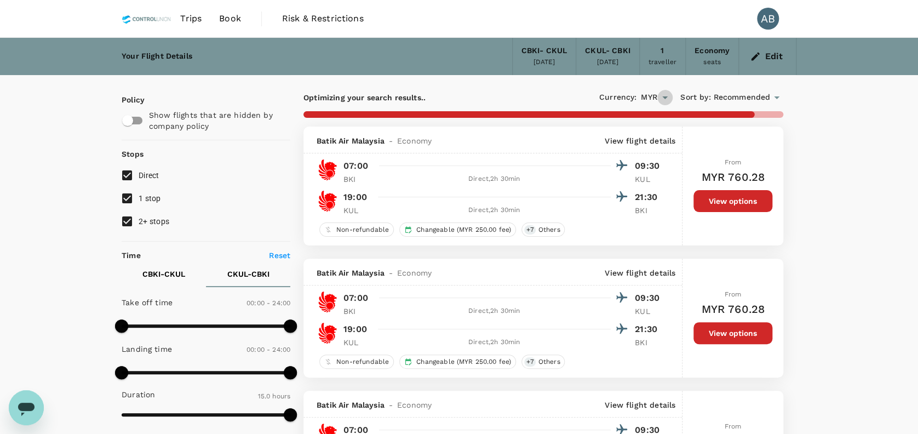
click at [662, 97] on icon "Open" at bounding box center [664, 97] width 13 height 13
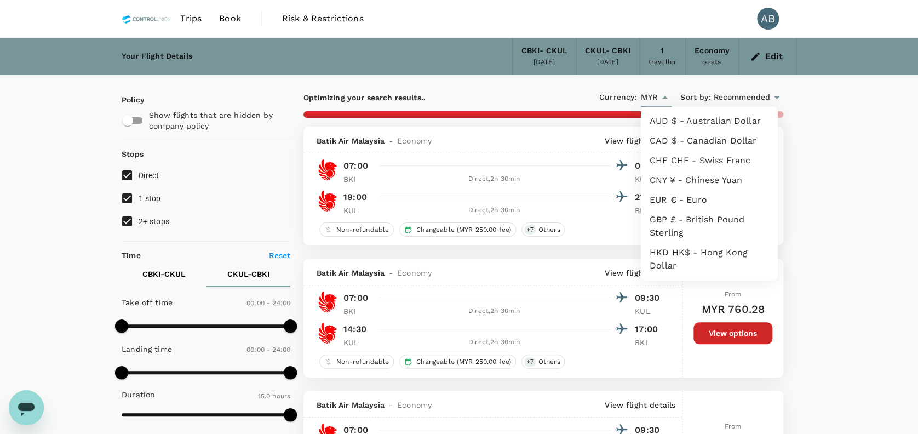
scroll to position [179, 0]
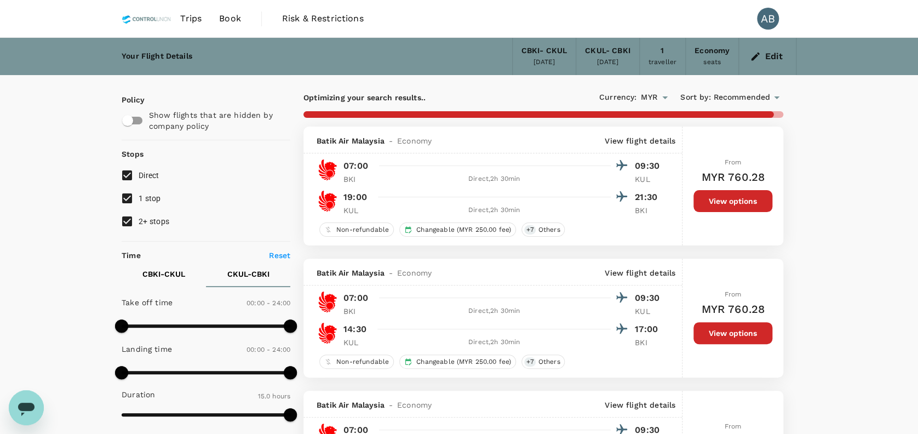
click at [732, 97] on span "Recommended" at bounding box center [741, 97] width 57 height 12
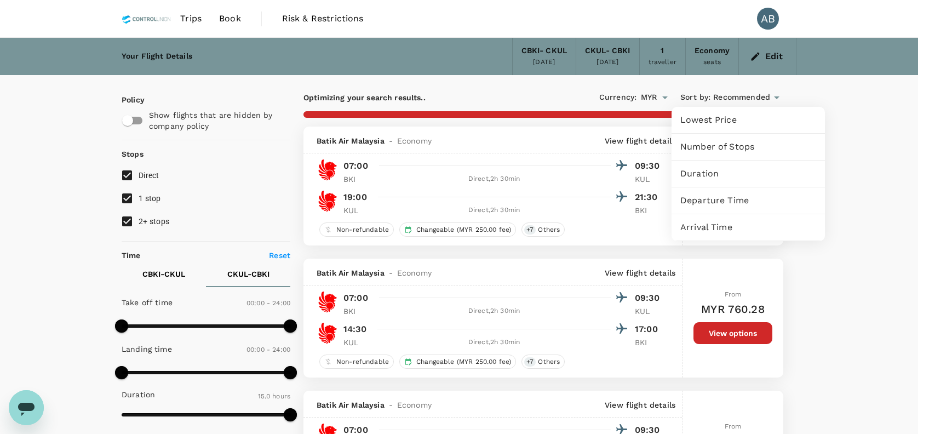
click at [502, 100] on div at bounding box center [464, 217] width 929 height 434
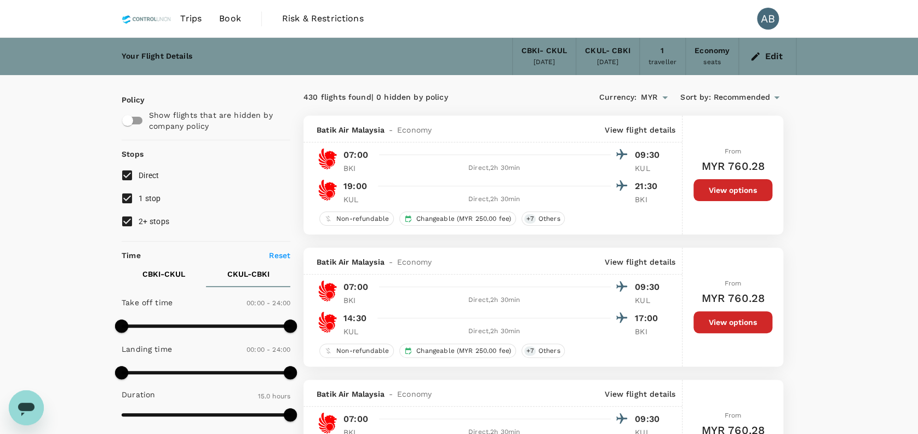
scroll to position [219, 0]
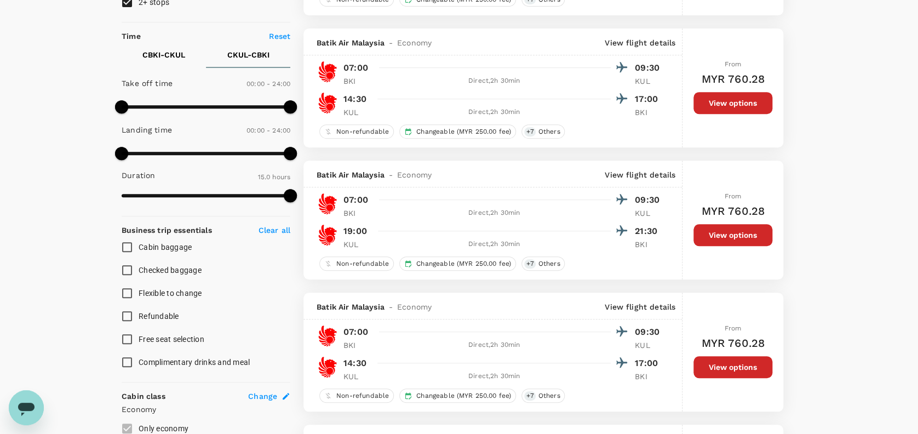
click at [131, 244] on input "Cabin baggage" at bounding box center [127, 246] width 23 height 23
checkbox input "true"
click at [127, 264] on input "Checked baggage" at bounding box center [127, 269] width 23 height 23
checkbox input "true"
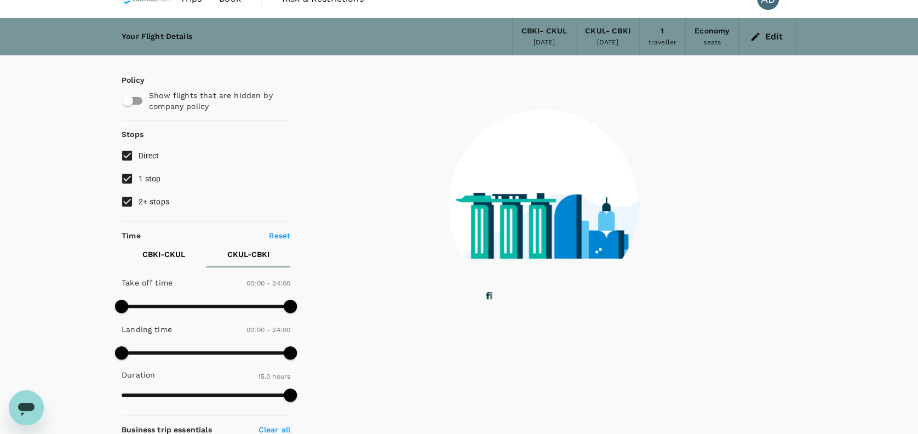
scroll to position [0, 0]
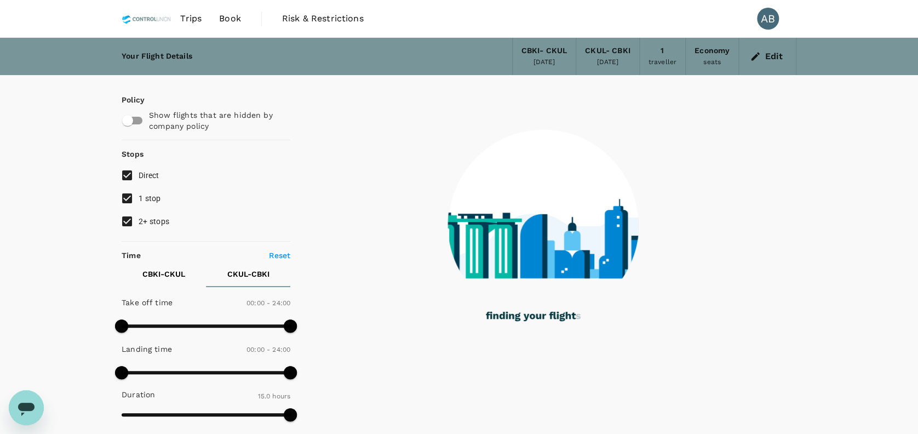
click at [133, 199] on input "1 stop" at bounding box center [127, 198] width 23 height 23
checkbox input "false"
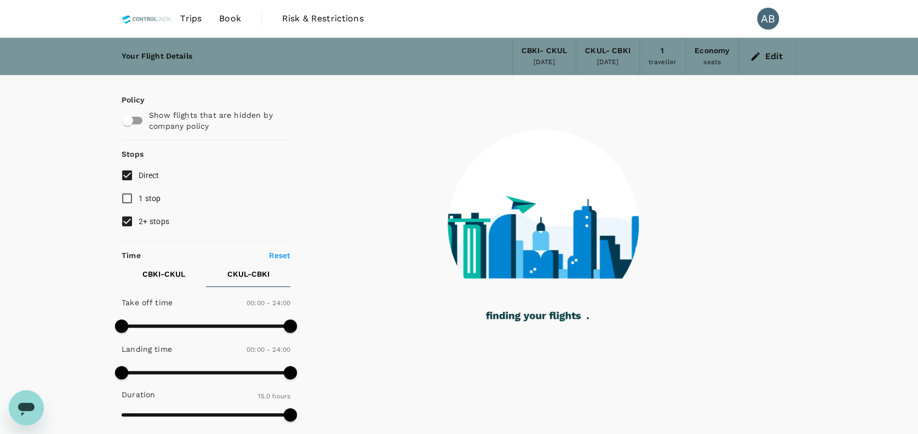
drag, startPoint x: 130, startPoint y: 217, endPoint x: 147, endPoint y: 222, distance: 18.2
click at [129, 217] on input "2+ stops" at bounding box center [127, 221] width 23 height 23
checkbox input "false"
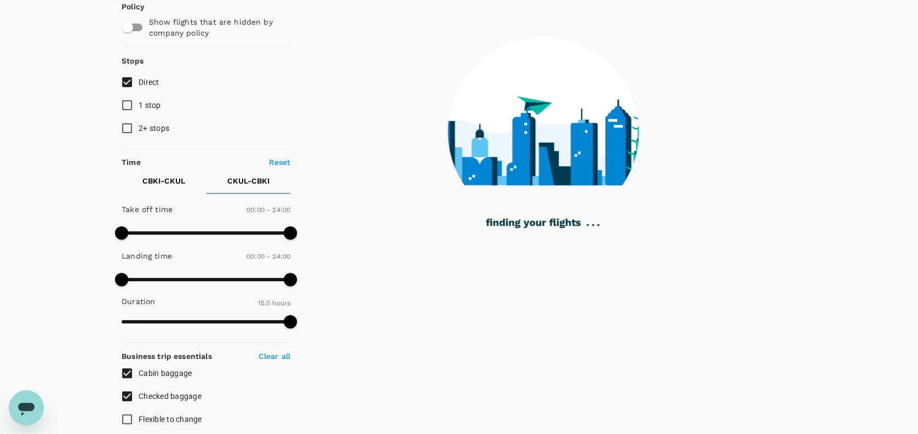
scroll to position [146, 0]
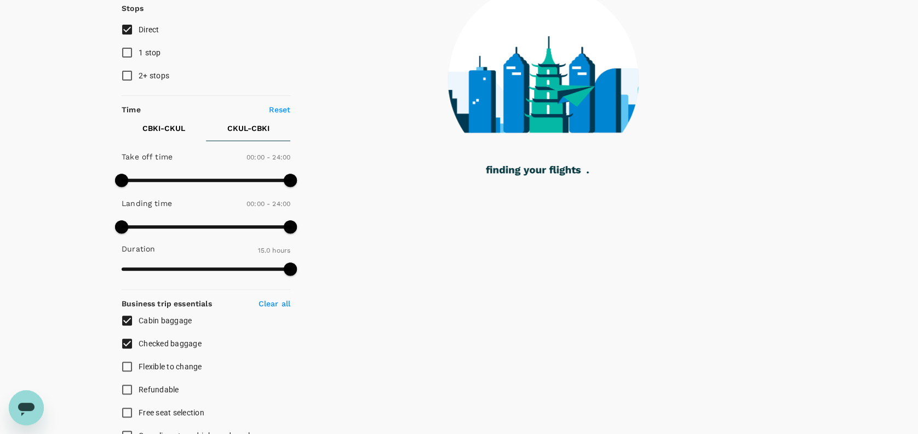
click at [162, 125] on p "CBKI - CKUL" at bounding box center [163, 128] width 43 height 11
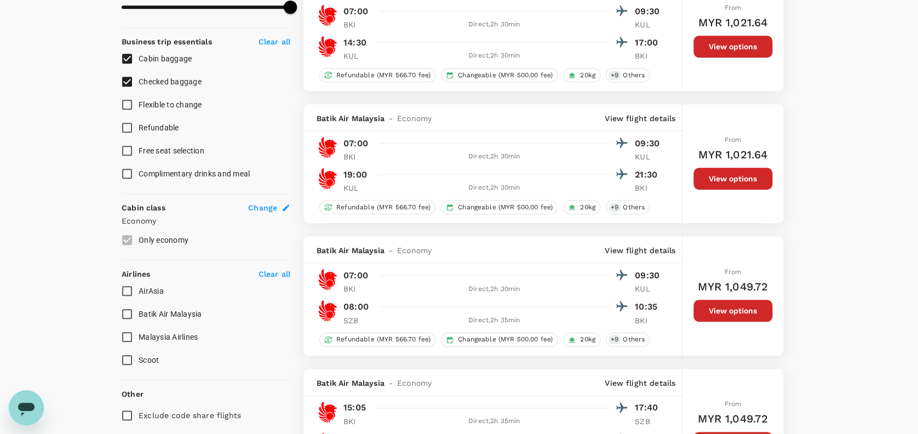
scroll to position [438, 0]
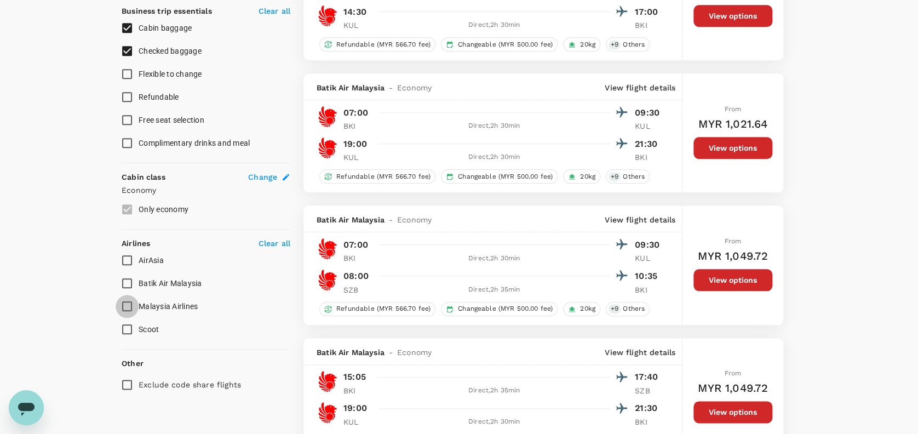
click at [127, 304] on input "Malaysia Airlines" at bounding box center [127, 306] width 23 height 23
checkbox input "true"
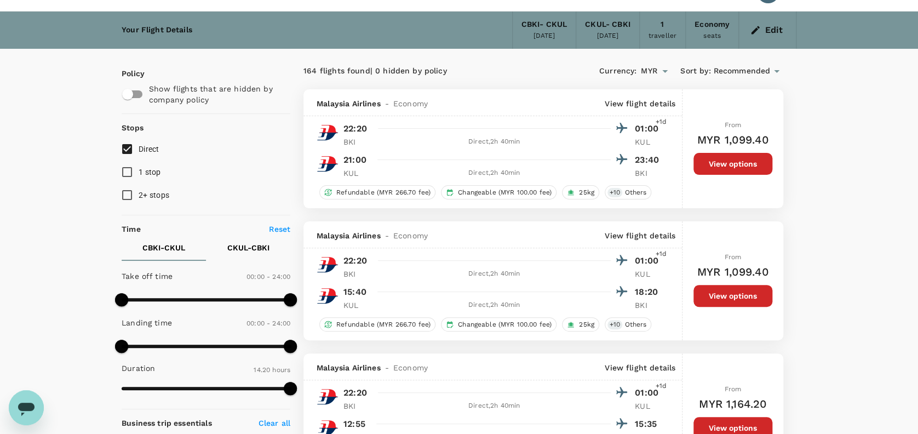
scroll to position [0, 0]
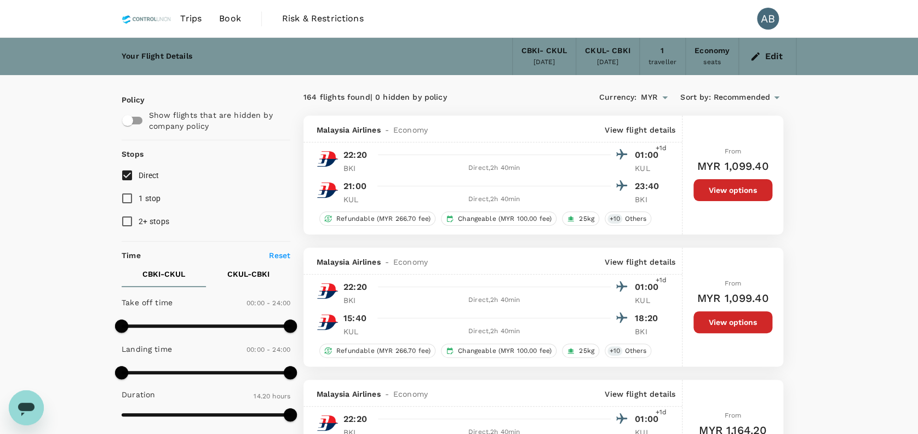
click at [158, 273] on p "CBKI - CKUL" at bounding box center [163, 273] width 43 height 11
drag, startPoint x: 292, startPoint y: 321, endPoint x: 214, endPoint y: 324, distance: 78.9
click at [214, 324] on span at bounding box center [212, 325] width 13 height 13
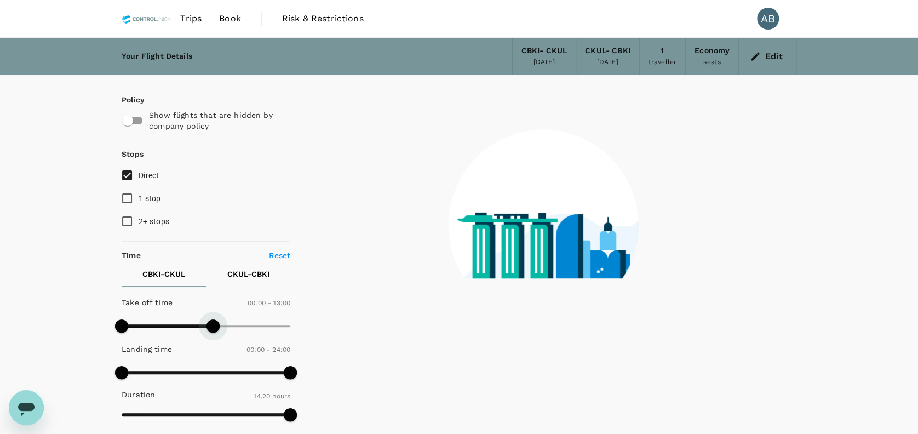
type input "870"
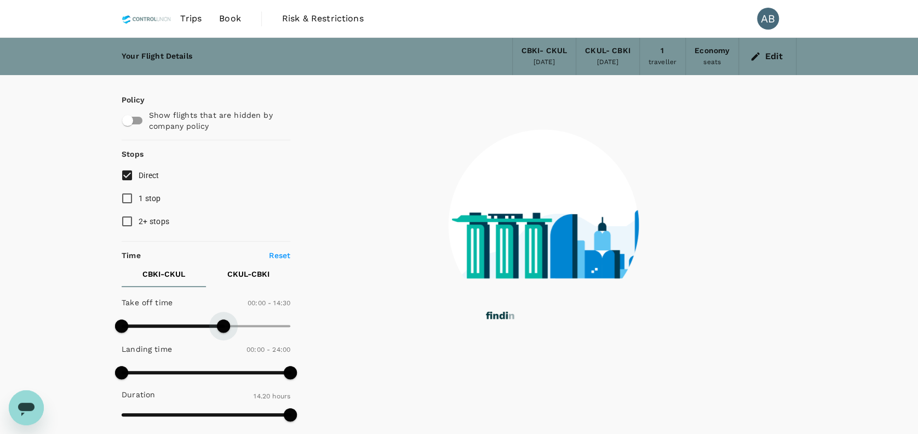
drag, startPoint x: 214, startPoint y: 323, endPoint x: 224, endPoint y: 323, distance: 10.4
click at [224, 323] on span at bounding box center [223, 325] width 13 height 13
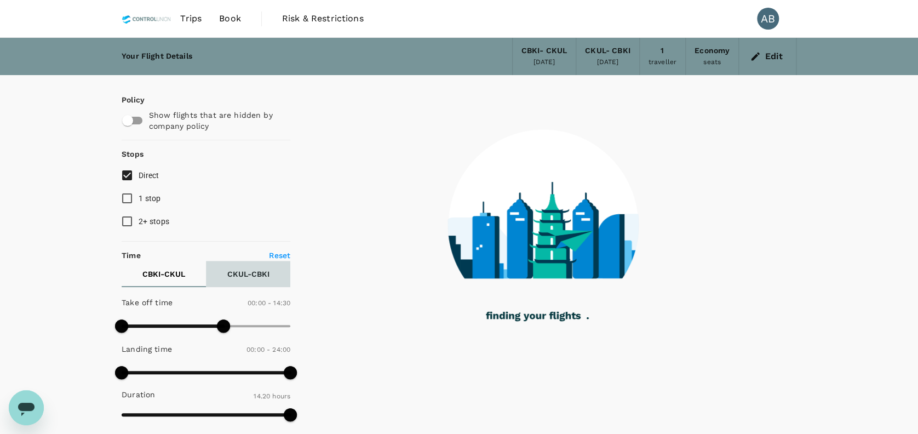
click at [250, 272] on p "CKUL - CBKI" at bounding box center [248, 273] width 42 height 11
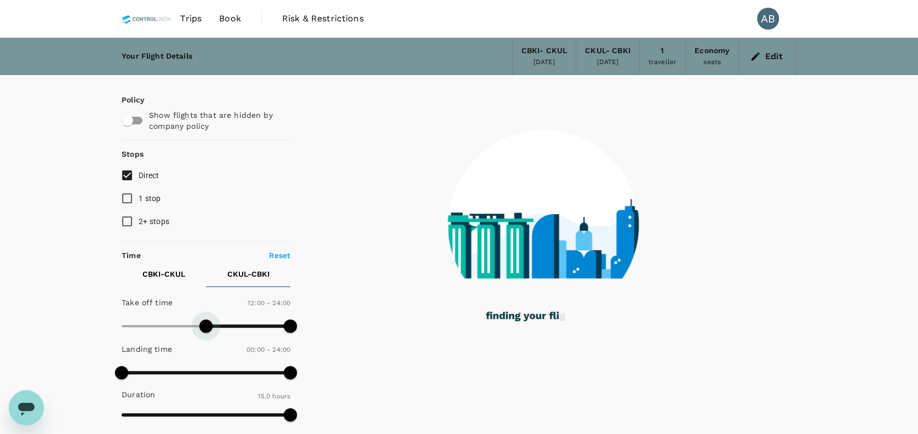
type input "690"
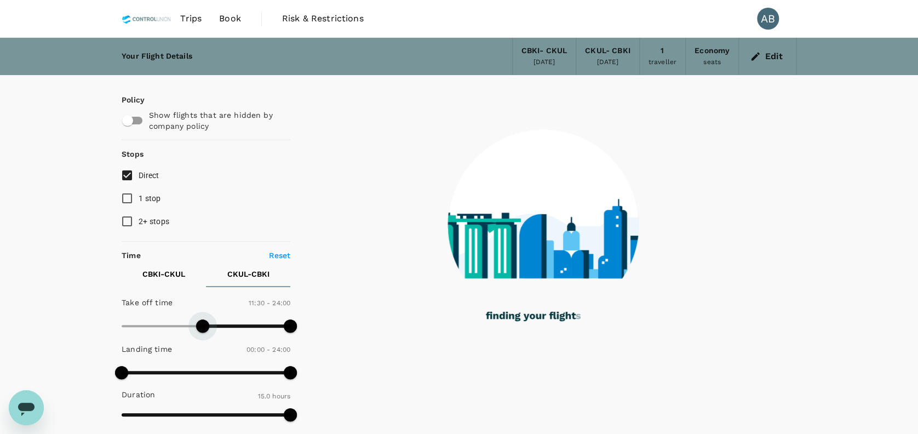
drag, startPoint x: 123, startPoint y: 324, endPoint x: 202, endPoint y: 326, distance: 78.9
click at [202, 326] on span at bounding box center [202, 325] width 13 height 13
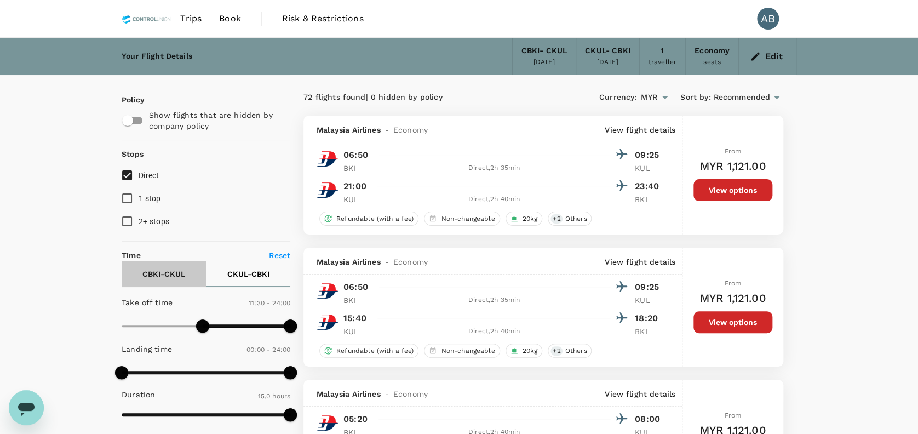
click at [159, 278] on p "CBKI - CKUL" at bounding box center [163, 273] width 43 height 11
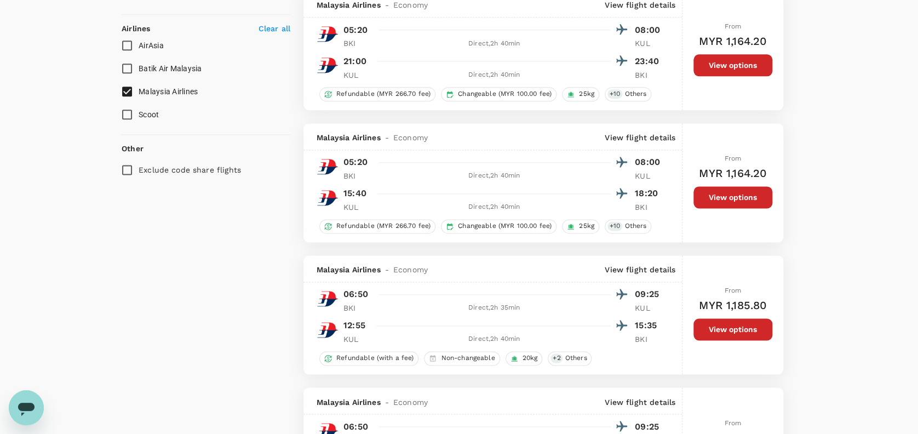
scroll to position [511, 0]
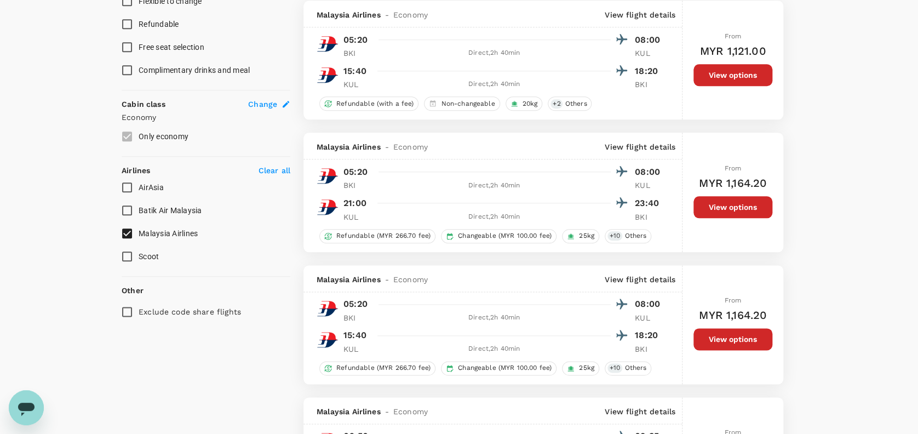
drag, startPoint x: 124, startPoint y: 229, endPoint x: 127, endPoint y: 211, distance: 18.3
click at [123, 229] on input "Malaysia Airlines" at bounding box center [127, 233] width 23 height 23
checkbox input "false"
click at [124, 179] on input "AirAsia" at bounding box center [127, 187] width 23 height 23
checkbox input "true"
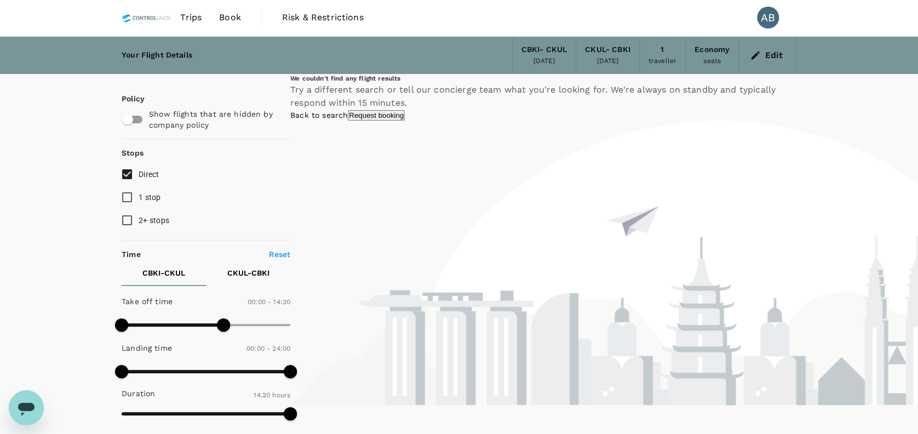
scroll to position [0, 0]
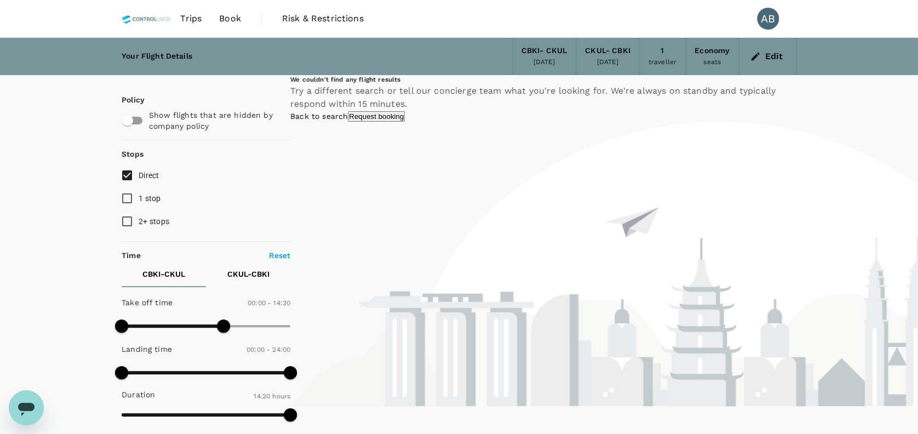
click at [348, 120] on link "Back to search" at bounding box center [318, 116] width 57 height 9
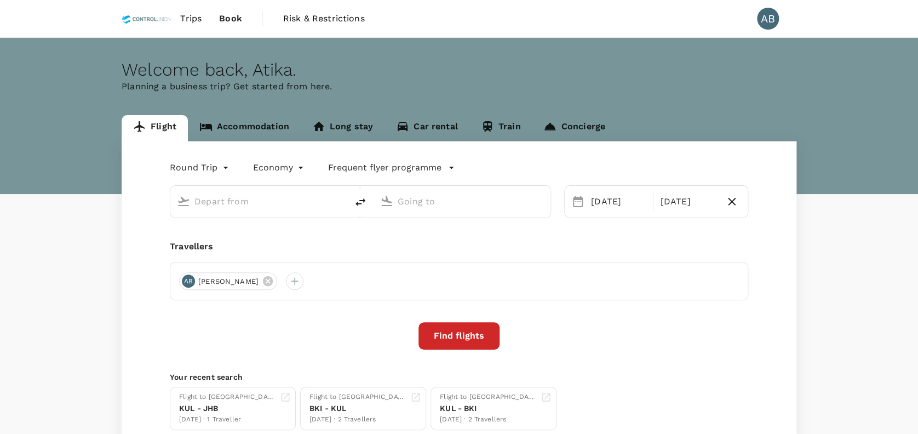
type input "[GEOGRAPHIC_DATA], [GEOGRAPHIC_DATA] (any)"
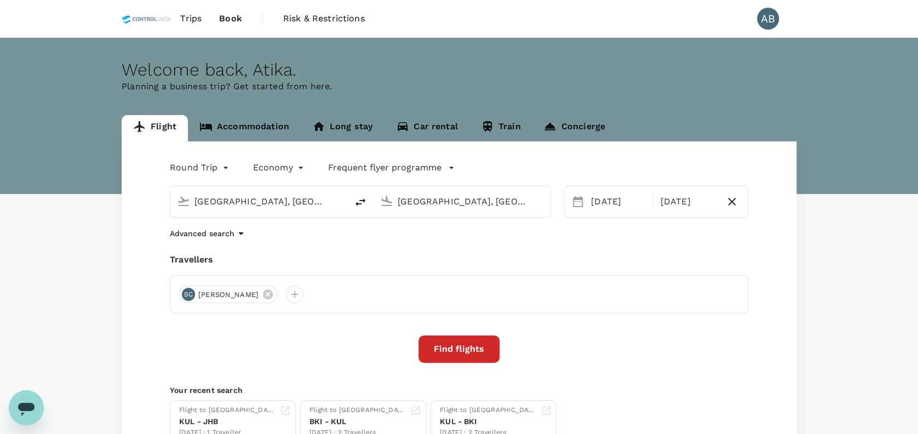
click at [399, 254] on div "Travellers" at bounding box center [459, 259] width 578 height 13
click at [464, 343] on button "Find flights" at bounding box center [458, 348] width 81 height 27
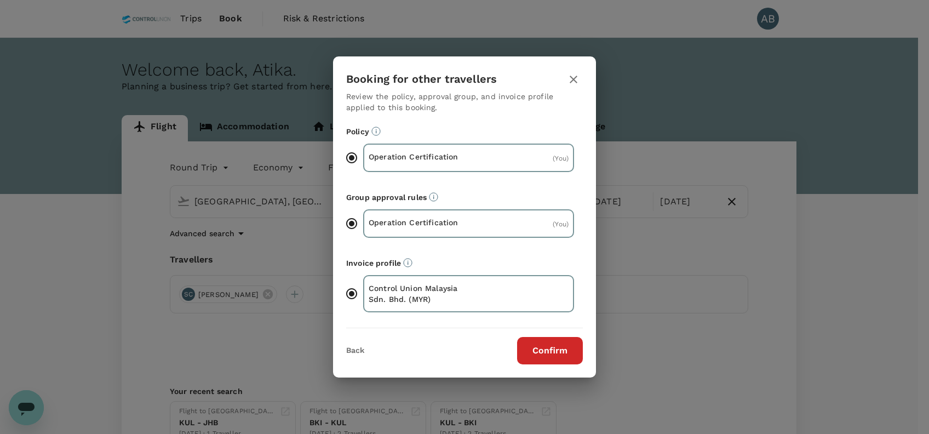
click at [545, 351] on button "Confirm" at bounding box center [550, 350] width 66 height 27
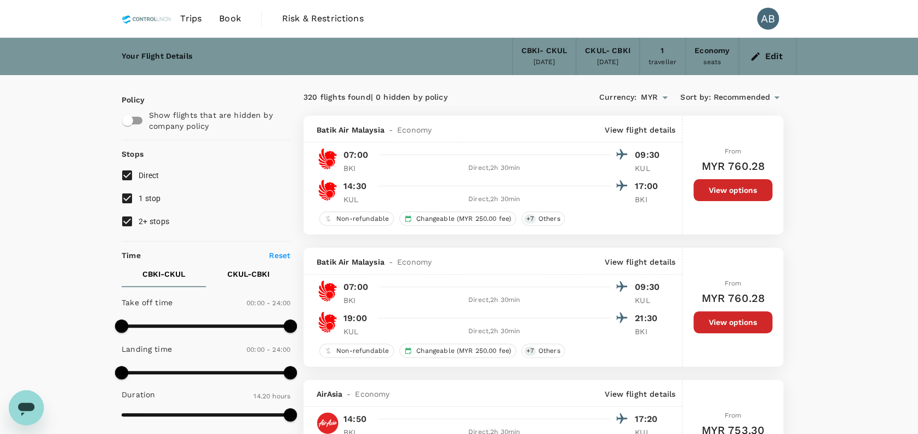
drag, startPoint x: 879, startPoint y: 89, endPoint x: 860, endPoint y: 79, distance: 21.3
click at [762, 53] on button "Edit" at bounding box center [766, 57] width 39 height 18
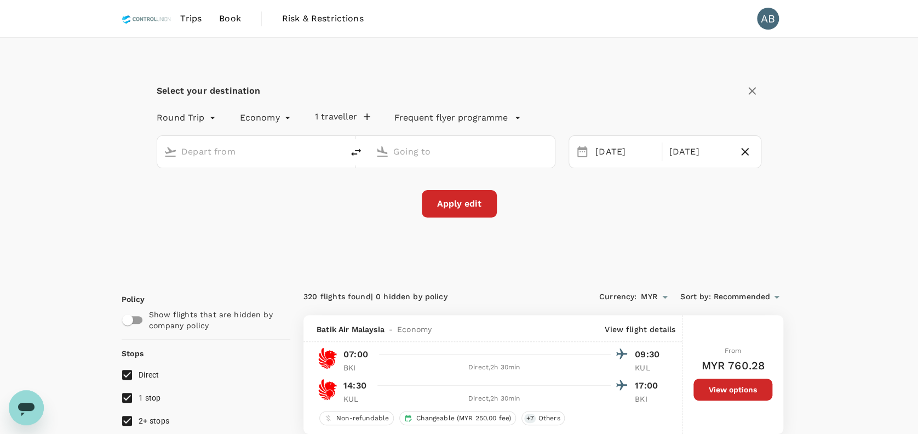
type input "[GEOGRAPHIC_DATA], [GEOGRAPHIC_DATA] (any)"
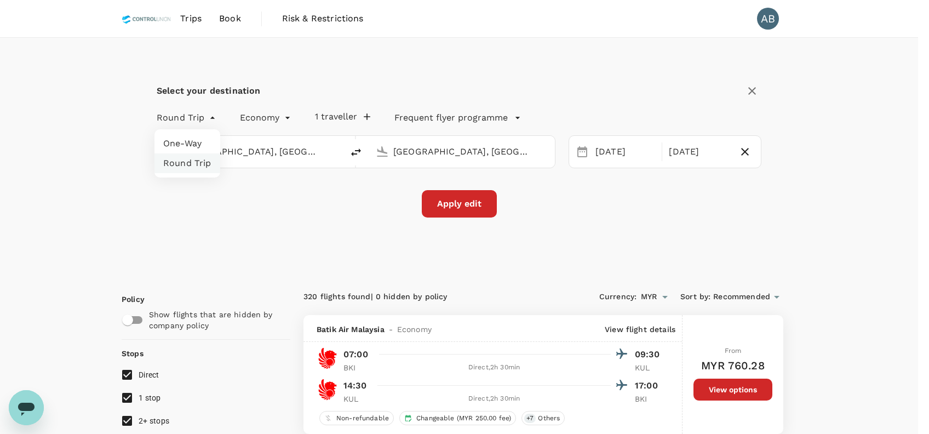
click at [176, 140] on li "One-Way" at bounding box center [187, 144] width 66 height 20
type input "oneway"
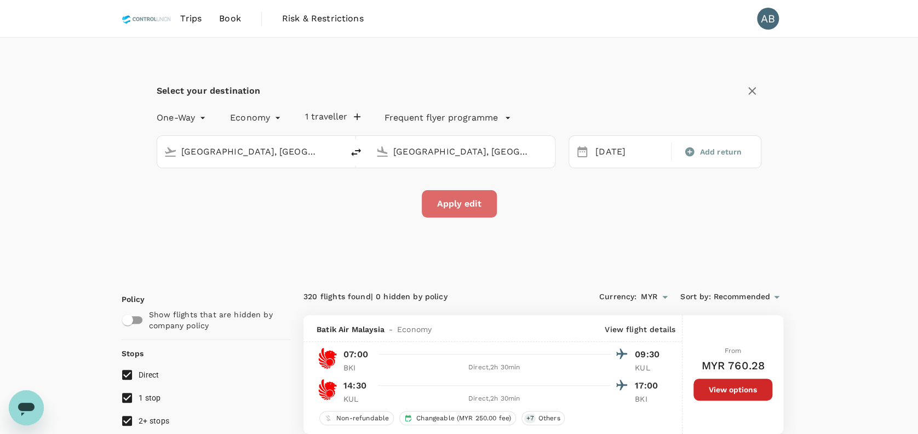
click at [474, 191] on button "Apply edit" at bounding box center [459, 203] width 75 height 27
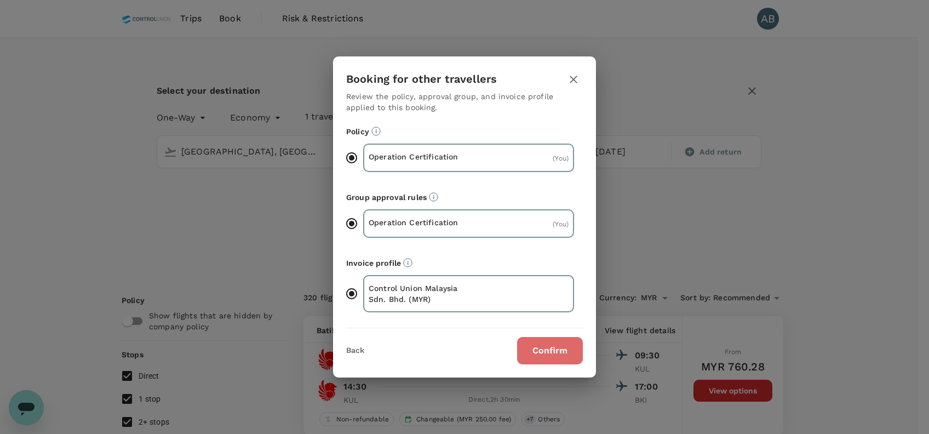
click at [555, 355] on button "Confirm" at bounding box center [550, 350] width 66 height 27
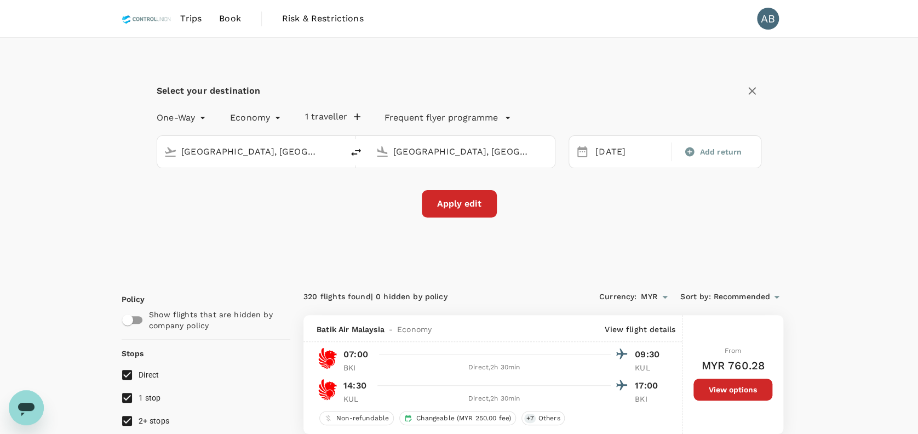
checkbox input "false"
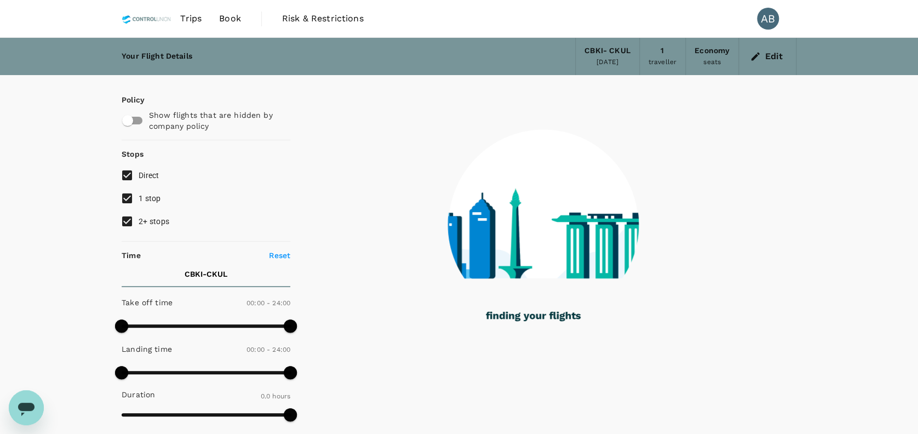
type input "1220"
checkbox input "true"
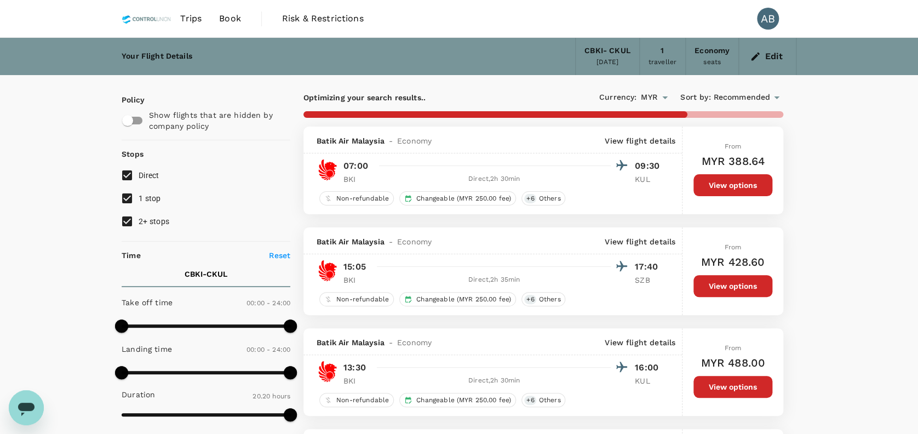
drag, startPoint x: 126, startPoint y: 196, endPoint x: 121, endPoint y: 200, distance: 6.7
click at [126, 196] on input "1 stop" at bounding box center [127, 198] width 23 height 23
checkbox input "false"
click at [123, 215] on input "2+ stops" at bounding box center [127, 221] width 23 height 23
checkbox input "false"
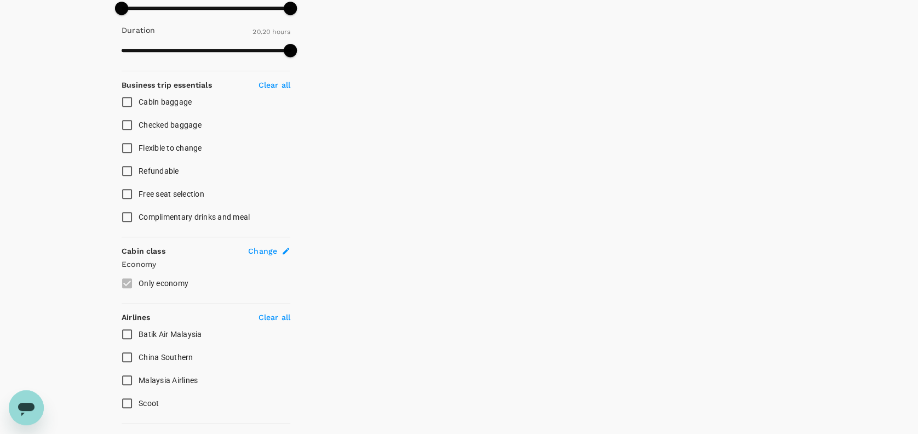
scroll to position [365, 0]
click at [126, 99] on input "Cabin baggage" at bounding box center [127, 101] width 23 height 23
checkbox input "true"
click at [126, 118] on input "Checked baggage" at bounding box center [127, 124] width 23 height 23
checkbox input "true"
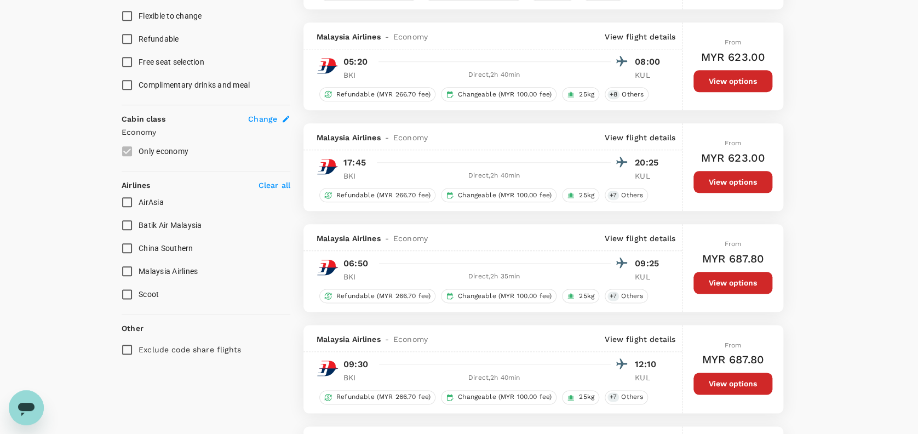
scroll to position [517, 0]
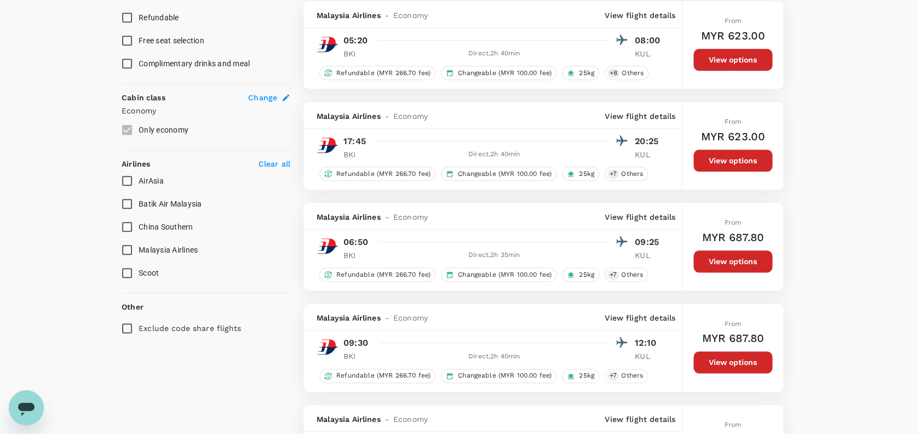
click at [126, 244] on input "Malaysia Airlines" at bounding box center [127, 249] width 23 height 23
checkbox input "true"
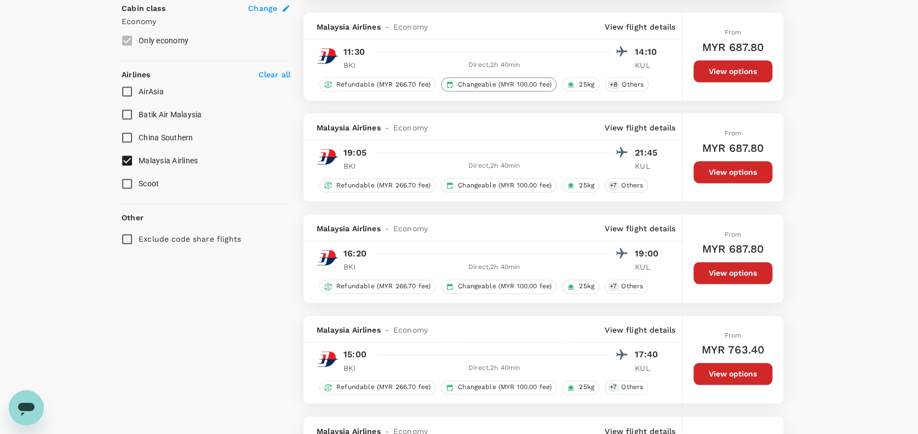
scroll to position [584, 0]
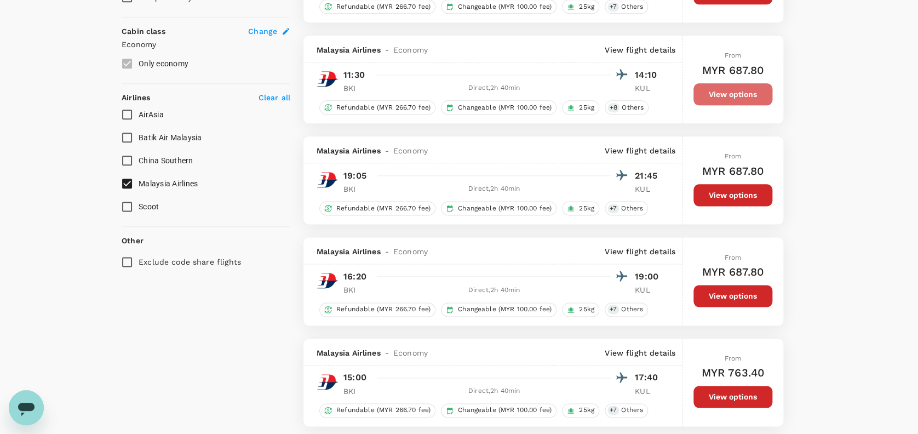
click at [732, 84] on button "View options" at bounding box center [732, 94] width 79 height 22
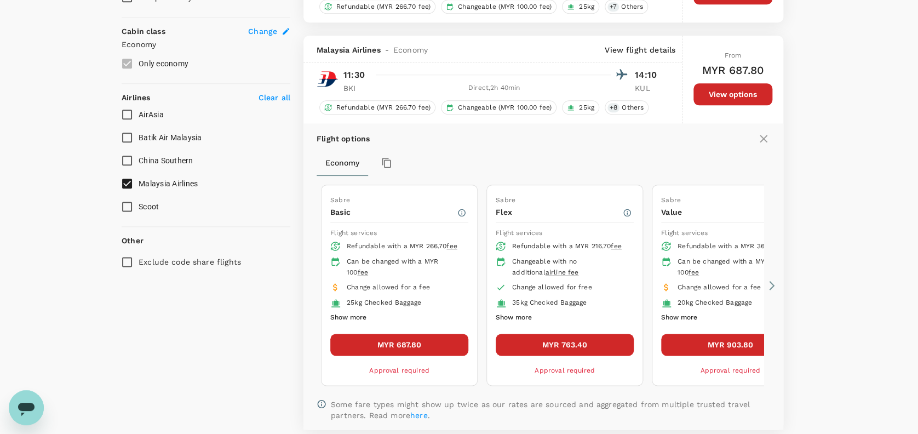
scroll to position [620, 0]
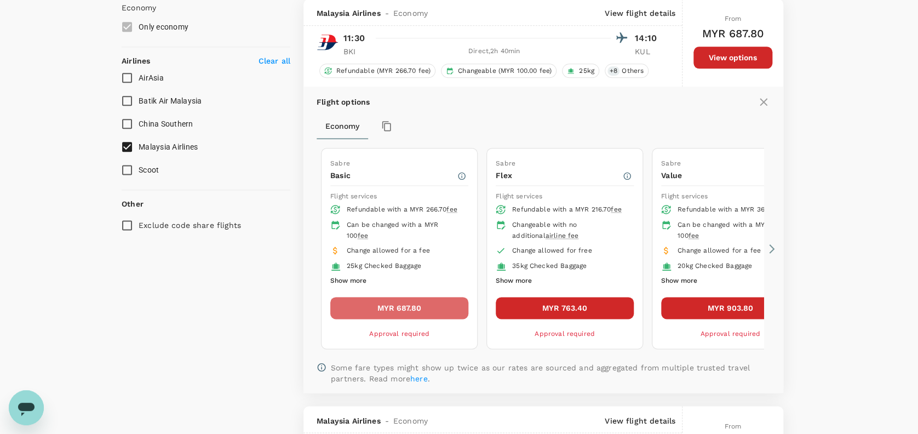
click at [411, 306] on button "MYR 687.80" at bounding box center [399, 308] width 138 height 22
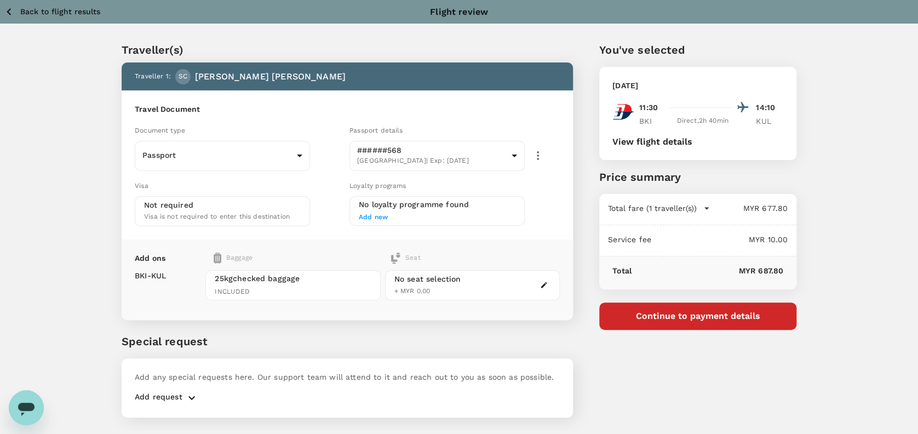
click at [256, 120] on div "Document type Passport Passport ​" at bounding box center [237, 145] width 215 height 51
click at [308, 118] on div "Travel Document Document type Passport Passport ​ Passport details ######568 Ma…" at bounding box center [347, 164] width 451 height 149
click at [824, 223] on div "Traveller(s) Traveller 1 : SC Shi Lie Chan Travel Document Document type Passpo…" at bounding box center [459, 227] width 918 height 406
click at [839, 169] on div "Traveller(s) Traveller 1 : SC Shi Lie Chan Travel Document Document type Passpo…" at bounding box center [459, 227] width 918 height 406
drag, startPoint x: 865, startPoint y: 168, endPoint x: 783, endPoint y: 165, distance: 82.2
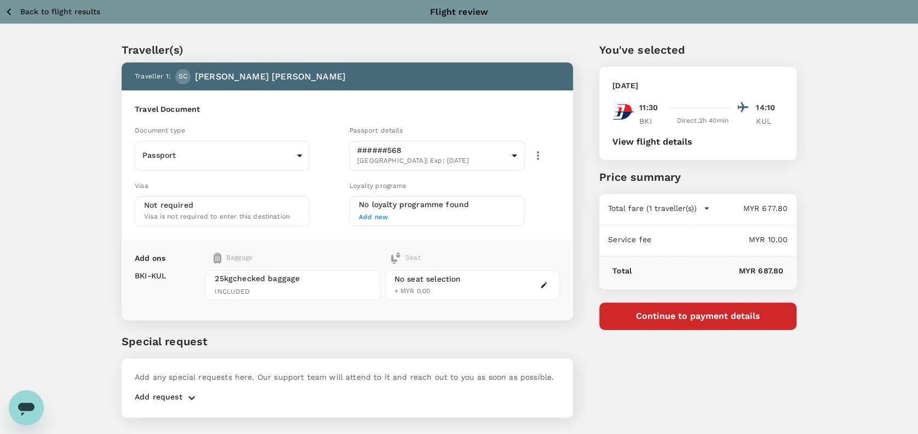
click at [865, 168] on div "Traveller(s) Traveller 1 : SC Shi Lie Chan Travel Document Document type Passpo…" at bounding box center [459, 227] width 918 height 406
drag, startPoint x: 338, startPoint y: 55, endPoint x: 275, endPoint y: 59, distance: 62.6
click at [337, 55] on p "Traveller(s)" at bounding box center [347, 50] width 451 height 16
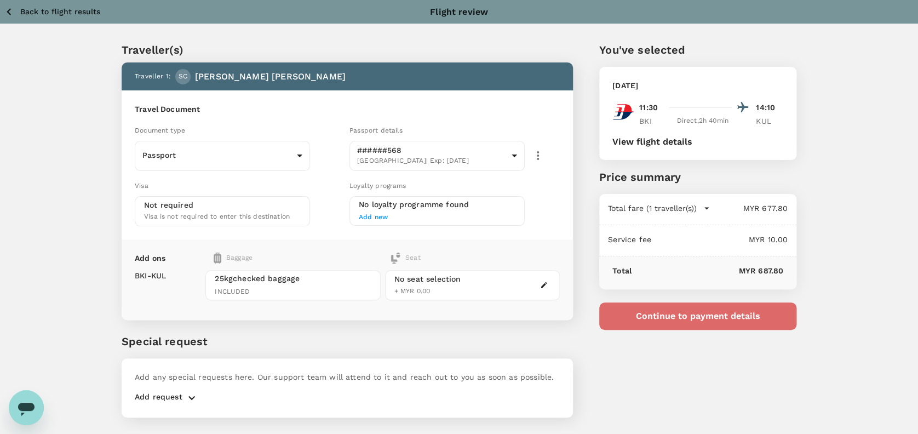
click at [744, 321] on button "Continue to payment details" at bounding box center [697, 315] width 197 height 27
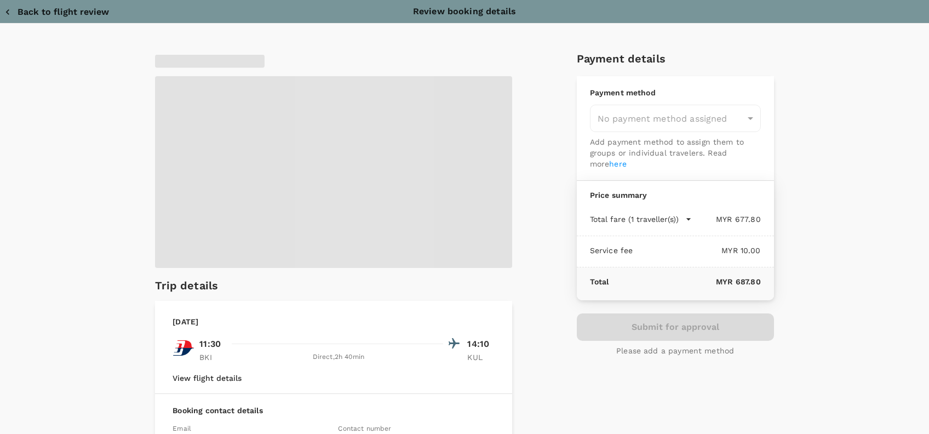
type input "9e254831-a140-43d4-90d9-f4bdc71b84d3"
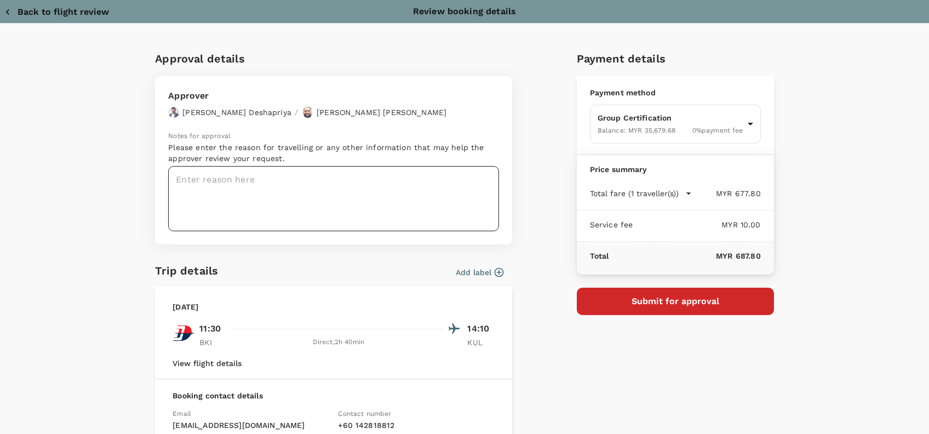
click at [188, 180] on textarea at bounding box center [333, 198] width 331 height 65
paste textarea "Hi @Hariz / @Chathuranga, Requesting your approval for the flight below: PRJ NO…"
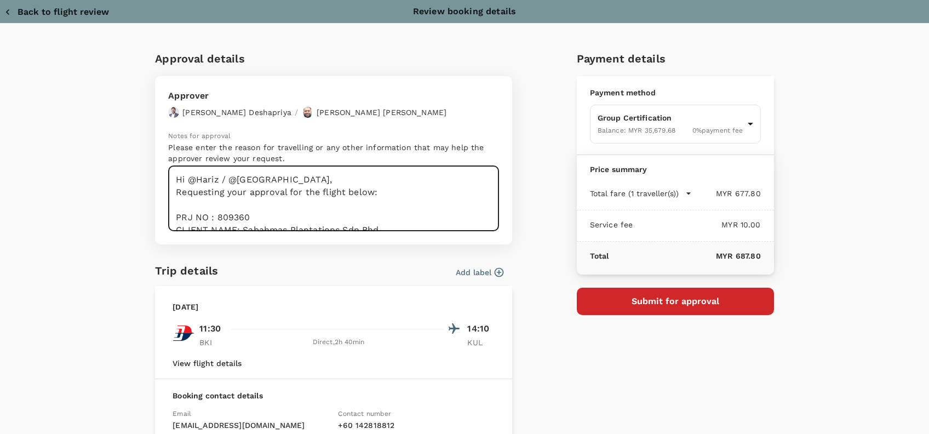
scroll to position [105, 0]
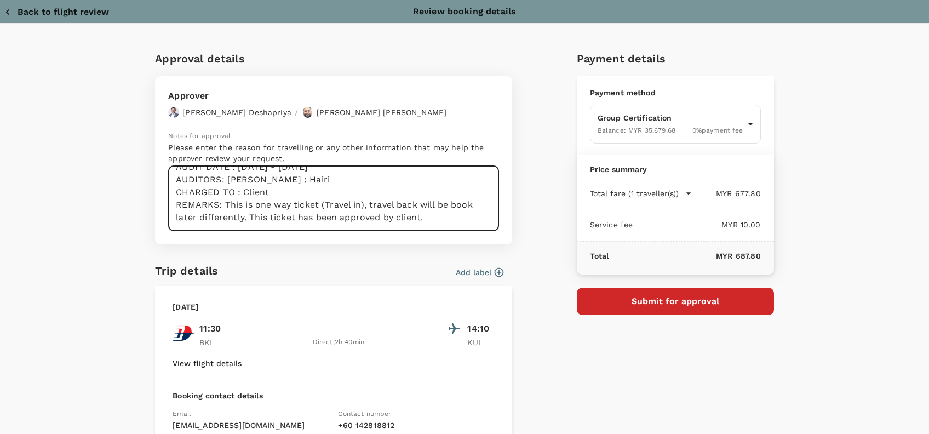
drag, startPoint x: 256, startPoint y: 180, endPoint x: 165, endPoint y: 181, distance: 90.9
click at [168, 181] on textarea "Hi @Hariz / @Chathuranga, Requesting your approval for the flight below: PRJ NO…" at bounding box center [333, 198] width 331 height 65
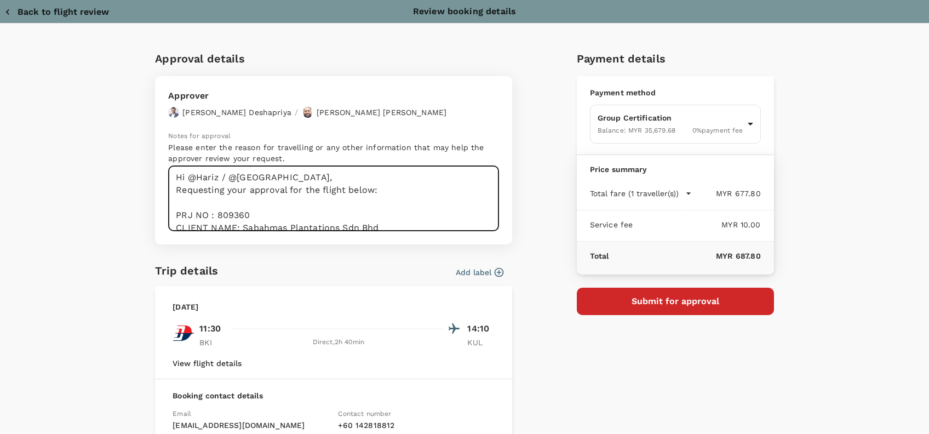
scroll to position [0, 0]
click at [287, 205] on textarea "Hi @Hariz / @Chathuranga, Requesting your approval for the flight below: PRJ NO…" at bounding box center [333, 198] width 331 height 65
click at [254, 218] on textarea "Hi @Hariz / @Chathuranga, Requesting your approval for the flight below: PRJ NO…" at bounding box center [333, 198] width 331 height 65
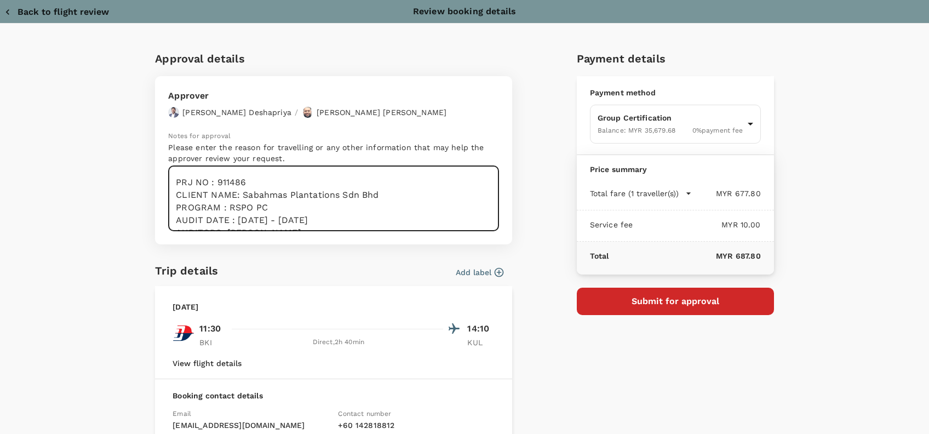
drag, startPoint x: 378, startPoint y: 176, endPoint x: 241, endPoint y: 194, distance: 138.1
click at [241, 194] on textarea "Hi @Hariz / @Chathuranga, Requesting your approval for the flight below: PRJ NO…" at bounding box center [333, 198] width 331 height 65
click at [274, 204] on textarea "Hi @Hariz / @Chathuranga, Requesting your approval for the flight below: PRJ NO…" at bounding box center [333, 198] width 331 height 65
click at [277, 210] on textarea "Hi @Hariz / @Chathuranga, Requesting your approval for the flight below: PRJ NO…" at bounding box center [333, 198] width 331 height 65
click at [346, 220] on textarea "Hi @Hariz / @Chathuranga, Requesting your approval for the flight below: PRJ NO…" at bounding box center [333, 198] width 331 height 65
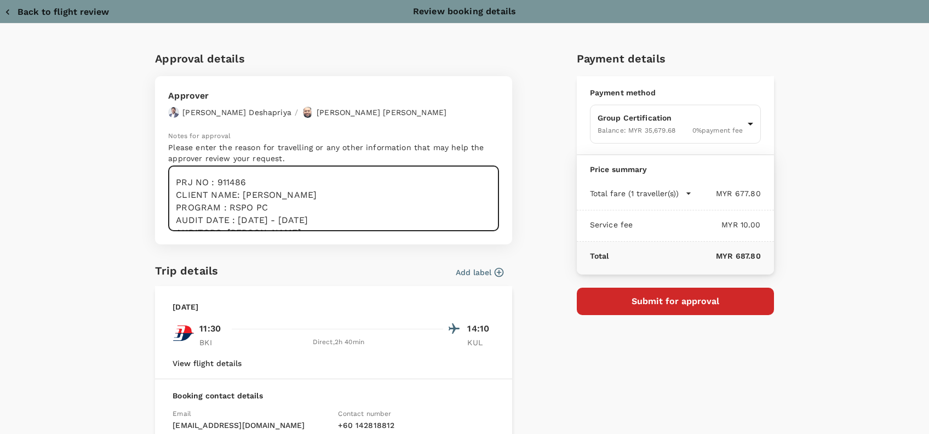
click at [239, 219] on textarea "Hi @Hariz / @Chathuranga, Requesting your approval for the flight below: PRJ NO…" at bounding box center [333, 198] width 331 height 65
click at [293, 221] on textarea "Hi @Hariz / @Chathuranga, Requesting your approval for the flight below: PRJ NO…" at bounding box center [333, 198] width 331 height 65
click at [295, 221] on textarea "Hi @Hariz / @Chathuranga, Requesting your approval for the flight below: PRJ NO…" at bounding box center [333, 198] width 331 height 65
drag, startPoint x: 302, startPoint y: 218, endPoint x: 324, endPoint y: 219, distance: 21.9
click at [304, 219] on textarea "Hi @Hariz / @Chathuranga, Requesting your approval for the flight below: PRJ NO…" at bounding box center [333, 198] width 331 height 65
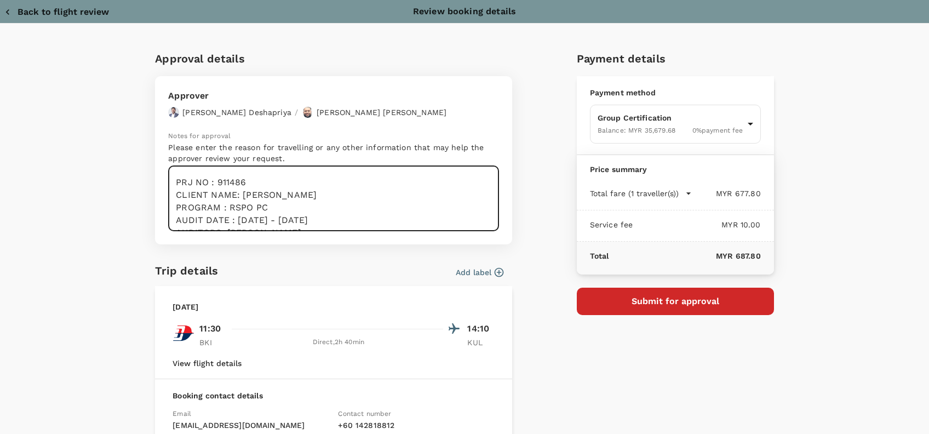
drag, startPoint x: 340, startPoint y: 220, endPoint x: 358, endPoint y: 222, distance: 18.3
click at [342, 220] on textarea "Hi @Hariz / @Chathuranga, Requesting your approval for the flight below: PRJ NO…" at bounding box center [333, 198] width 331 height 65
click at [267, 207] on textarea "Hi @Hariz / @Chathuranga, Requesting your approval for the flight below: PRJ NO…" at bounding box center [333, 198] width 331 height 65
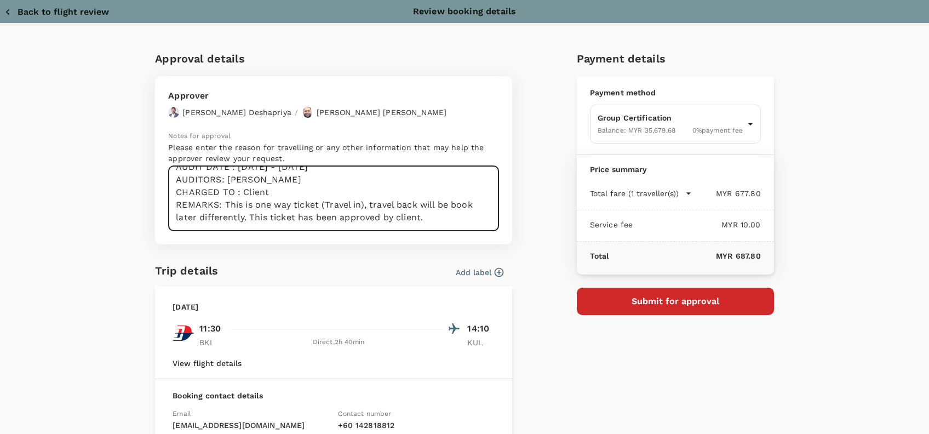
drag, startPoint x: 441, startPoint y: 214, endPoint x: 245, endPoint y: 215, distance: 195.5
click at [245, 215] on textarea "Hi @Hariz / @Chathuranga, Requesting your approval for the flight below: PRJ NO…" at bounding box center [333, 198] width 331 height 65
click at [289, 210] on textarea "Hi @Hariz / @[GEOGRAPHIC_DATA], Requesting your approval for the flight below: …" at bounding box center [333, 198] width 331 height 65
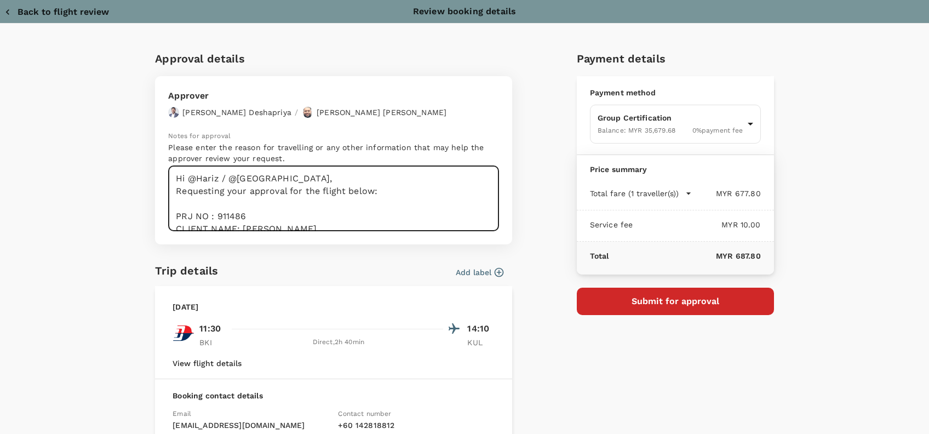
scroll to position [0, 0]
type textarea "Hi @Hariz / @[GEOGRAPHIC_DATA], Requesting your approval for the flight below: …"
click at [542, 224] on div "Approval details Approver Chathuranga Iroshan Deshapriya / Muhammad Hariz Bin A…" at bounding box center [459, 293] width 627 height 505
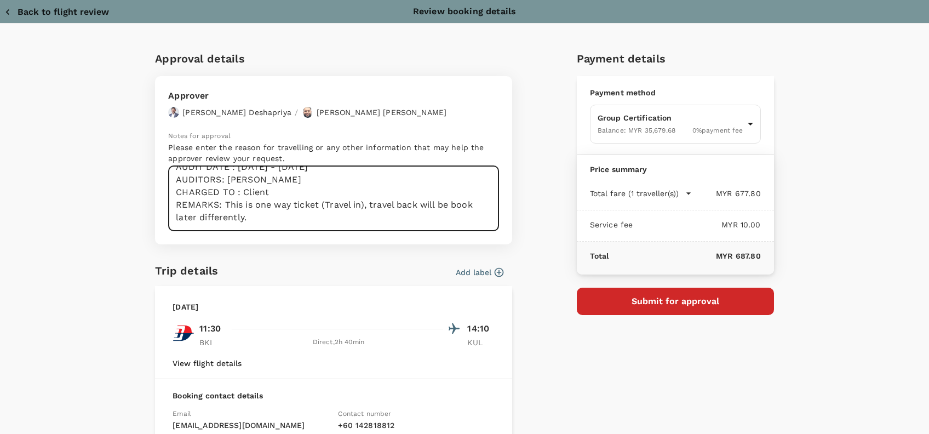
drag, startPoint x: 171, startPoint y: 180, endPoint x: 355, endPoint y: 254, distance: 198.8
click at [358, 254] on div "Approval details Approver Chathuranga Iroshan Deshapriya / Muhammad Hariz Bin A…" at bounding box center [333, 298] width 357 height 496
click at [486, 122] on div "Approver Chathuranga Iroshan Deshapriya / Muhammad Hariz Bin Abdul Rahman Notes…" at bounding box center [333, 160] width 357 height 168
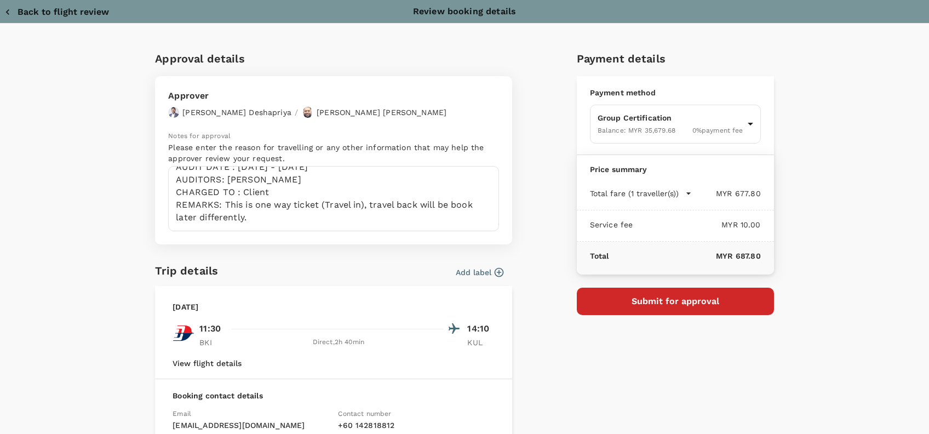
click at [692, 296] on button "Submit for approval" at bounding box center [675, 300] width 197 height 27
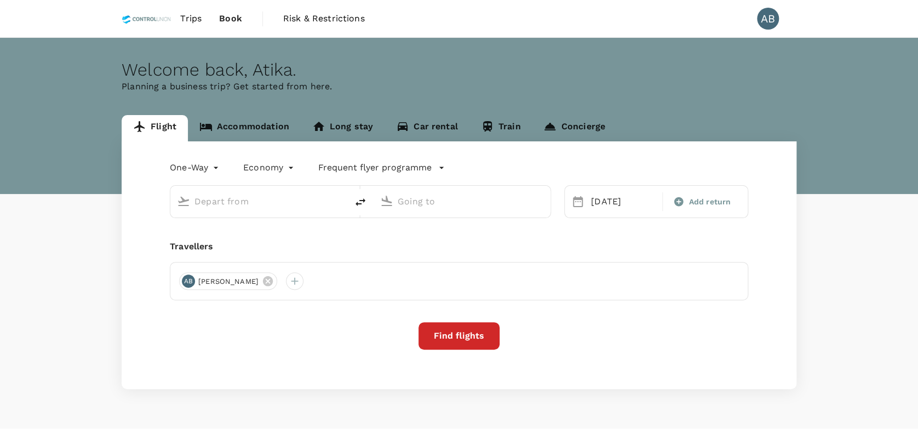
type input "[GEOGRAPHIC_DATA], [GEOGRAPHIC_DATA] (any)"
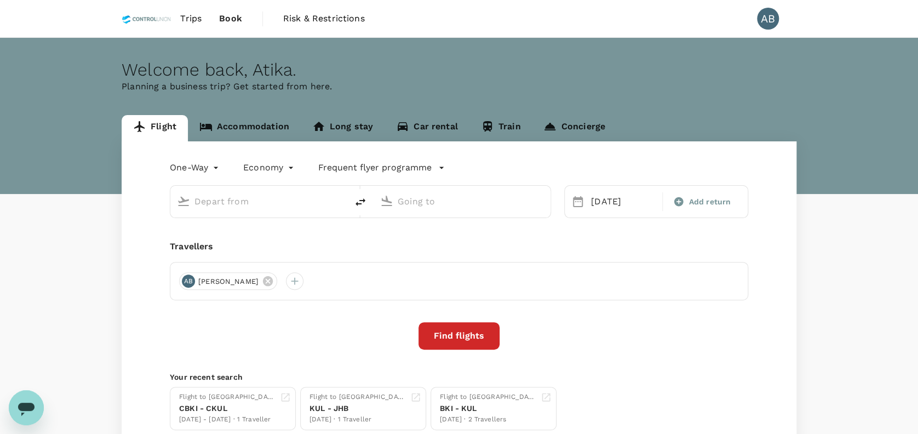
type input "[GEOGRAPHIC_DATA], [GEOGRAPHIC_DATA] (any)"
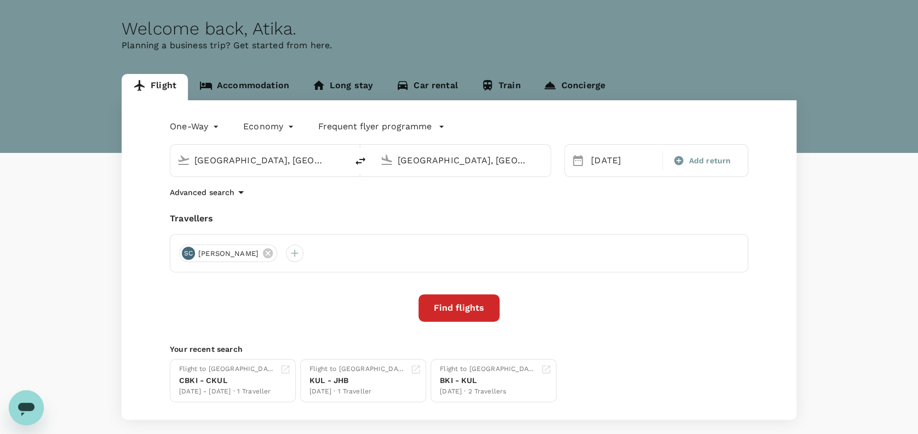
scroll to position [73, 0]
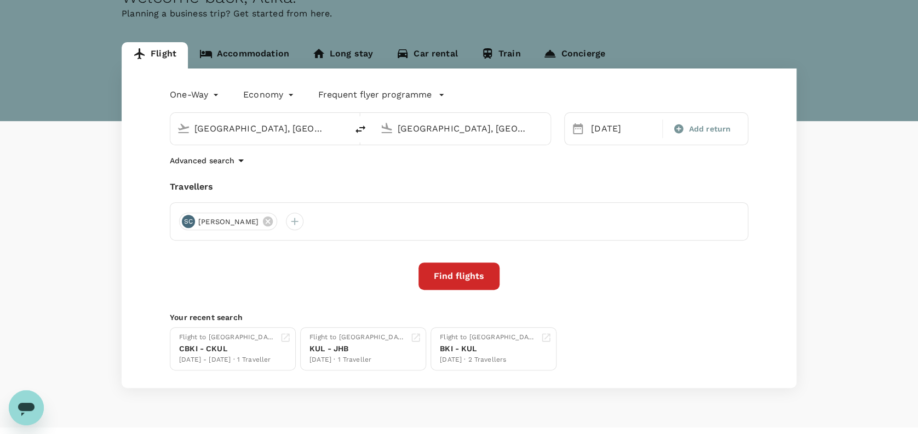
click at [363, 125] on icon "delete" at bounding box center [360, 129] width 10 height 8
type input "[GEOGRAPHIC_DATA], [GEOGRAPHIC_DATA] (any)"
drag, startPoint x: 513, startPoint y: 167, endPoint x: 493, endPoint y: 168, distance: 19.2
click at [510, 168] on div "One-Way oneway Economy economy Frequent flyer programme [GEOGRAPHIC_DATA], [GEO…" at bounding box center [459, 227] width 675 height 319
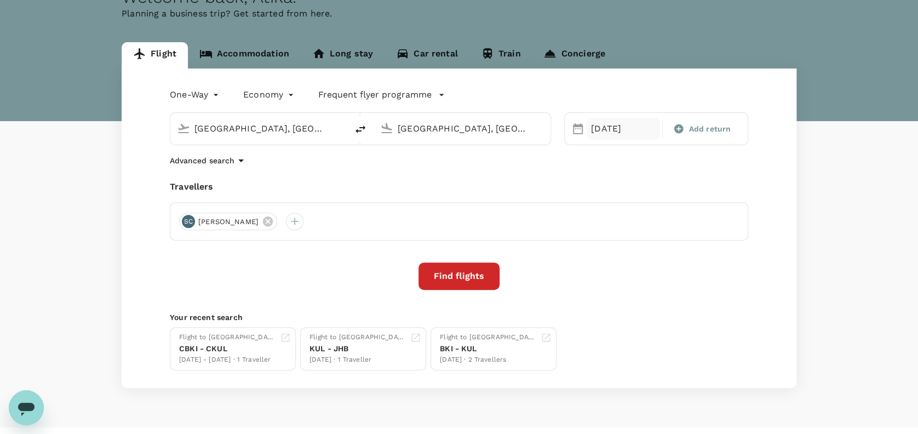
click at [629, 129] on div "[DATE]" at bounding box center [622, 129] width 73 height 22
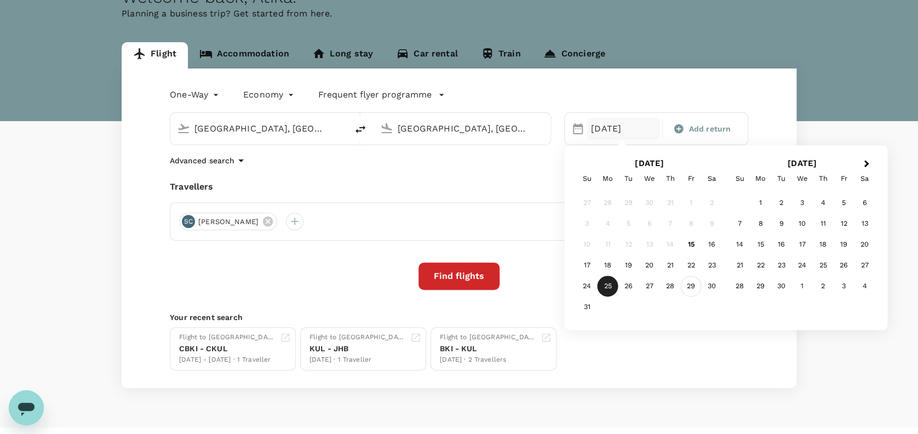
click at [688, 286] on div "29" at bounding box center [691, 286] width 21 height 21
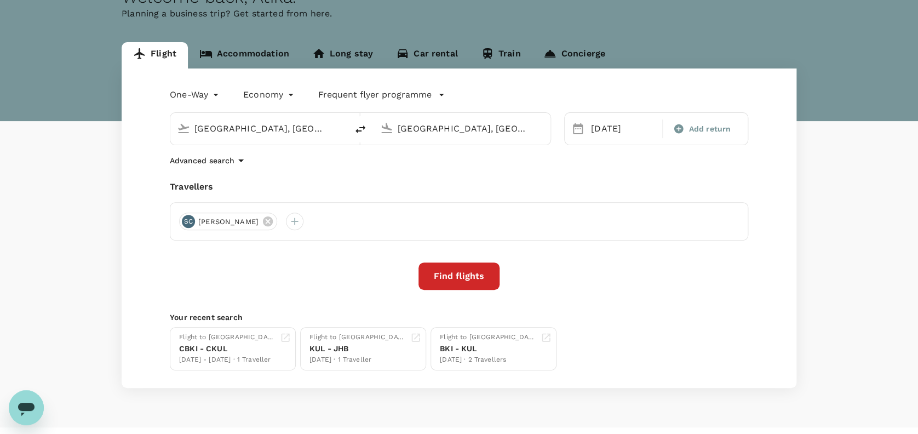
drag, startPoint x: 567, startPoint y: 171, endPoint x: 548, endPoint y: 179, distance: 20.4
click at [566, 171] on div "One-Way oneway Economy economy Frequent flyer programme [GEOGRAPHIC_DATA], [GEO…" at bounding box center [459, 227] width 675 height 319
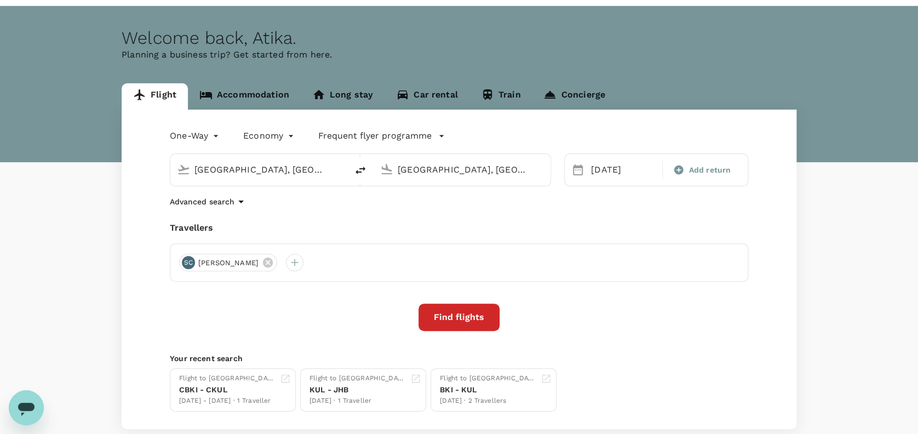
scroll to position [0, 0]
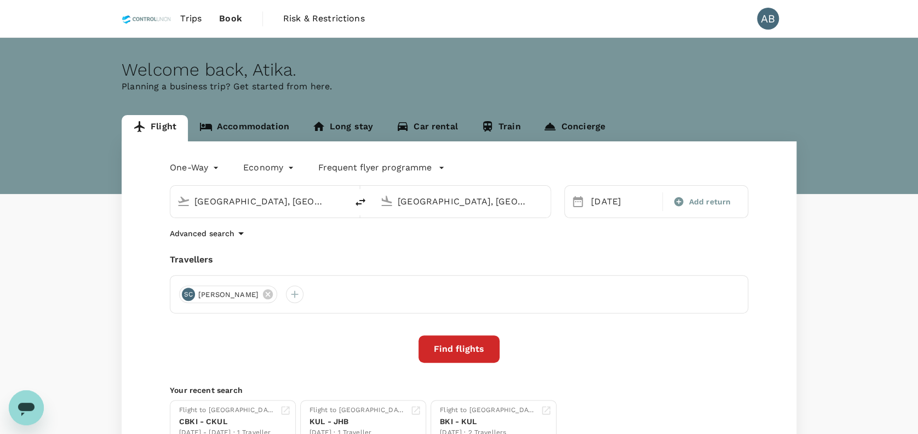
drag, startPoint x: 436, startPoint y: 247, endPoint x: 729, endPoint y: 250, distance: 293.5
click at [437, 246] on div "One-Way oneway Economy economy Frequent flyer programme [GEOGRAPHIC_DATA], [GEO…" at bounding box center [459, 300] width 675 height 319
click at [464, 352] on button "Find flights" at bounding box center [458, 348] width 81 height 27
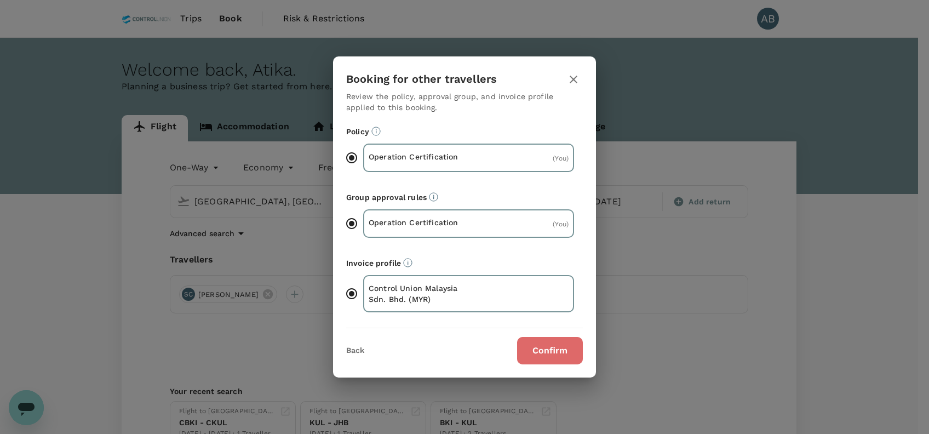
click at [552, 343] on button "Confirm" at bounding box center [550, 350] width 66 height 27
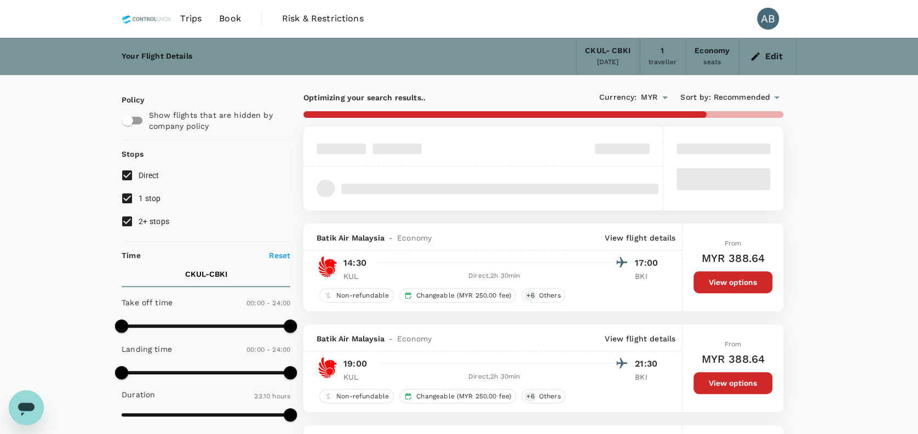
click at [128, 197] on input "1 stop" at bounding box center [127, 198] width 23 height 23
checkbox input "false"
click at [129, 215] on input "2+ stops" at bounding box center [127, 221] width 23 height 23
checkbox input "false"
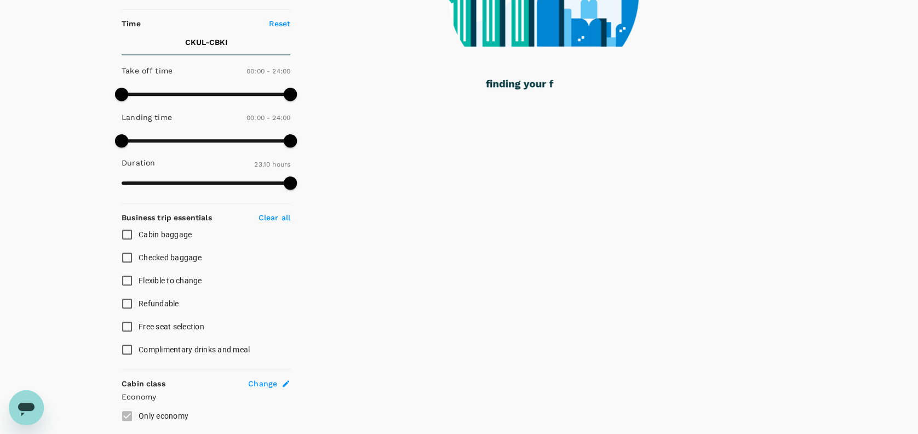
scroll to position [292, 0]
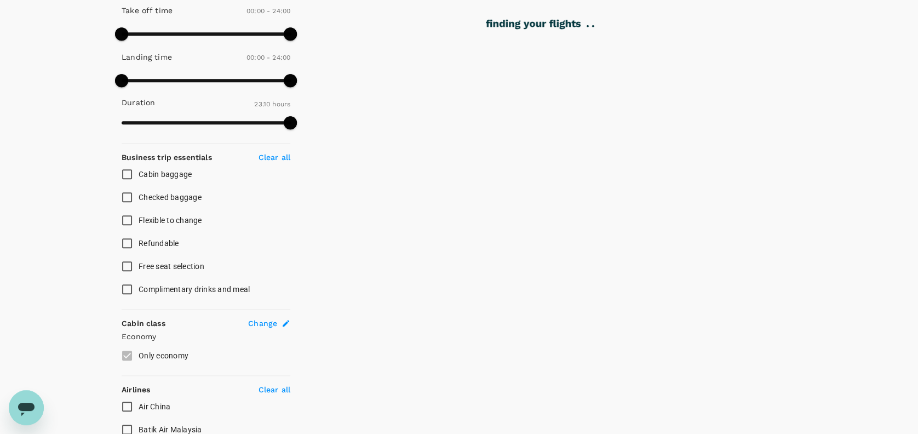
click at [128, 172] on input "Cabin baggage" at bounding box center [127, 174] width 23 height 23
checkbox input "true"
drag, startPoint x: 127, startPoint y: 193, endPoint x: 135, endPoint y: 198, distance: 9.6
click at [127, 193] on input "Checked baggage" at bounding box center [127, 197] width 23 height 23
checkbox input "true"
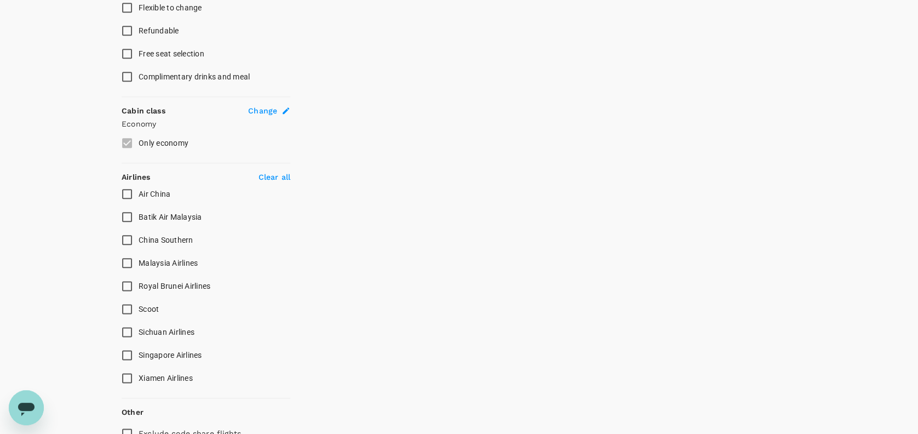
scroll to position [511, 0]
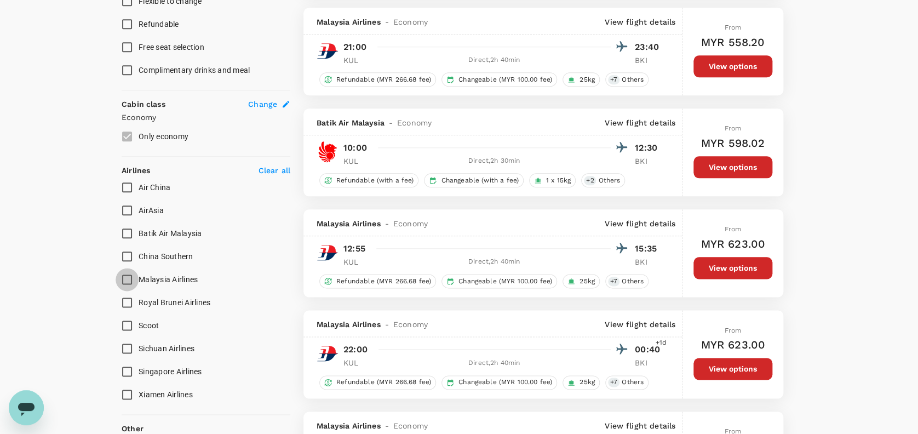
click at [132, 276] on input "Malaysia Airlines" at bounding box center [127, 279] width 23 height 23
checkbox input "true"
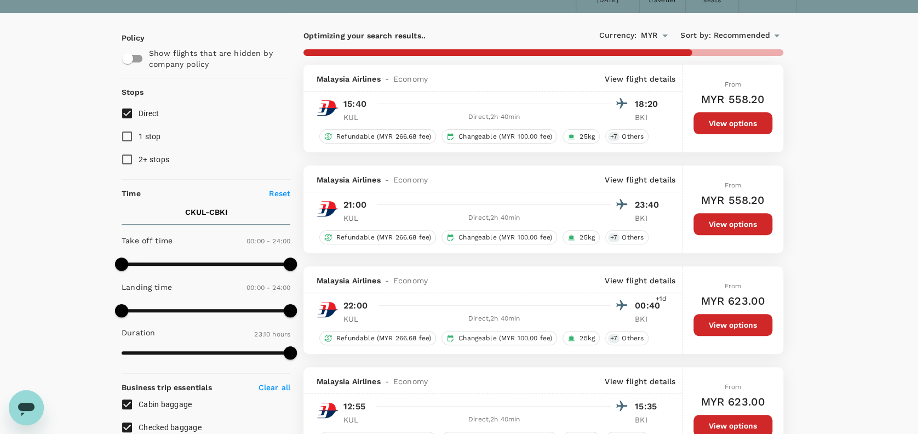
scroll to position [0, 0]
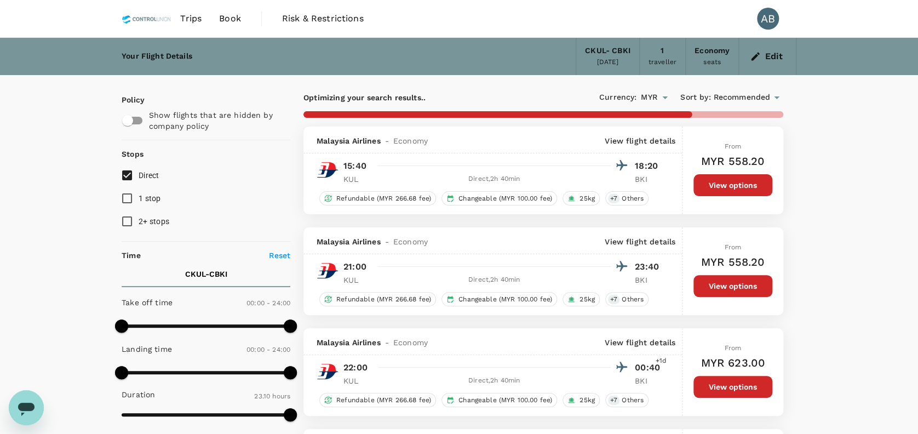
type input "1480"
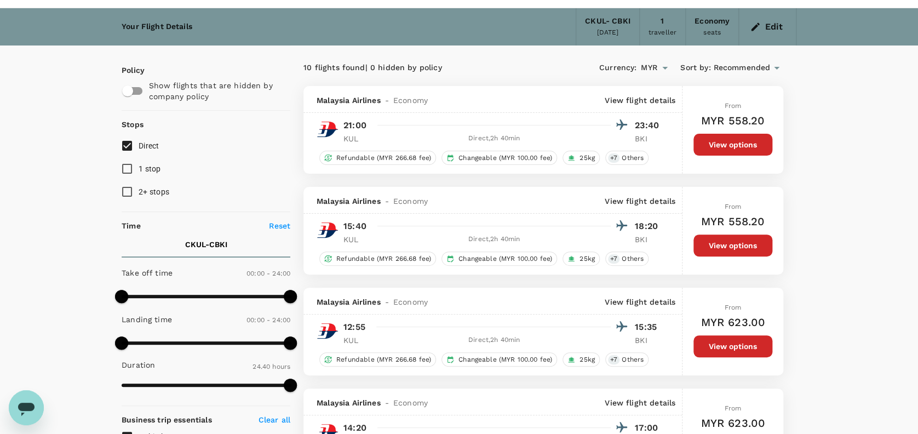
scroll to position [73, 0]
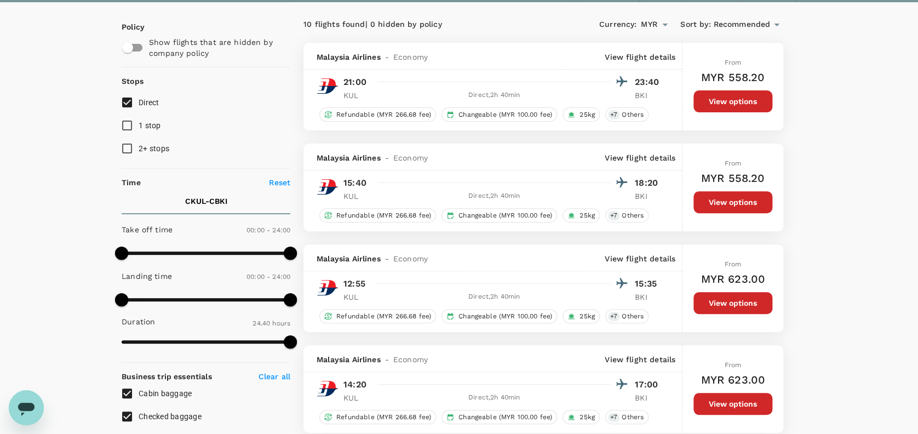
click at [733, 295] on button "View options" at bounding box center [732, 303] width 79 height 22
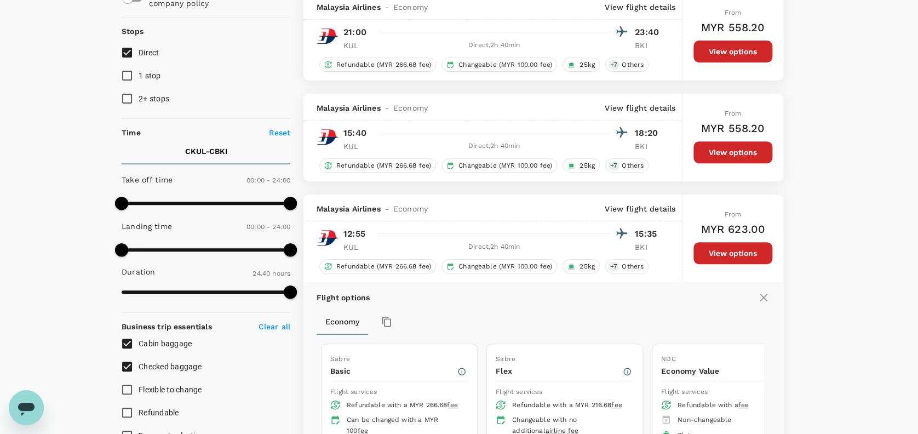
scroll to position [317, 0]
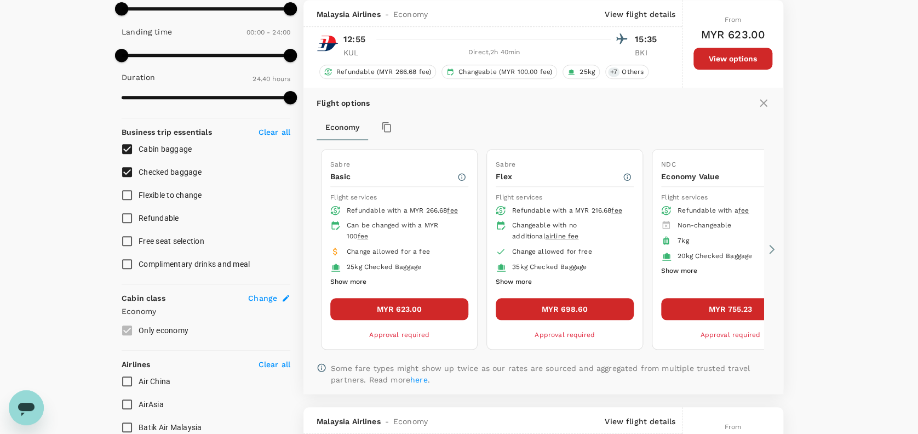
click at [416, 307] on button "MYR 623.00" at bounding box center [399, 309] width 138 height 22
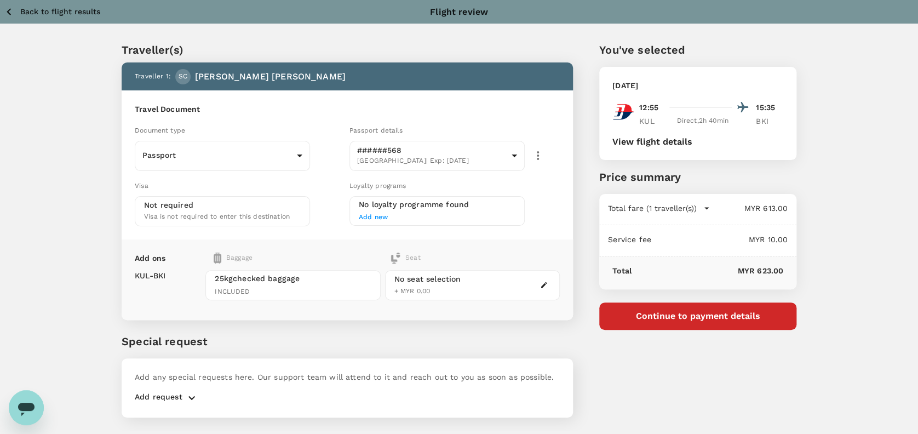
click at [333, 176] on div "Visa Not required Visa is not required to enter this destination" at bounding box center [237, 200] width 215 height 51
click at [727, 321] on button "Continue to payment details" at bounding box center [697, 315] width 197 height 27
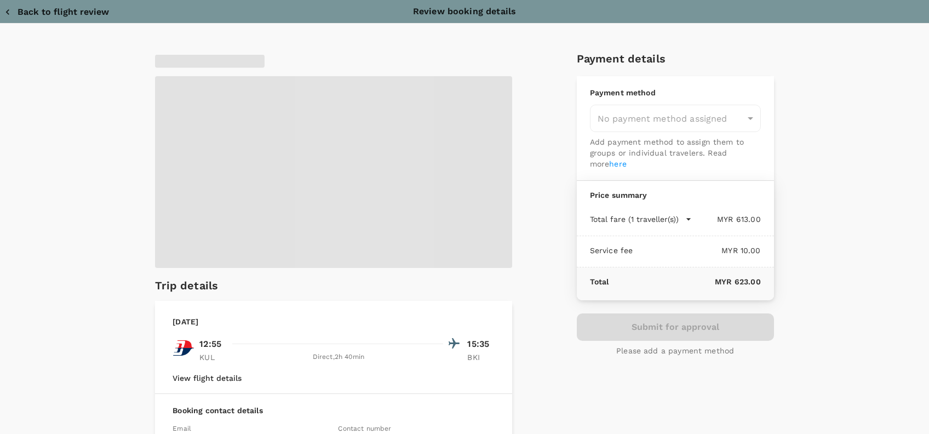
type input "9e254831-a140-43d4-90d9-f4bdc71b84d3"
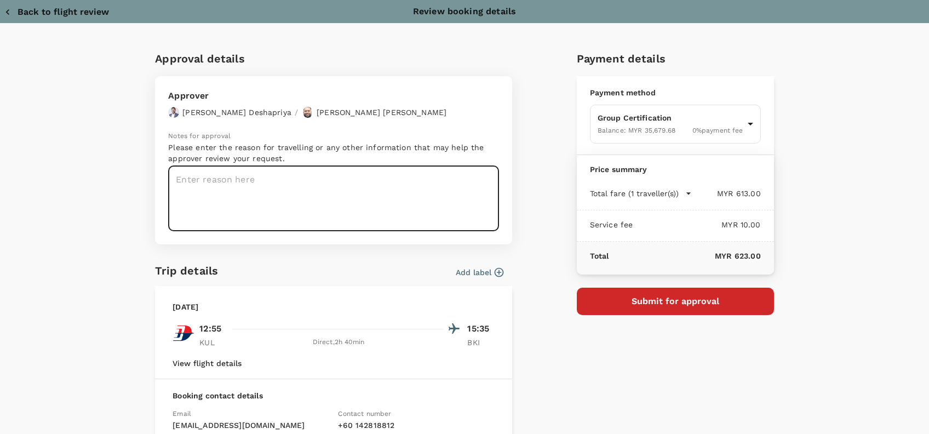
click at [249, 183] on textarea at bounding box center [333, 198] width 331 height 65
click at [209, 181] on textarea at bounding box center [333, 198] width 331 height 65
paste textarea "Hi @Hariz / @[GEOGRAPHIC_DATA], Requesting your approval for the flight below: …"
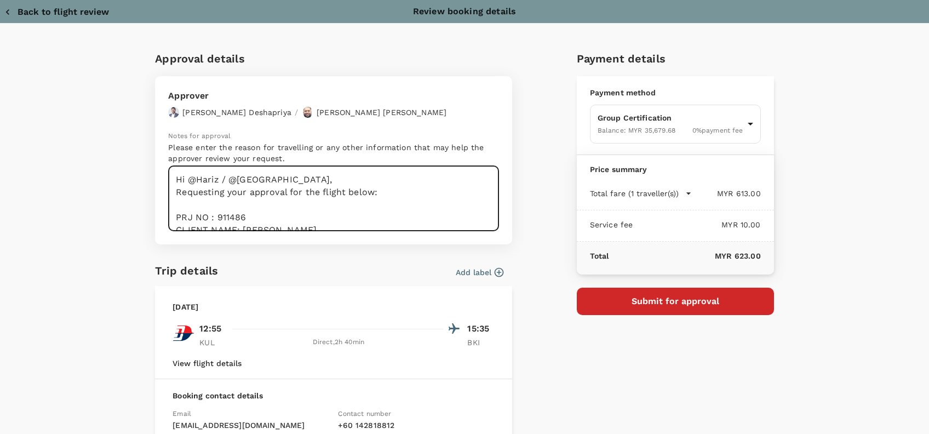
scroll to position [92, 0]
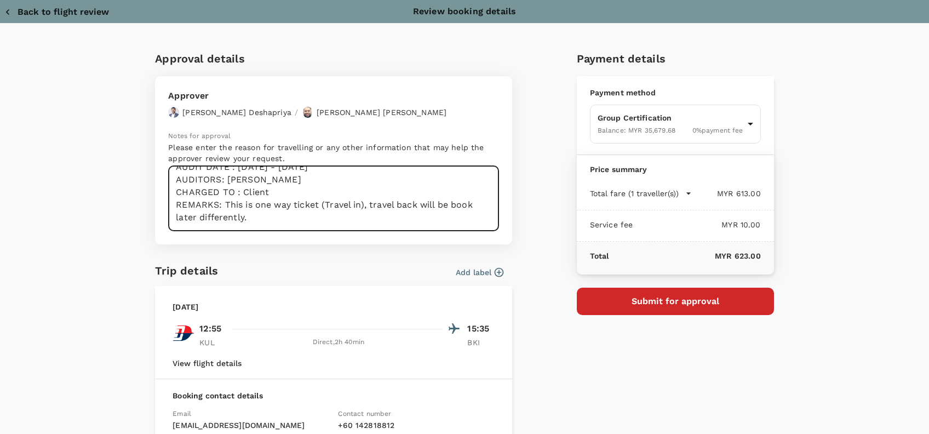
drag, startPoint x: 278, startPoint y: 209, endPoint x: 286, endPoint y: 204, distance: 9.6
click at [279, 209] on textarea "Hi @Hariz / @[GEOGRAPHIC_DATA], Requesting your approval for the flight below: …" at bounding box center [333, 198] width 331 height 65
click at [356, 203] on textarea "Hi @Hariz / @[GEOGRAPHIC_DATA], Requesting your approval for the flight below: …" at bounding box center [333, 198] width 331 height 65
click at [353, 203] on textarea "Hi @Hariz / @[GEOGRAPHIC_DATA], Requesting your approval for the flight below: …" at bounding box center [333, 198] width 331 height 65
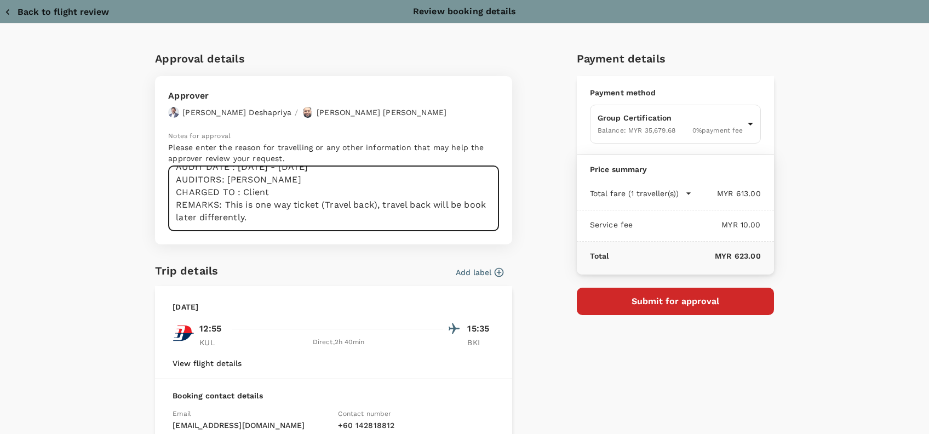
click at [423, 201] on textarea "Hi @Hariz / @[GEOGRAPHIC_DATA], Requesting your approval for the flight below: …" at bounding box center [333, 198] width 331 height 65
drag, startPoint x: 443, startPoint y: 203, endPoint x: 422, endPoint y: 197, distance: 22.2
click at [416, 202] on textarea "Hi @Hariz / @[GEOGRAPHIC_DATA], Requesting your approval for the flight below: …" at bounding box center [333, 198] width 331 height 65
drag, startPoint x: 270, startPoint y: 222, endPoint x: 170, endPoint y: 217, distance: 99.8
click at [170, 217] on textarea "Hi @Hariz / @[GEOGRAPHIC_DATA], Requesting your approval for the flight below: …" at bounding box center [333, 198] width 331 height 65
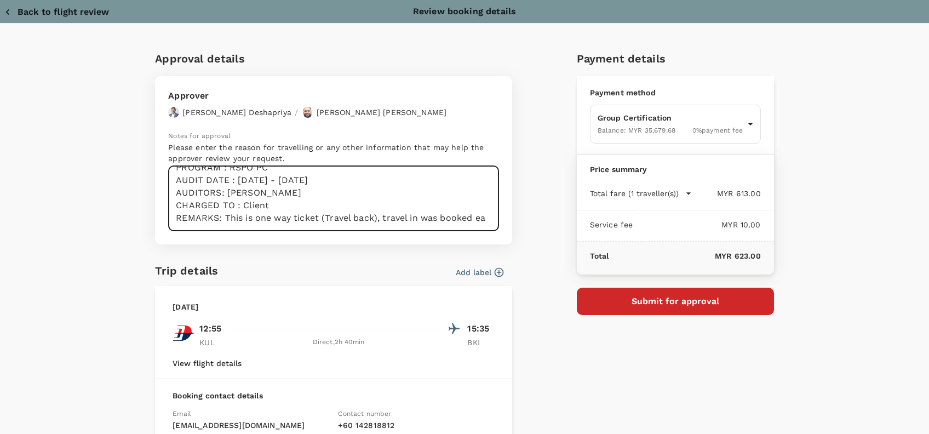
scroll to position [88, 0]
click at [291, 218] on textarea "Hi @Hariz / @[GEOGRAPHIC_DATA], Requesting your approval for the flight below: …" at bounding box center [333, 198] width 331 height 65
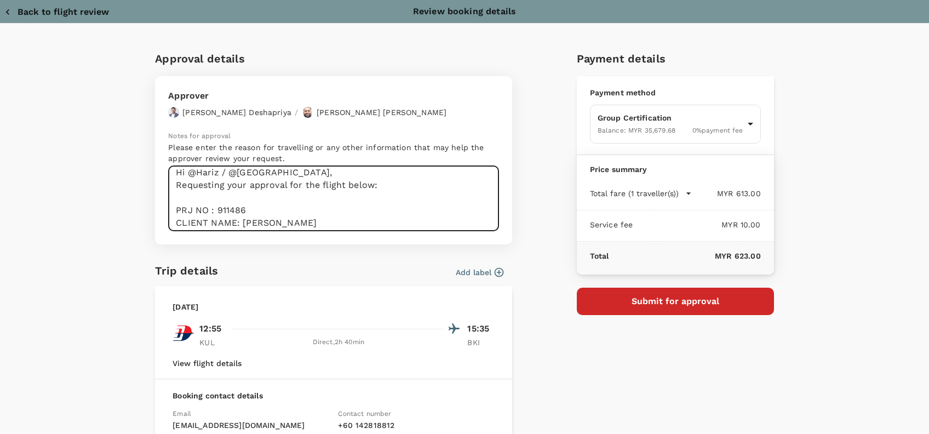
scroll to position [0, 0]
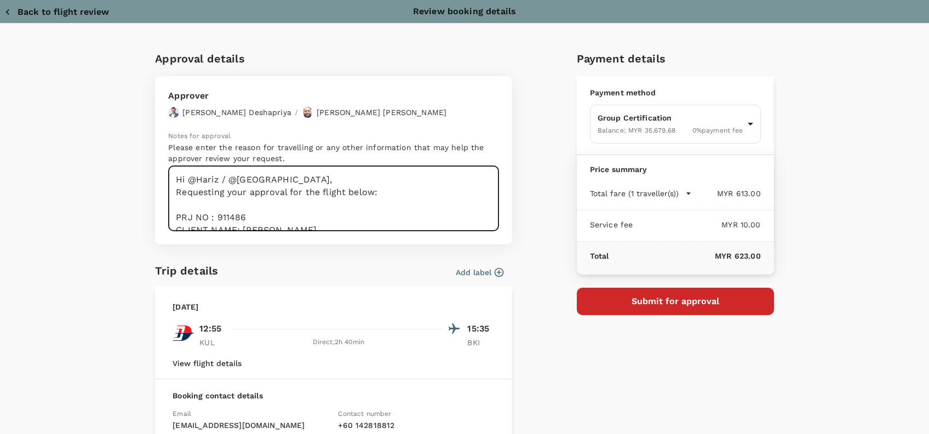
click at [297, 193] on textarea "Hi @Hariz / @[GEOGRAPHIC_DATA], Requesting your approval for the flight below: …" at bounding box center [333, 198] width 331 height 65
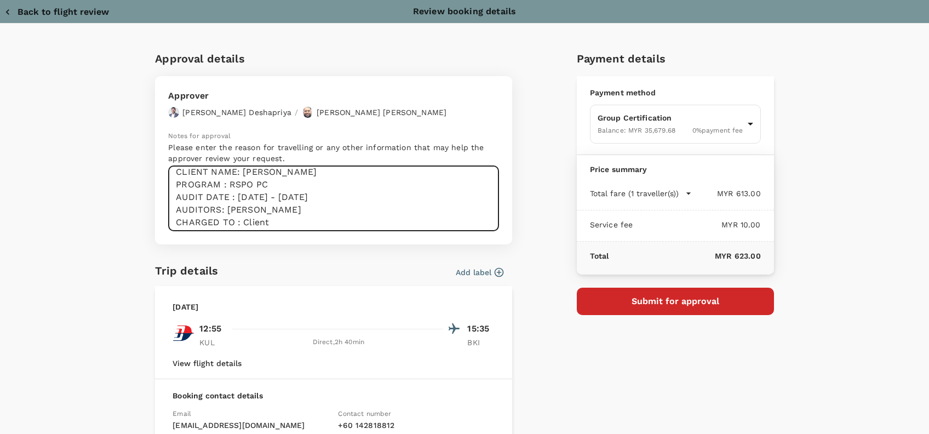
scroll to position [88, 0]
click at [283, 217] on textarea "Hi @Hariz / @[GEOGRAPHIC_DATA], Requesting your approval for the flight below: …" at bounding box center [333, 198] width 331 height 65
type textarea "Hi @Hariz / @[GEOGRAPHIC_DATA], Requesting your approval for the flight below: …"
click at [678, 307] on button "Submit for approval" at bounding box center [675, 300] width 197 height 27
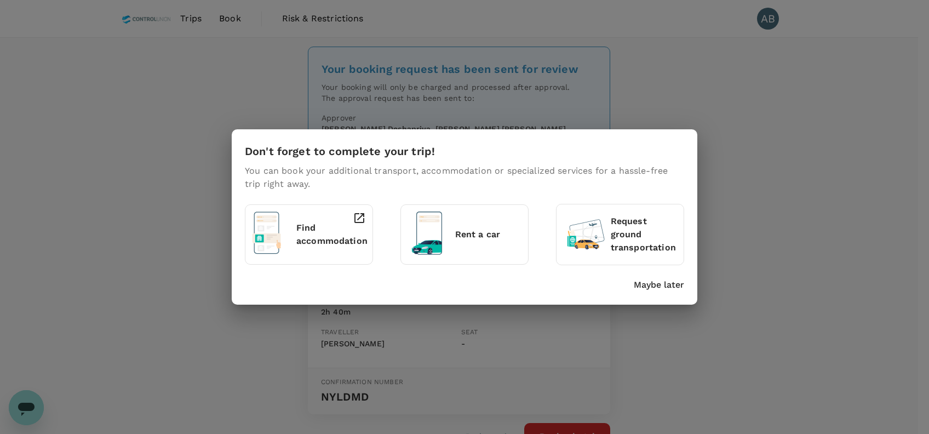
click at [661, 285] on p "Maybe later" at bounding box center [659, 284] width 50 height 13
